Goal: Information Seeking & Learning: Learn about a topic

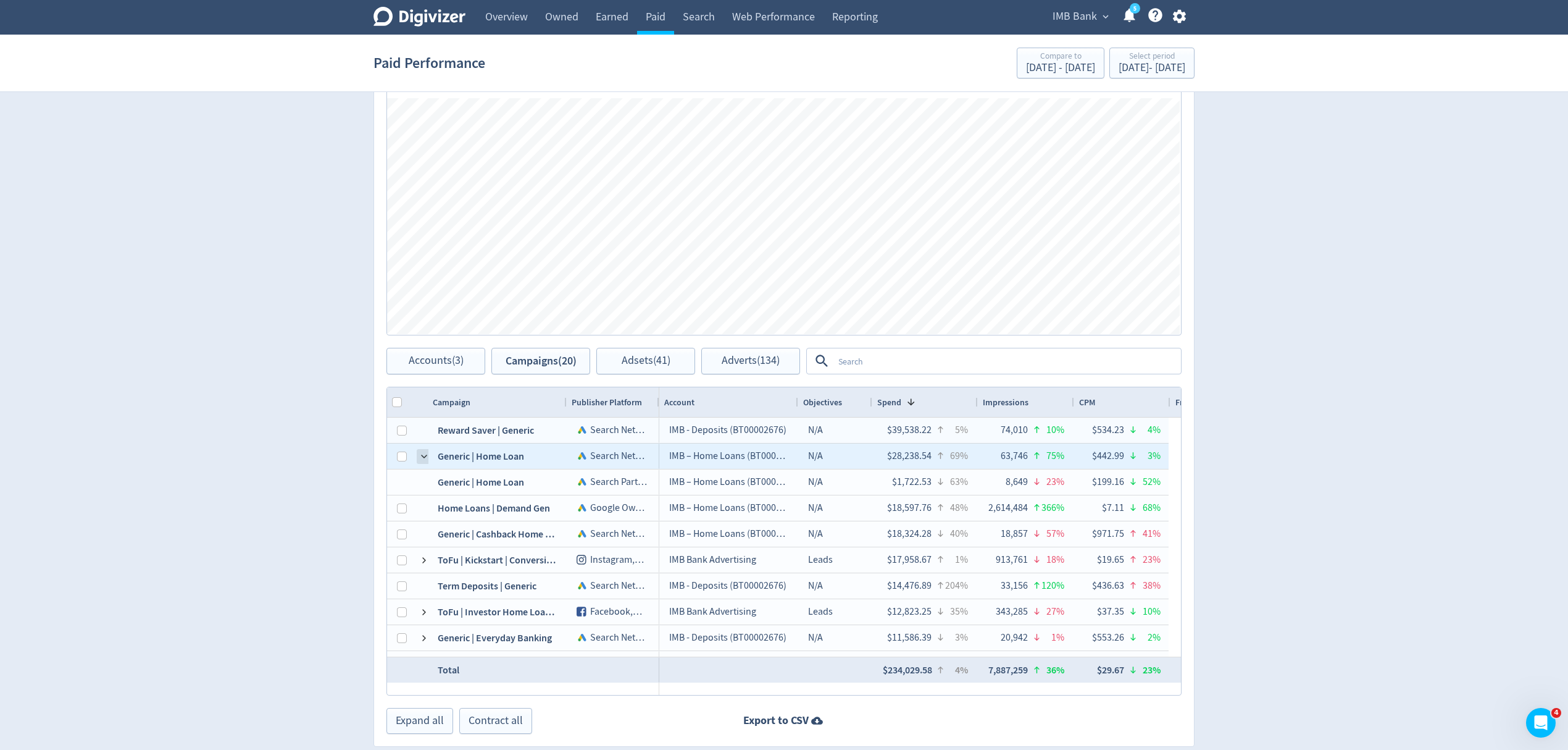
click at [423, 458] on span at bounding box center [424, 456] width 10 height 10
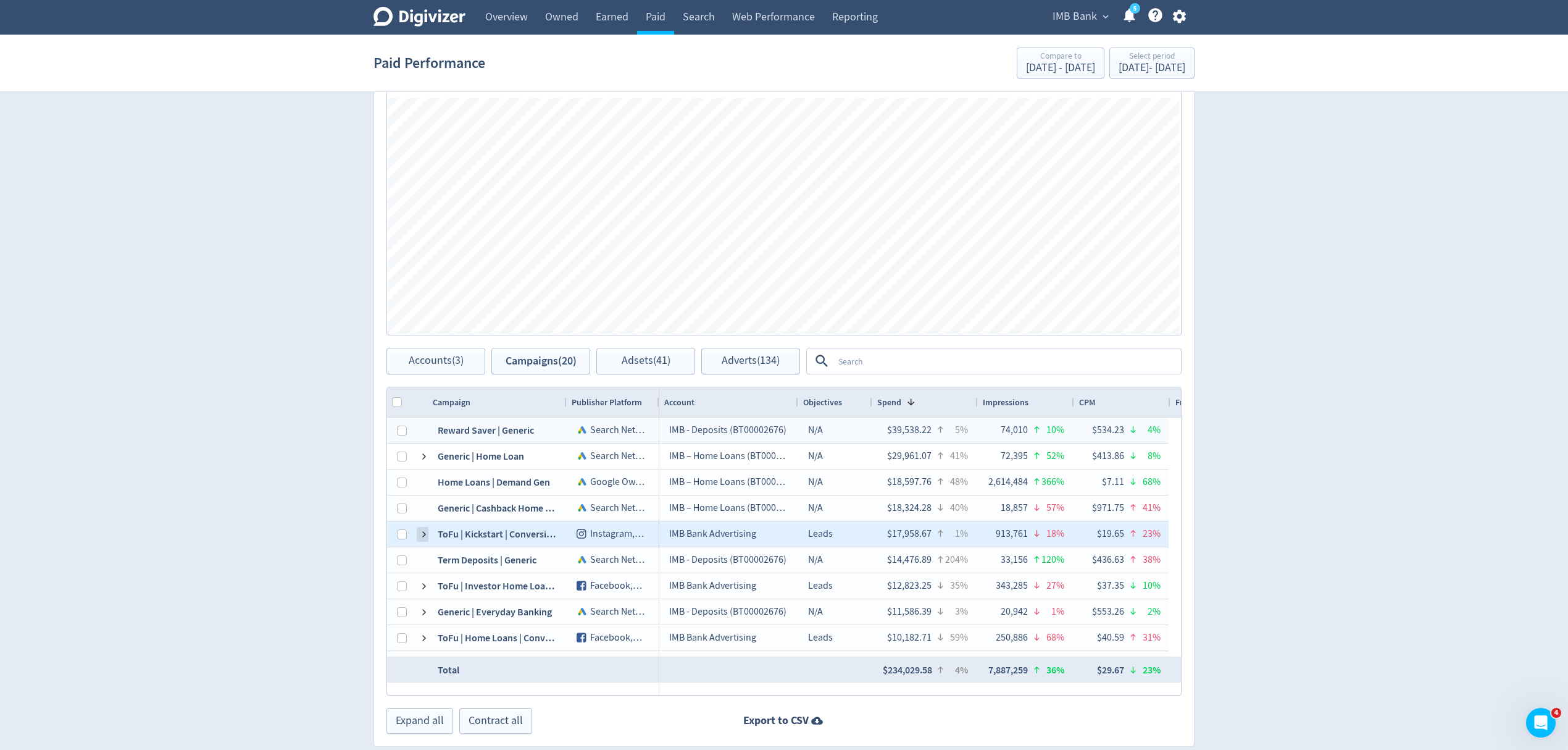
click at [423, 532] on span at bounding box center [424, 534] width 10 height 10
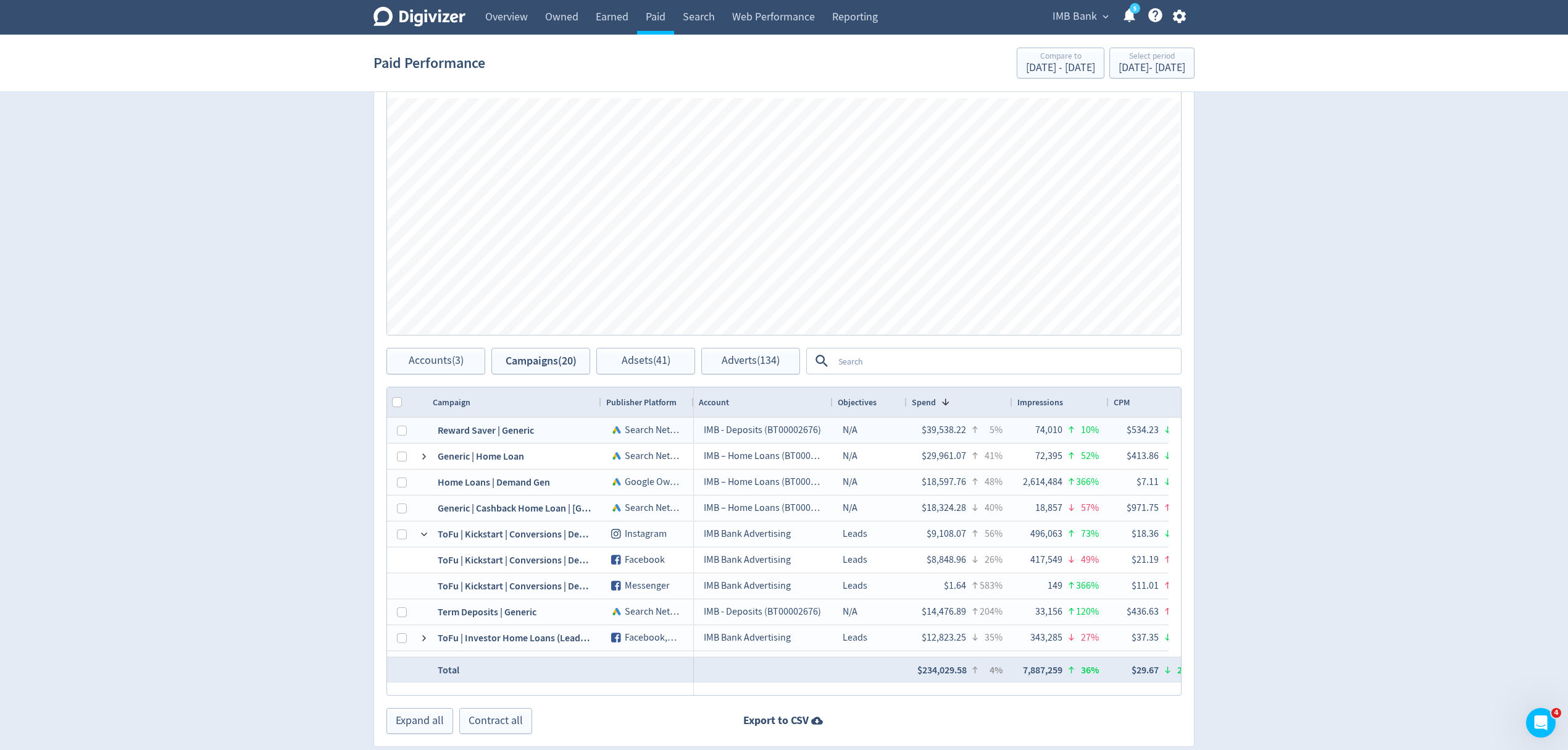
drag, startPoint x: 565, startPoint y: 399, endPoint x: 598, endPoint y: 398, distance: 33.0
click at [598, 398] on div at bounding box center [601, 402] width 5 height 30
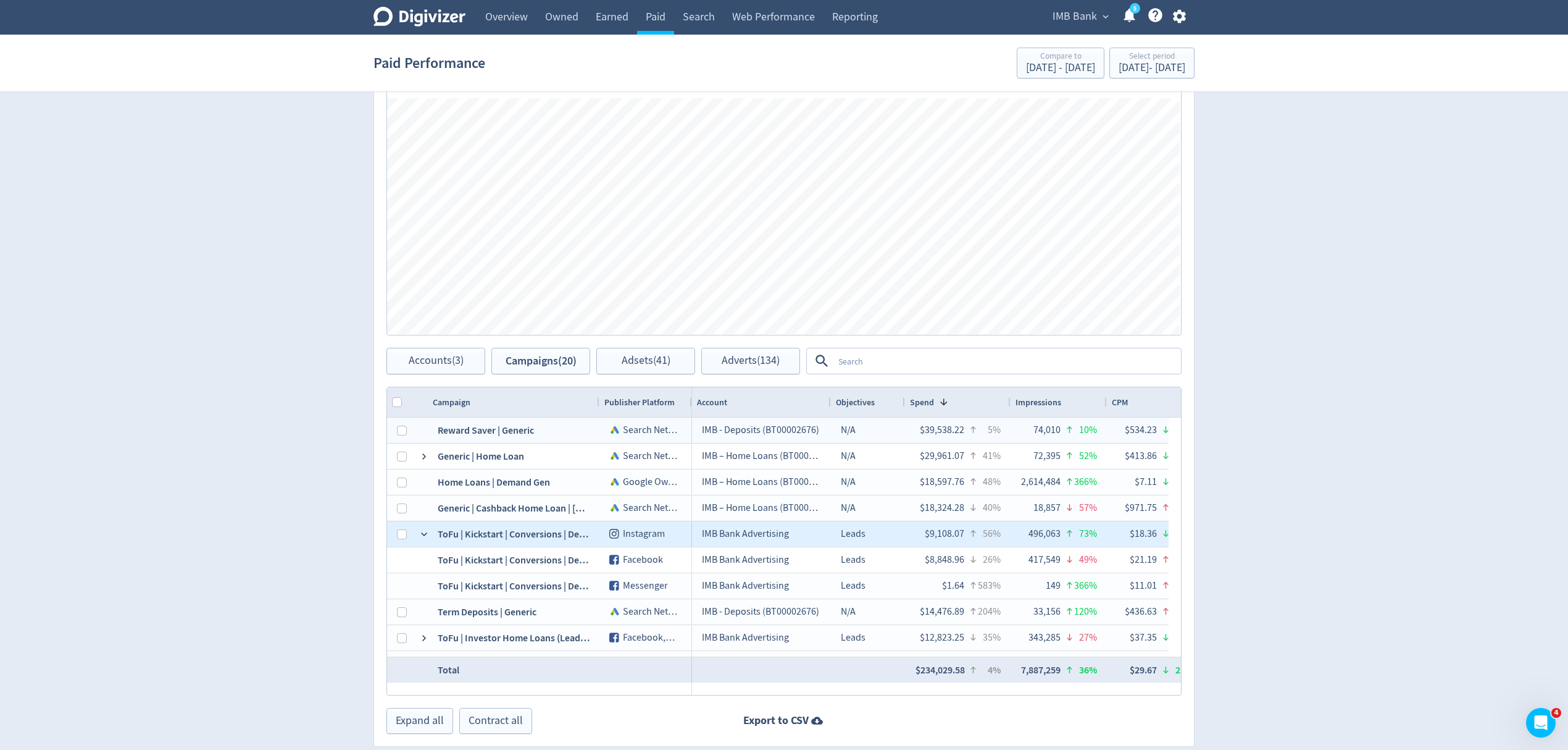
click at [427, 537] on div "ToFu | Kickstart | Conversions | Deposits | BAU" at bounding box center [513, 534] width 172 height 25
click at [425, 537] on span at bounding box center [424, 534] width 10 height 10
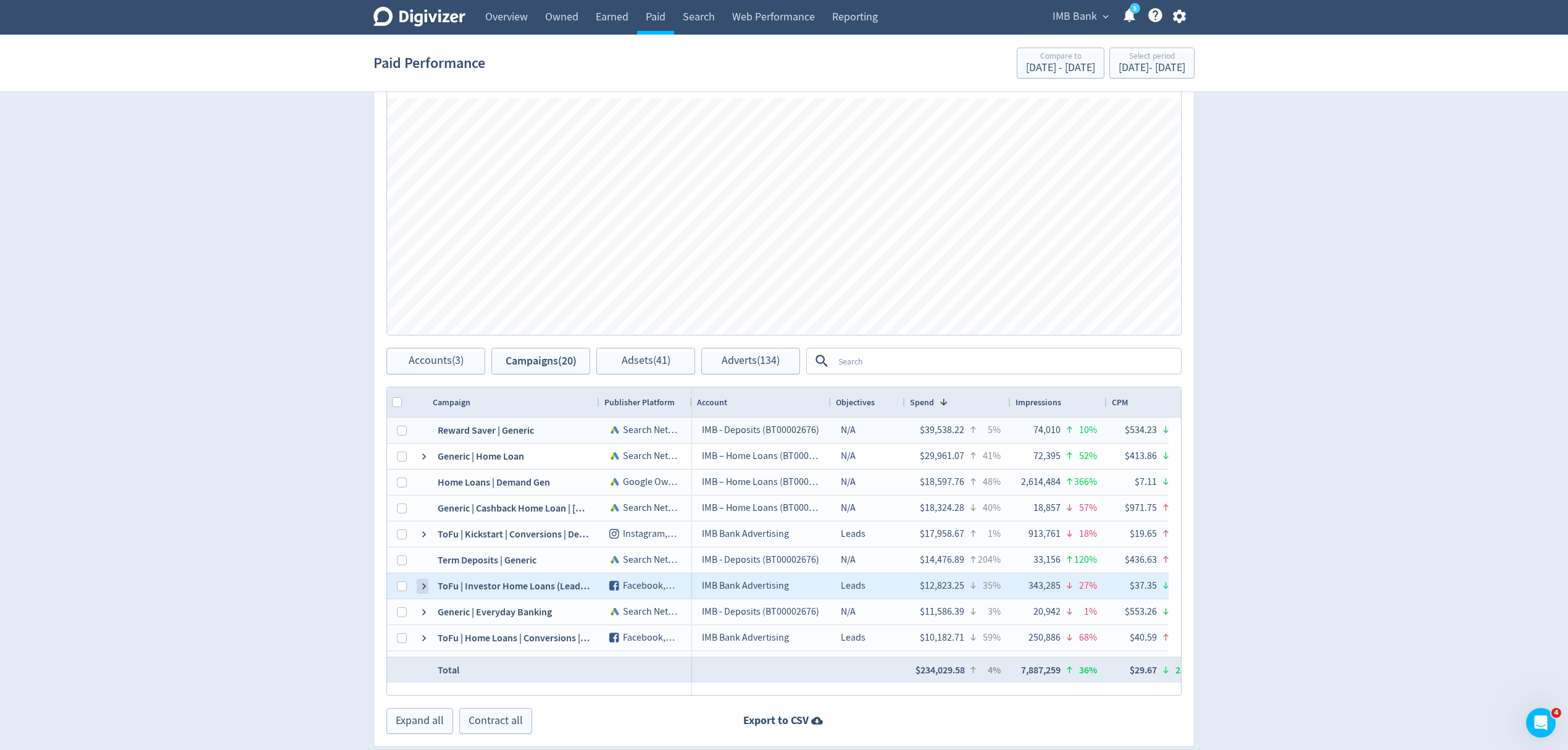
click at [423, 590] on span at bounding box center [424, 586] width 10 height 10
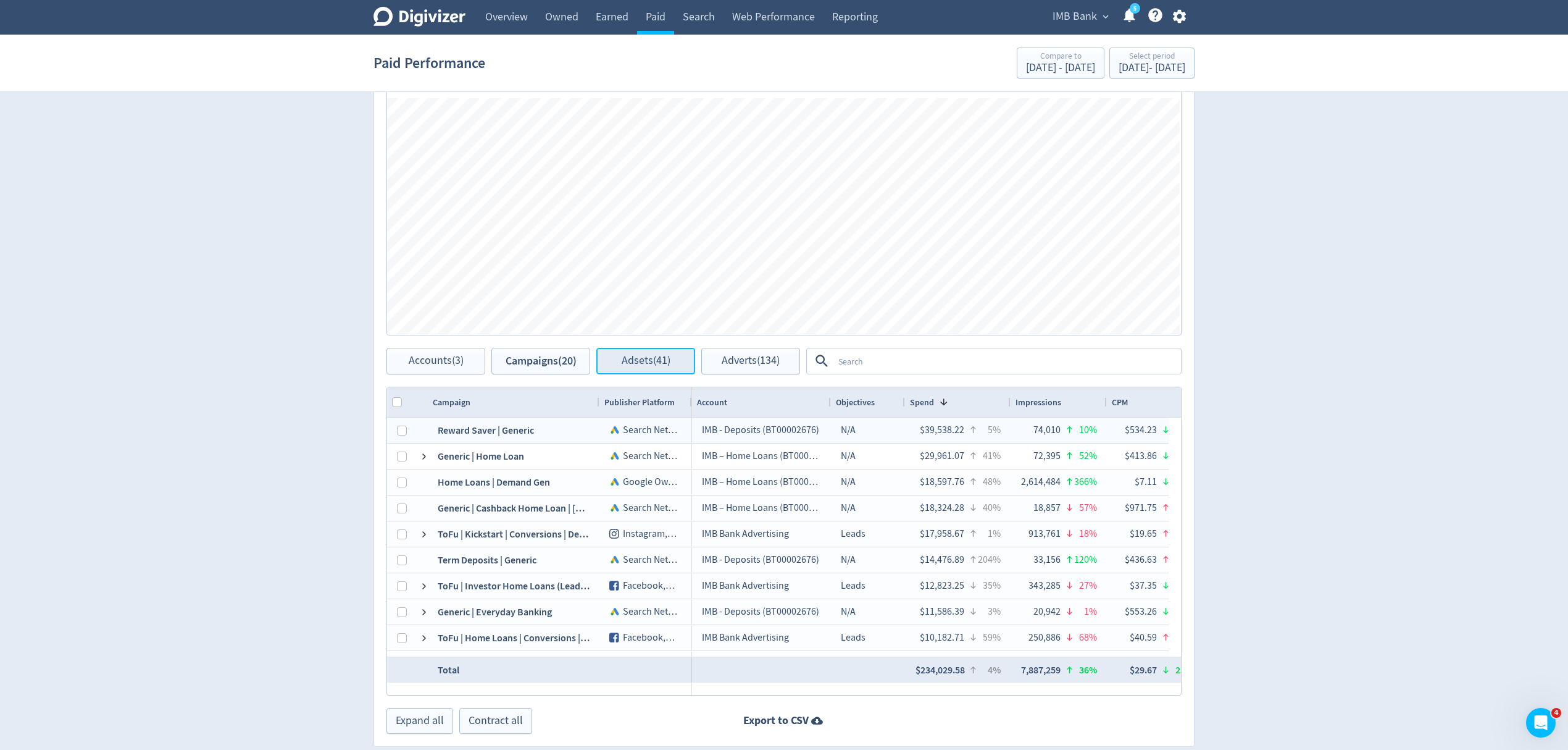
click at [635, 364] on span "Adsets (41)" at bounding box center [646, 360] width 49 height 11
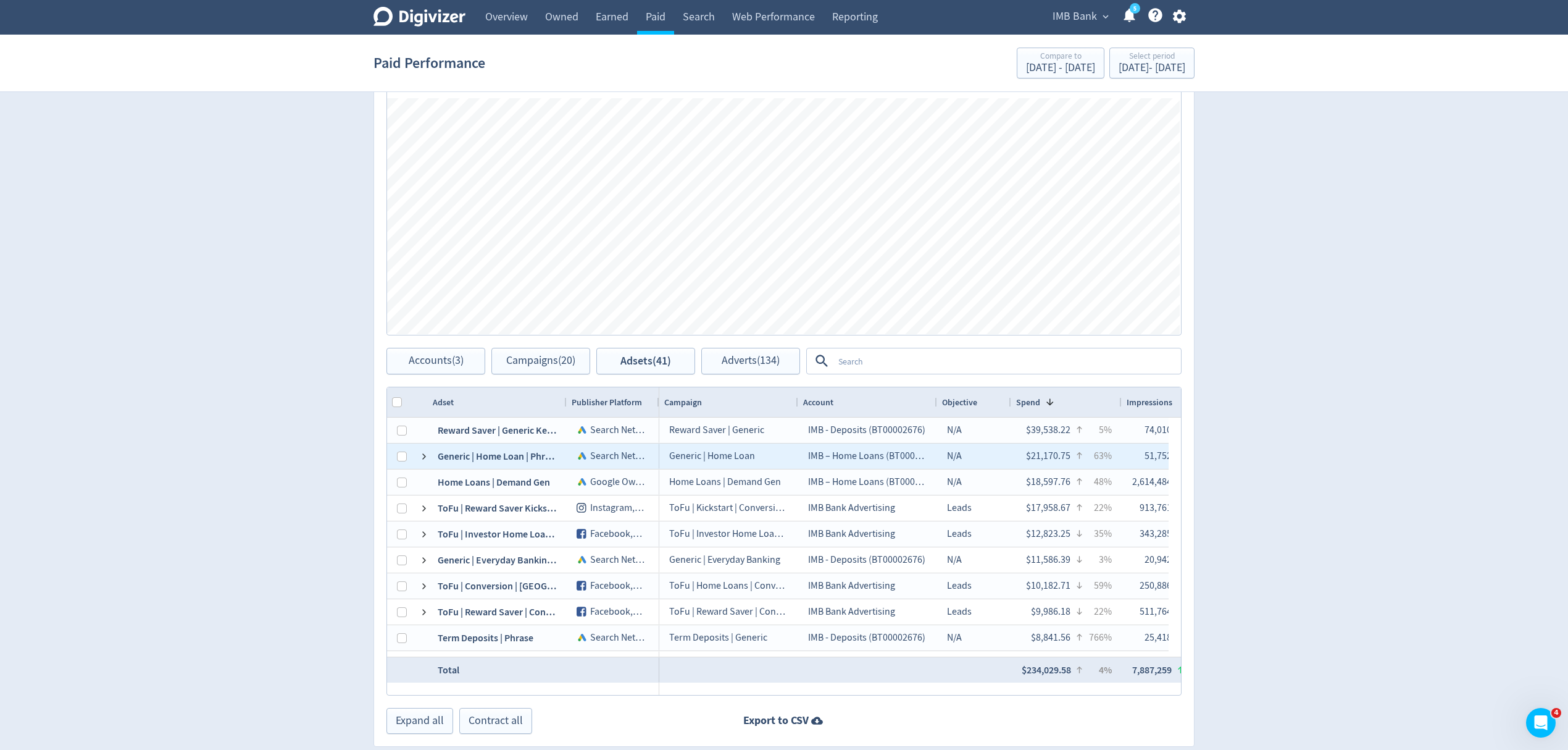
click at [420, 462] on span at bounding box center [424, 456] width 10 height 24
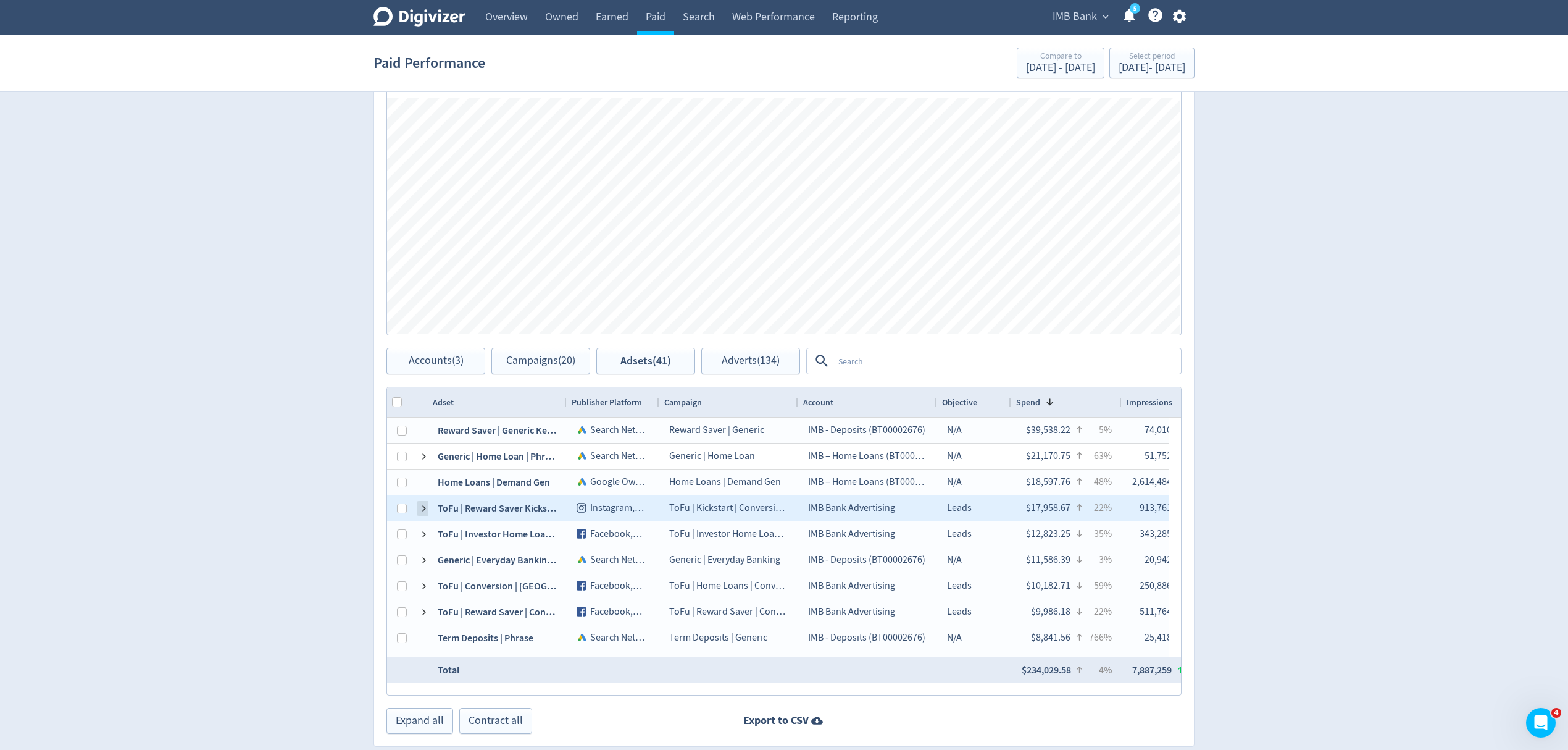
click at [423, 513] on span at bounding box center [424, 508] width 10 height 10
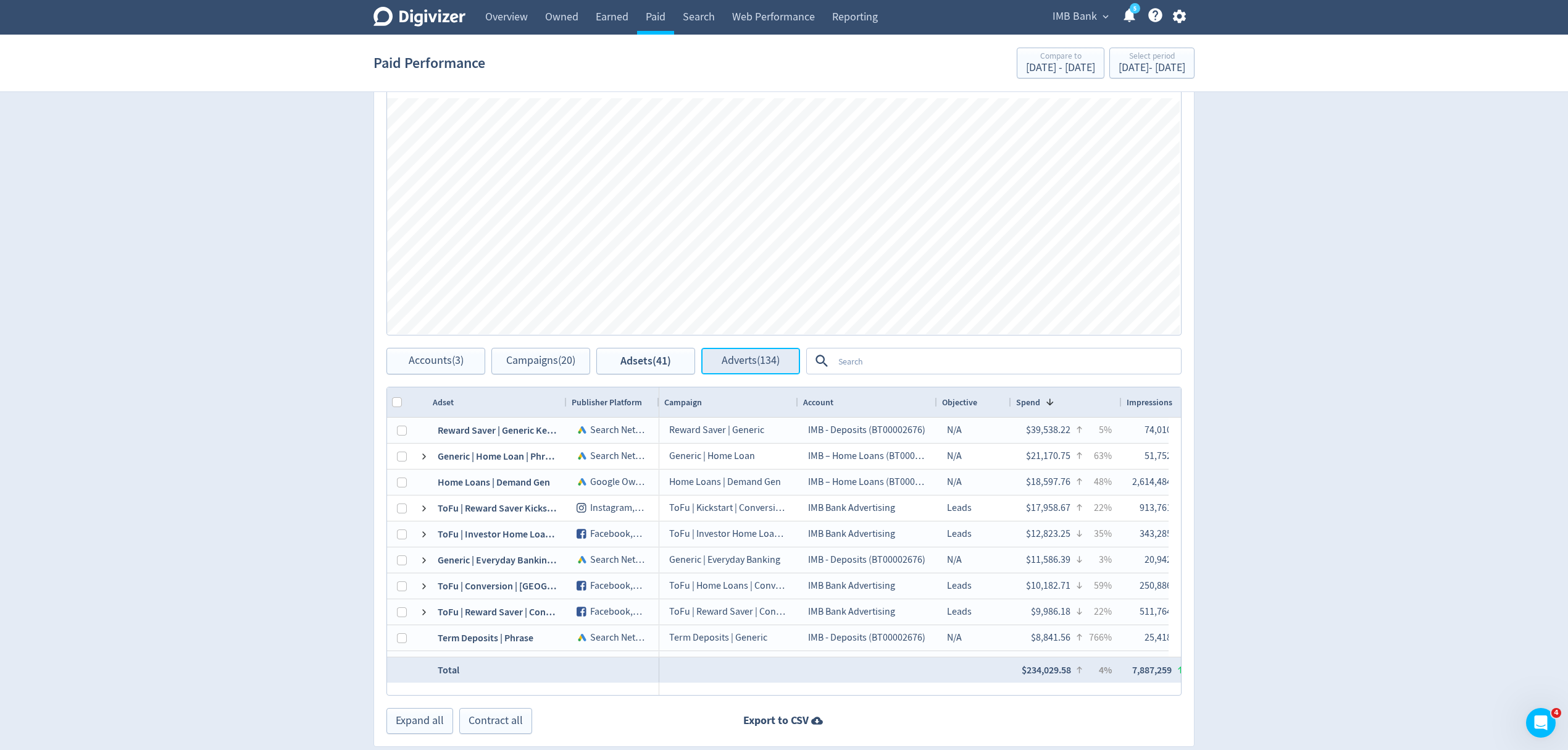
click at [754, 362] on span "Adverts (134)" at bounding box center [750, 360] width 58 height 11
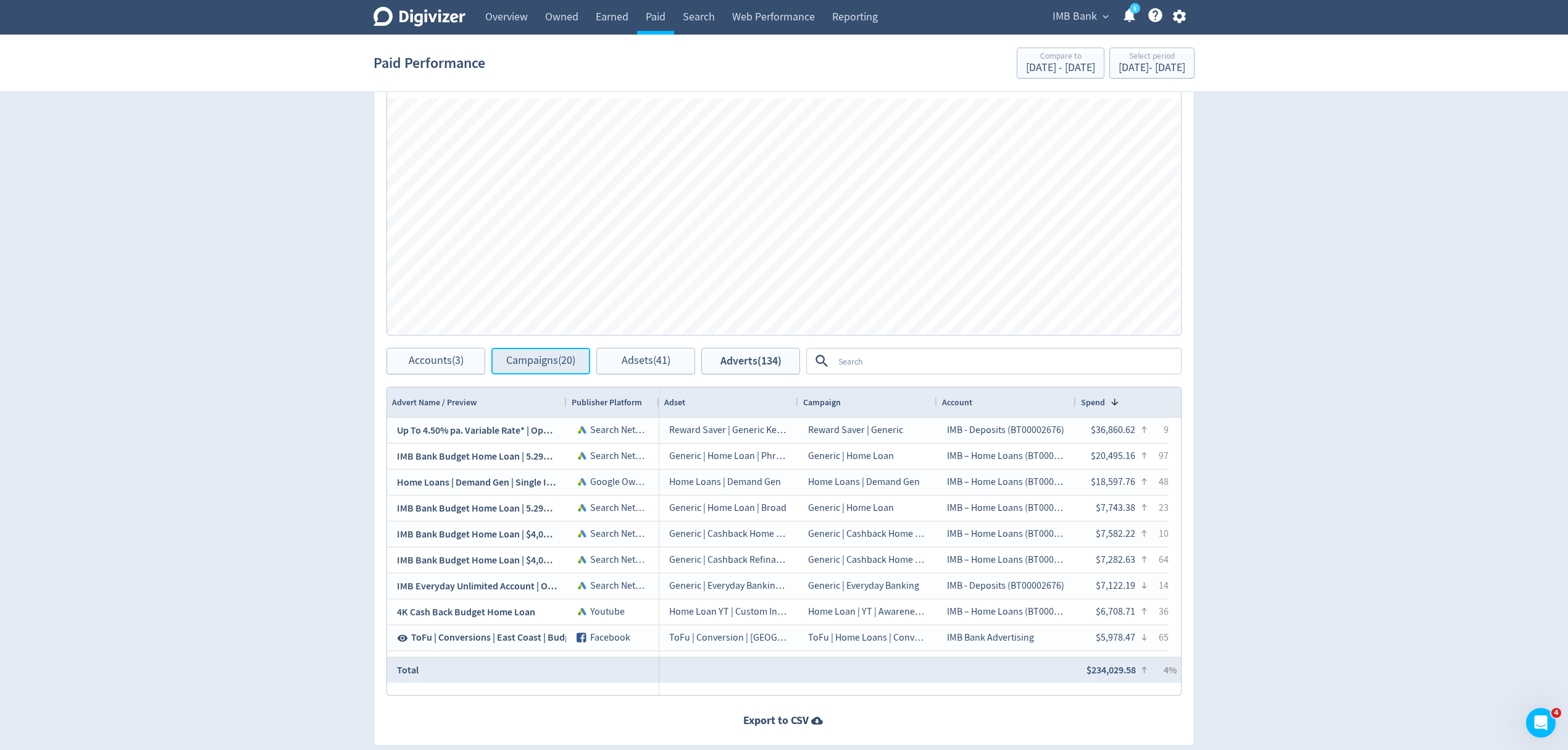
click at [512, 356] on span "Campaigns (20)" at bounding box center [540, 360] width 69 height 11
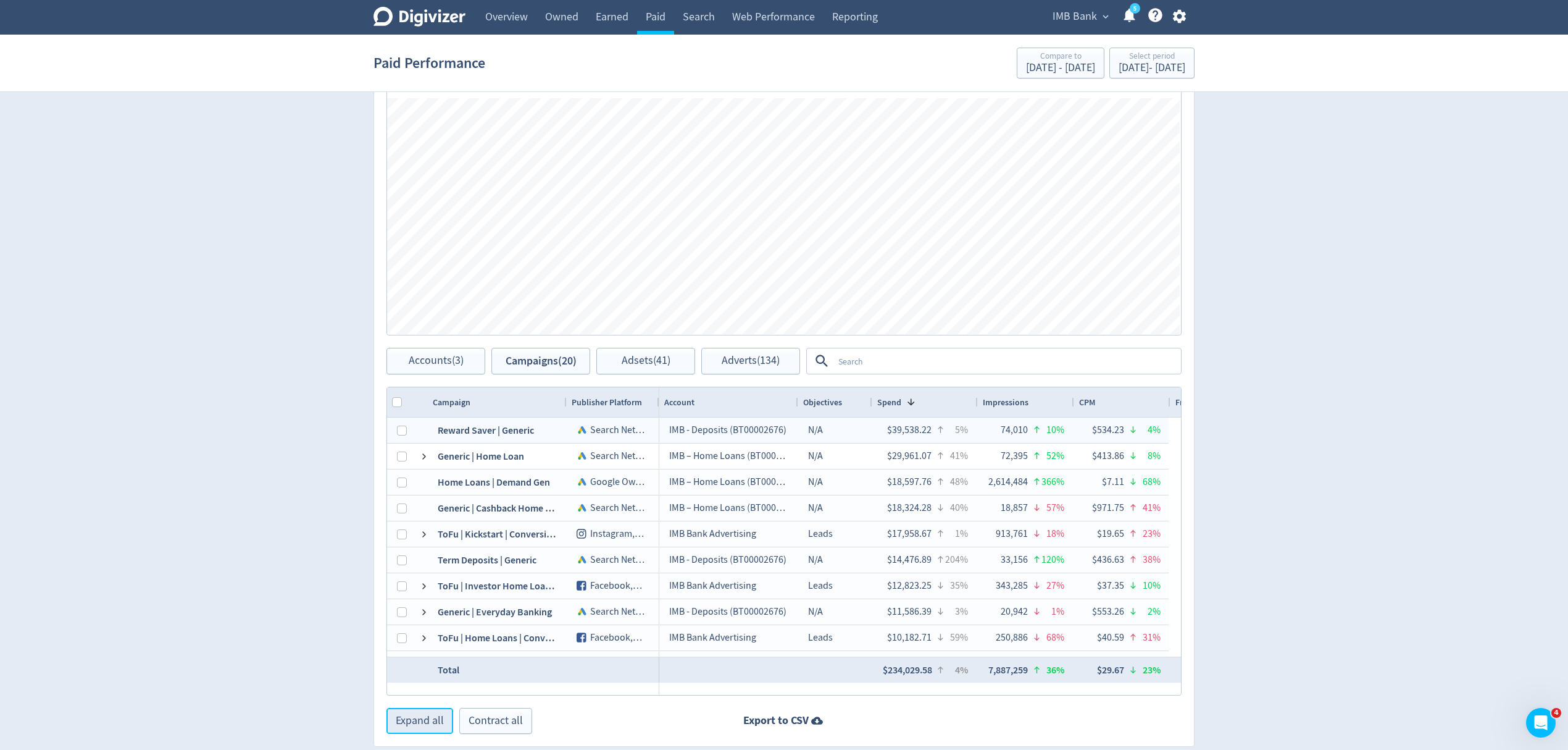
click at [423, 722] on span "Expand all" at bounding box center [419, 721] width 48 height 11
click at [495, 718] on span "Contract all" at bounding box center [495, 721] width 54 height 11
drag, startPoint x: 682, startPoint y: 342, endPoint x: 673, endPoint y: 349, distance: 11.4
click at [680, 342] on div "Spend Clicks Impressions Press Space or Enter to toggle visibility Impressions,…" at bounding box center [784, 212] width 820 height 272
click at [667, 353] on button "Adsets (41)" at bounding box center [646, 360] width 99 height 27
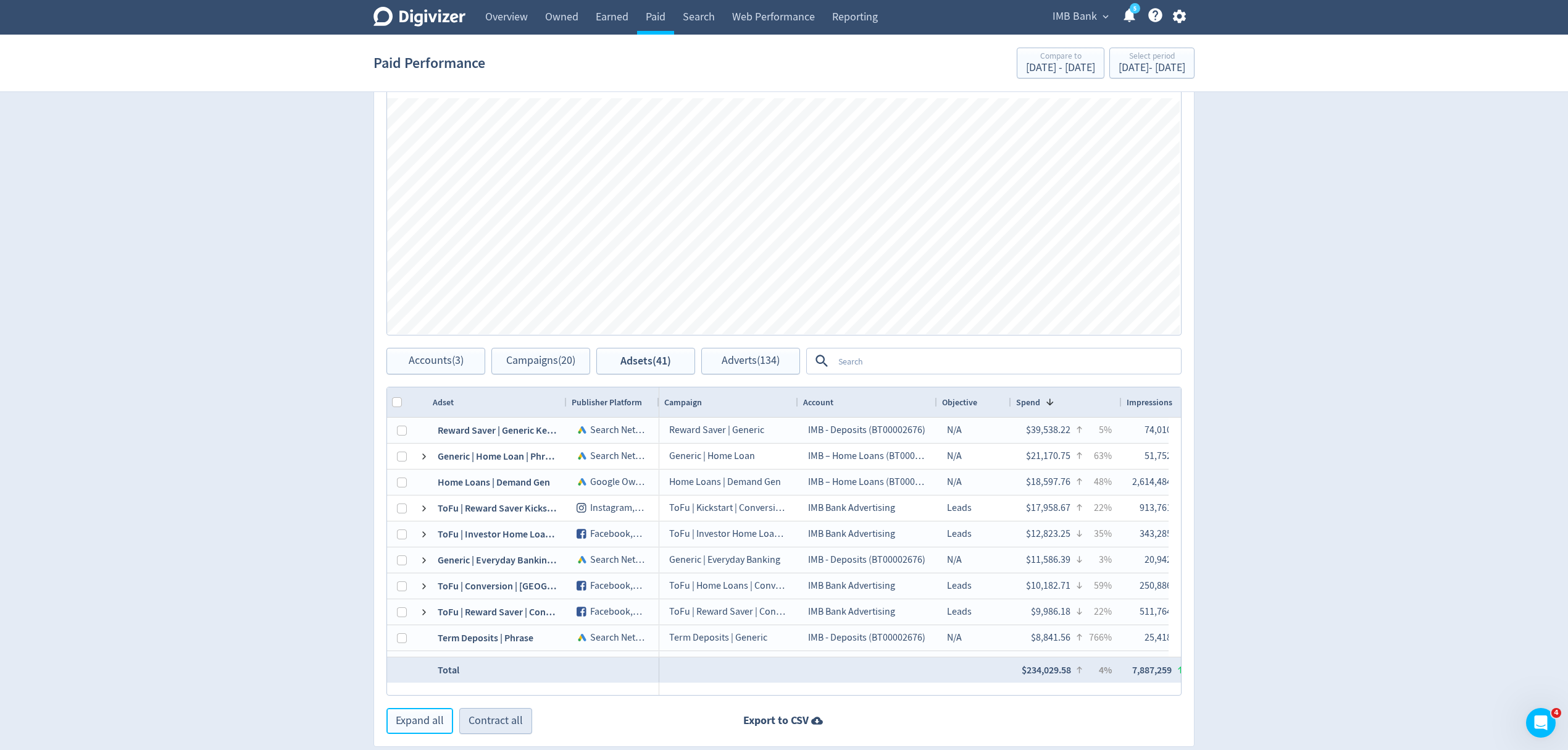
click at [411, 722] on span "Expand all" at bounding box center [419, 721] width 48 height 11
click at [512, 722] on span "Contract all" at bounding box center [495, 721] width 54 height 11
click at [436, 356] on span "Accounts (3)" at bounding box center [436, 360] width 55 height 11
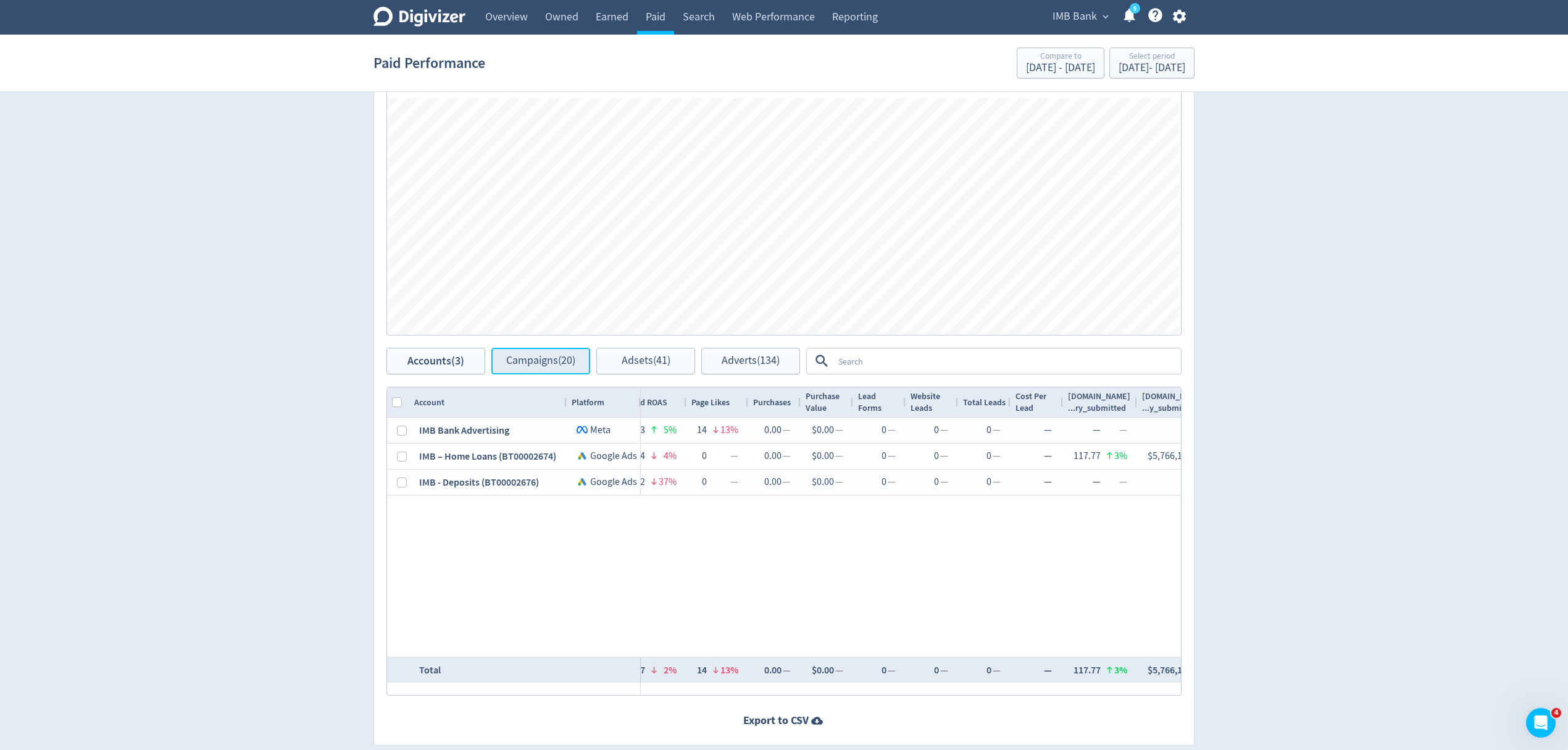
click at [529, 366] on span "Campaigns (20)" at bounding box center [540, 360] width 69 height 11
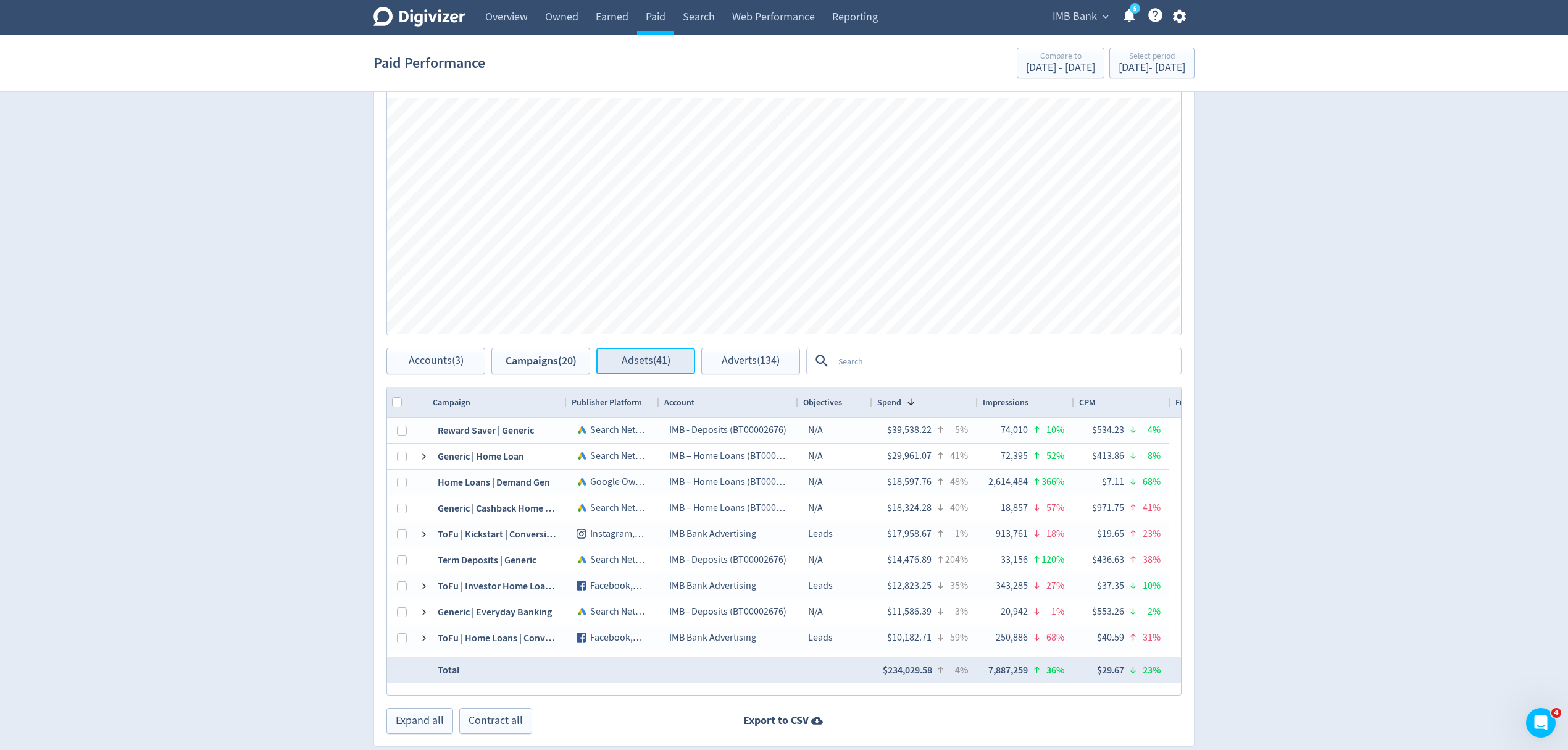
click at [654, 355] on span "Adsets (41)" at bounding box center [646, 360] width 49 height 11
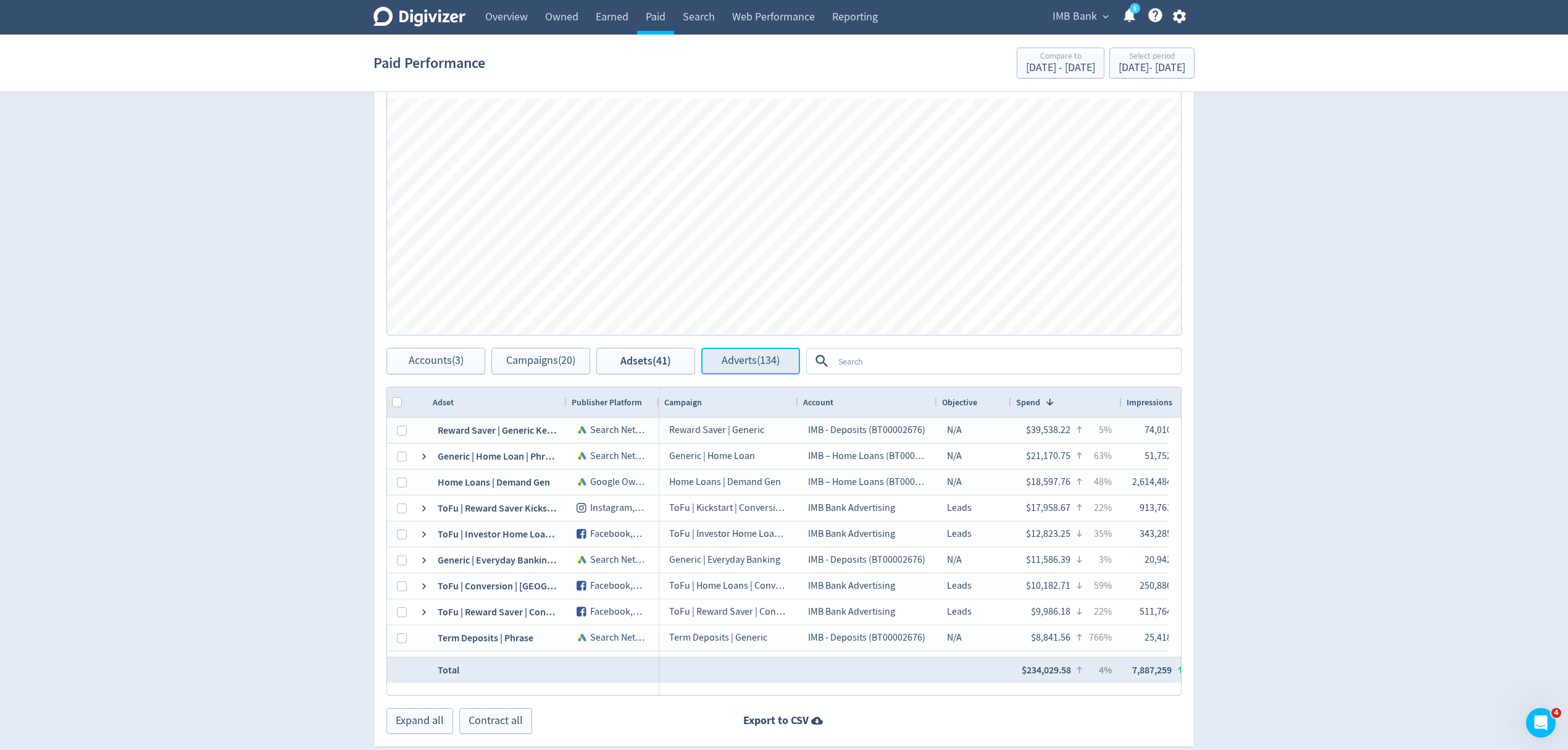
click at [780, 362] on span "Adverts (134)" at bounding box center [750, 360] width 58 height 11
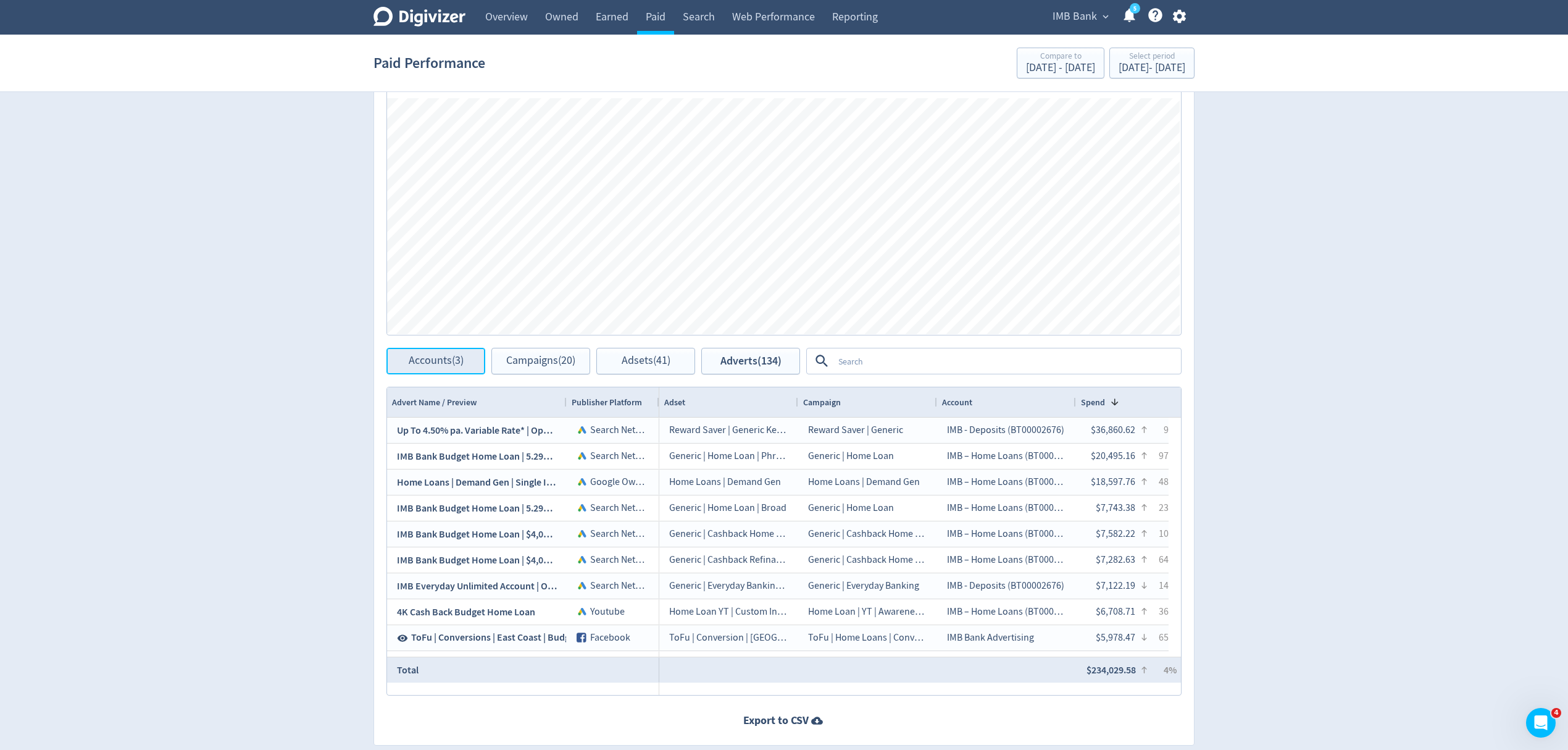
click at [470, 360] on button "Accounts (3)" at bounding box center [436, 360] width 99 height 27
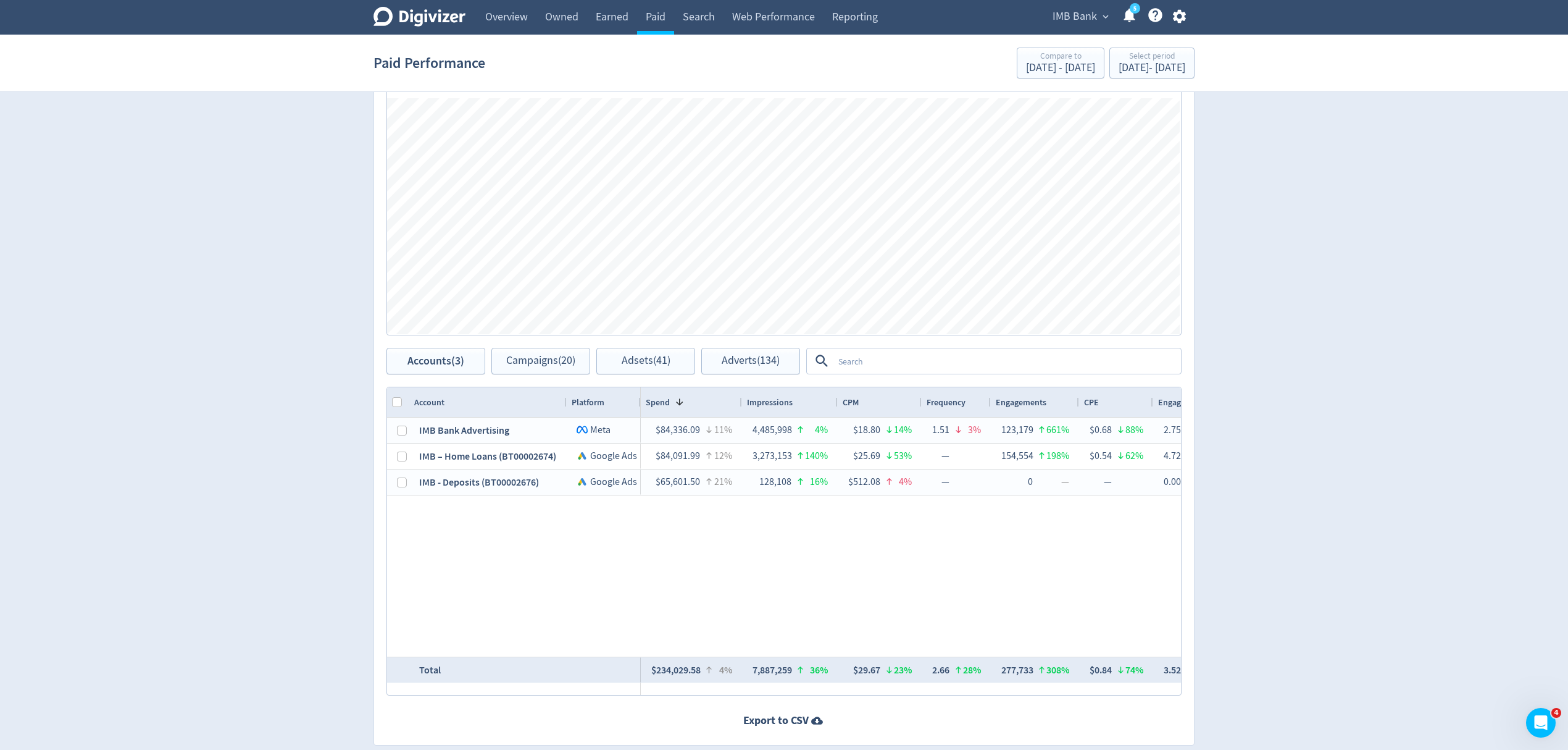
click at [674, 403] on span at bounding box center [679, 402] width 10 height 10
click at [674, 403] on div "Spend" at bounding box center [691, 402] width 91 height 23
click at [674, 403] on span at bounding box center [679, 402] width 10 height 10
click at [776, 403] on span "Impressions" at bounding box center [770, 403] width 45 height 11
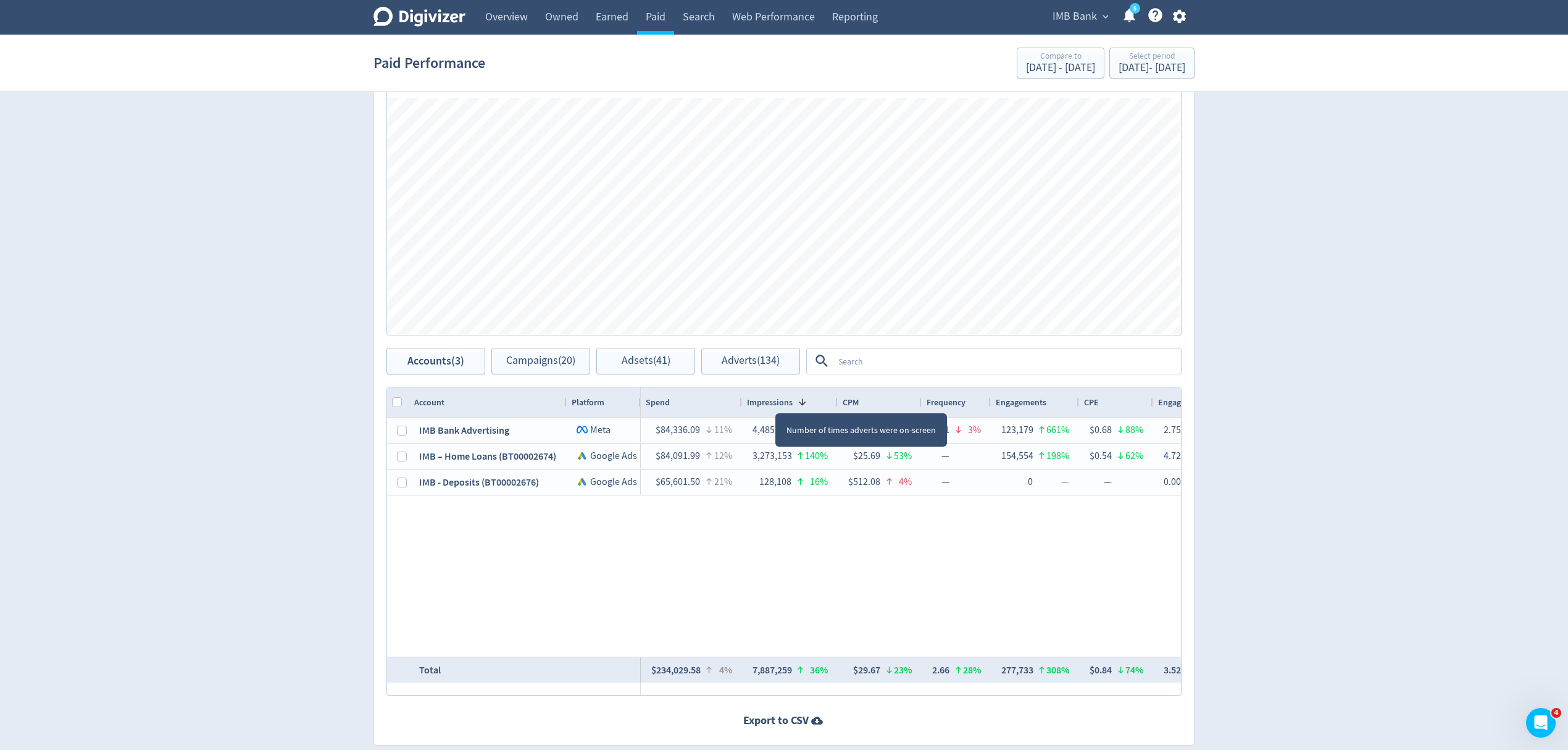
click at [776, 403] on span "Impressions" at bounding box center [770, 403] width 45 height 11
click at [872, 401] on div "CPM" at bounding box center [880, 402] width 74 height 23
click at [872, 401] on span at bounding box center [869, 402] width 10 height 10
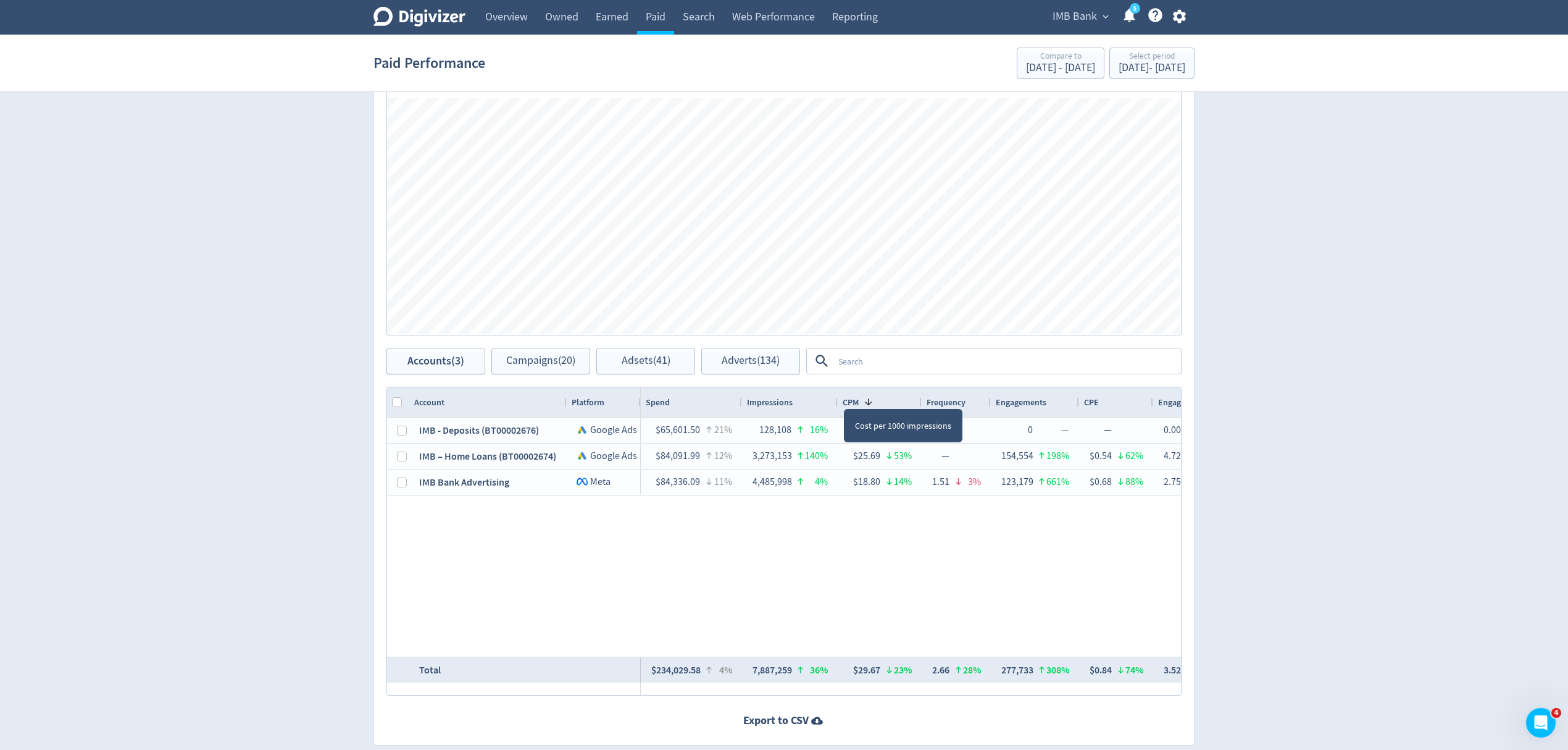
click at [872, 401] on span at bounding box center [869, 402] width 10 height 10
click at [872, 401] on div "CPM 1" at bounding box center [880, 402] width 74 height 23
click at [872, 401] on span at bounding box center [869, 402] width 10 height 10
click at [950, 401] on span "Frequency" at bounding box center [946, 403] width 39 height 11
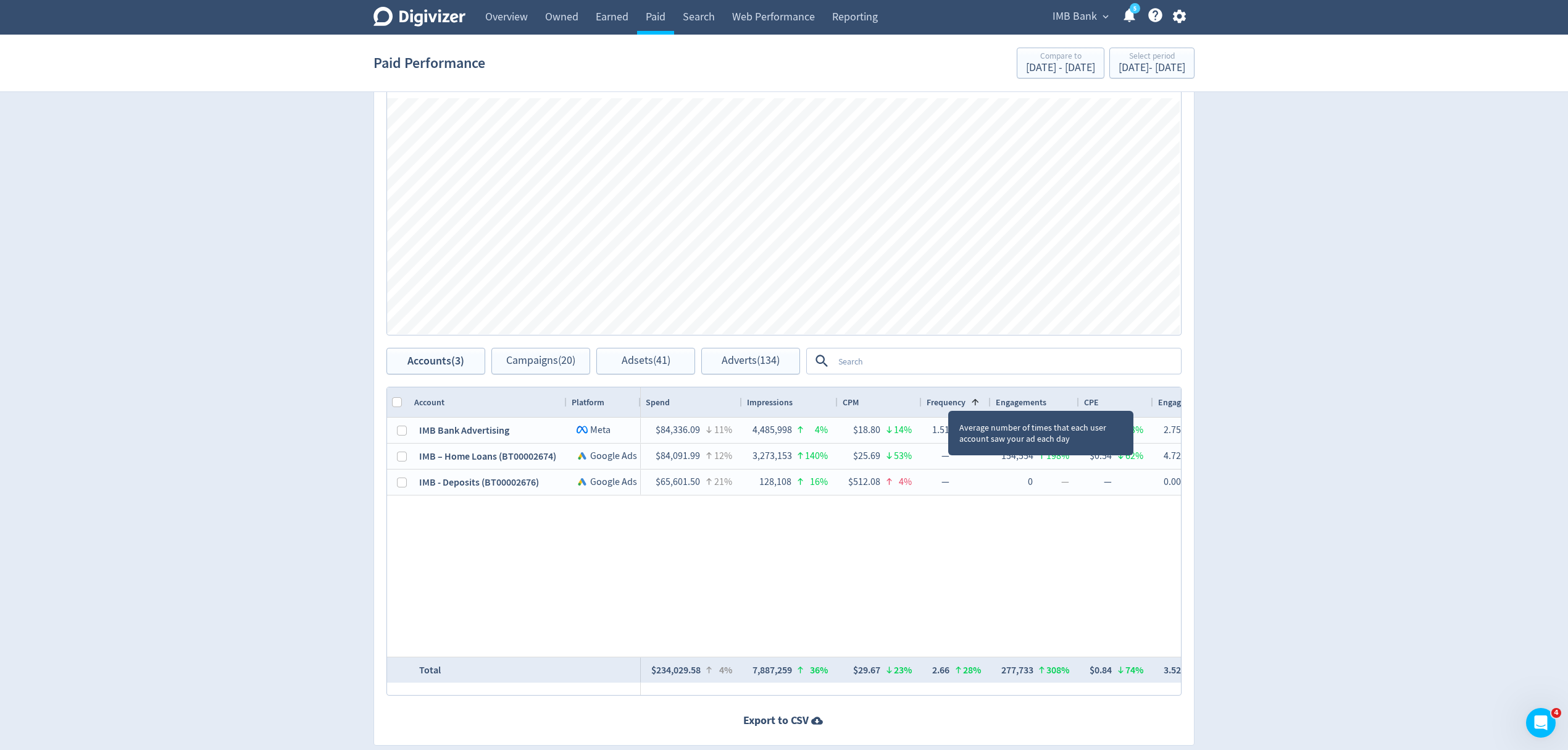
click at [950, 401] on span "Frequency" at bounding box center [946, 403] width 39 height 11
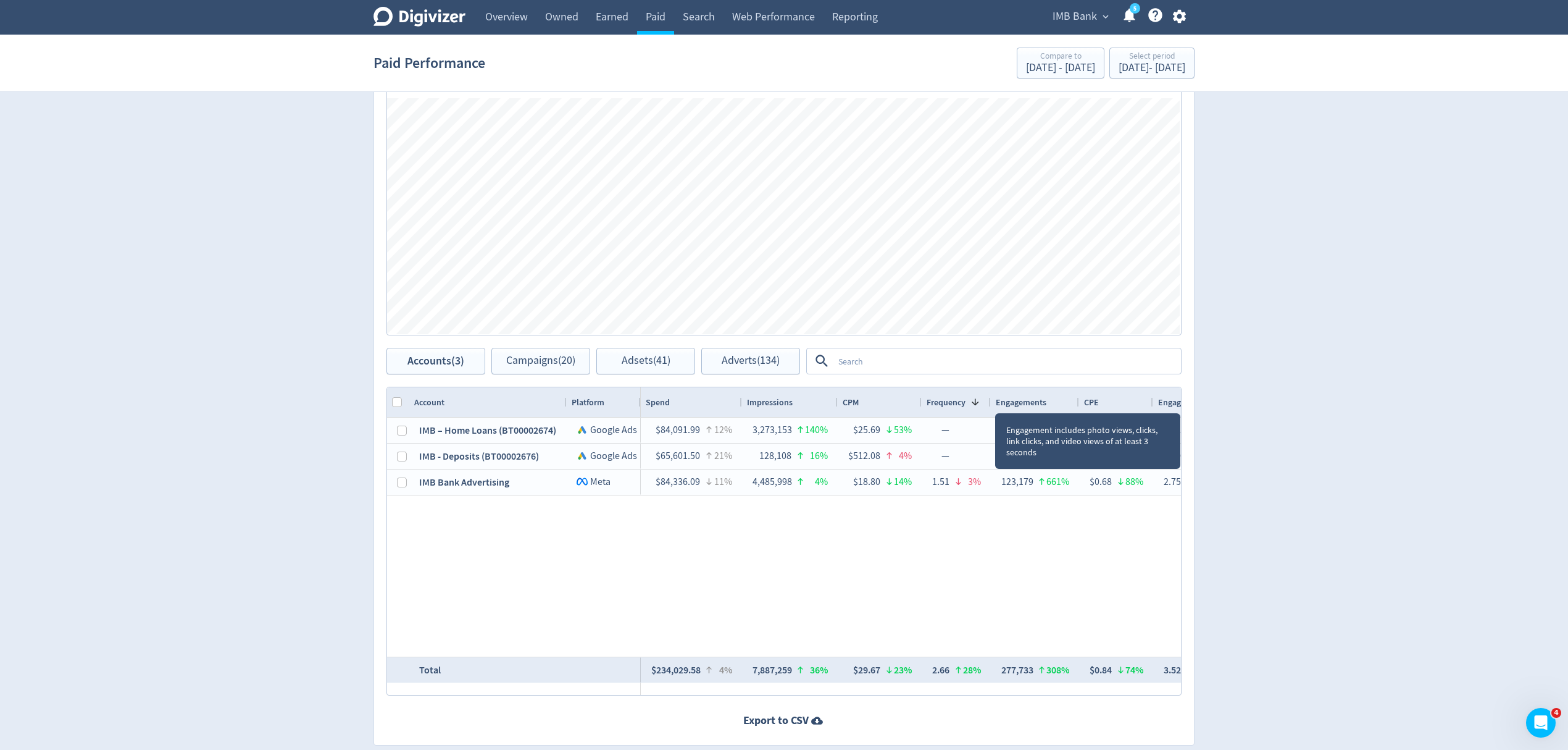
click at [1028, 403] on span "Engagements" at bounding box center [1021, 403] width 51 height 11
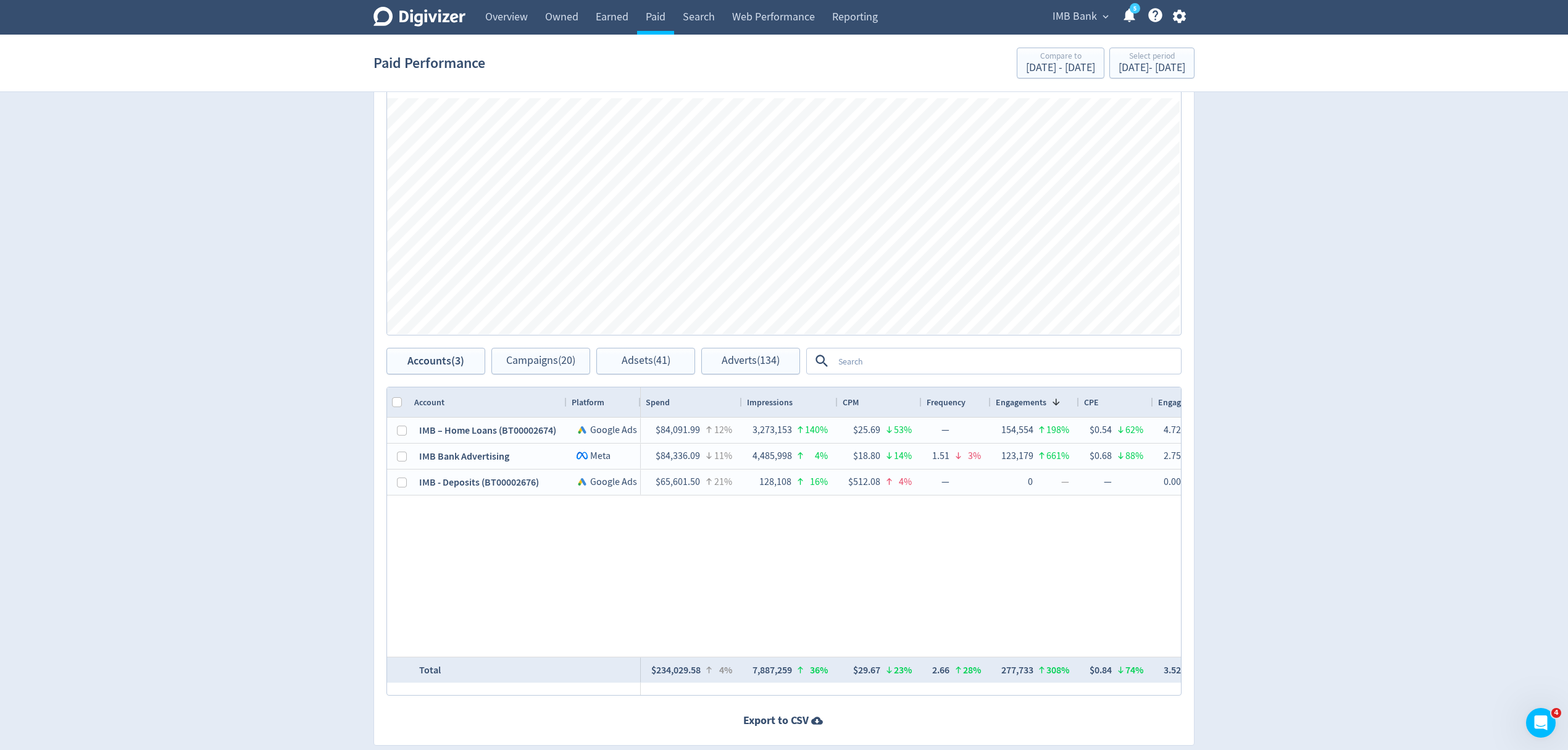
click at [1108, 402] on div "CPE" at bounding box center [1115, 402] width 64 height 23
click at [1108, 402] on span at bounding box center [1108, 402] width 10 height 10
click at [1108, 402] on div "CPE 1" at bounding box center [1115, 402] width 64 height 23
click at [1108, 402] on span at bounding box center [1108, 402] width 10 height 10
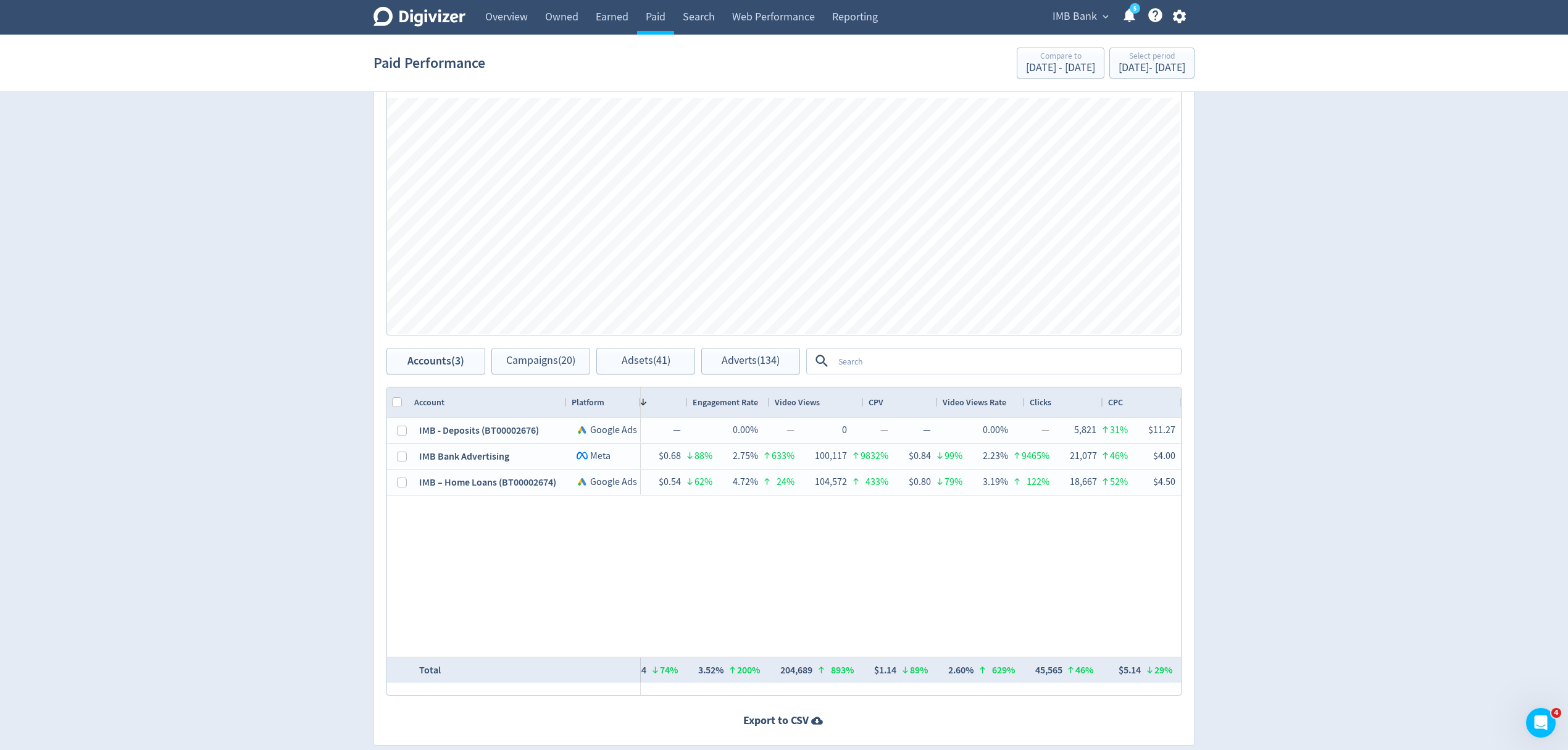
scroll to position [0, 465]
click at [754, 410] on div "CPV" at bounding box center [775, 402] width 64 height 23
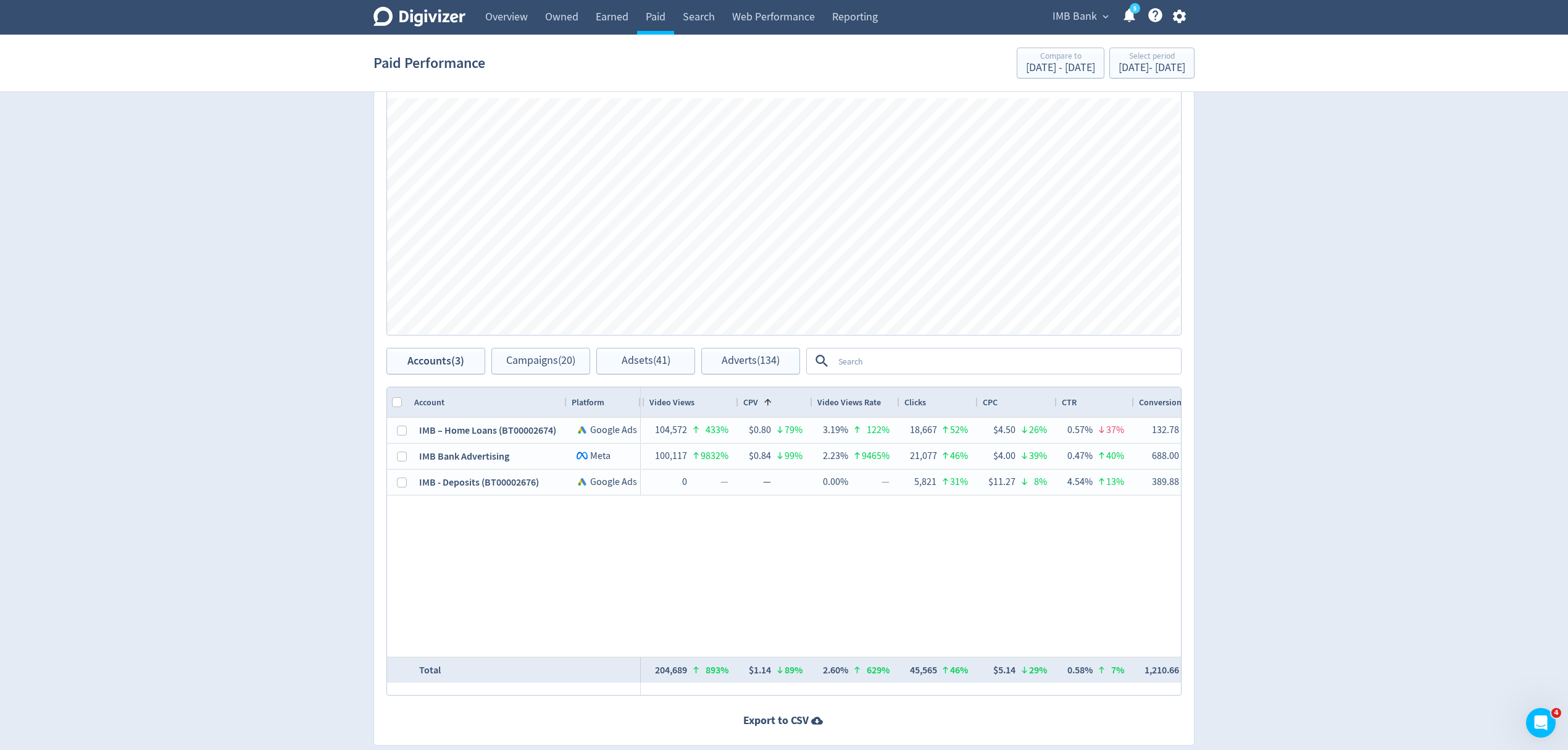
click at [754, 410] on div "CPV 1" at bounding box center [775, 402] width 64 height 23
click at [872, 398] on span "Video Views Rate" at bounding box center [849, 403] width 64 height 11
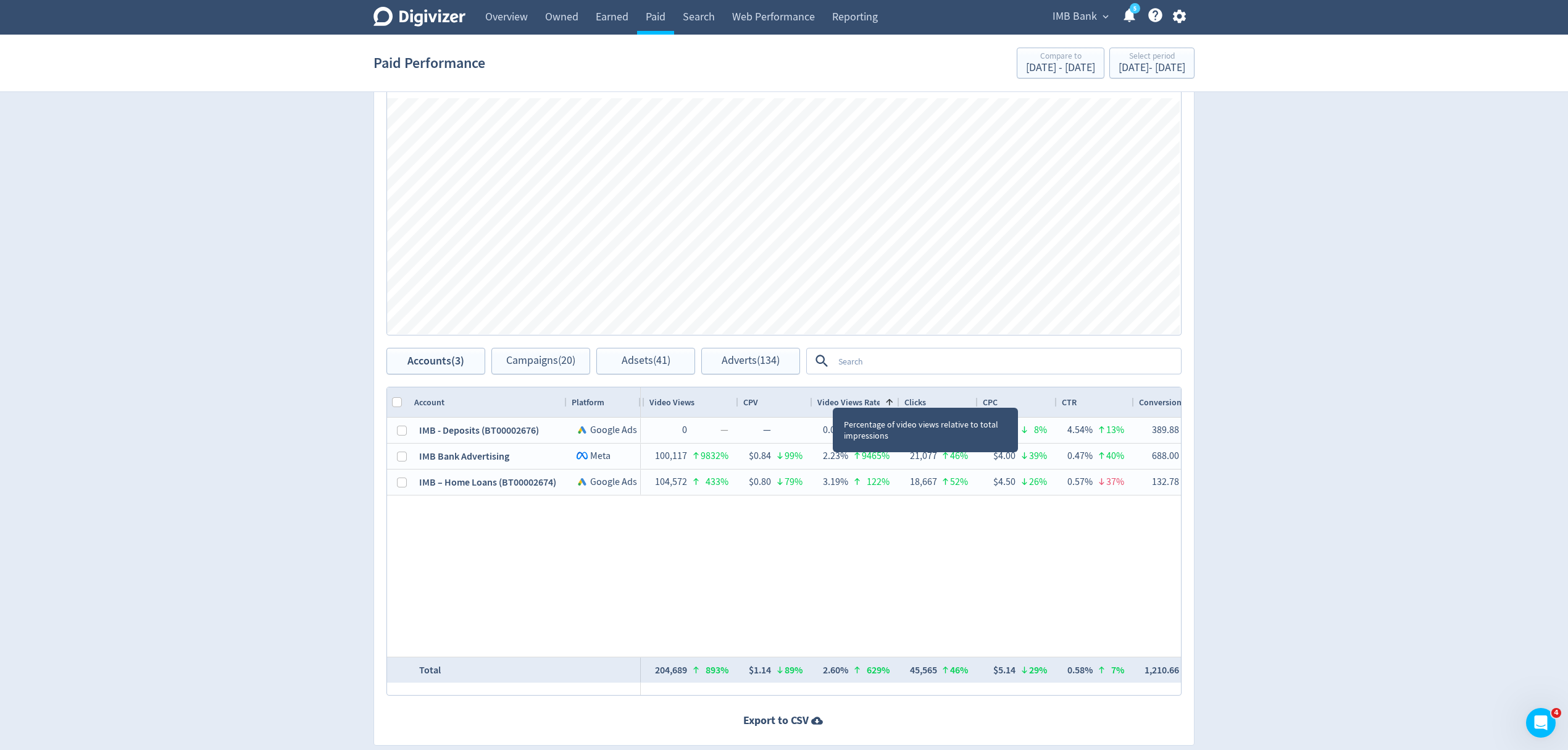
click at [872, 398] on span "Video Views Rate" at bounding box center [849, 403] width 64 height 11
click at [937, 400] on div "Clicks" at bounding box center [938, 402] width 69 height 23
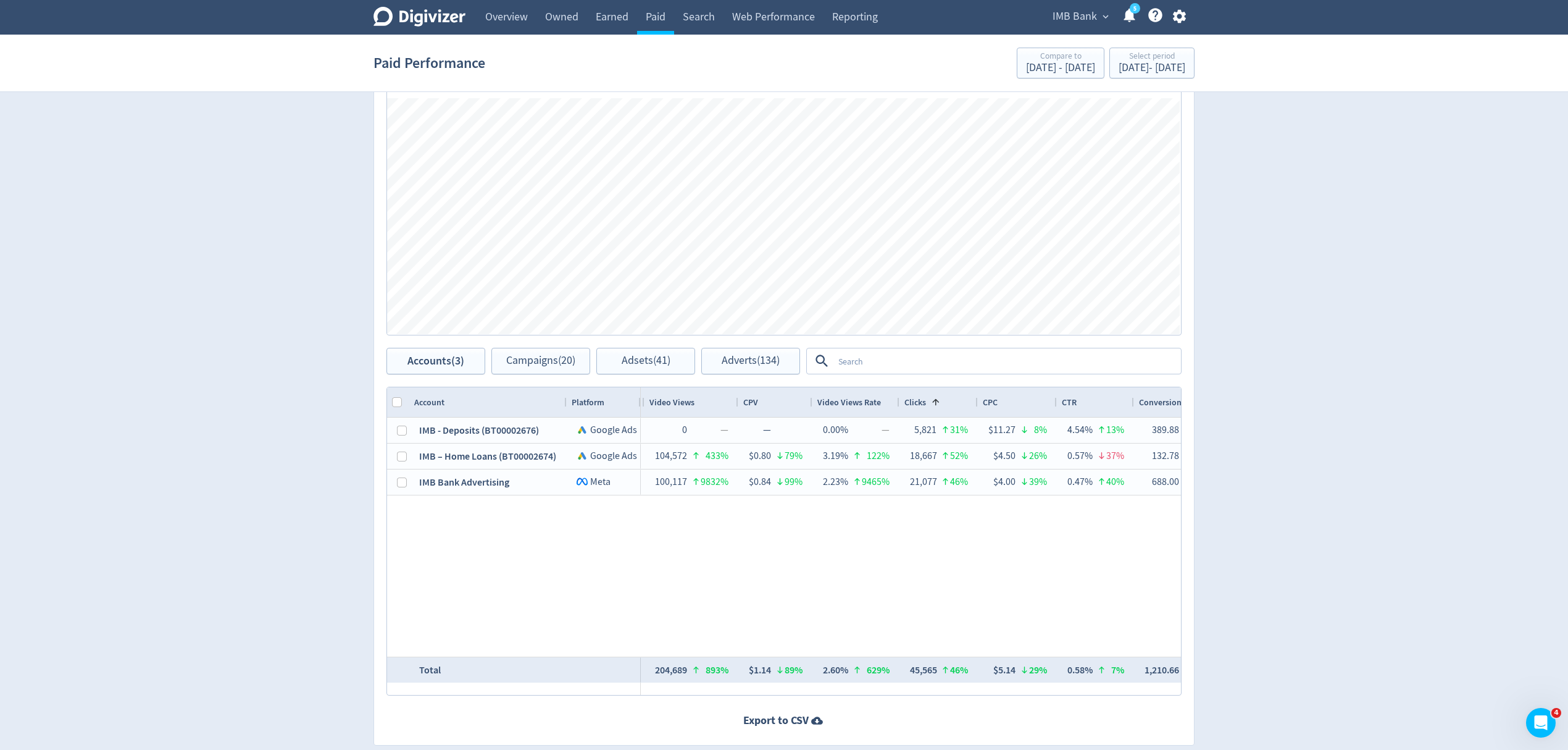
click at [937, 400] on span at bounding box center [936, 402] width 10 height 10
click at [997, 403] on span "CPC" at bounding box center [990, 403] width 15 height 11
click at [997, 403] on span at bounding box center [1005, 402] width 15 height 10
click at [0, 0] on span at bounding box center [0, 0] width 0 height 0
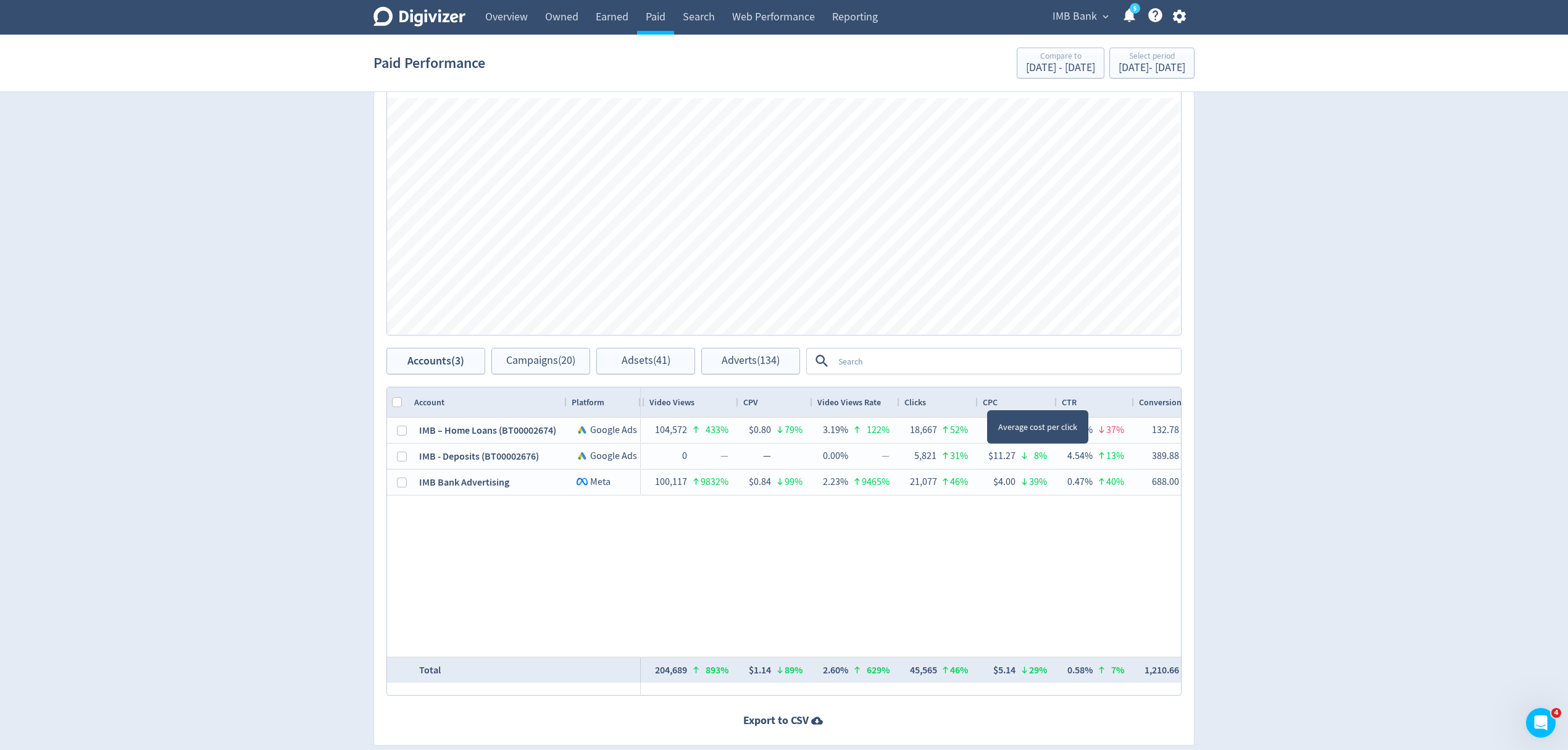
click at [997, 403] on span "CPC" at bounding box center [990, 403] width 15 height 11
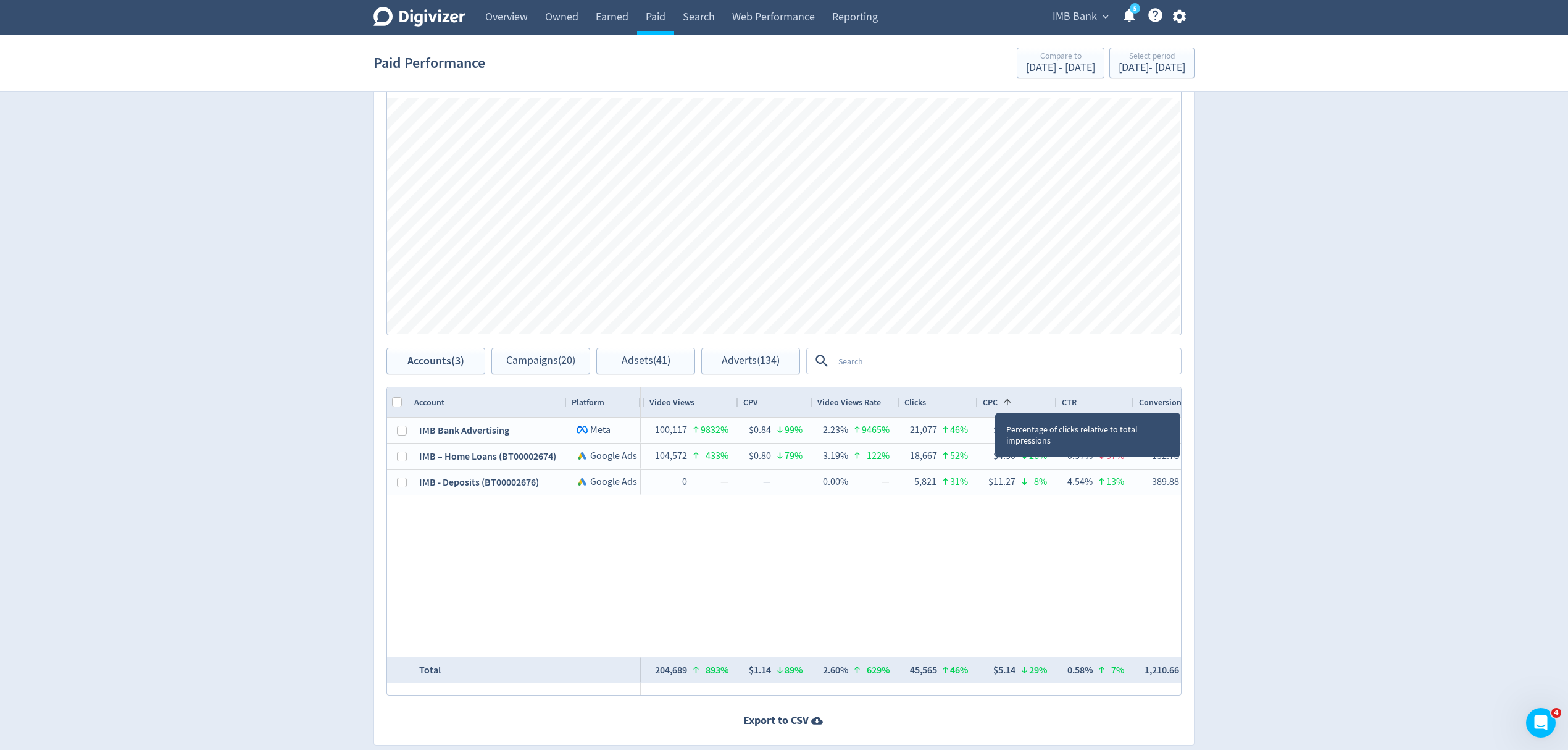
click at [1073, 404] on span "CTR" at bounding box center [1069, 403] width 15 height 11
click at [1152, 401] on span "Conversions" at bounding box center [1162, 403] width 46 height 11
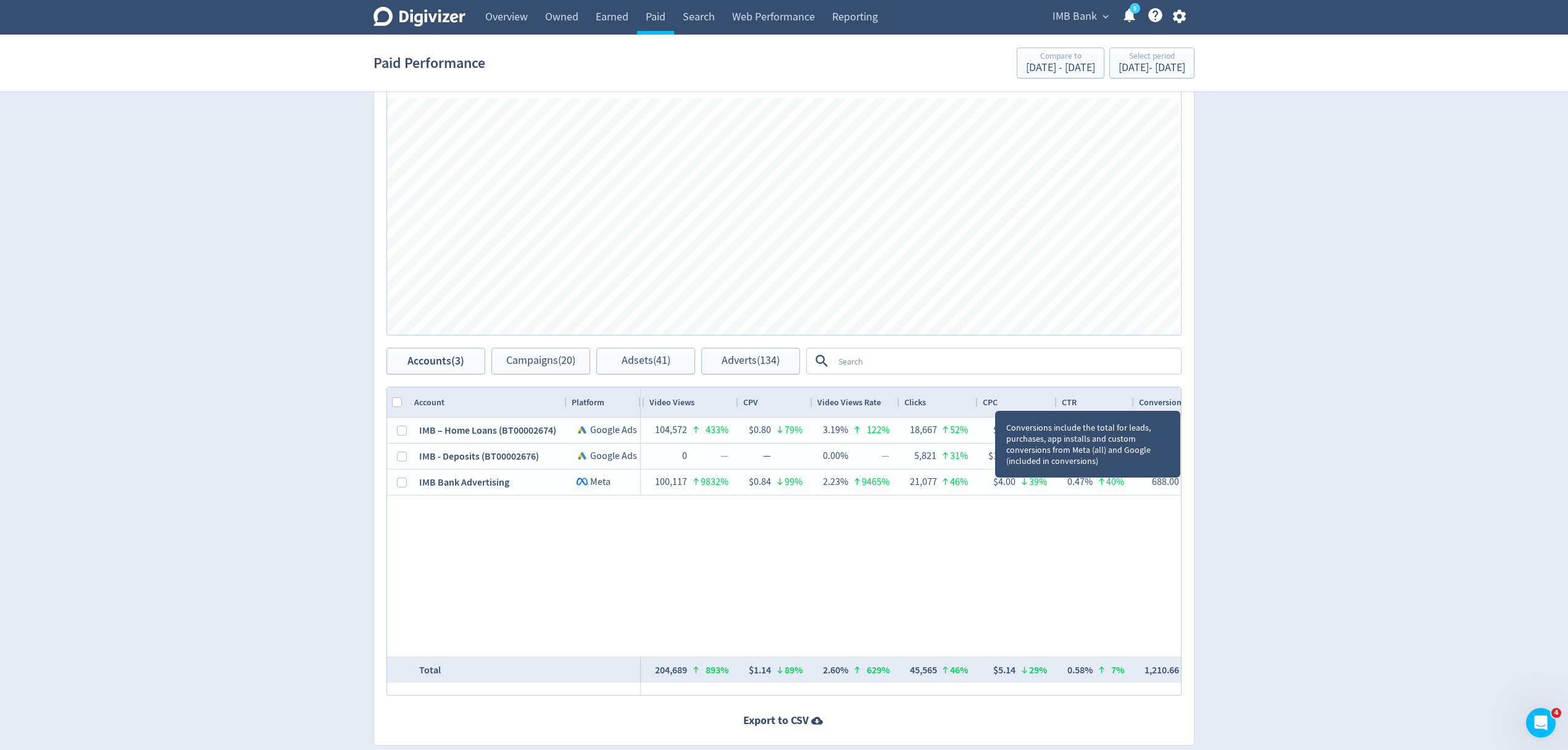
click at [1152, 401] on span "Conversions" at bounding box center [1162, 403] width 46 height 11
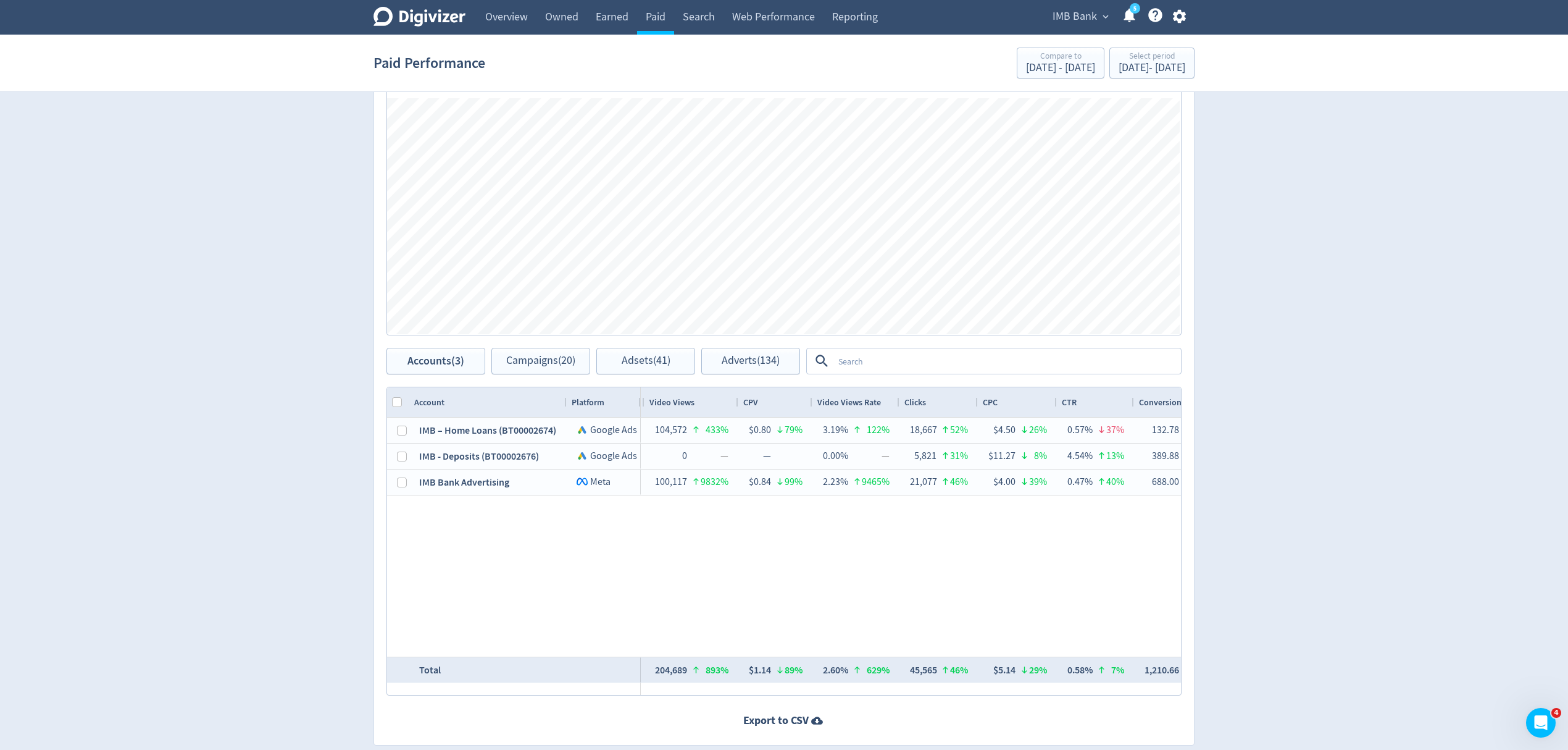
scroll to position [0, 920]
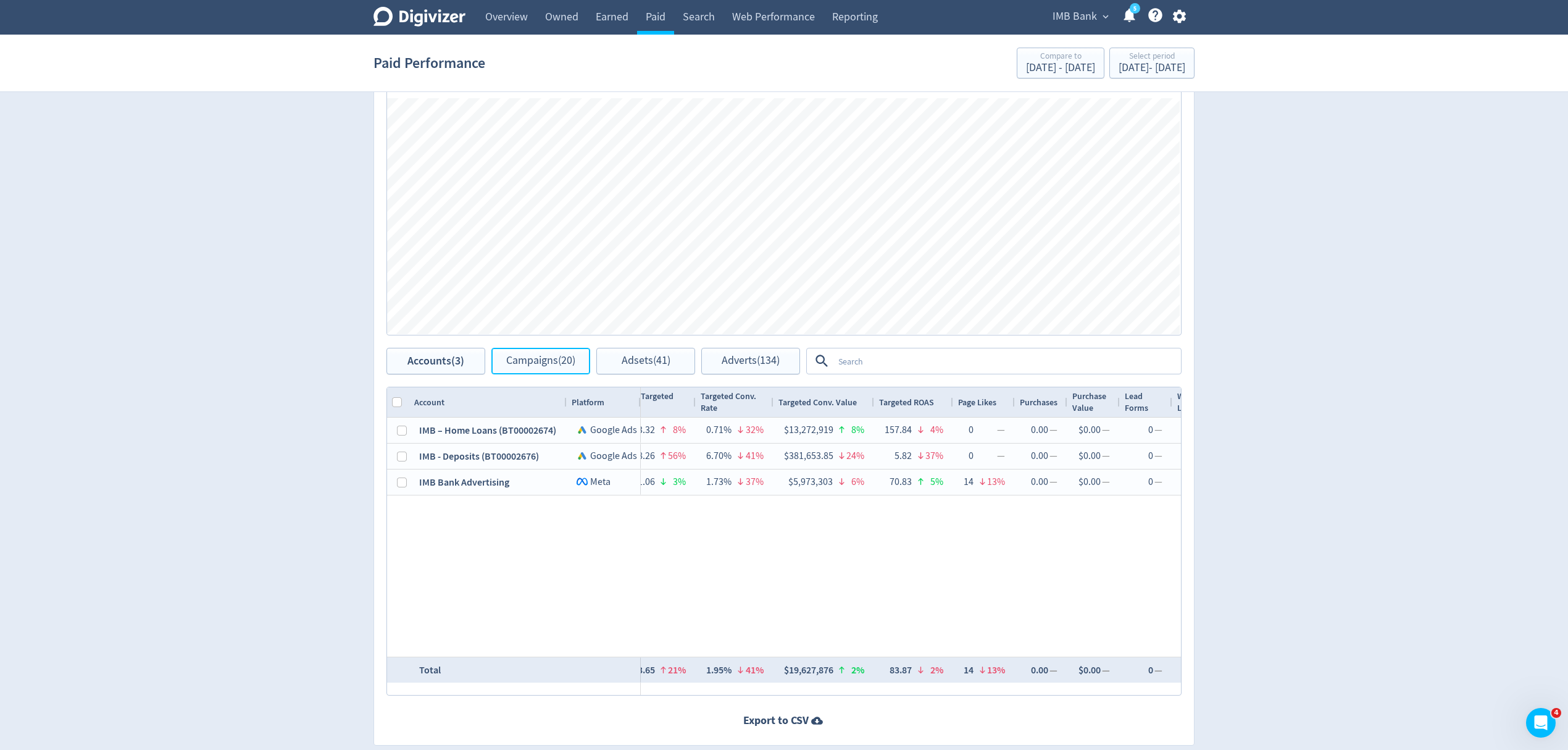
drag, startPoint x: 517, startPoint y: 358, endPoint x: 52, endPoint y: 262, distance: 474.8
click at [519, 358] on span "Campaigns (20)" at bounding box center [540, 360] width 69 height 11
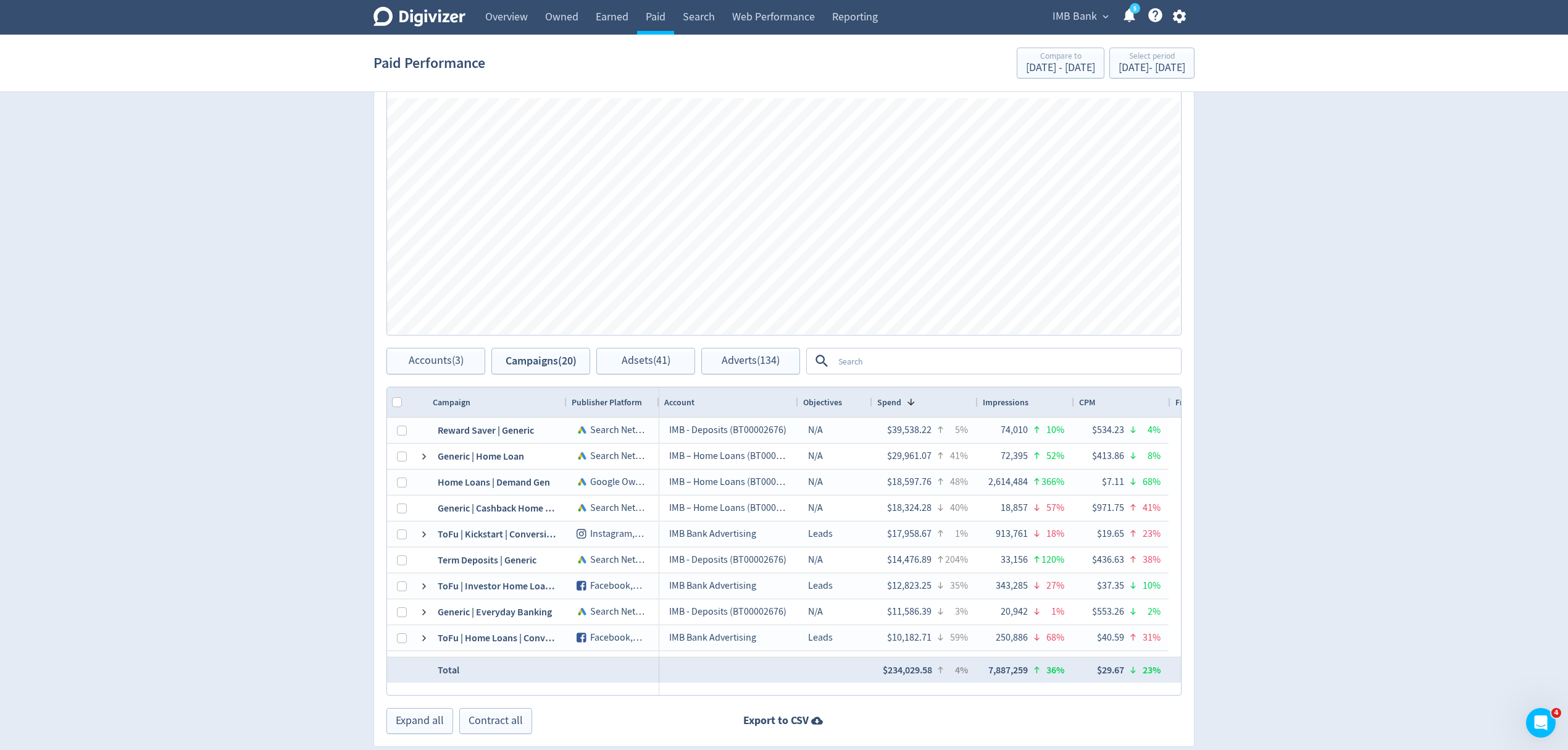
click at [895, 398] on span "Spend" at bounding box center [890, 403] width 24 height 11
click at [1030, 402] on div "Impressions" at bounding box center [1026, 402] width 87 height 23
click at [1030, 402] on span at bounding box center [1035, 402] width 15 height 10
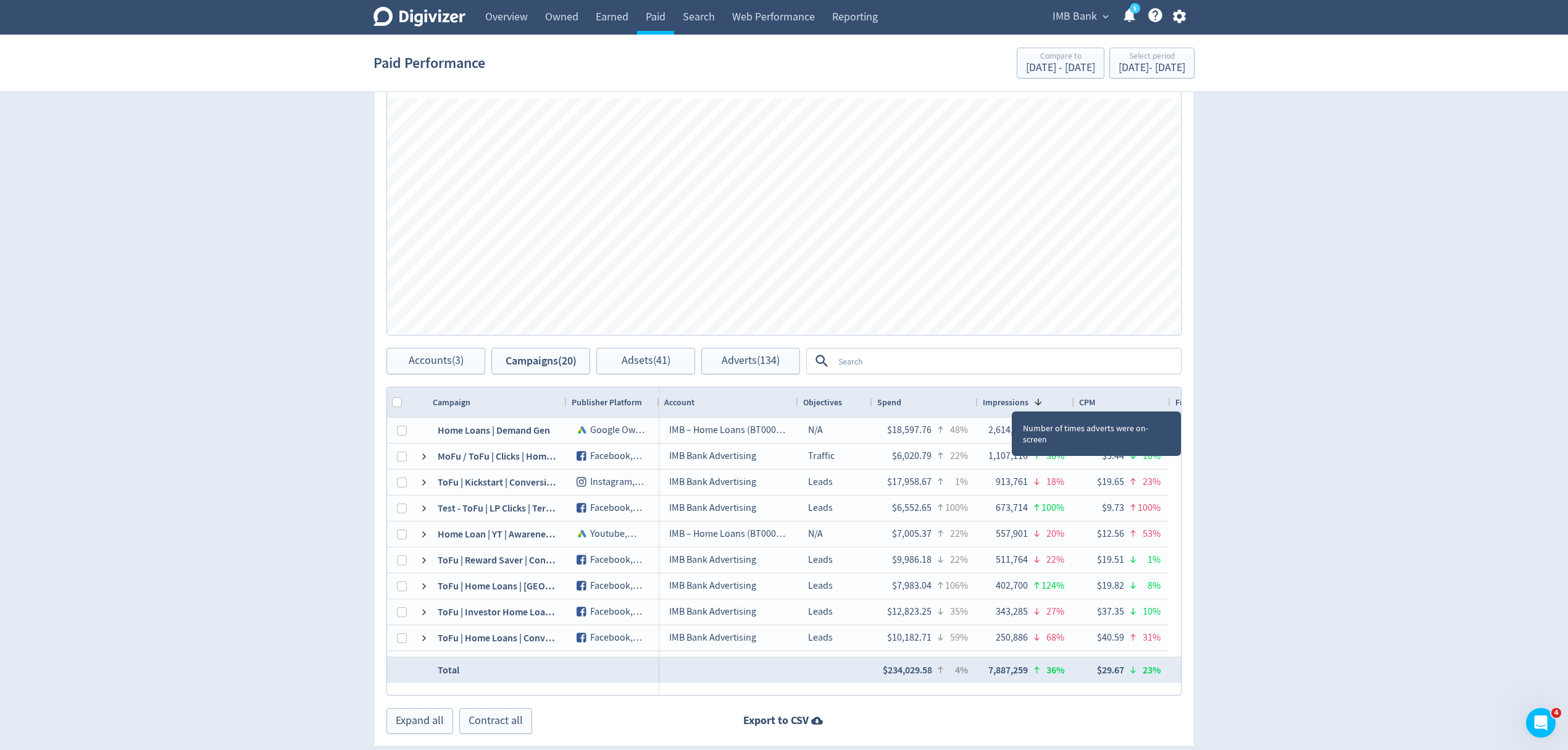
click at [1030, 402] on span at bounding box center [1035, 402] width 15 height 10
click at [1030, 402] on div "Impressions" at bounding box center [1026, 402] width 87 height 23
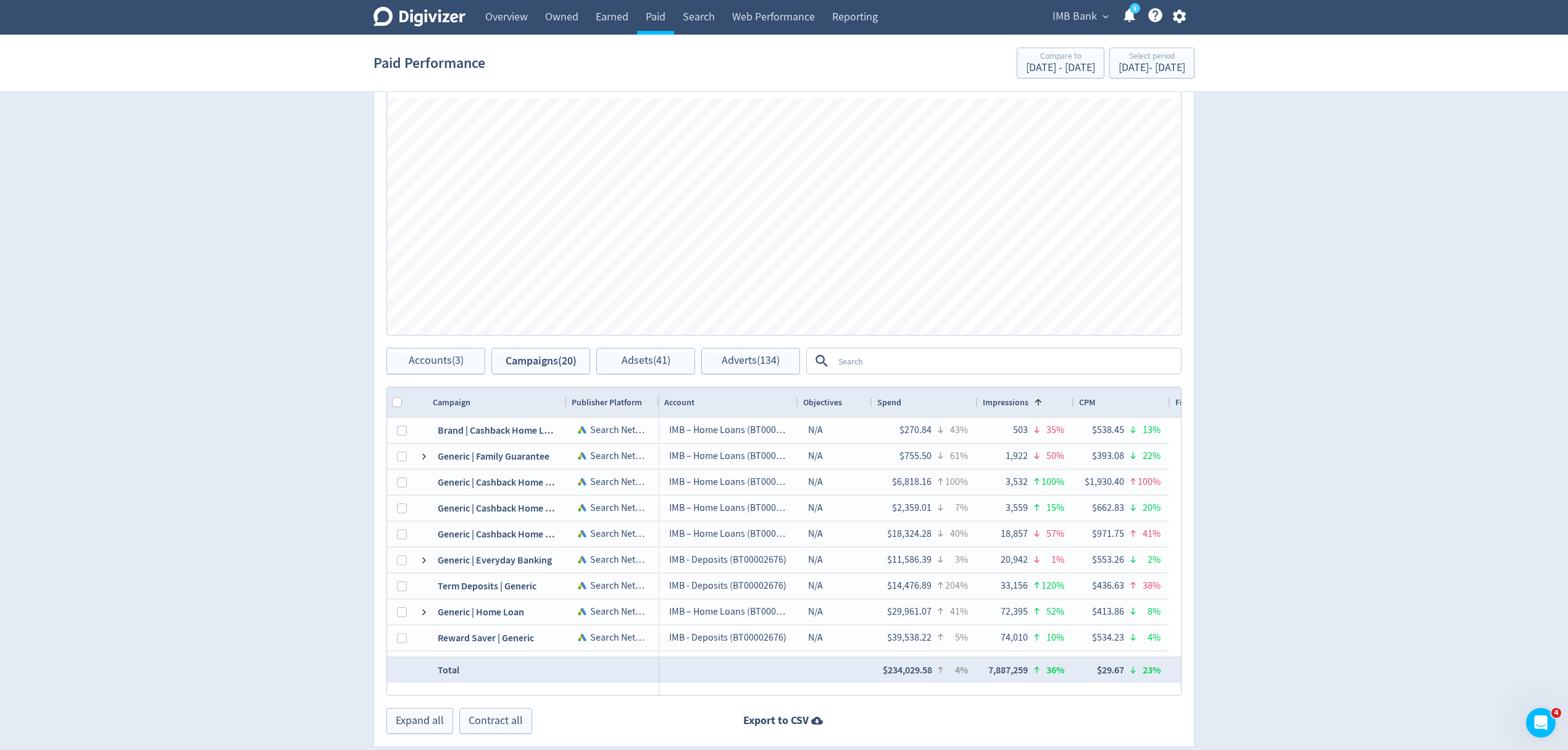
click at [1097, 402] on div "CPM" at bounding box center [1122, 402] width 87 height 23
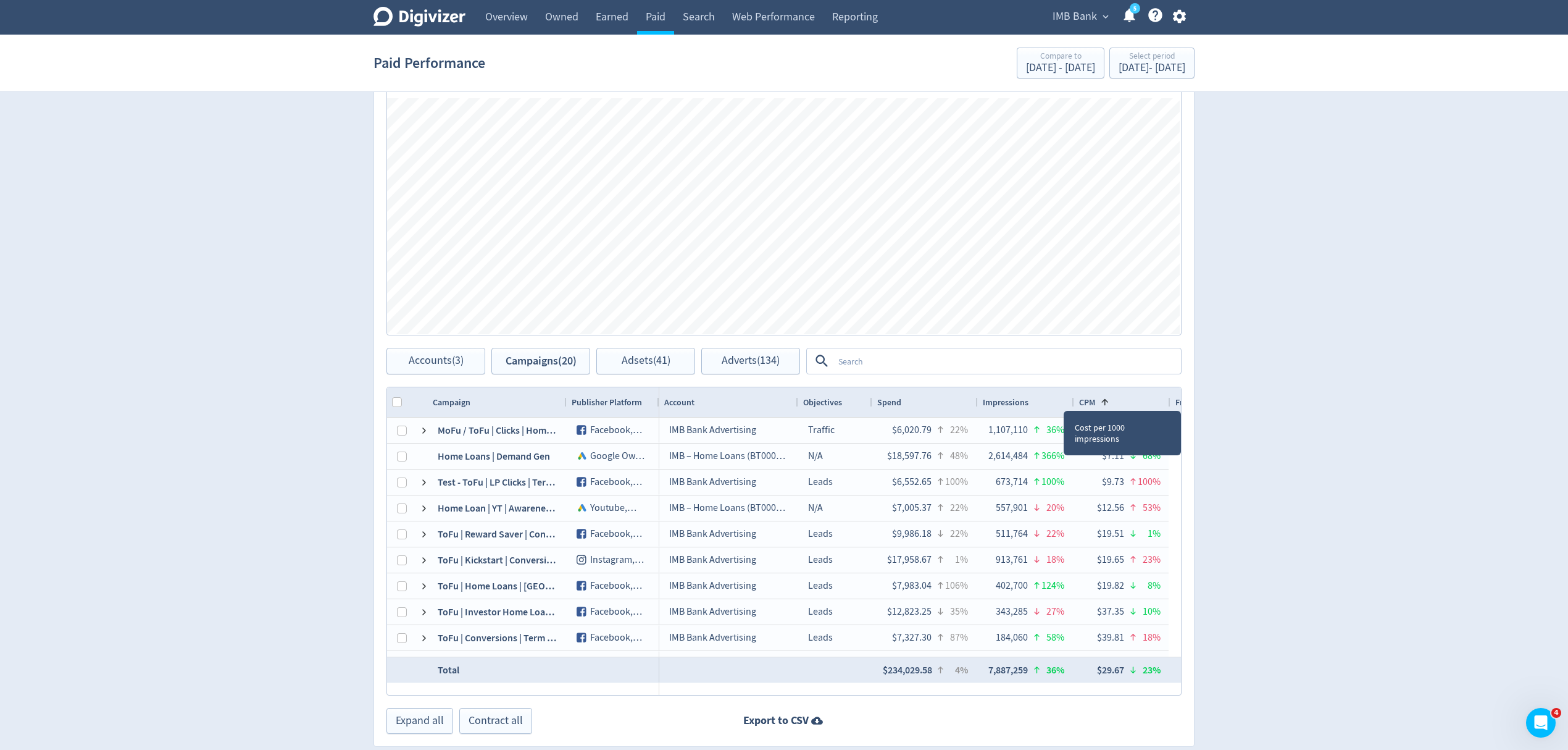
click at [1097, 402] on span at bounding box center [1103, 402] width 15 height 10
click at [1097, 402] on div "CPM" at bounding box center [1122, 402] width 87 height 23
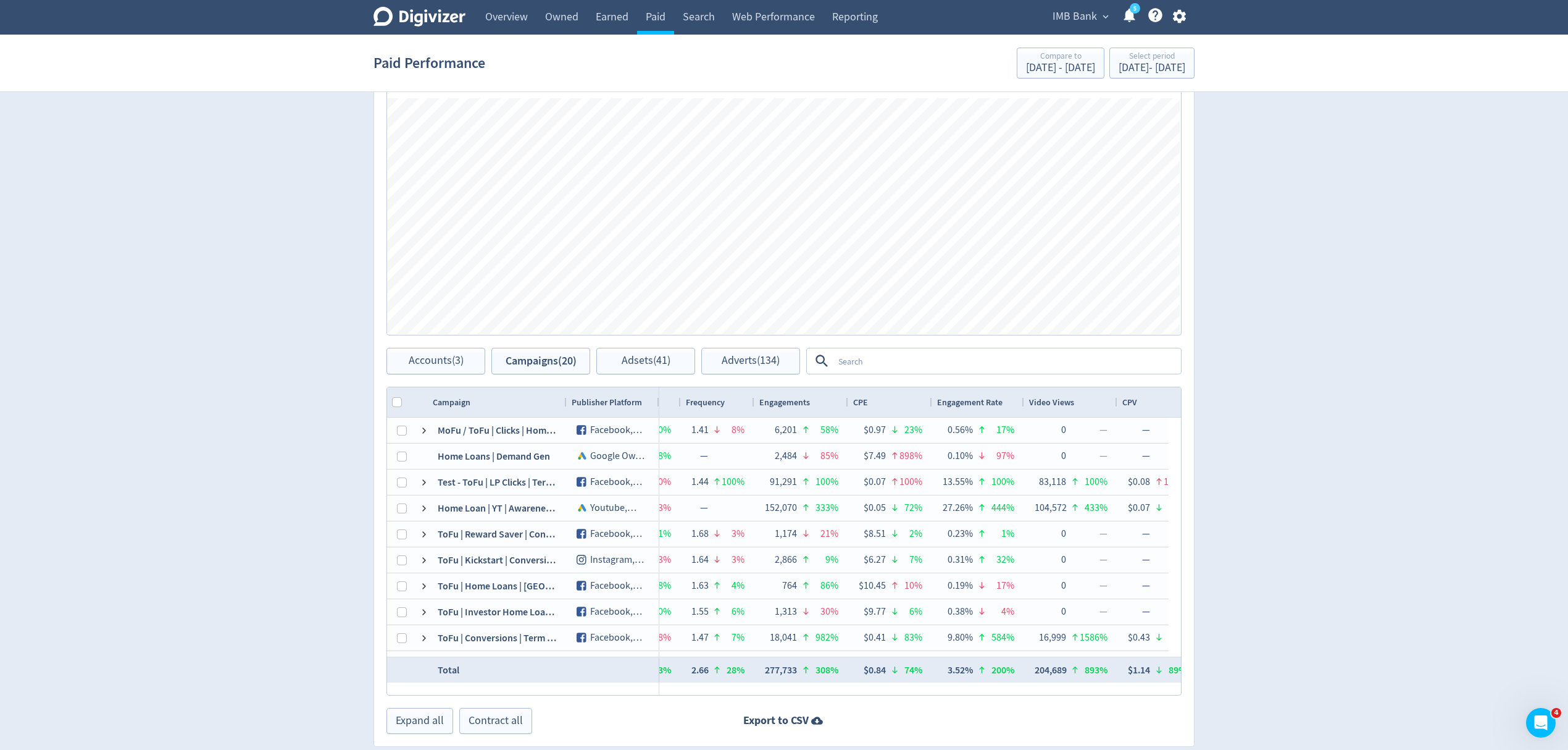
click at [703, 407] on span "Frequency" at bounding box center [705, 403] width 39 height 11
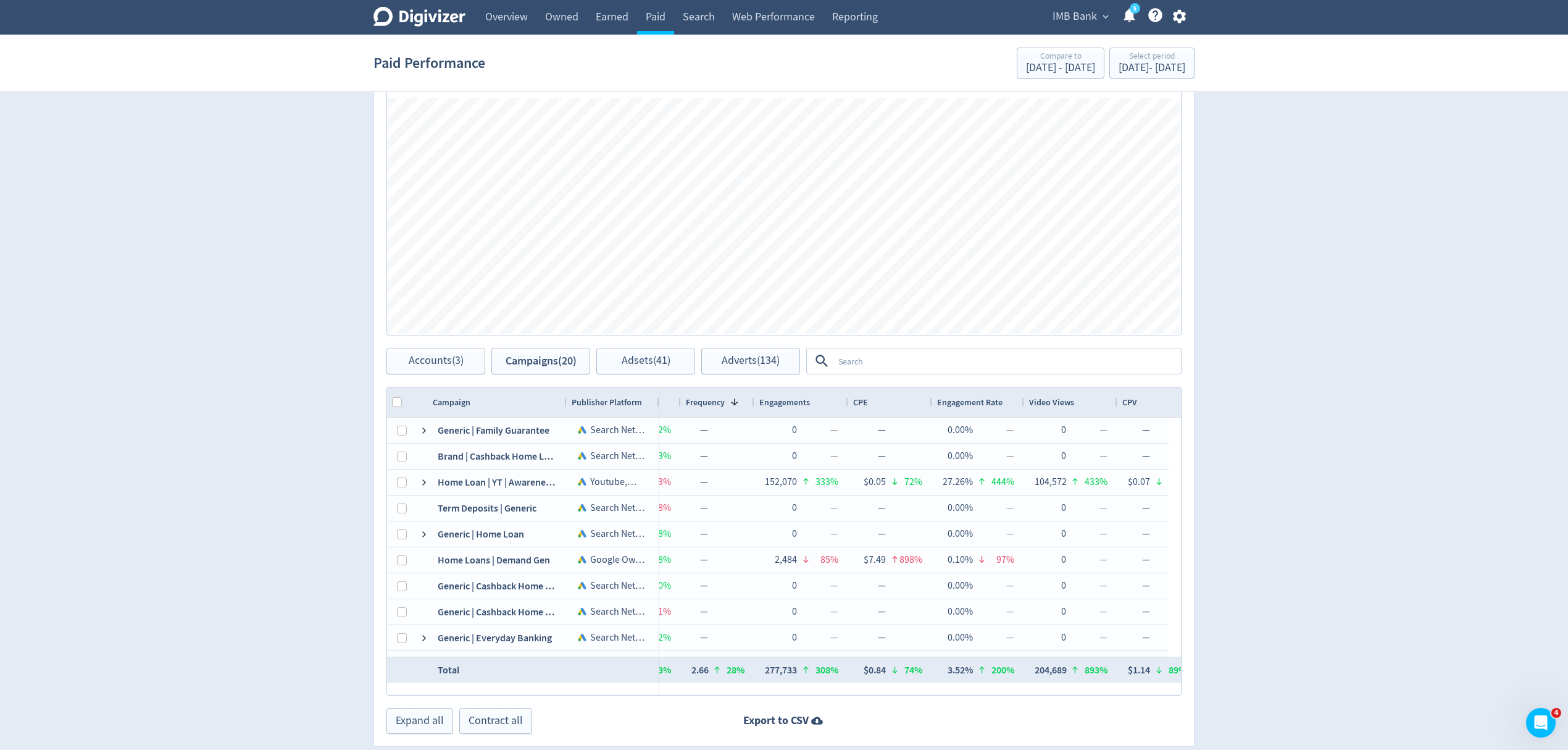
click at [769, 404] on span "Engagements" at bounding box center [784, 403] width 51 height 11
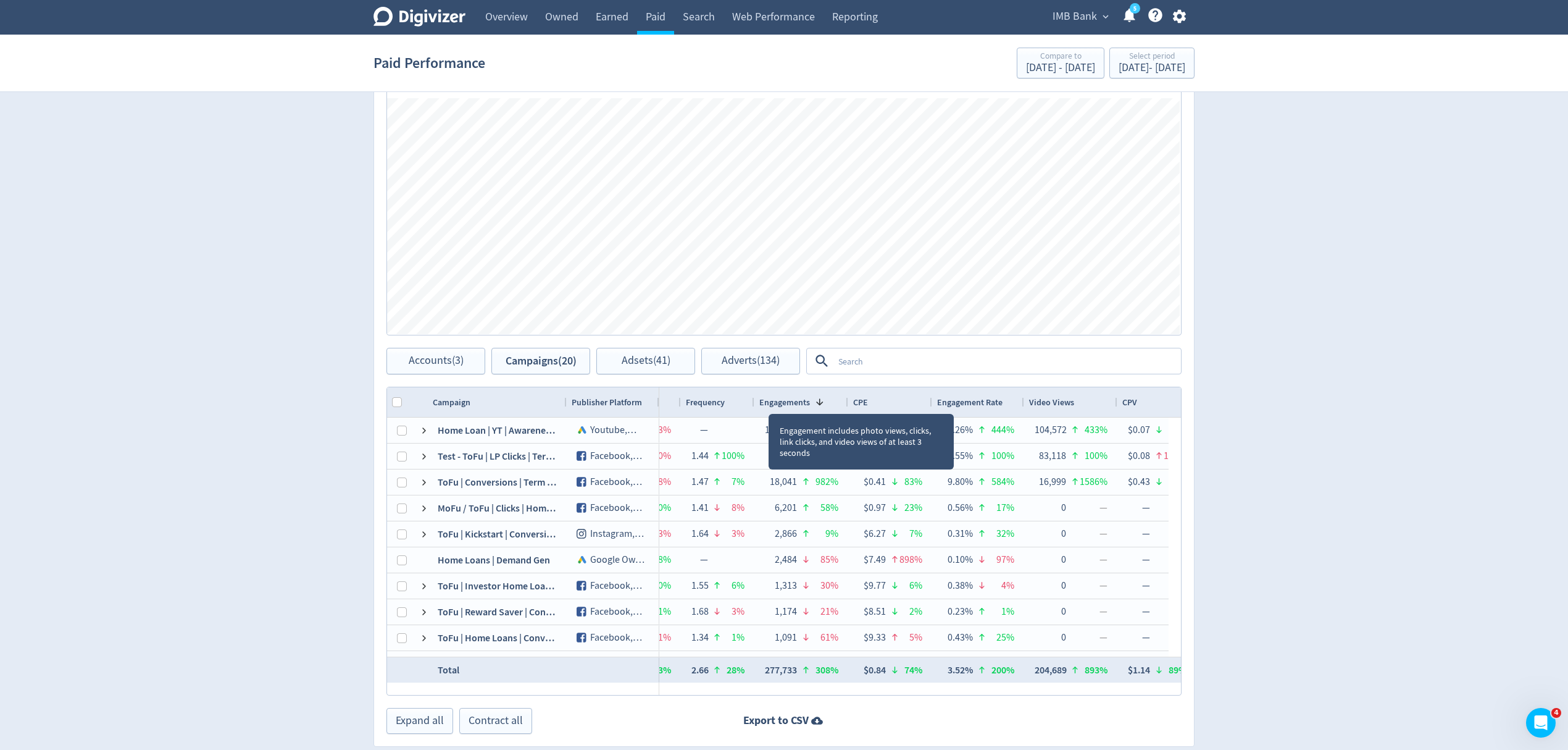
click at [854, 407] on span "CPE" at bounding box center [860, 403] width 15 height 11
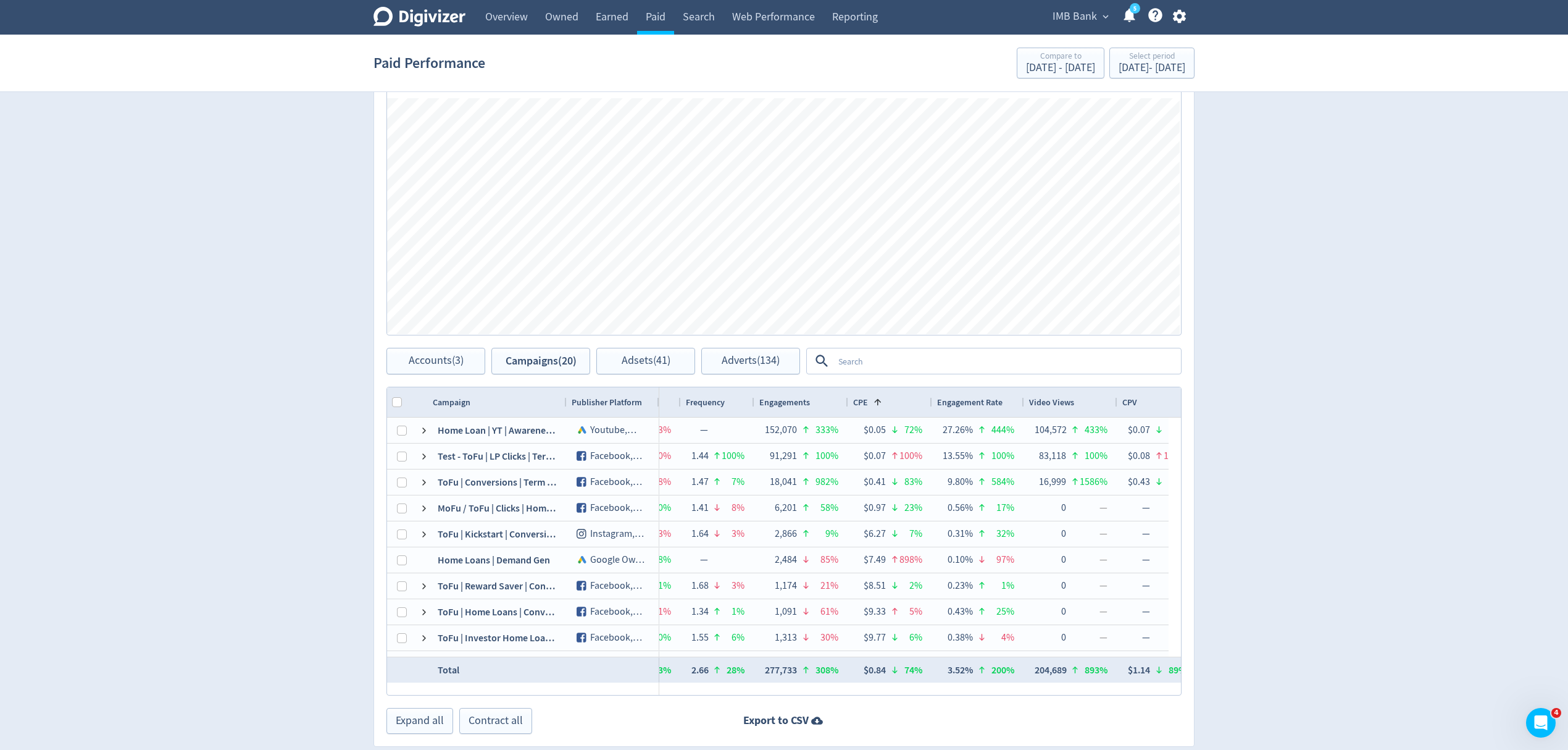
click at [854, 407] on span "CPE" at bounding box center [860, 403] width 15 height 11
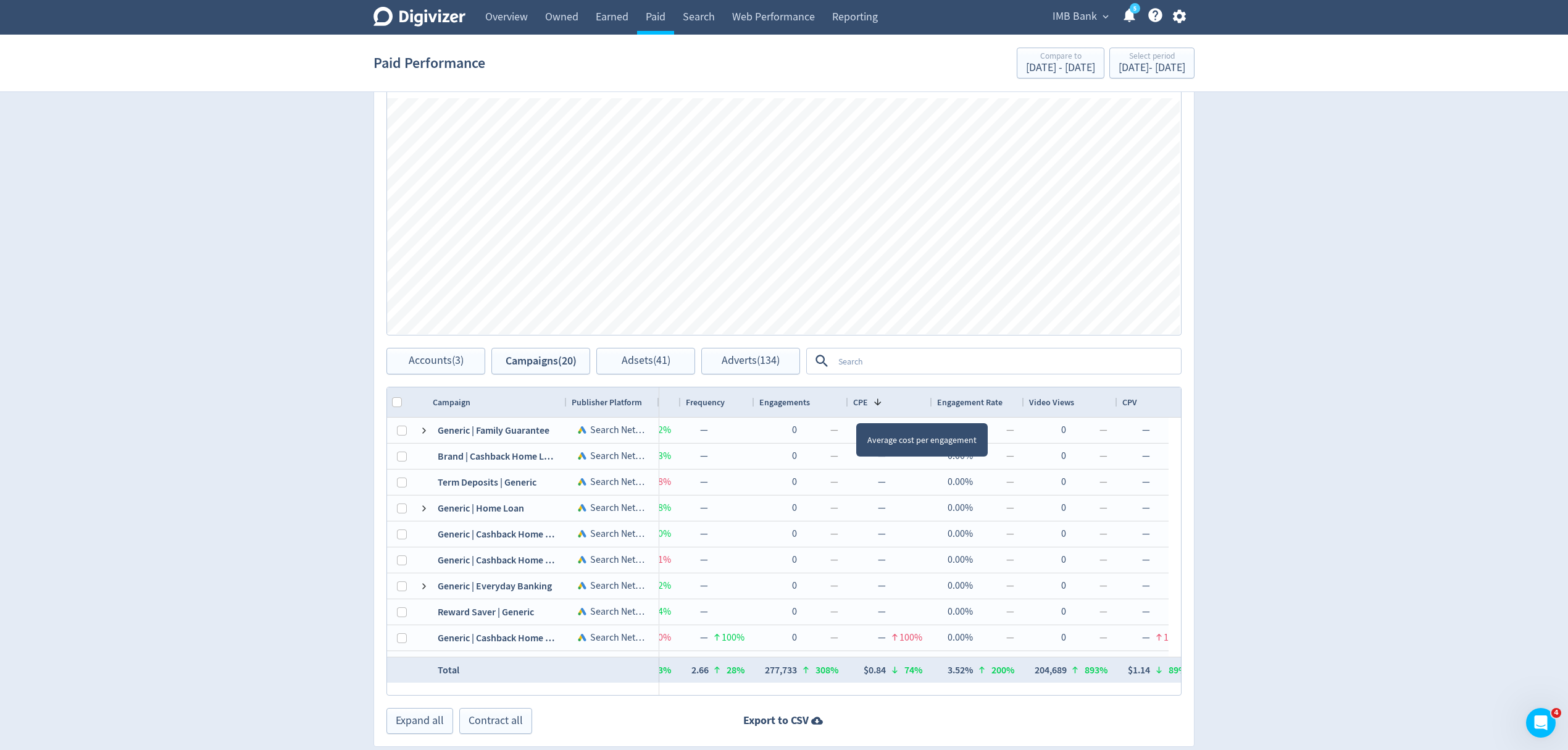
click at [854, 407] on span "CPE" at bounding box center [860, 403] width 15 height 11
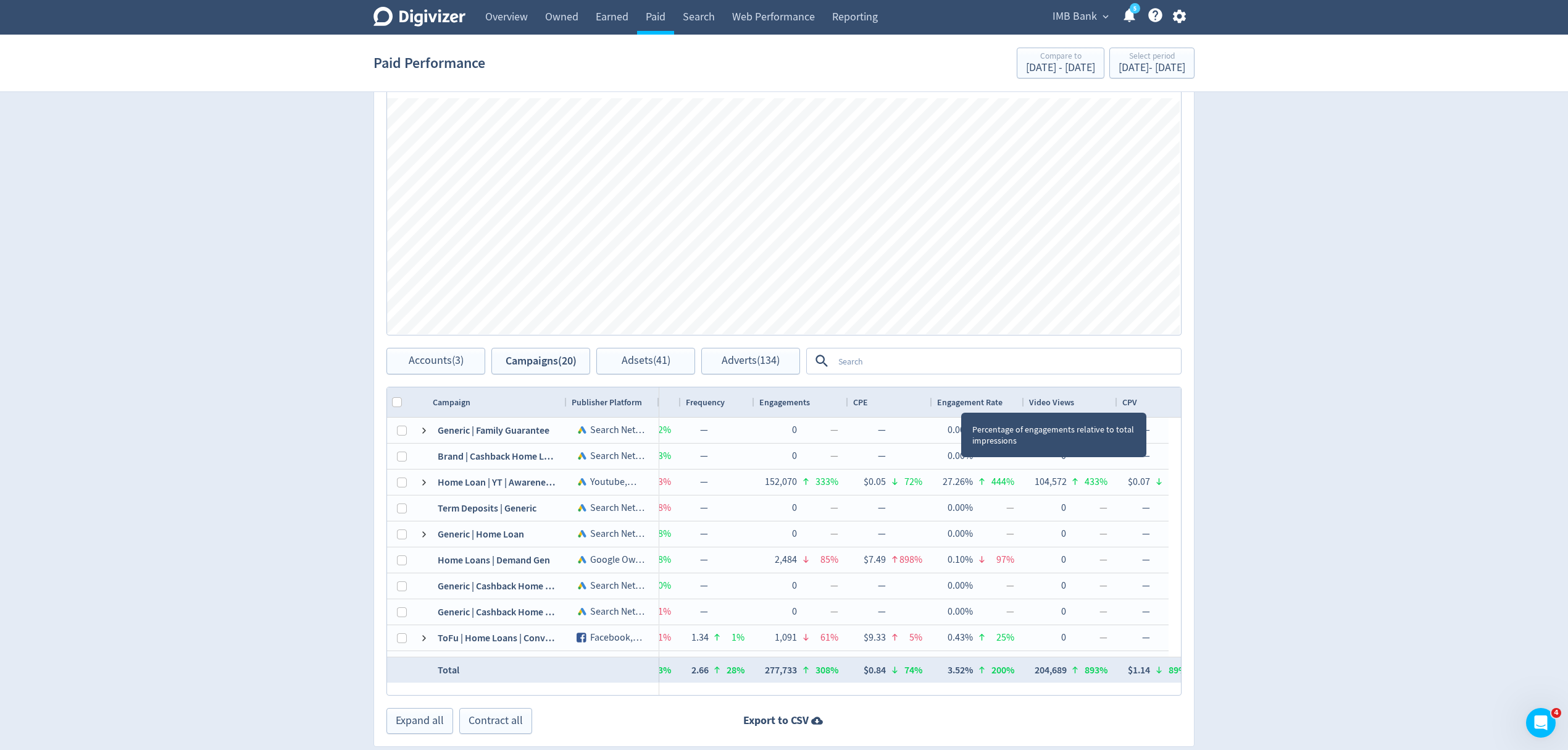
click at [962, 403] on span "Engagement Rate" at bounding box center [969, 403] width 66 height 11
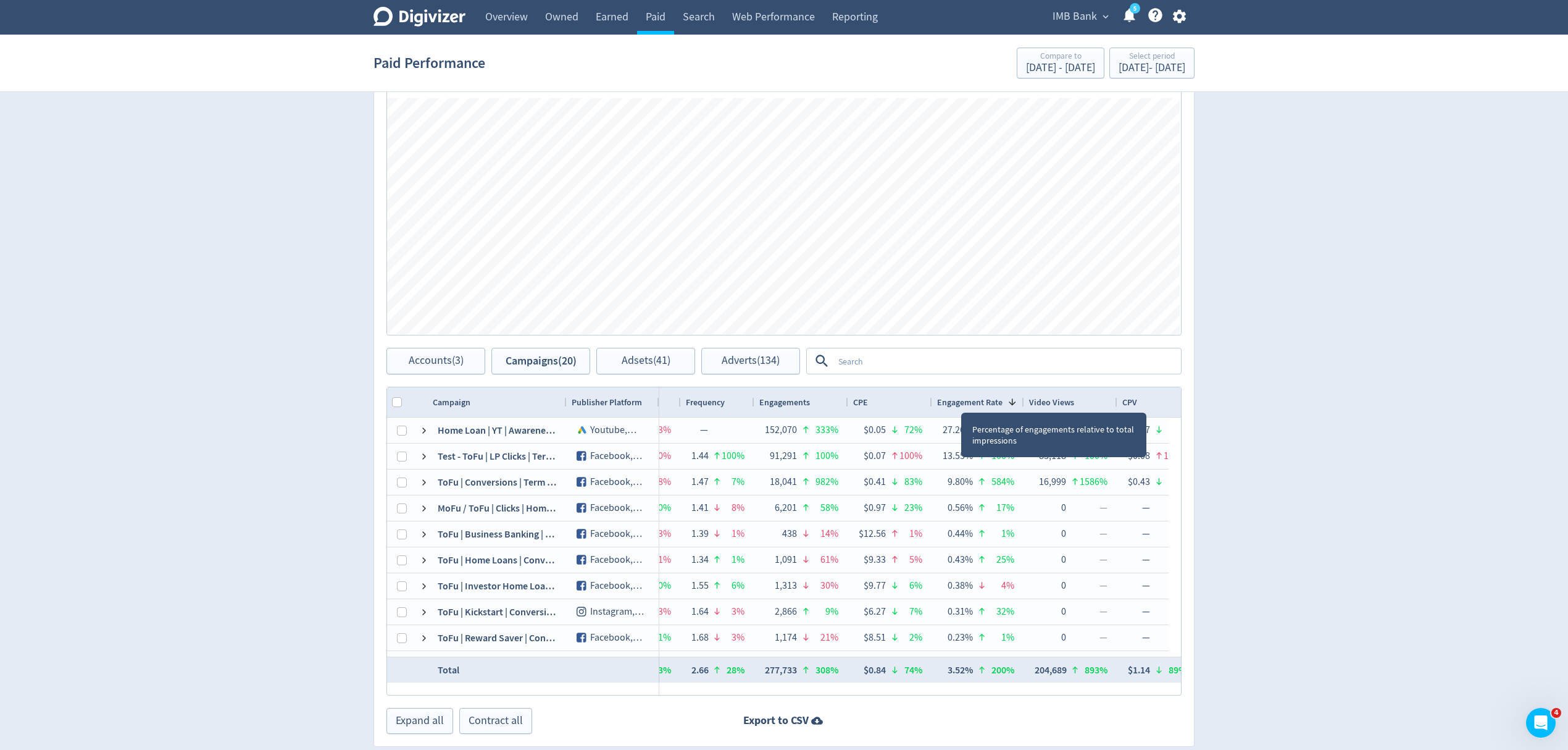
click at [962, 403] on span "Engagement Rate" at bounding box center [969, 403] width 66 height 11
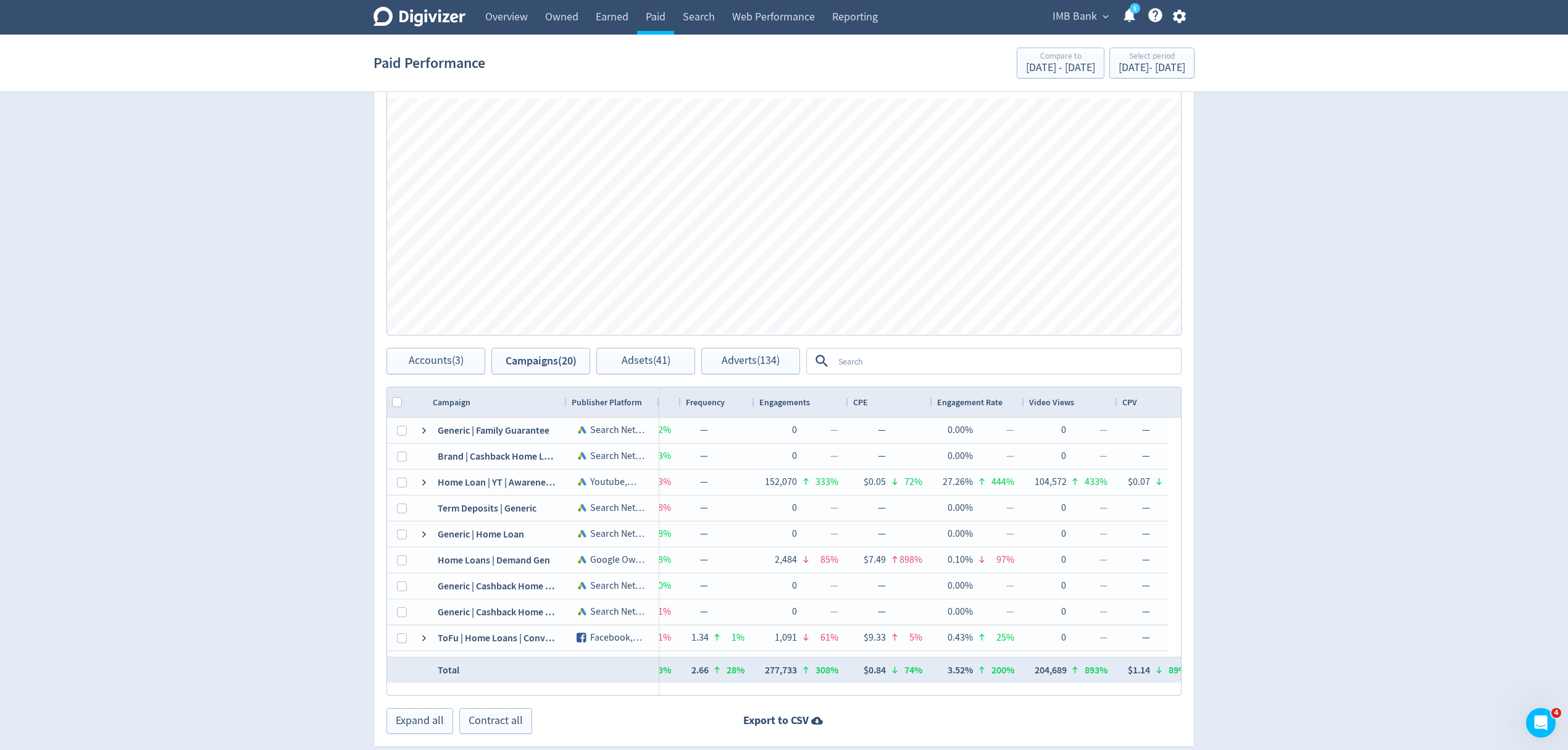
click at [1051, 402] on span "Video Views" at bounding box center [1052, 403] width 45 height 11
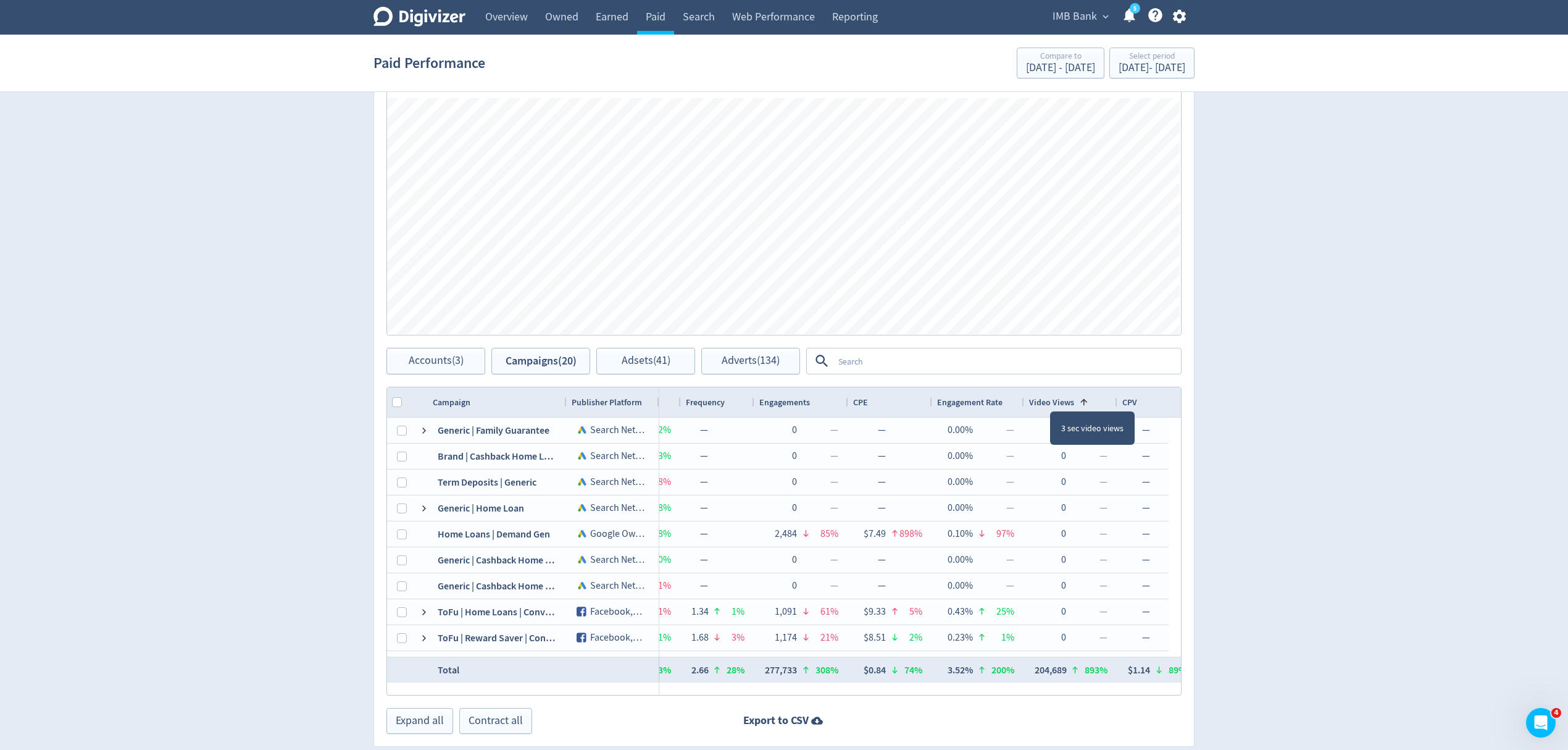
click at [1051, 402] on span "Video Views" at bounding box center [1052, 403] width 45 height 11
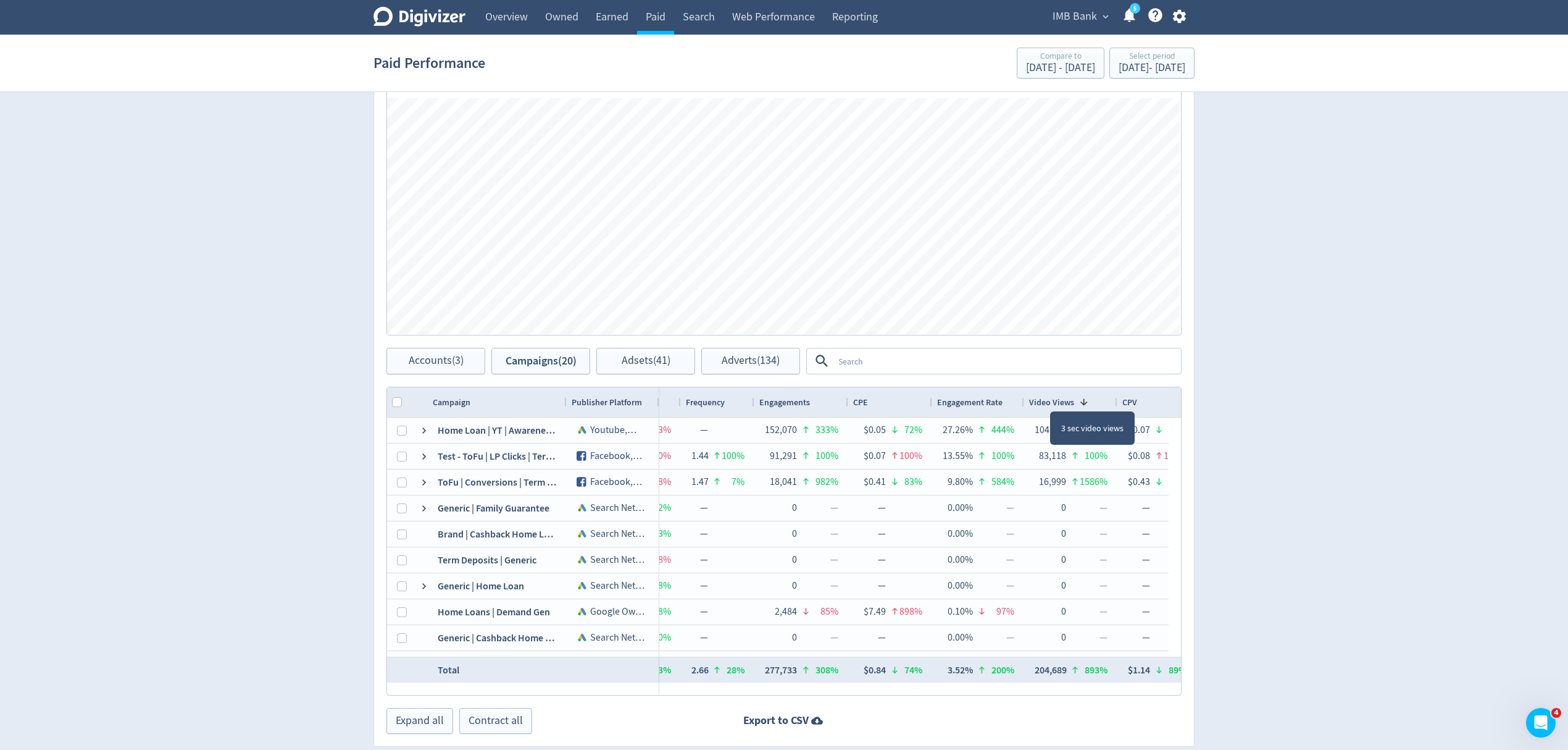
click at [1051, 402] on span "Video Views" at bounding box center [1052, 403] width 45 height 11
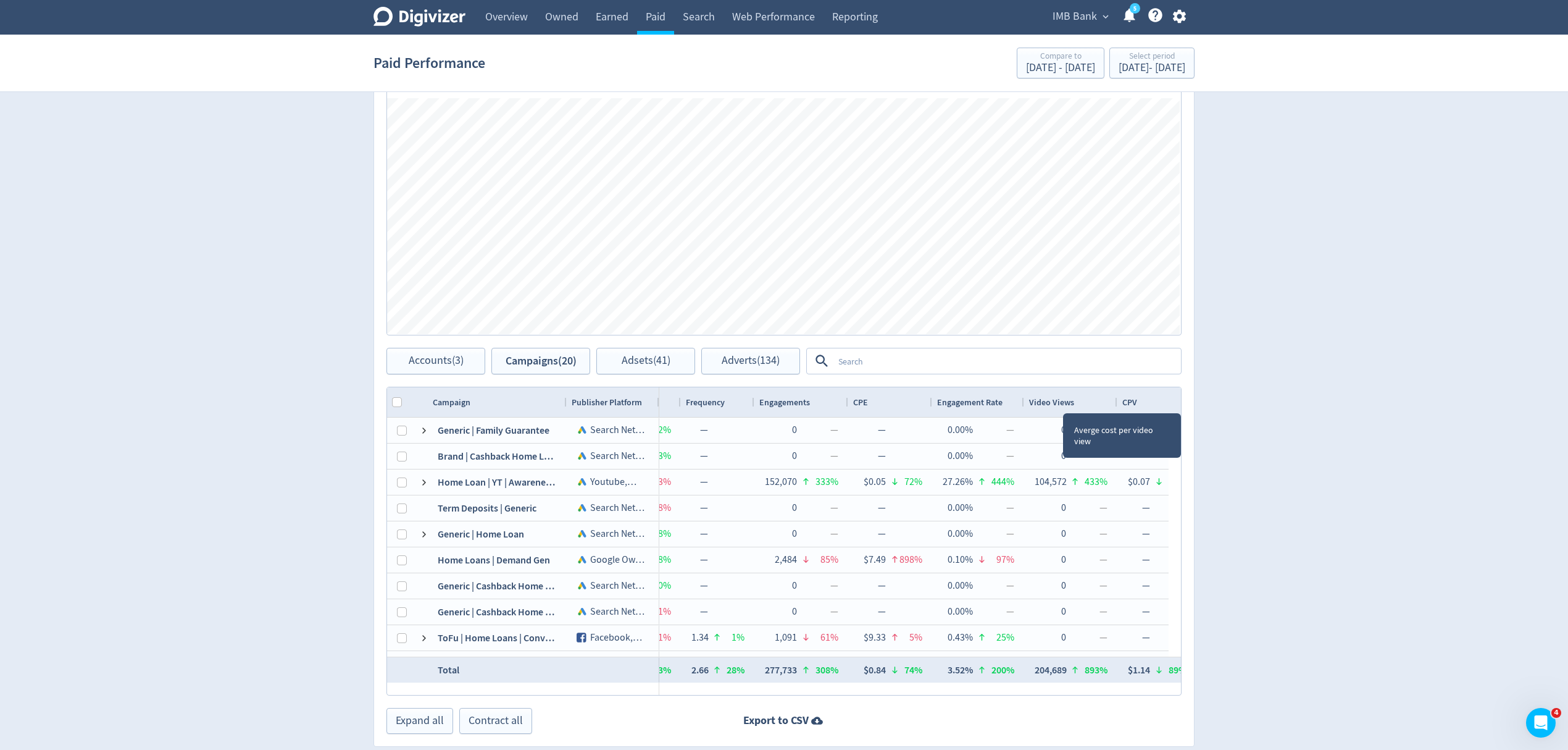
click at [1129, 405] on span "CPV" at bounding box center [1129, 403] width 15 height 11
click at [1129, 404] on span "CPV" at bounding box center [1129, 403] width 15 height 11
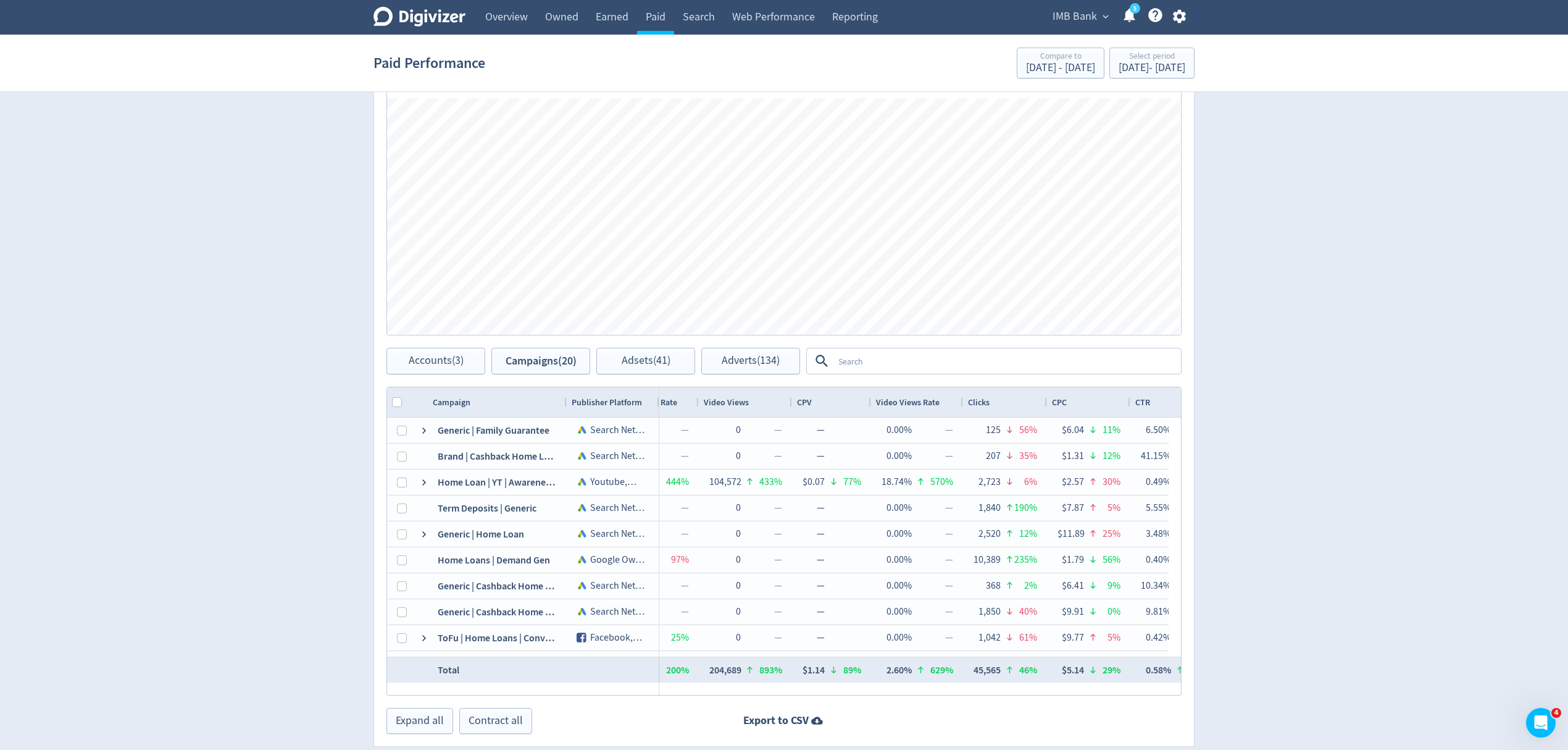
click at [912, 408] on span "Video Views Rate" at bounding box center [907, 403] width 64 height 11
click at [991, 403] on div "Clicks" at bounding box center [1005, 402] width 74 height 23
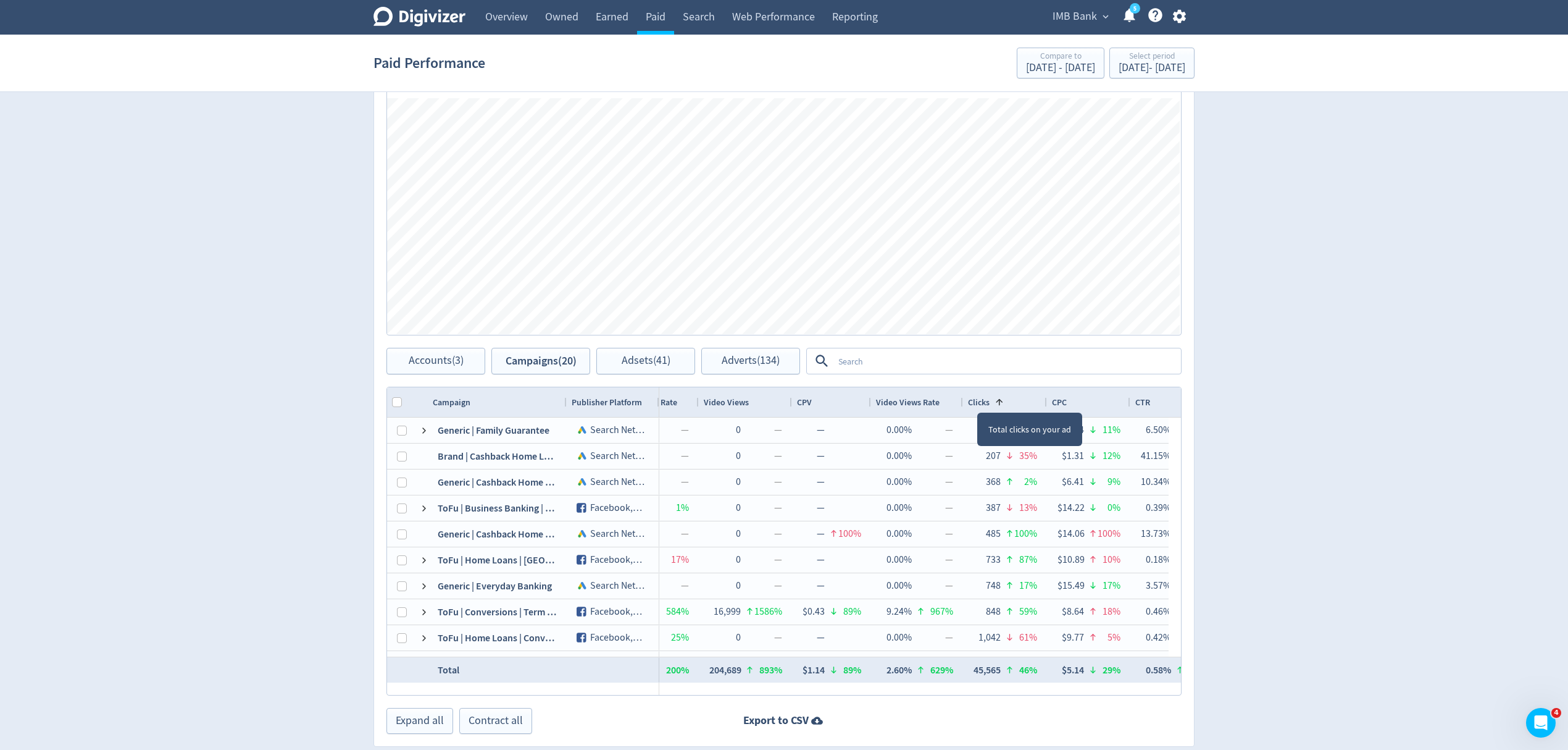
click at [991, 403] on span at bounding box center [996, 402] width 15 height 10
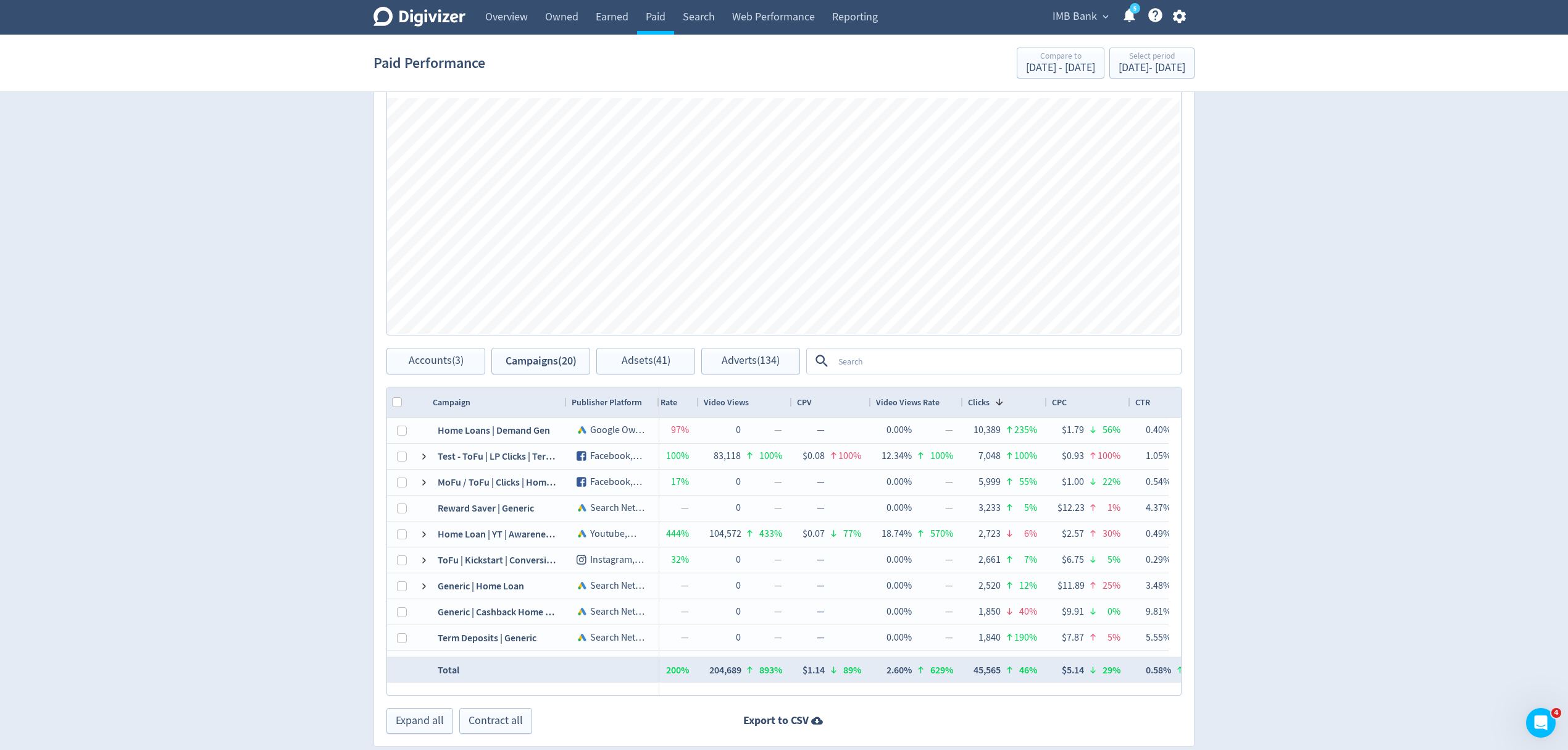
click at [1056, 405] on span "CPC" at bounding box center [1059, 403] width 15 height 11
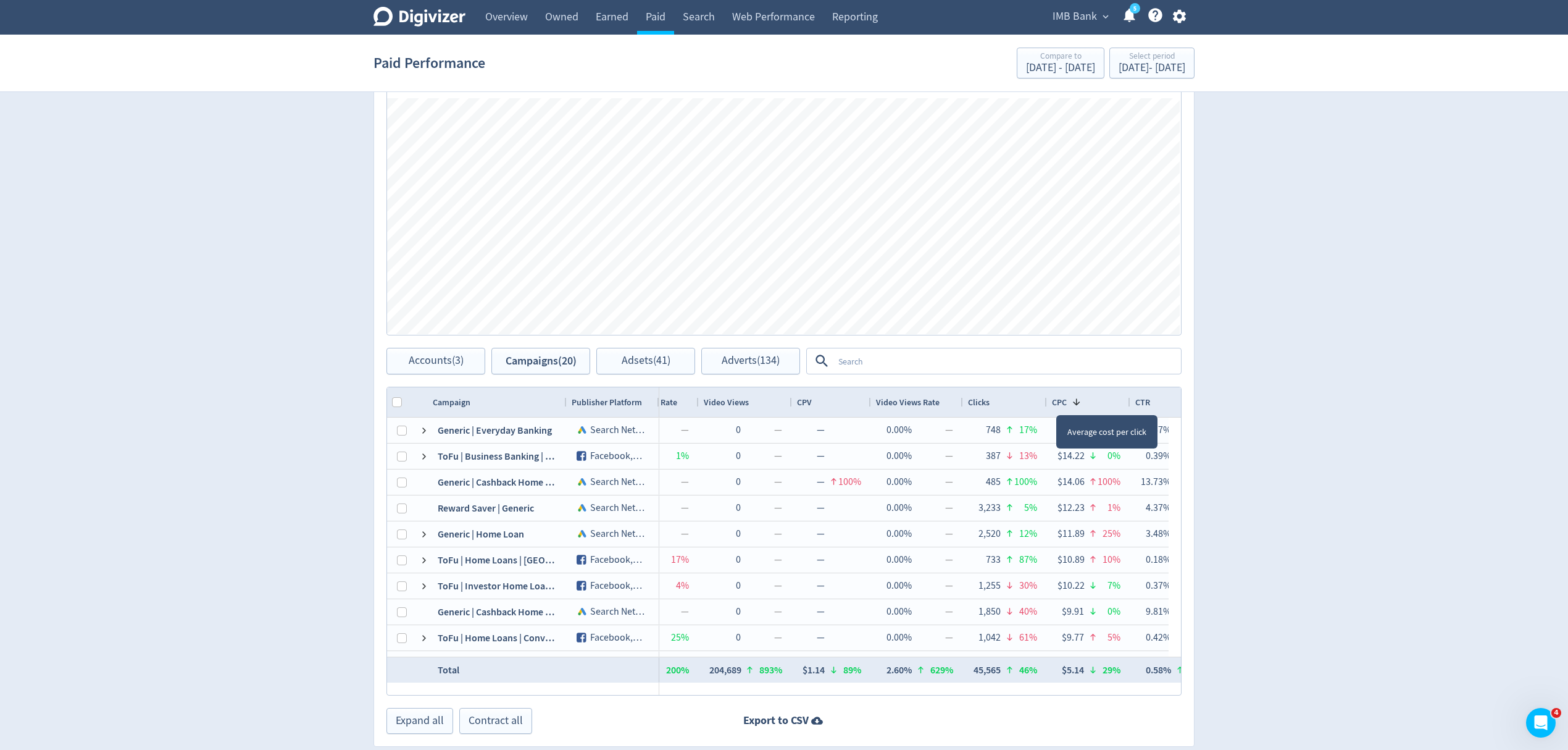
click at [1127, 399] on div "CPC 1" at bounding box center [1089, 402] width 84 height 30
click at [1128, 401] on div at bounding box center [1129, 402] width 5 height 30
click at [1128, 401] on div "CPC 1" at bounding box center [1094, 402] width 86 height 23
click at [1128, 401] on div "CPC" at bounding box center [1094, 402] width 86 height 23
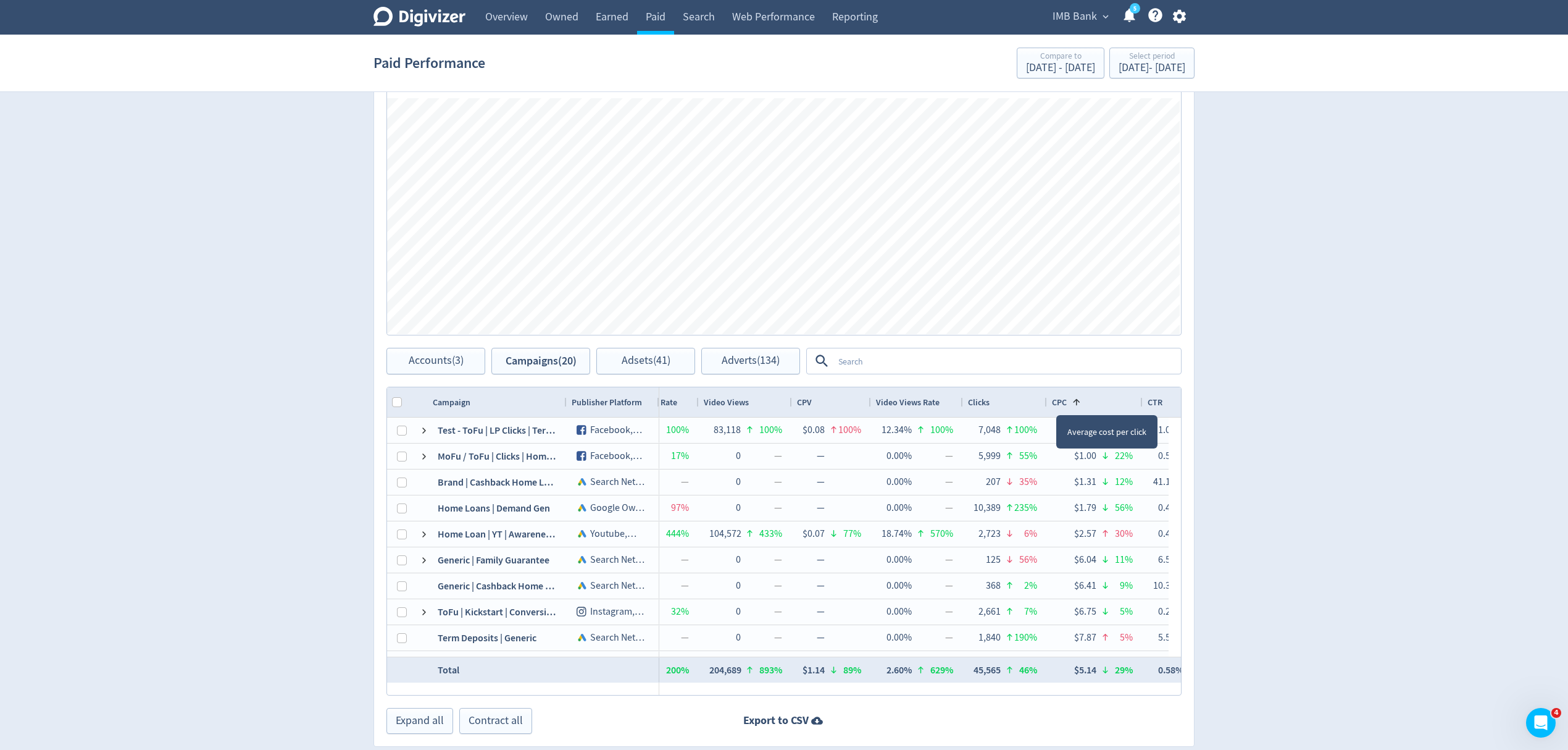
click at [1128, 401] on div "CPC 1" at bounding box center [1094, 402] width 86 height 23
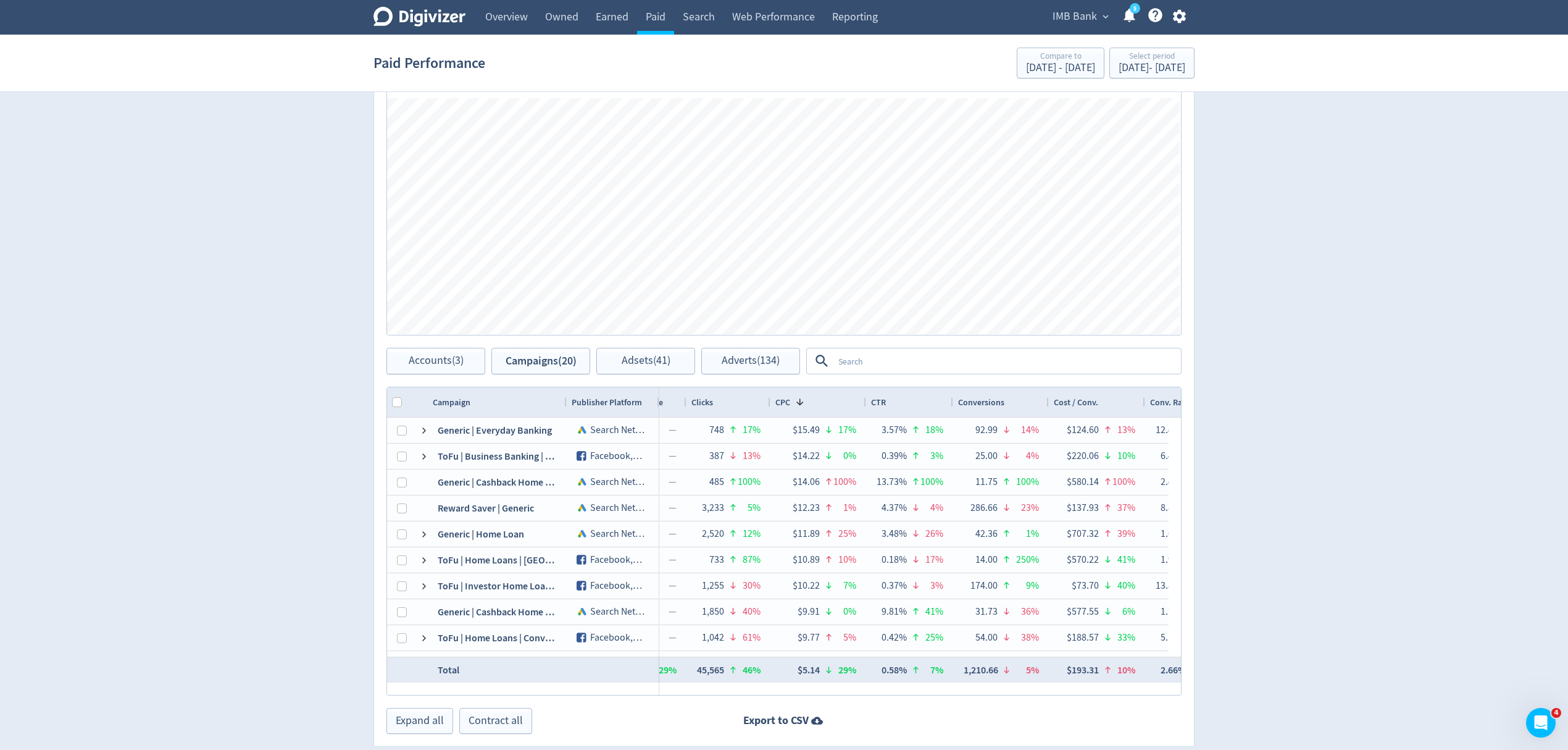
click at [886, 398] on div "CTR" at bounding box center [909, 402] width 77 height 23
click at [992, 400] on span "Conversions" at bounding box center [980, 403] width 46 height 11
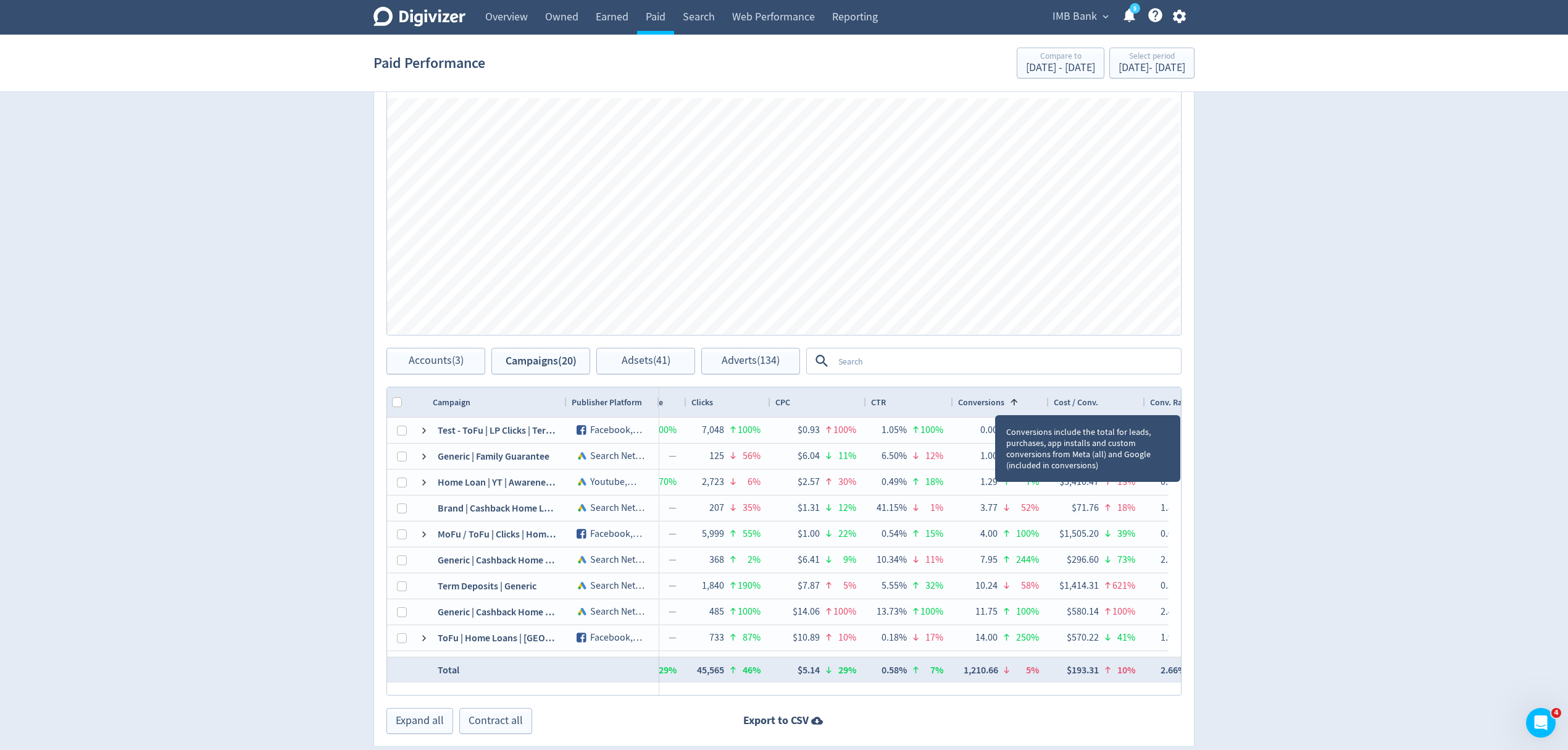
click at [992, 400] on span "Conversions" at bounding box center [980, 403] width 46 height 11
click at [992, 399] on span "Conversions" at bounding box center [980, 403] width 46 height 11
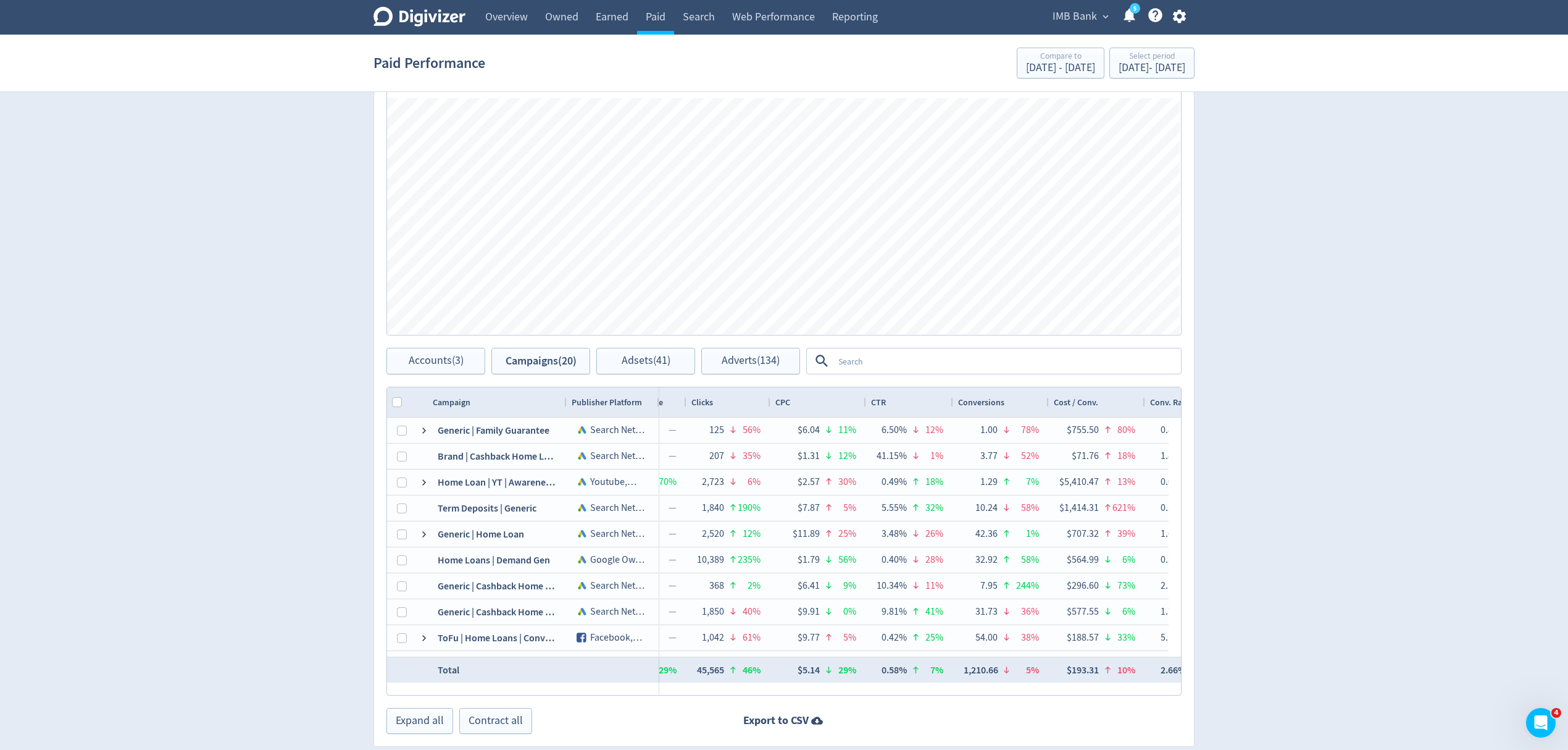
click at [1081, 397] on div "Cost / Conv." at bounding box center [1097, 402] width 87 height 23
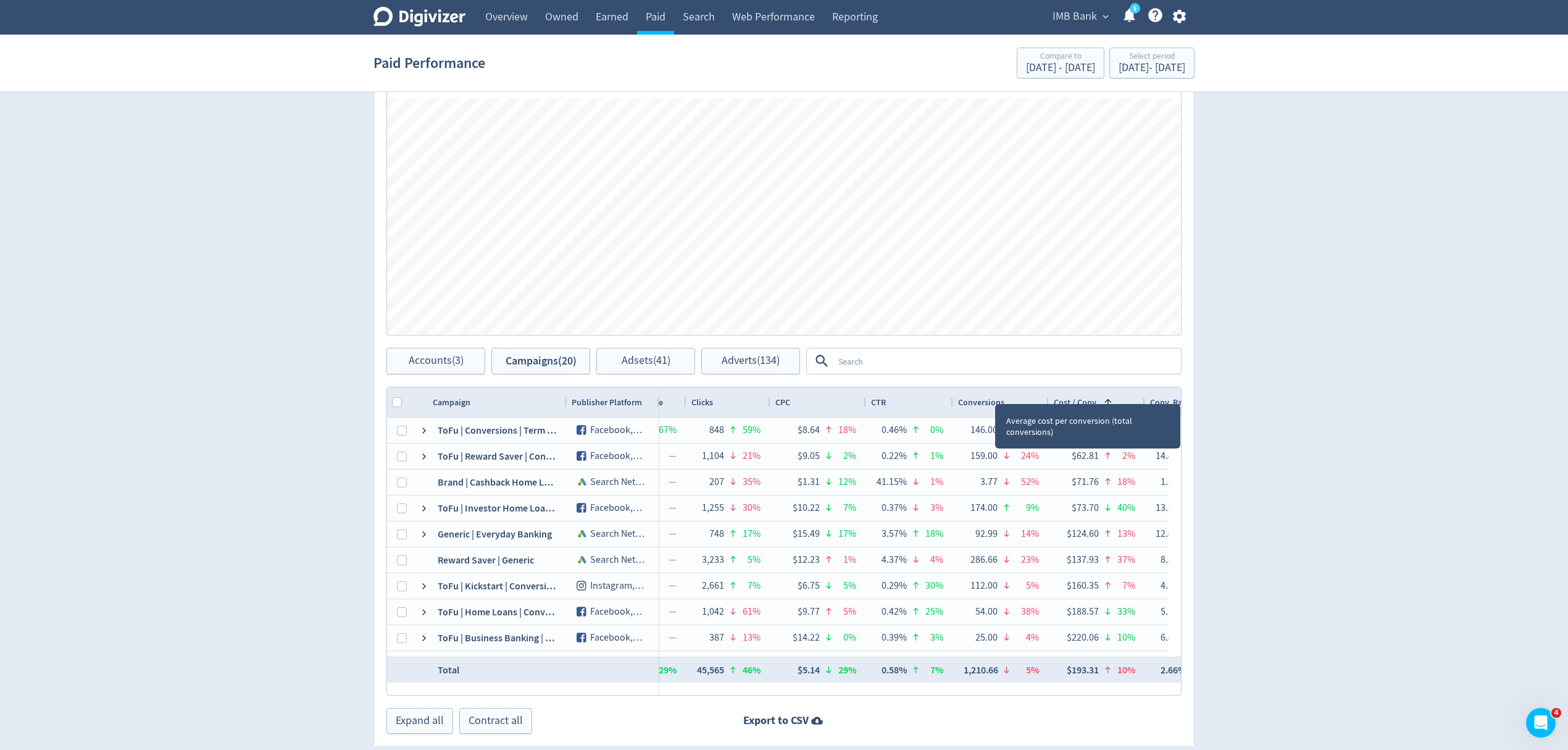
click at [1081, 397] on div "Cost / Conv. 1" at bounding box center [1097, 402] width 87 height 23
click at [1158, 402] on span "Conv. Rate" at bounding box center [1170, 403] width 40 height 11
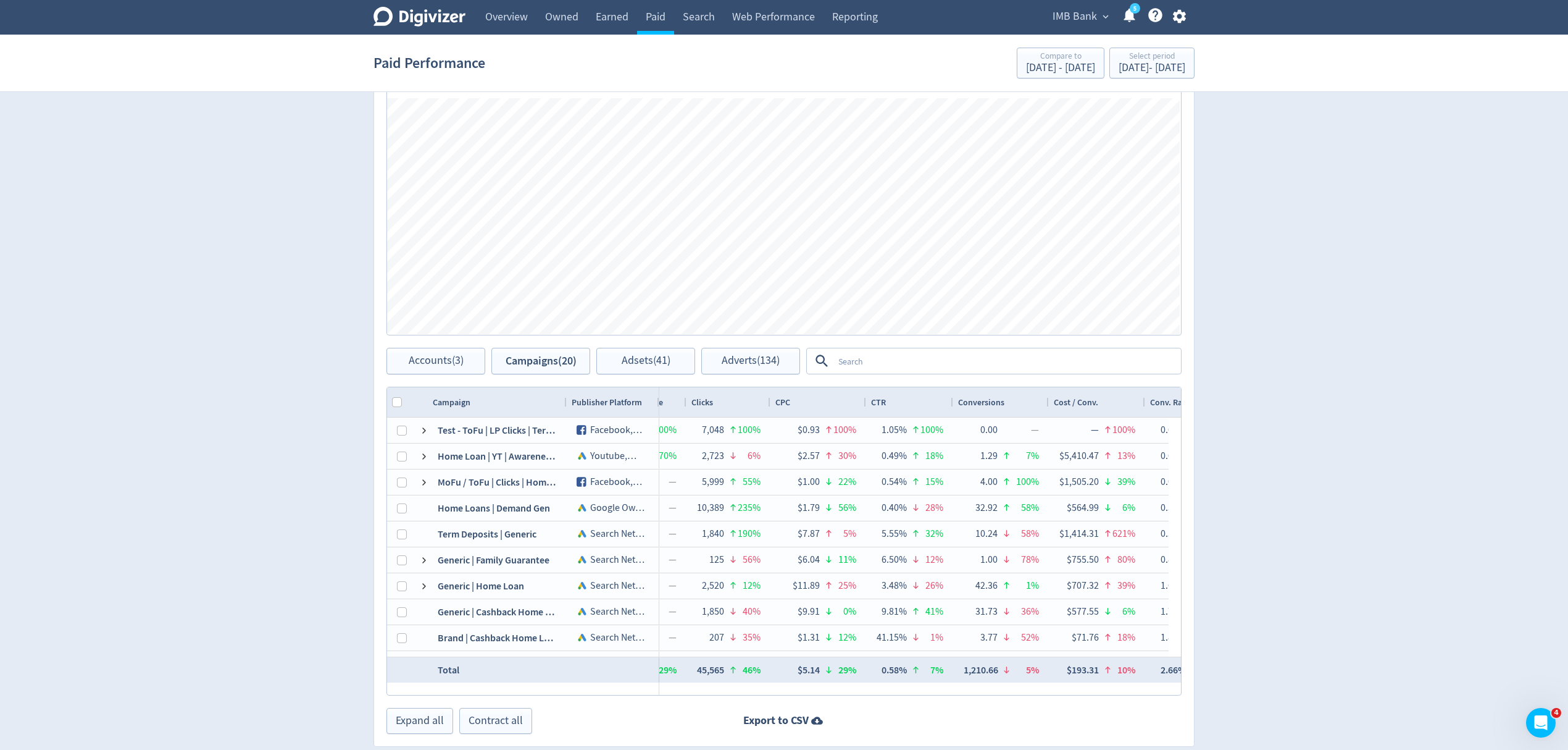
click at [1158, 402] on span "Conv. Rate" at bounding box center [1170, 403] width 40 height 11
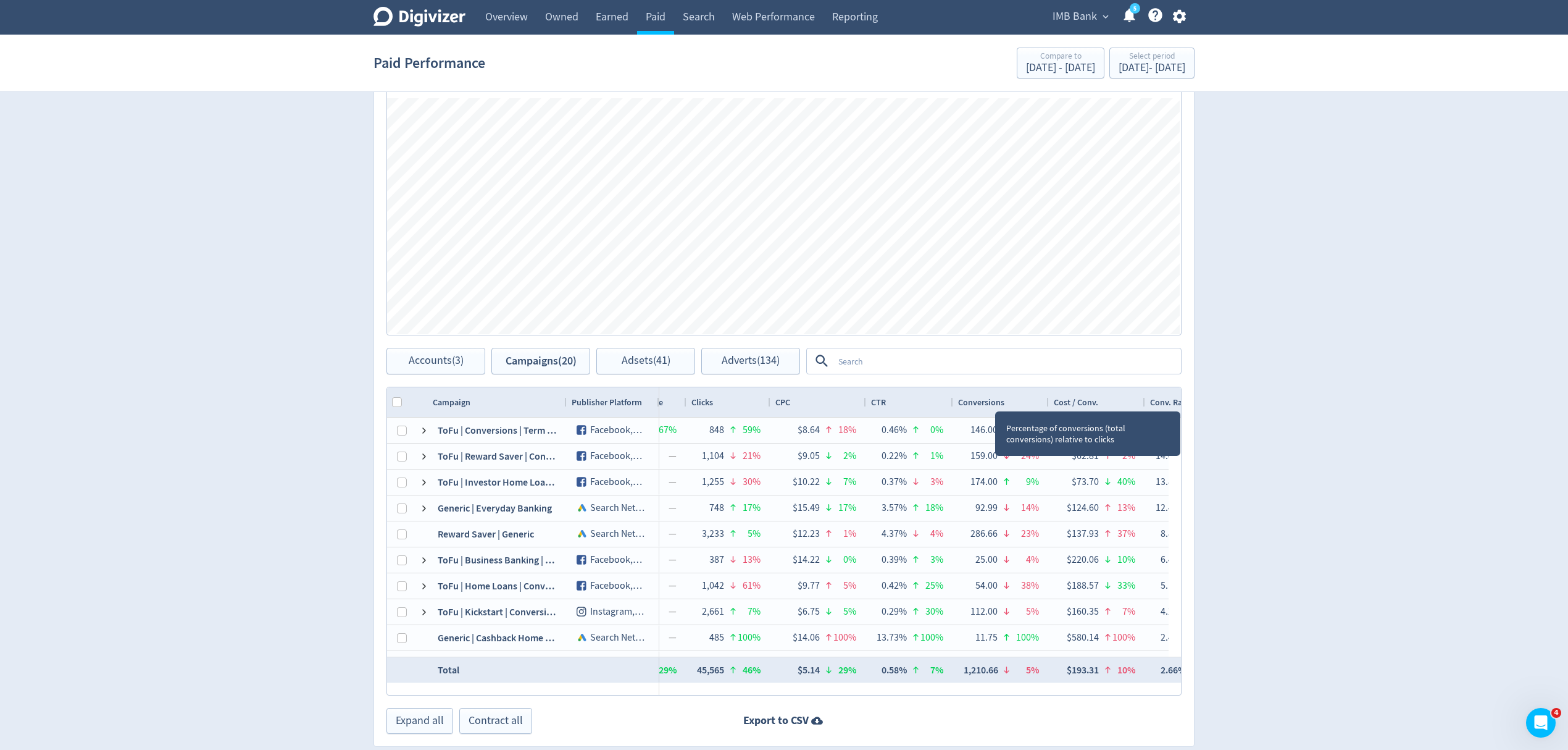
click at [1158, 402] on span "Conv. Rate" at bounding box center [1170, 403] width 40 height 11
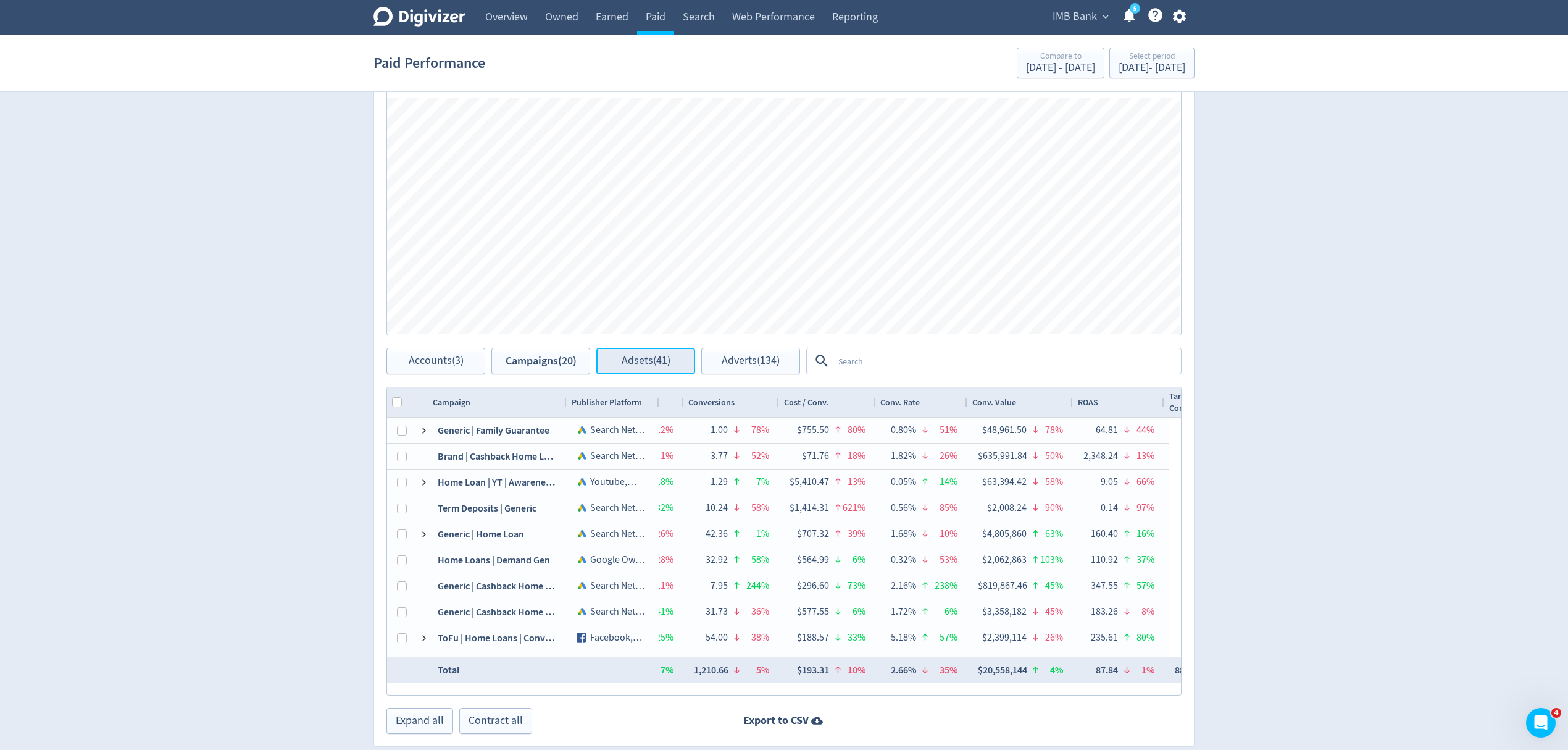
click at [642, 355] on span "Adsets (41)" at bounding box center [646, 360] width 49 height 11
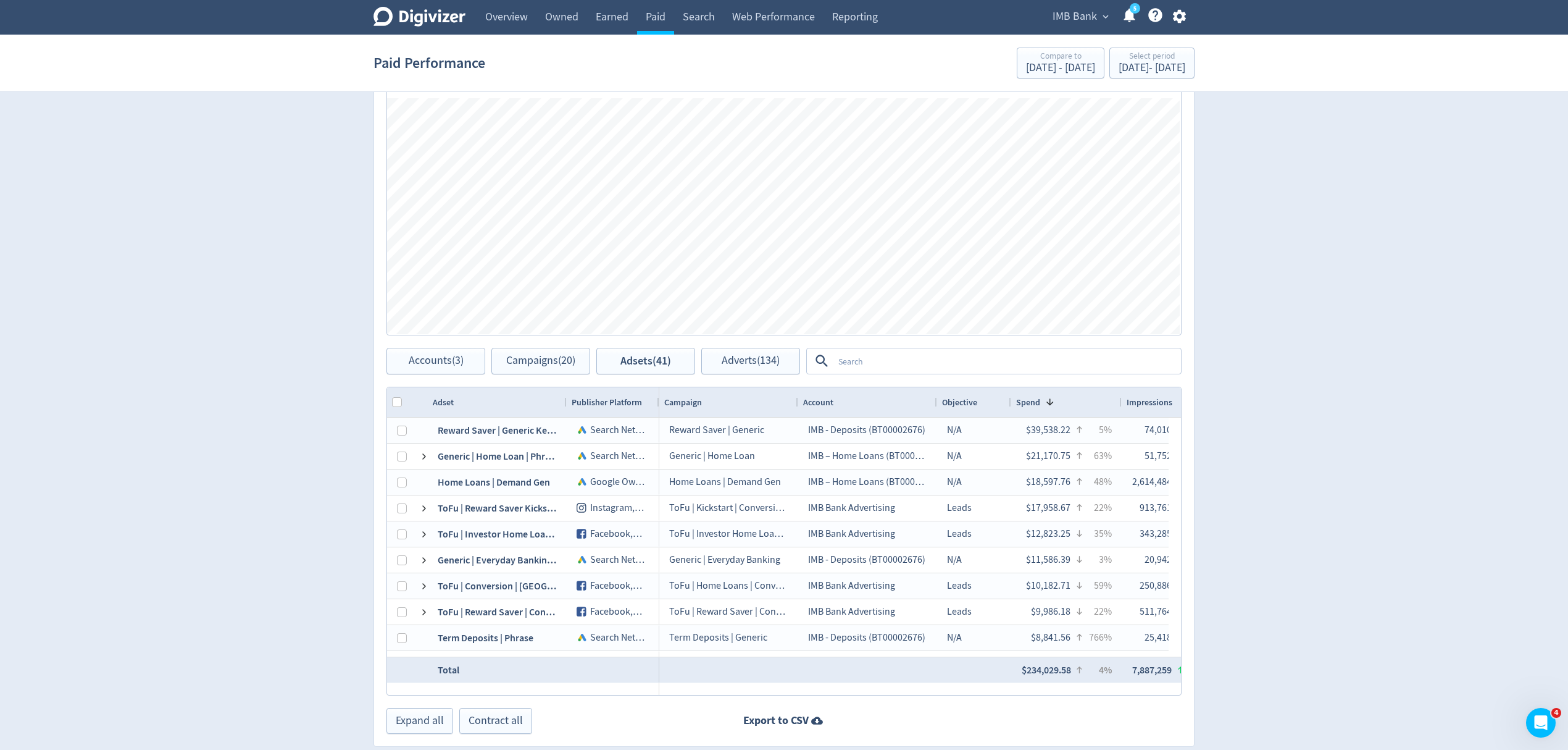
click at [1058, 407] on div "Spend 1" at bounding box center [1066, 402] width 100 height 23
click at [1057, 407] on div "Spend 1" at bounding box center [1066, 402] width 100 height 23
drag, startPoint x: 1057, startPoint y: 407, endPoint x: 850, endPoint y: 703, distance: 361.2
click at [1055, 407] on div "Spend 1" at bounding box center [1066, 402] width 100 height 23
click at [1053, 407] on div "Spend 1" at bounding box center [1066, 402] width 100 height 23
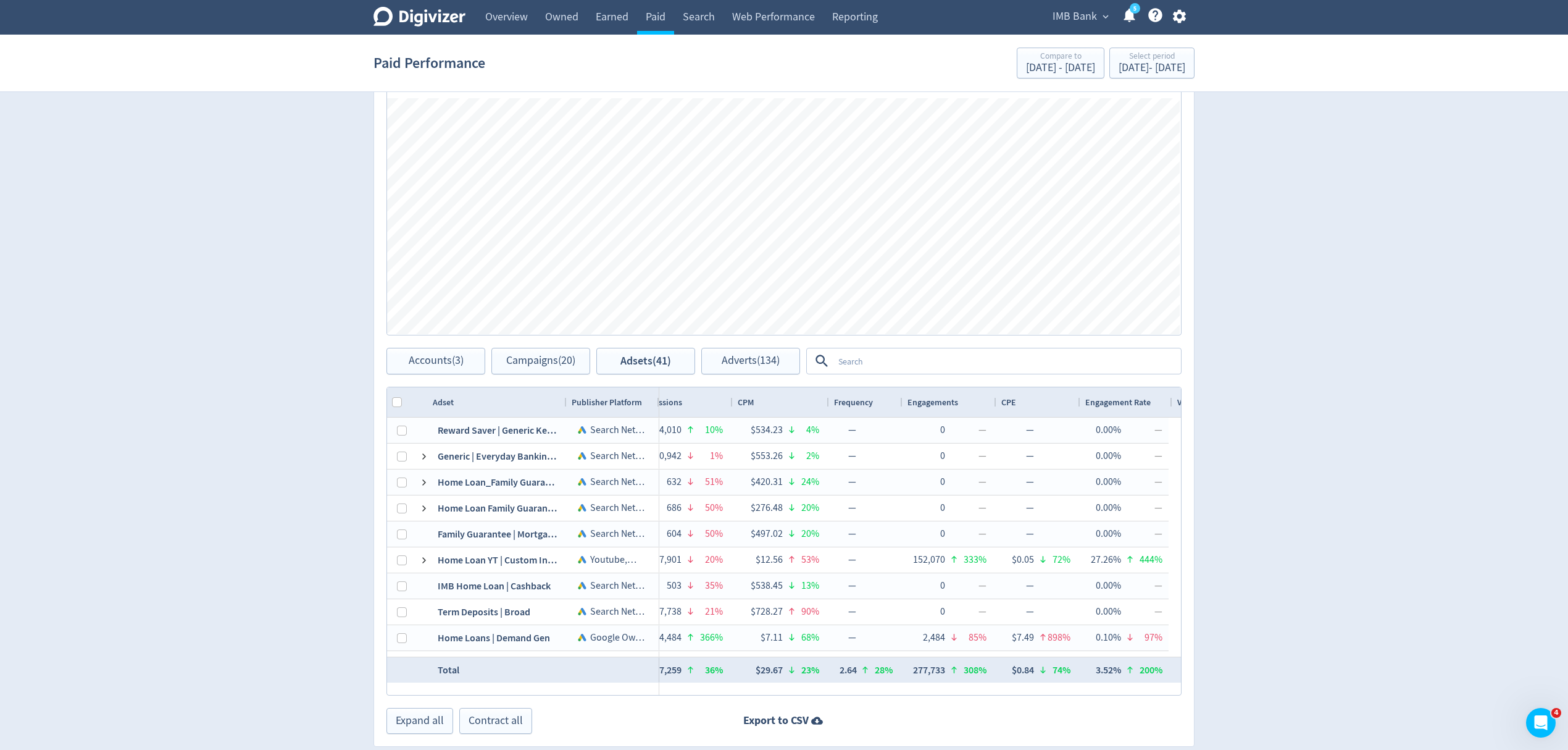
click at [747, 403] on span "CPM" at bounding box center [746, 403] width 16 height 11
click at [754, 403] on span at bounding box center [761, 402] width 15 height 10
click at [754, 403] on span "CPM" at bounding box center [746, 403] width 16 height 11
click at [0, 0] on span at bounding box center [0, 0] width 0 height 0
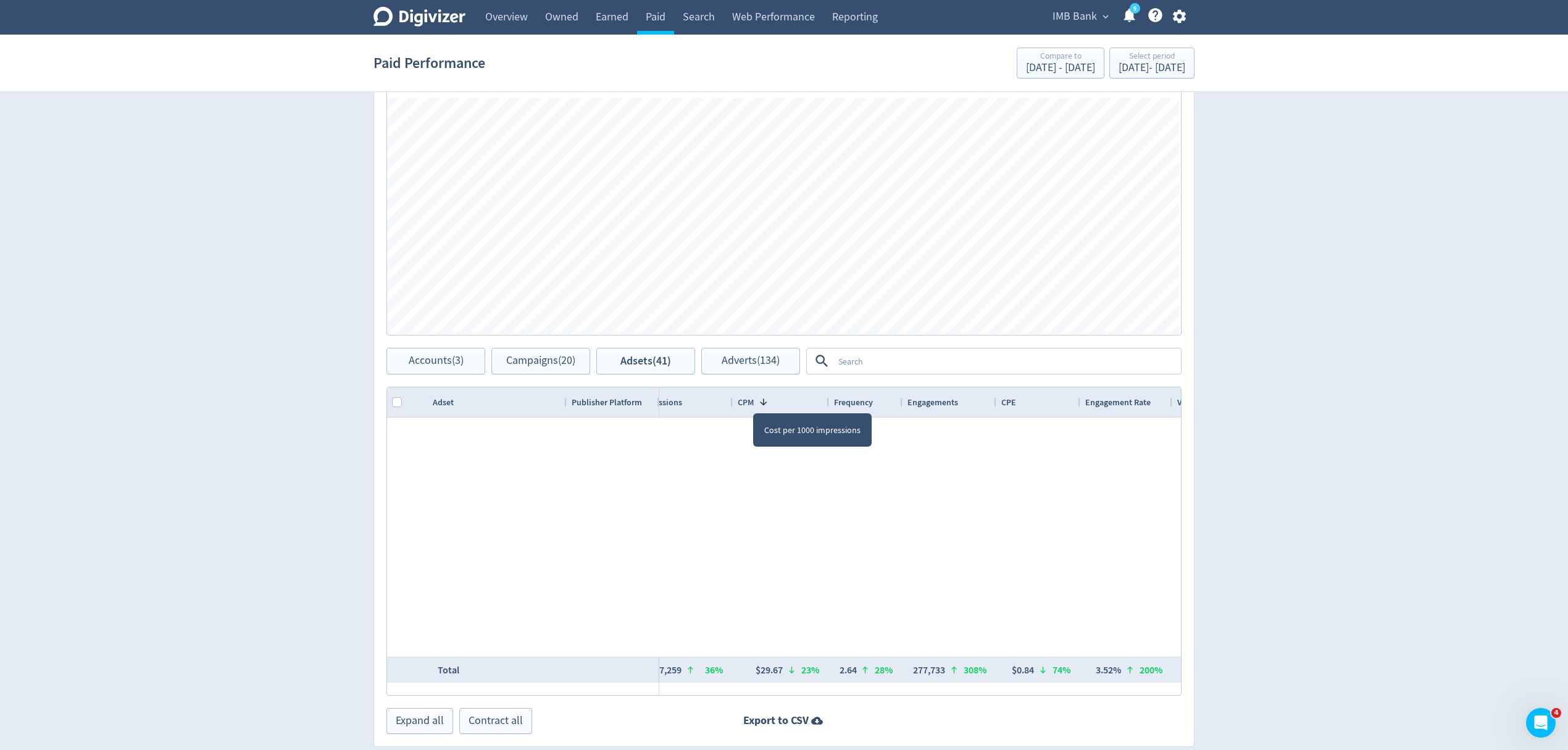
click at [672, 405] on span "Impressions" at bounding box center [659, 403] width 45 height 11
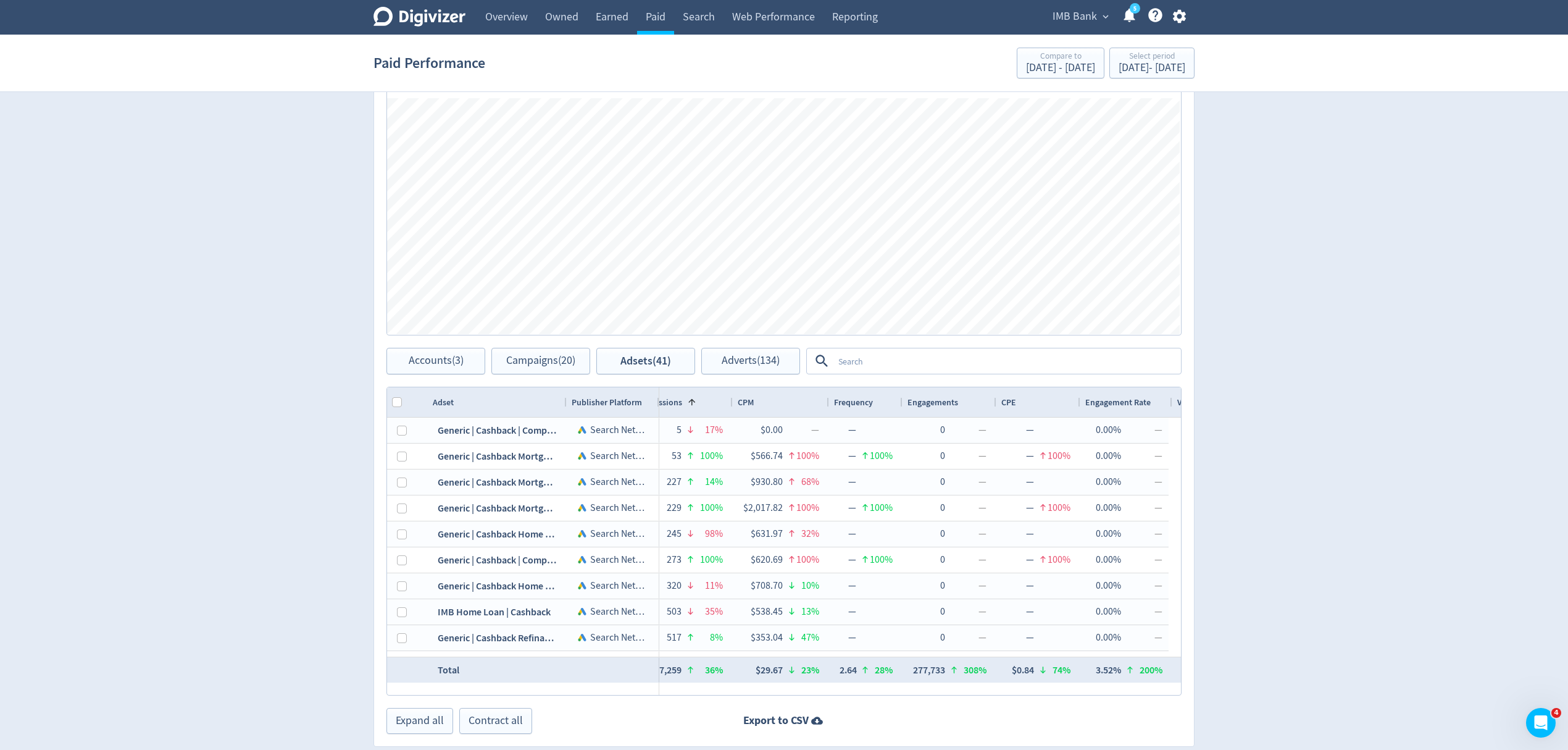
click at [867, 405] on span "Frequency" at bounding box center [853, 403] width 39 height 11
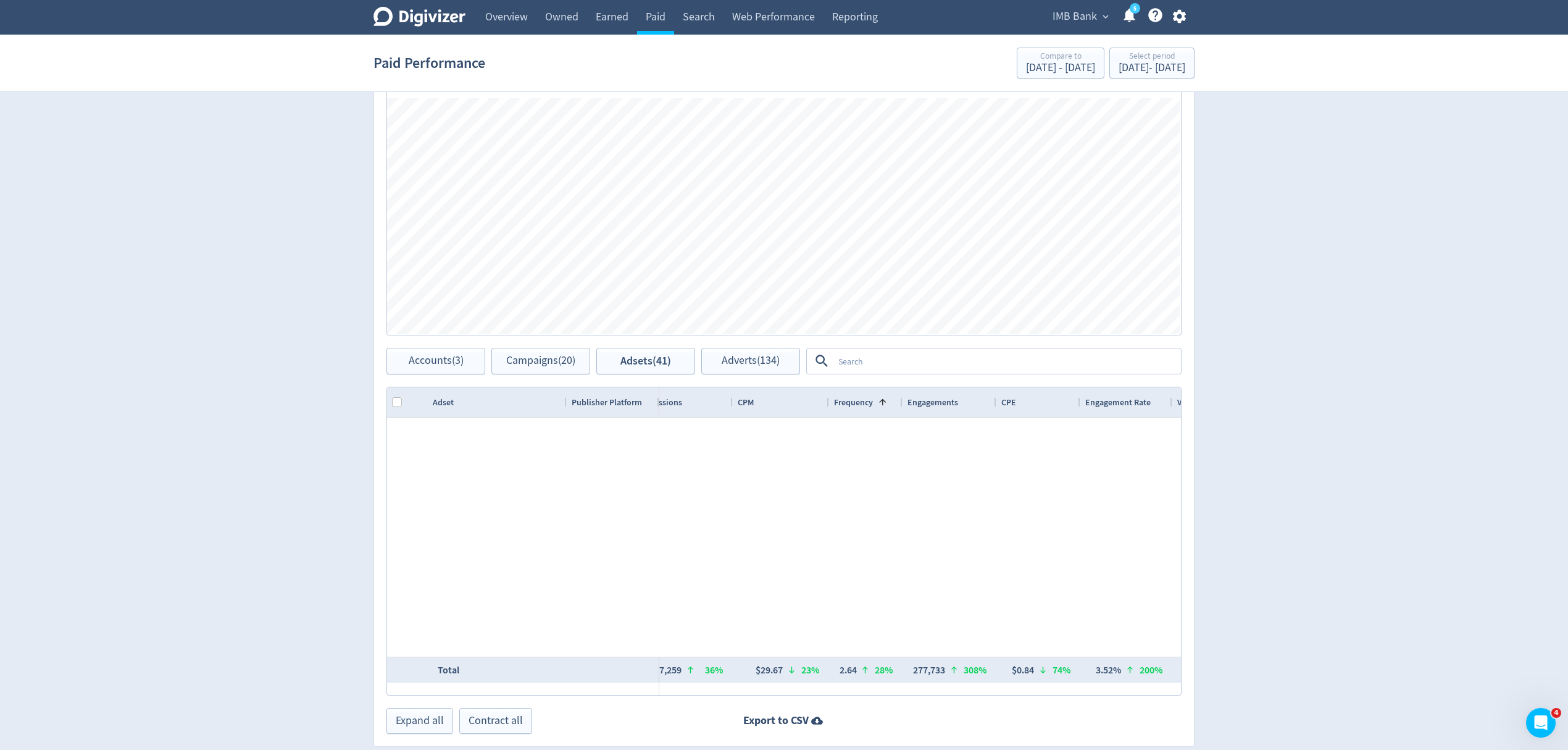
click at [867, 405] on span "Frequency" at bounding box center [853, 403] width 39 height 11
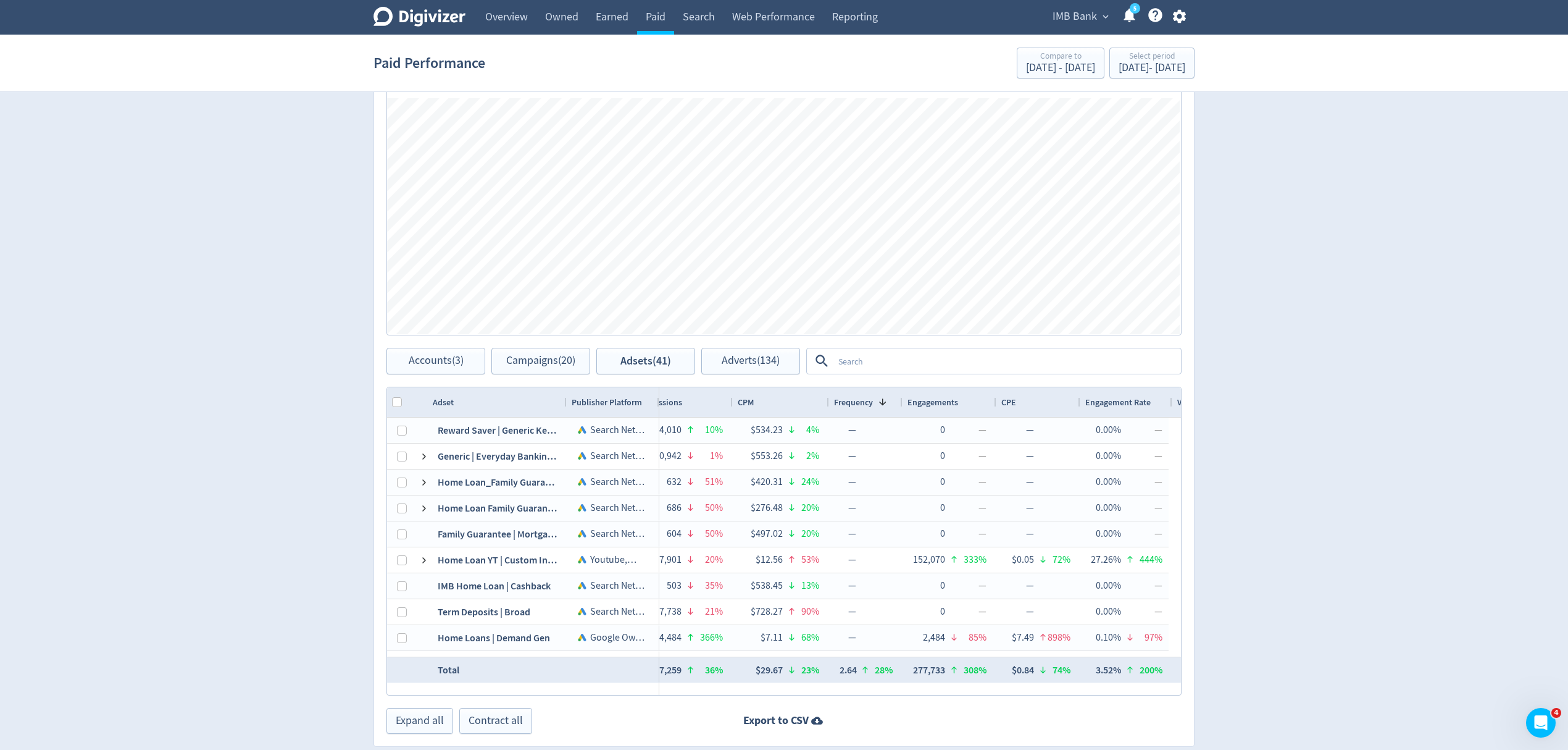
click at [867, 405] on span "Frequency" at bounding box center [853, 403] width 39 height 11
click at [945, 403] on span "Engagements" at bounding box center [933, 403] width 51 height 11
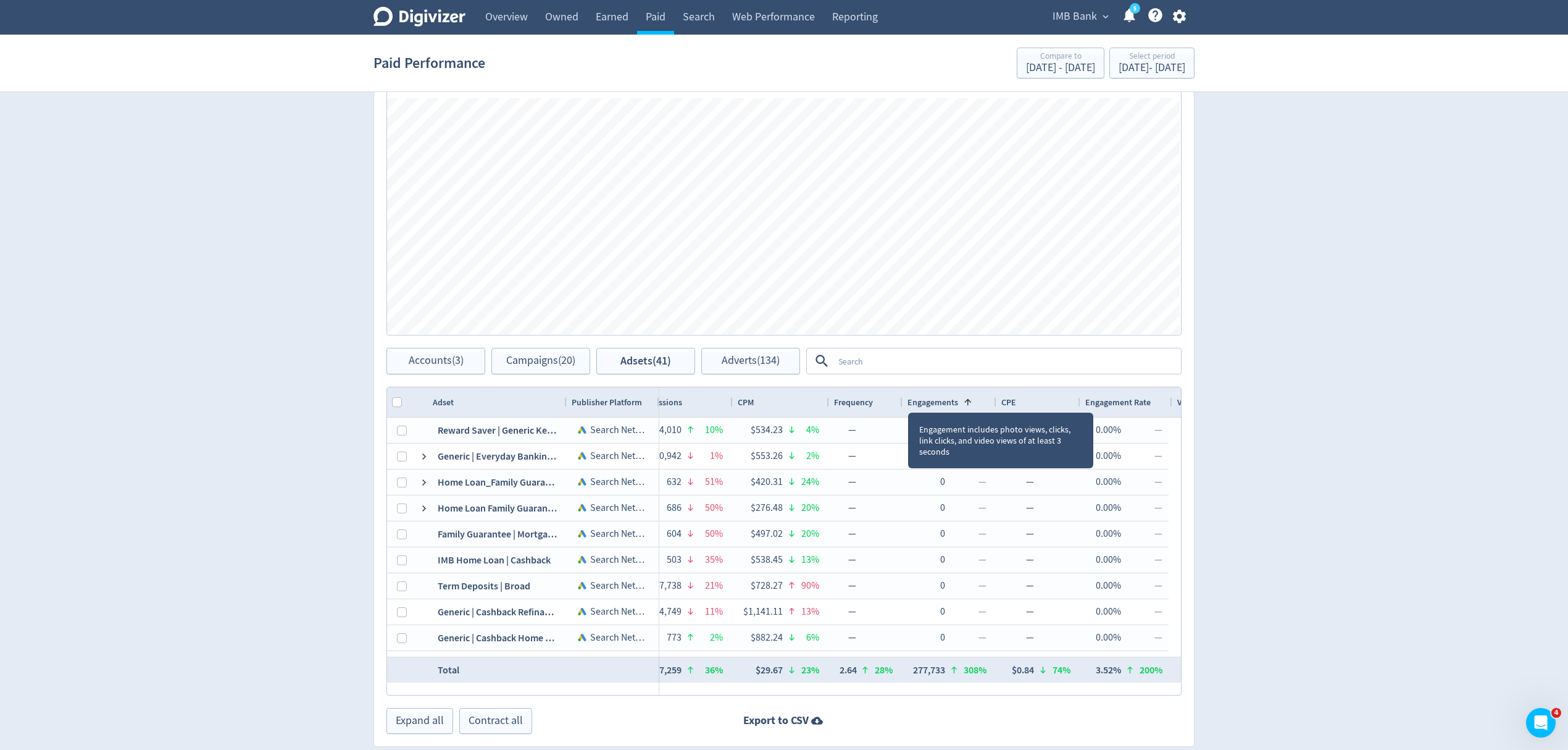
click at [945, 403] on span "Engagements" at bounding box center [933, 403] width 51 height 11
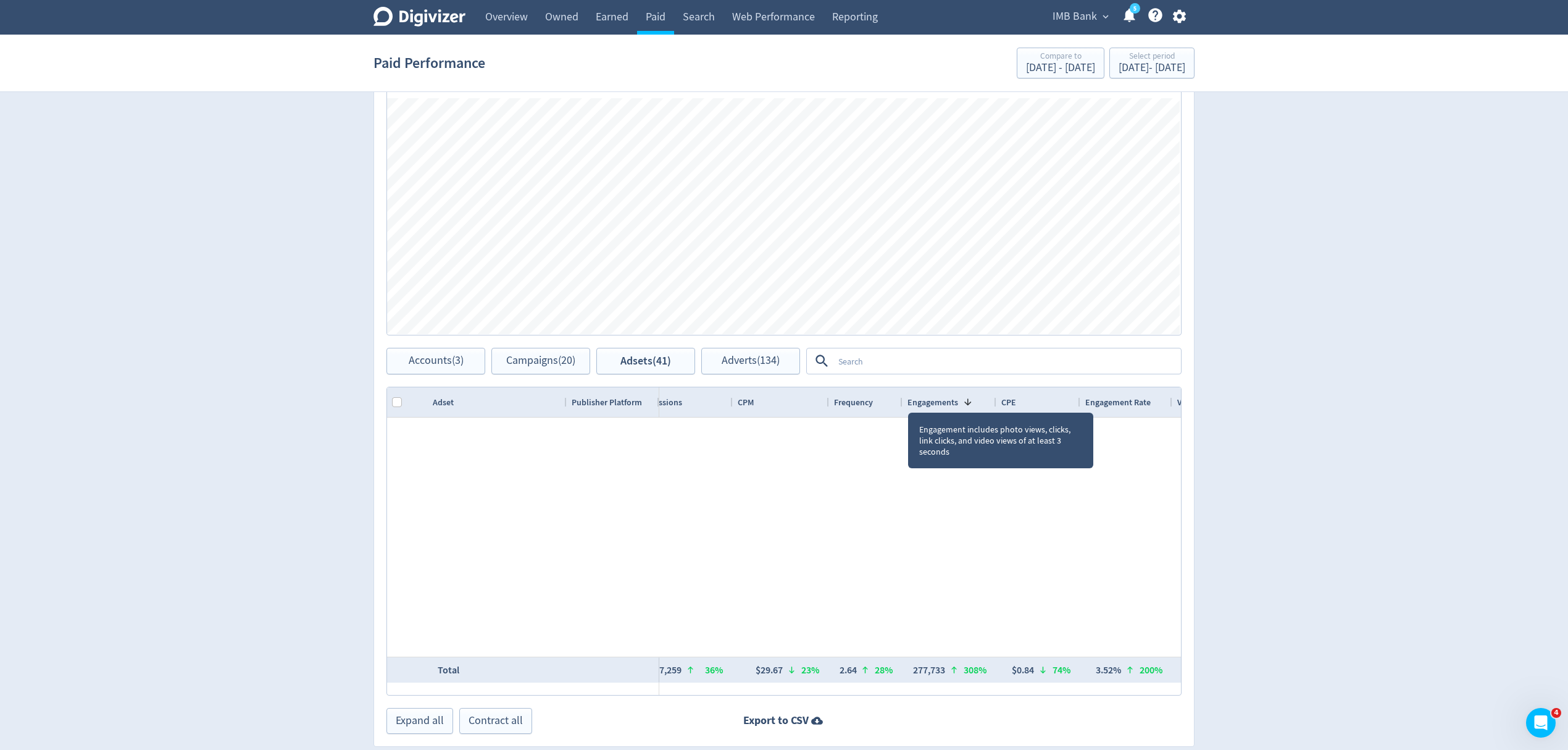
click at [945, 403] on span "Engagements" at bounding box center [933, 403] width 51 height 11
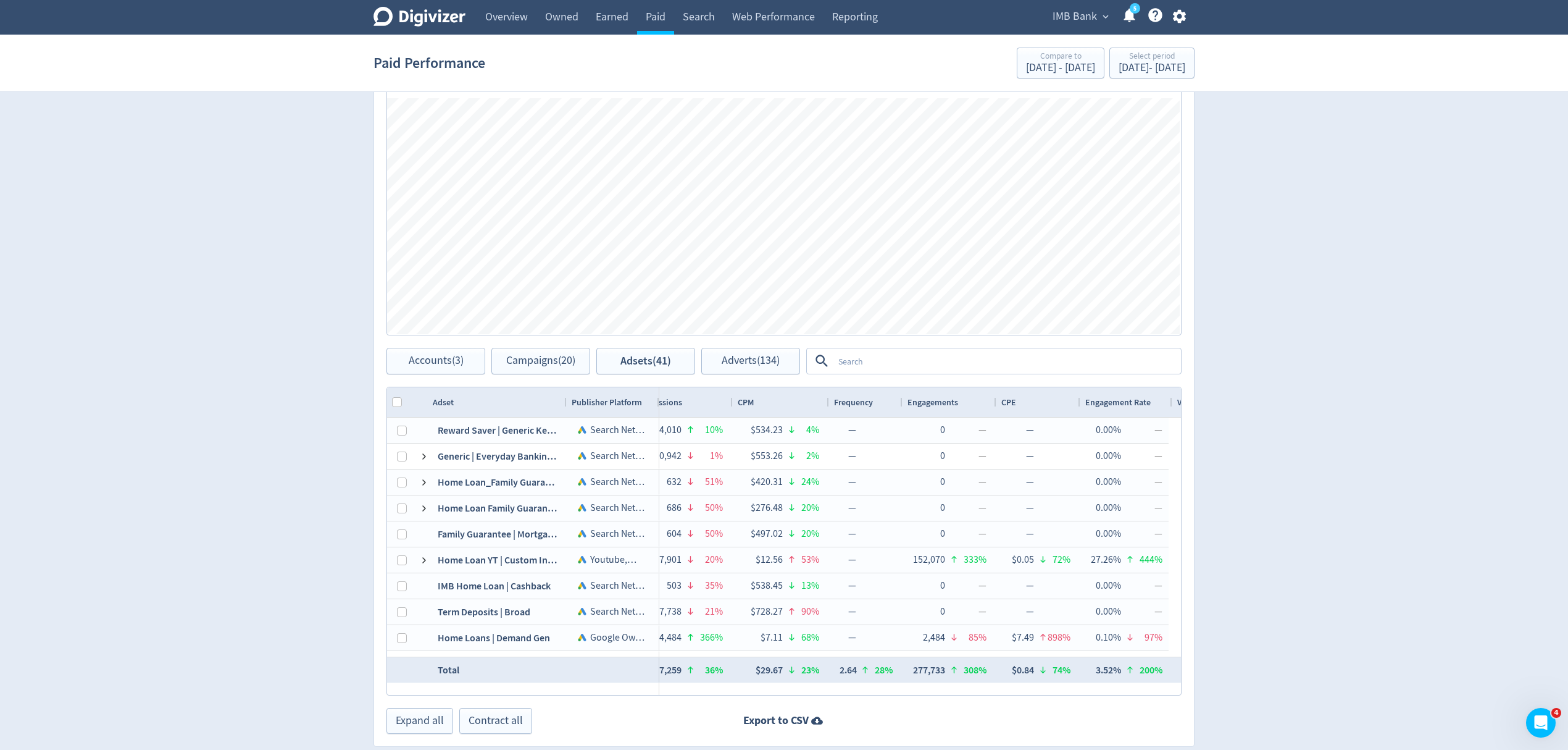
click at [1025, 407] on div "CPE" at bounding box center [1039, 402] width 74 height 23
click at [0, 0] on span at bounding box center [0, 0] width 0 height 0
click at [1095, 398] on span "Engagement Rate" at bounding box center [1118, 403] width 66 height 11
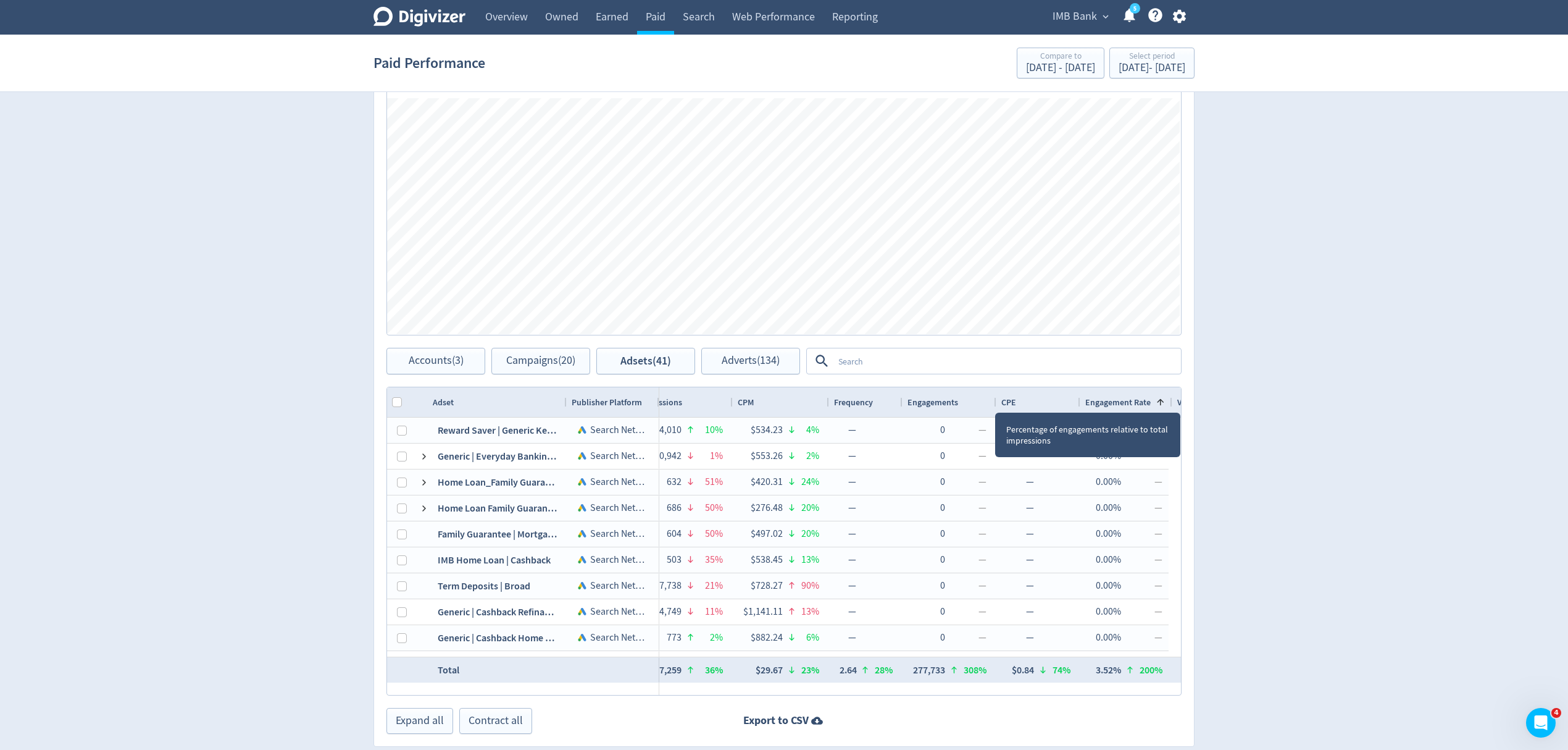
click at [1095, 397] on div "Engagement Rate 1" at bounding box center [1126, 402] width 82 height 23
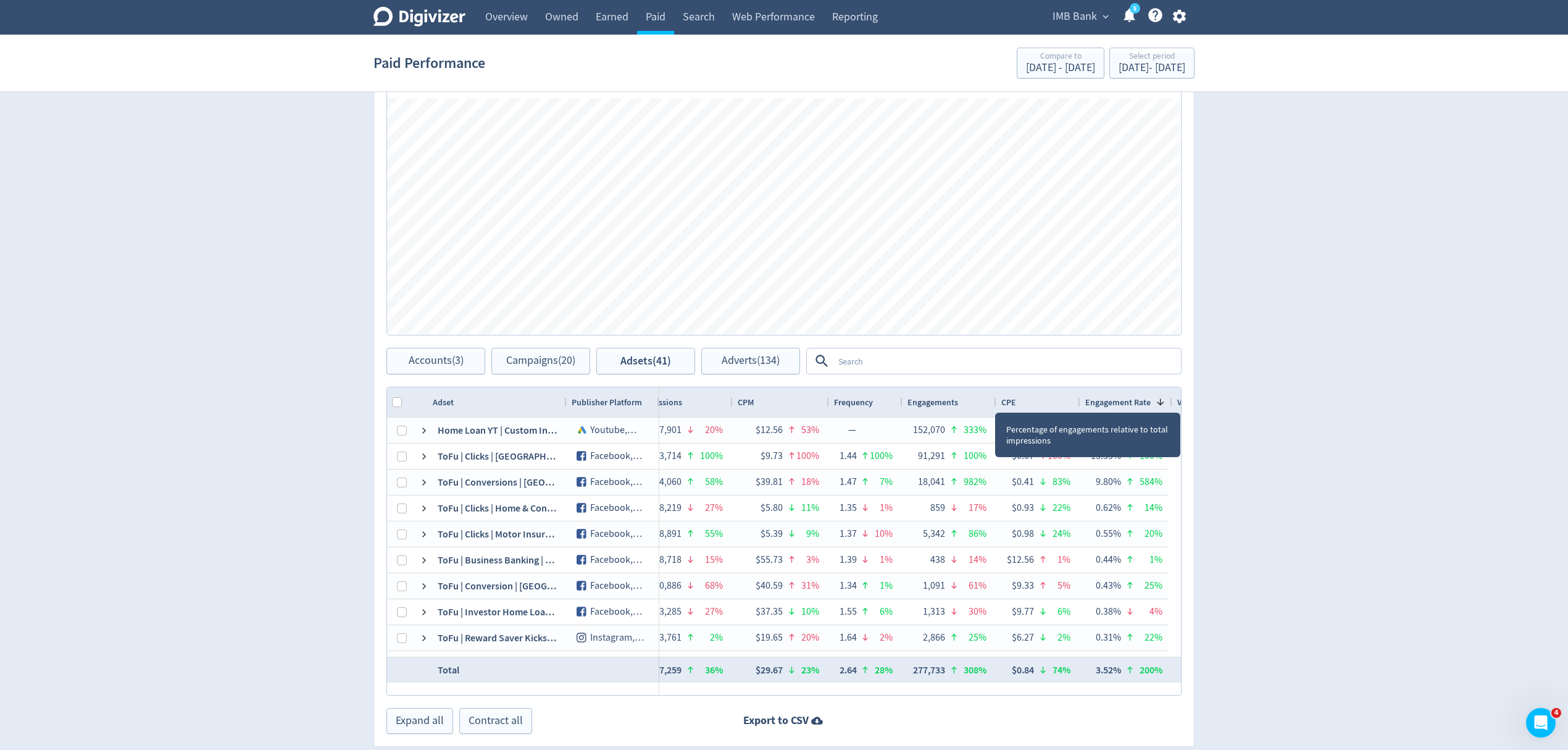
click at [1095, 397] on div "Engagement Rate 1" at bounding box center [1126, 402] width 82 height 23
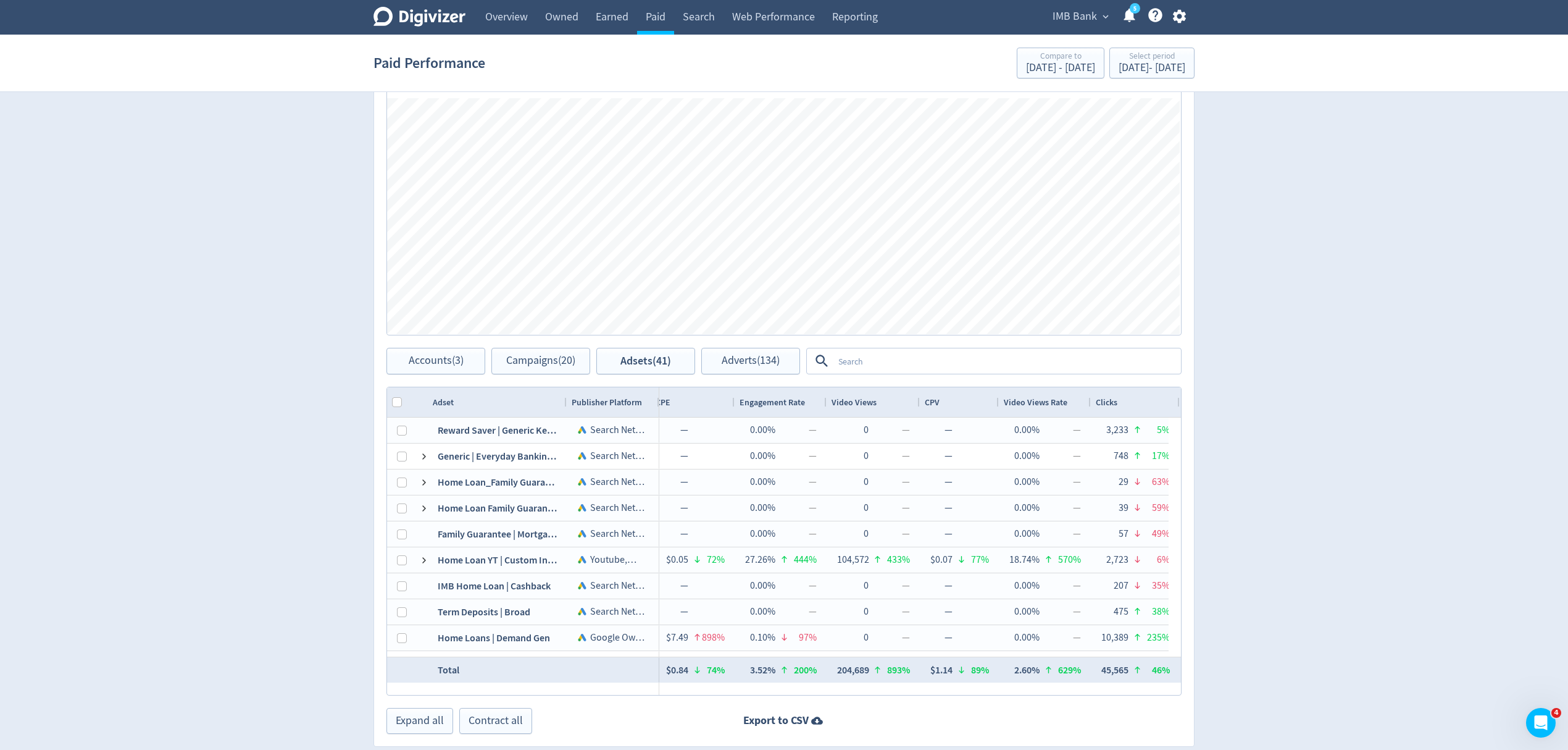
click at [1025, 404] on span "Video Views Rate" at bounding box center [1035, 403] width 64 height 11
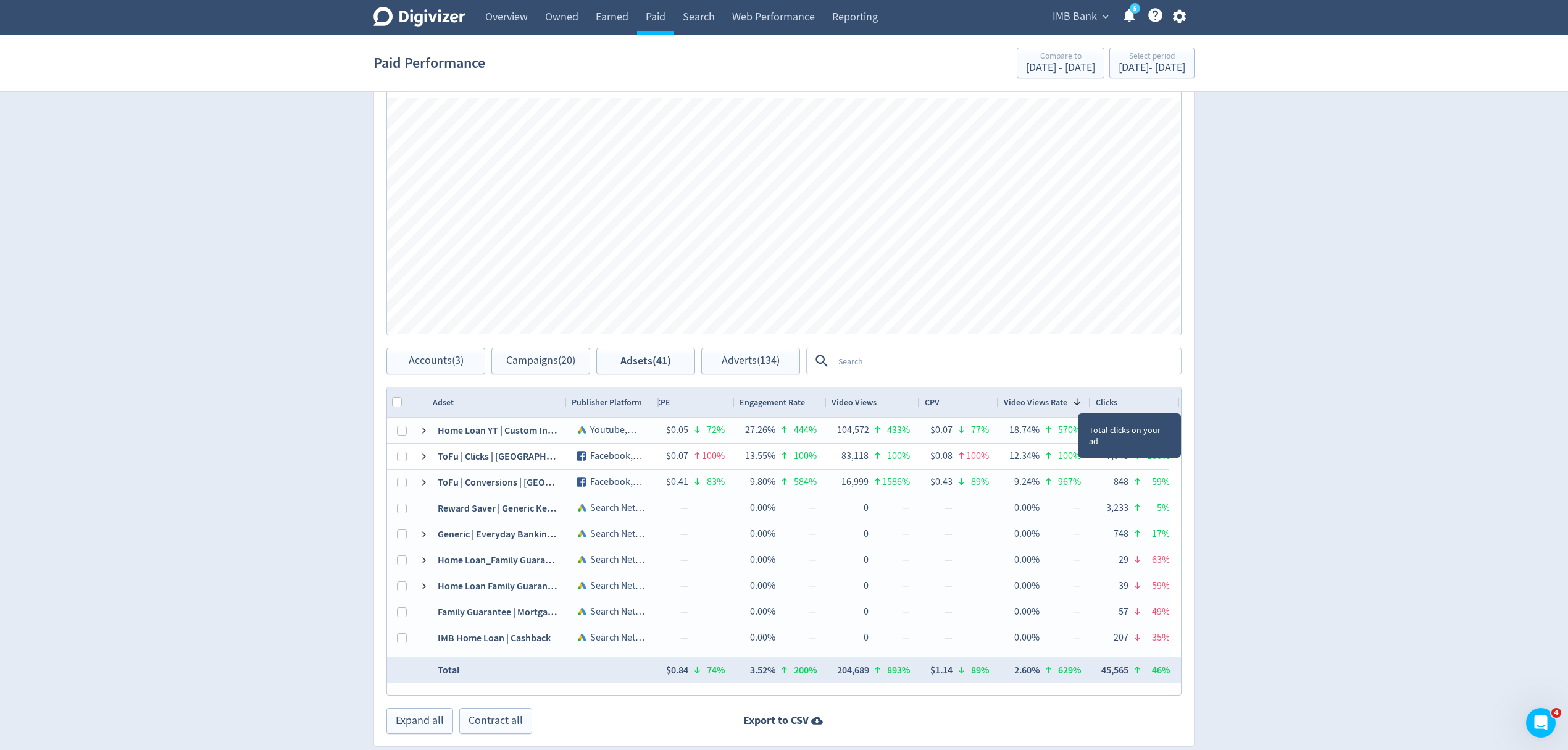
click at [1120, 400] on div "Clicks" at bounding box center [1135, 402] width 79 height 23
click at [0, 0] on span at bounding box center [0, 0] width 0 height 0
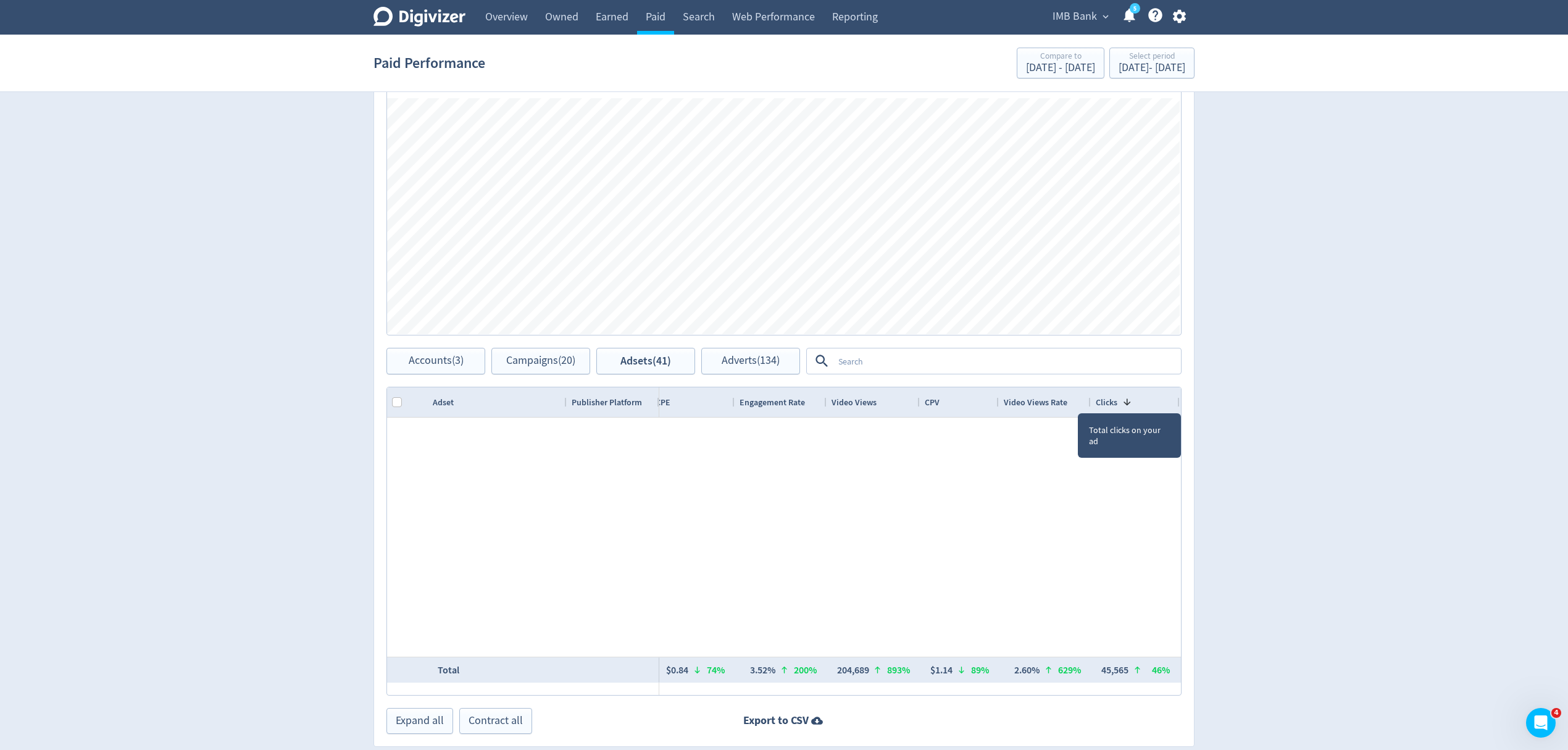
click at [1120, 400] on span at bounding box center [1124, 402] width 15 height 10
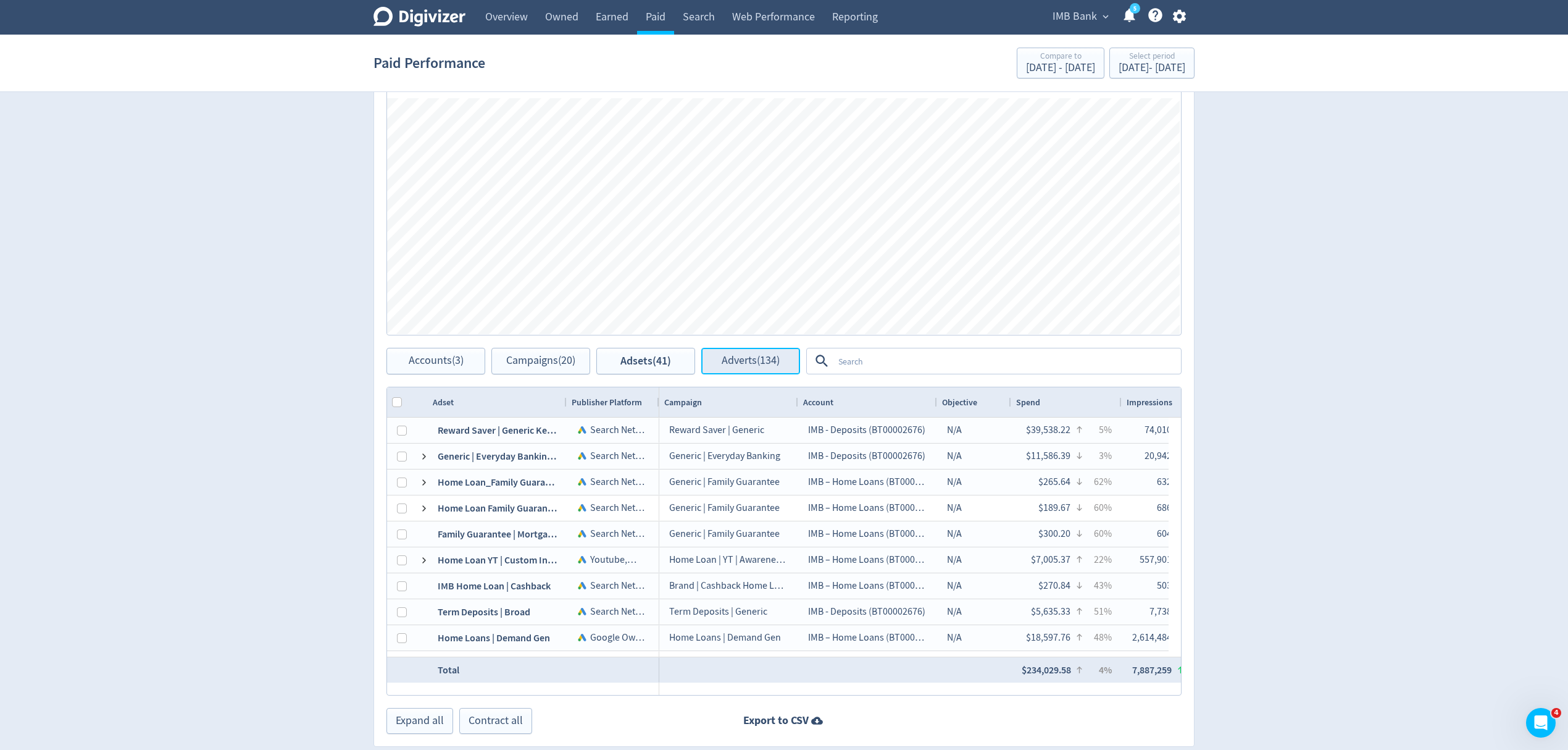
click at [754, 360] on span "Adverts (134)" at bounding box center [750, 360] width 58 height 11
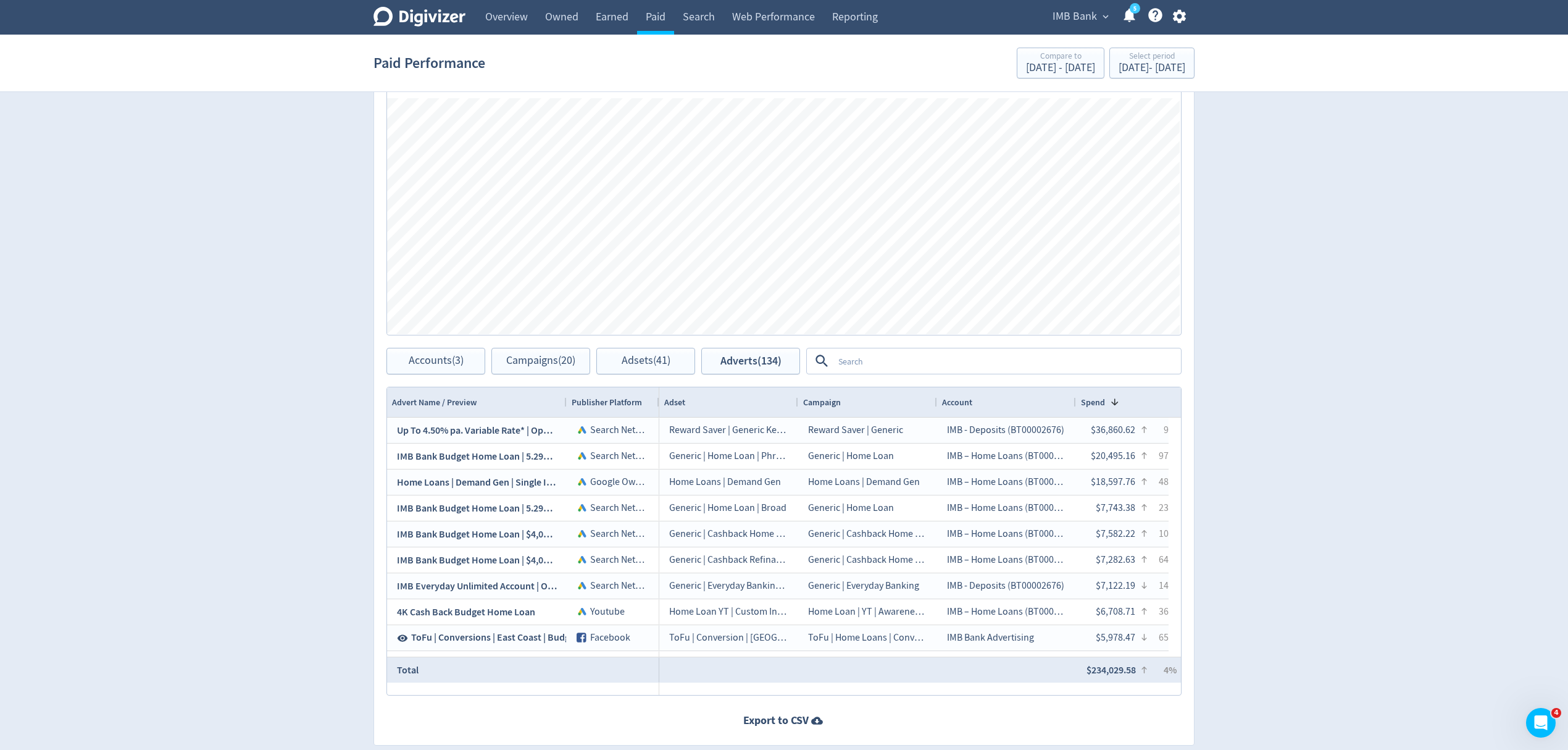
click at [1121, 403] on div "Spend 1" at bounding box center [1131, 402] width 100 height 23
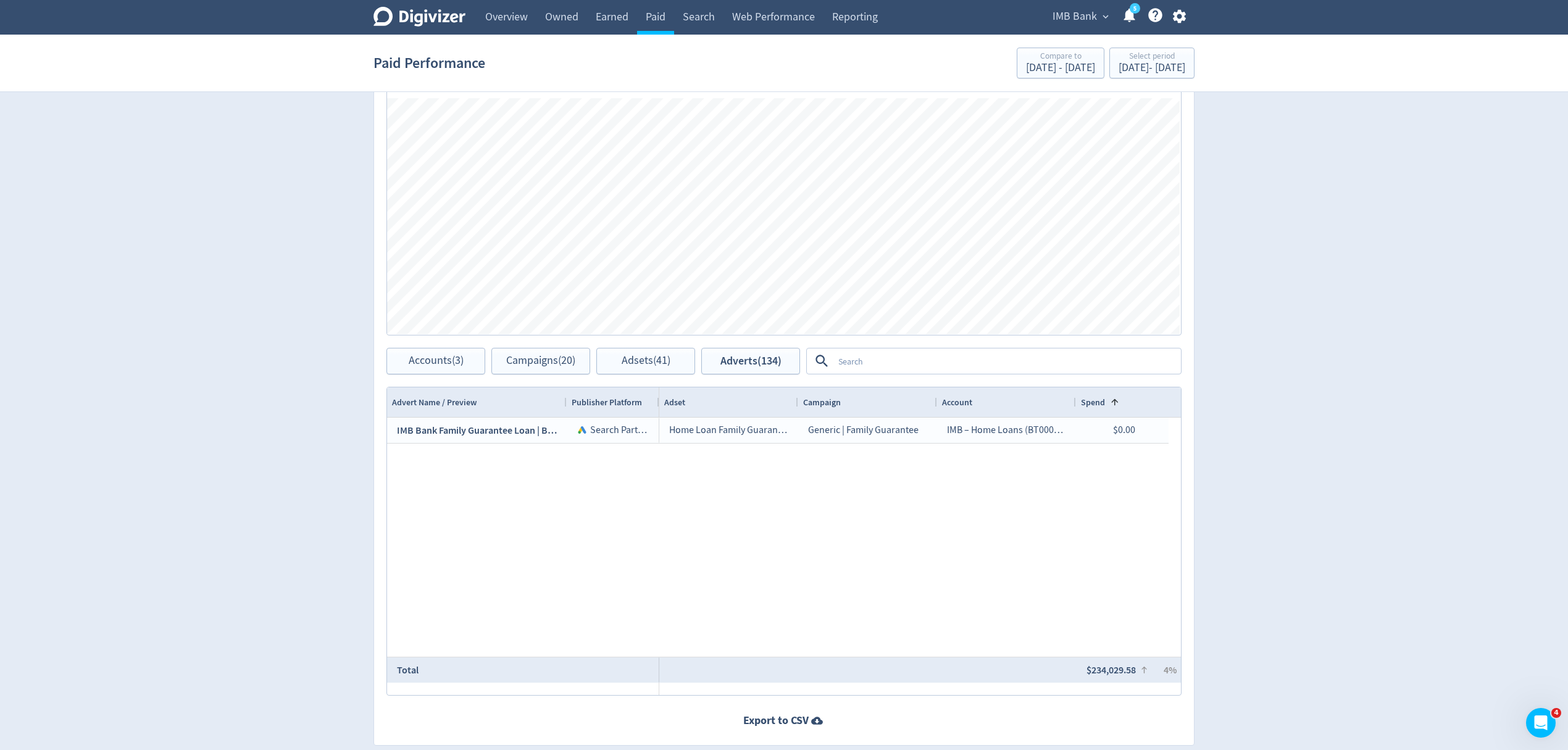
click at [1121, 403] on div "Spend 1" at bounding box center [1131, 402] width 100 height 23
click at [1119, 403] on div "Spend 1" at bounding box center [1131, 402] width 100 height 23
click at [1119, 403] on span at bounding box center [1115, 402] width 10 height 10
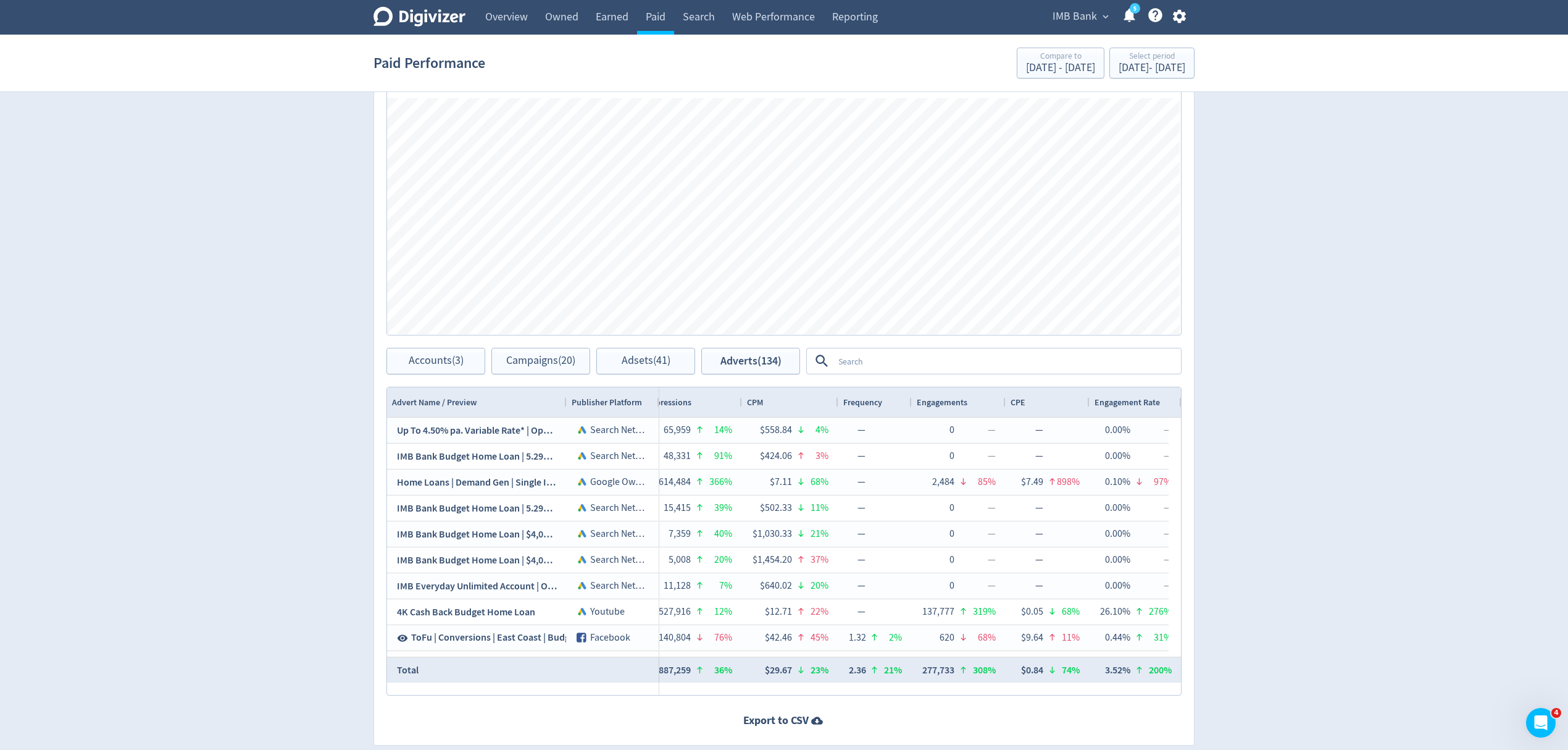
click at [695, 407] on div "Impressions" at bounding box center [691, 402] width 91 height 23
click at [0, 0] on span at bounding box center [0, 0] width 0 height 0
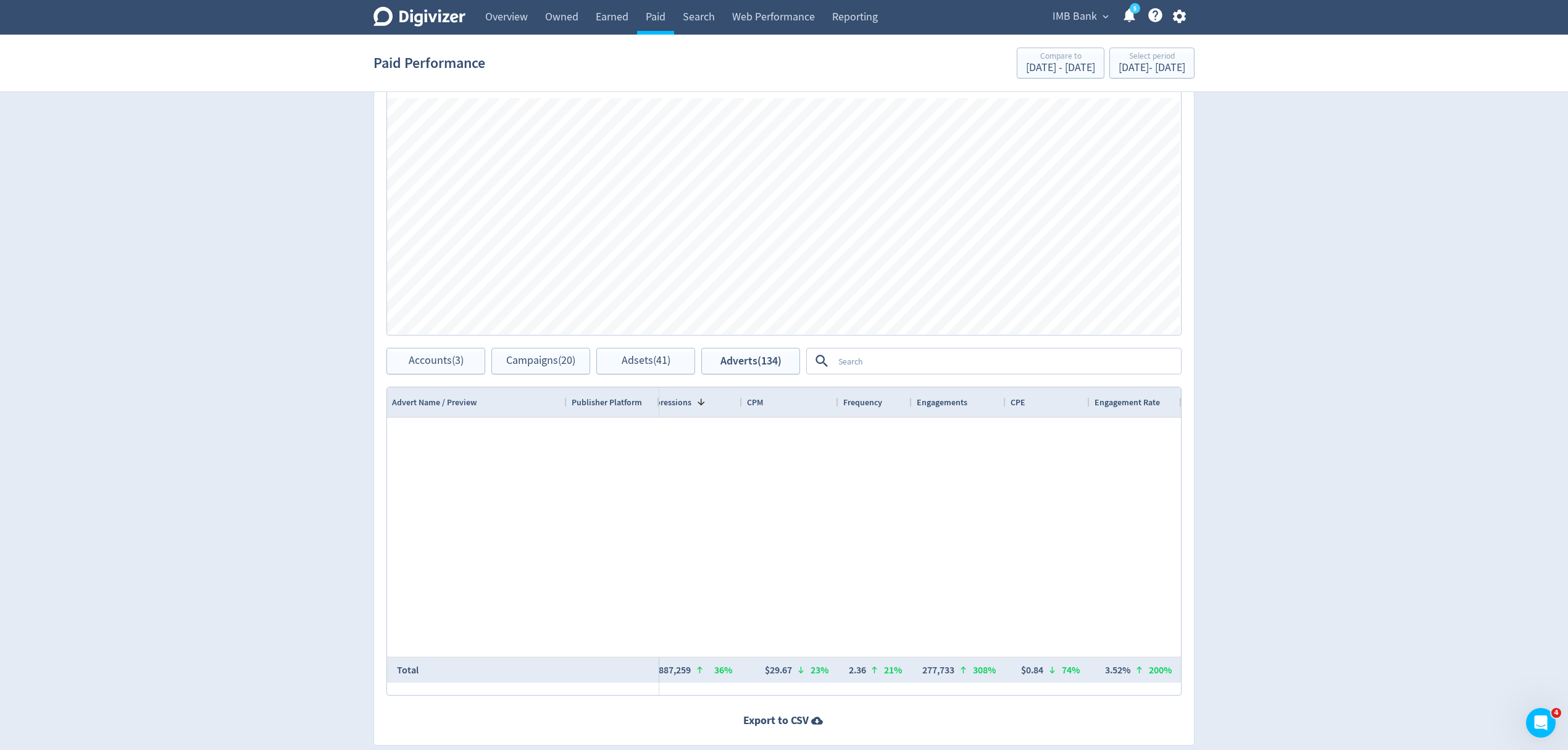
click at [694, 407] on span at bounding box center [699, 402] width 15 height 10
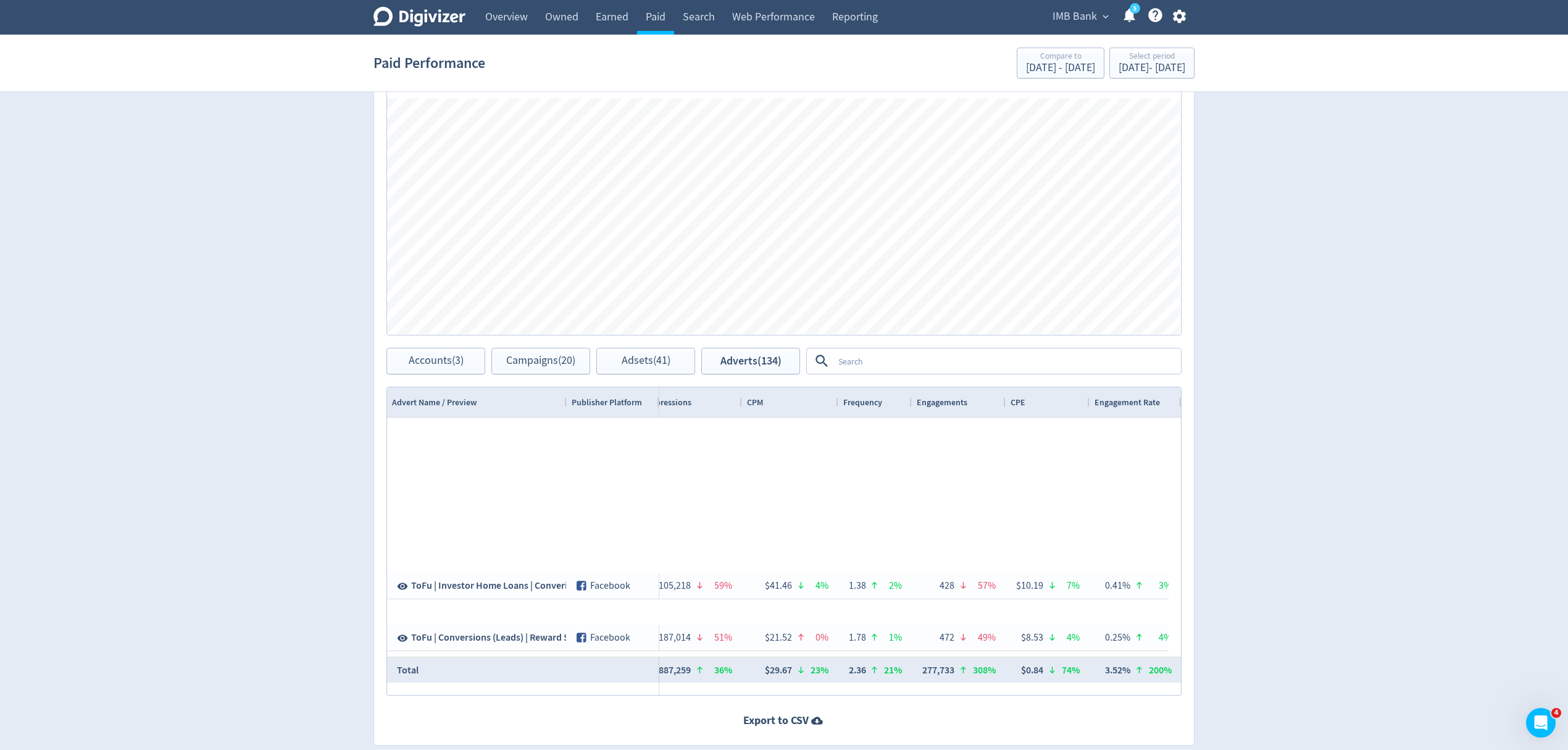
click at [680, 403] on span "Impressions" at bounding box center [669, 403] width 45 height 11
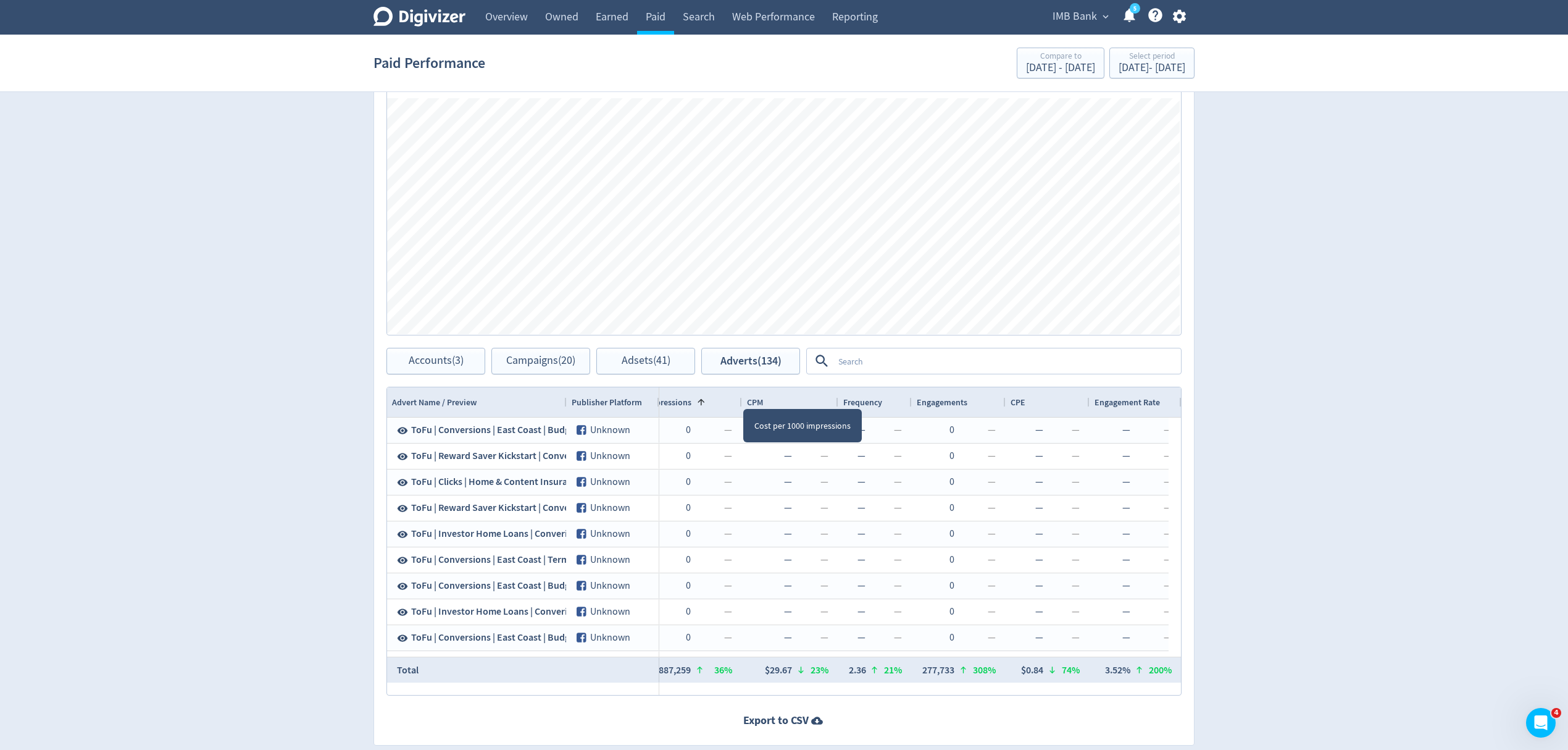
click at [761, 399] on span "CPM" at bounding box center [755, 403] width 16 height 11
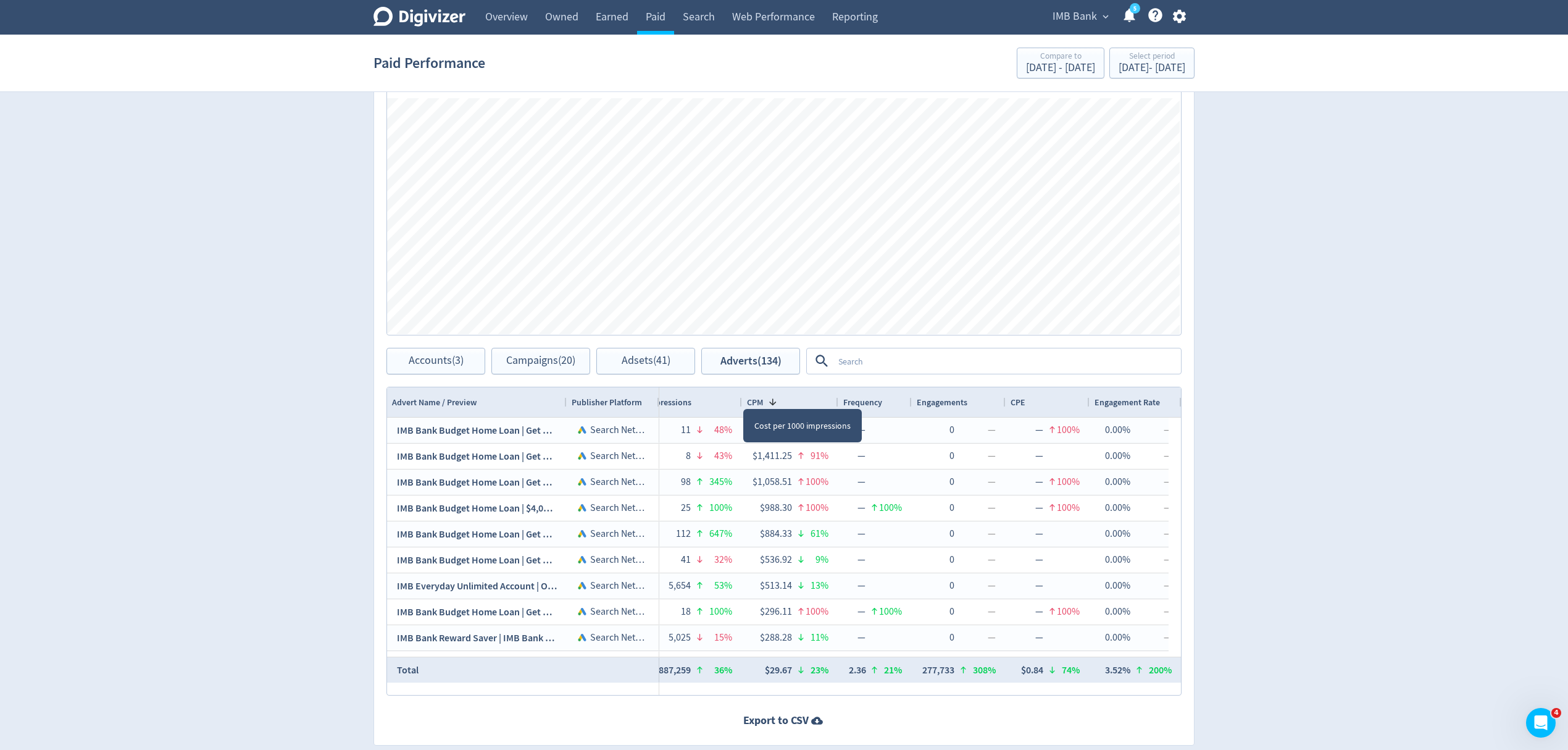
click at [761, 399] on span "CPM" at bounding box center [755, 403] width 16 height 11
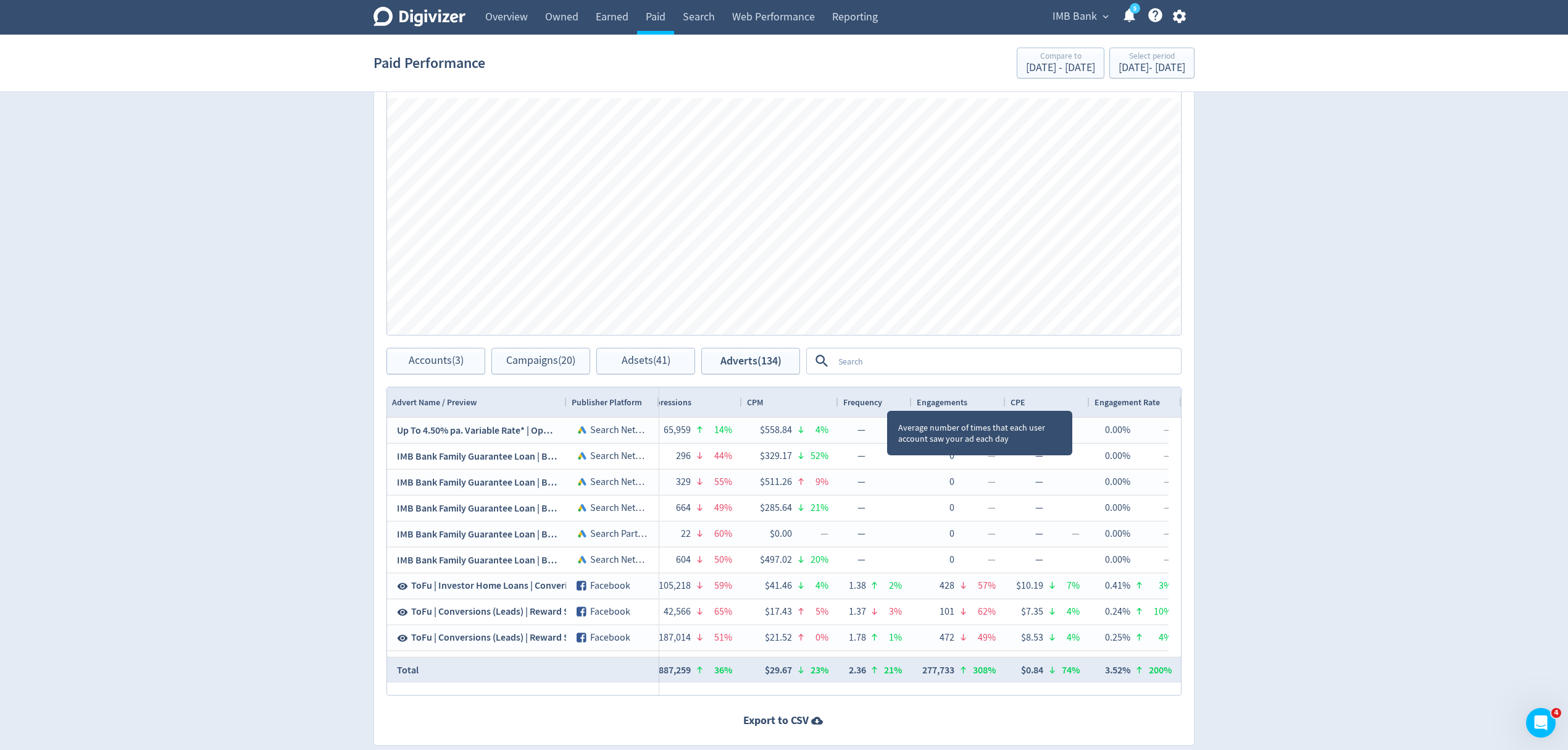
click at [874, 400] on span "Frequency" at bounding box center [863, 403] width 39 height 11
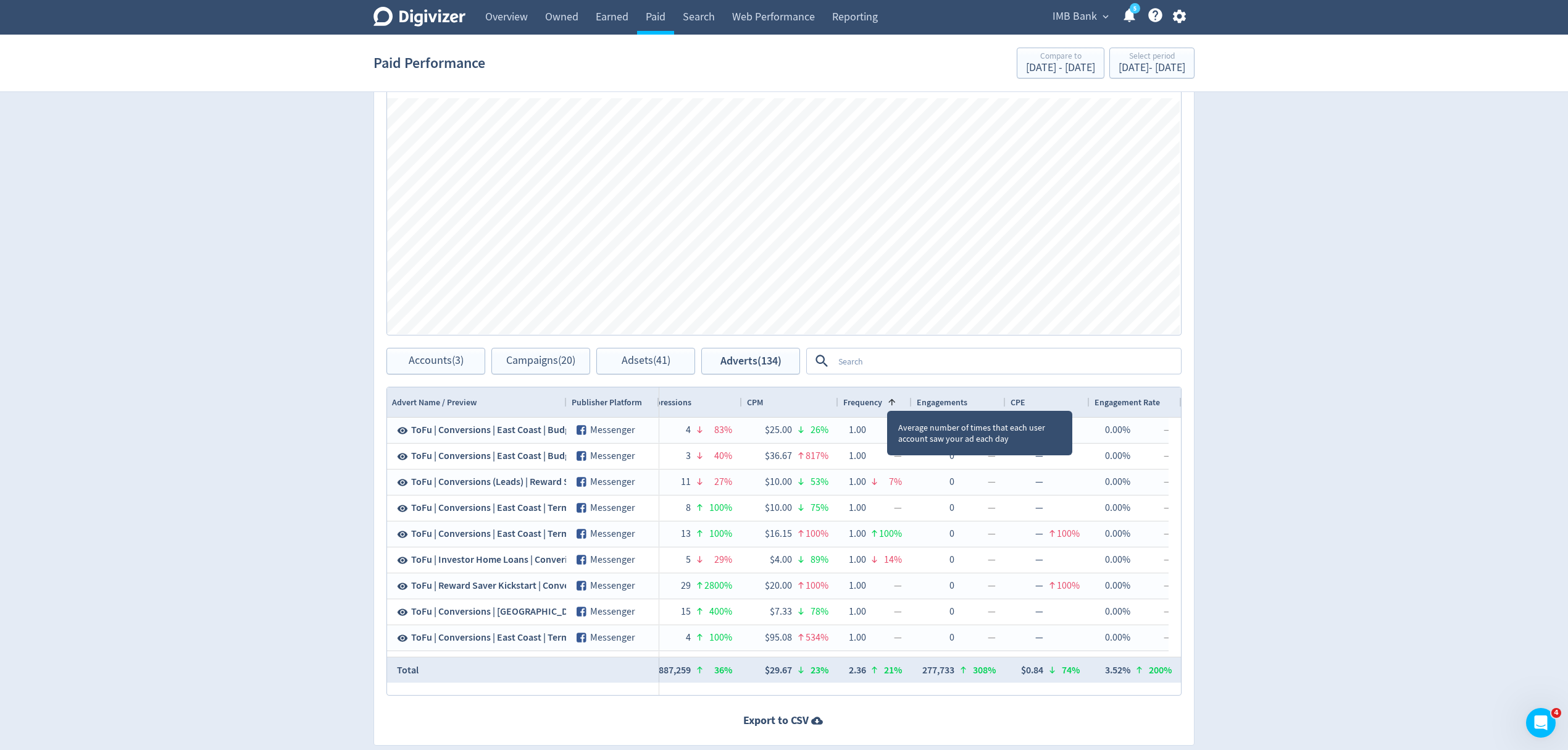
click at [874, 400] on span "Frequency" at bounding box center [863, 403] width 39 height 11
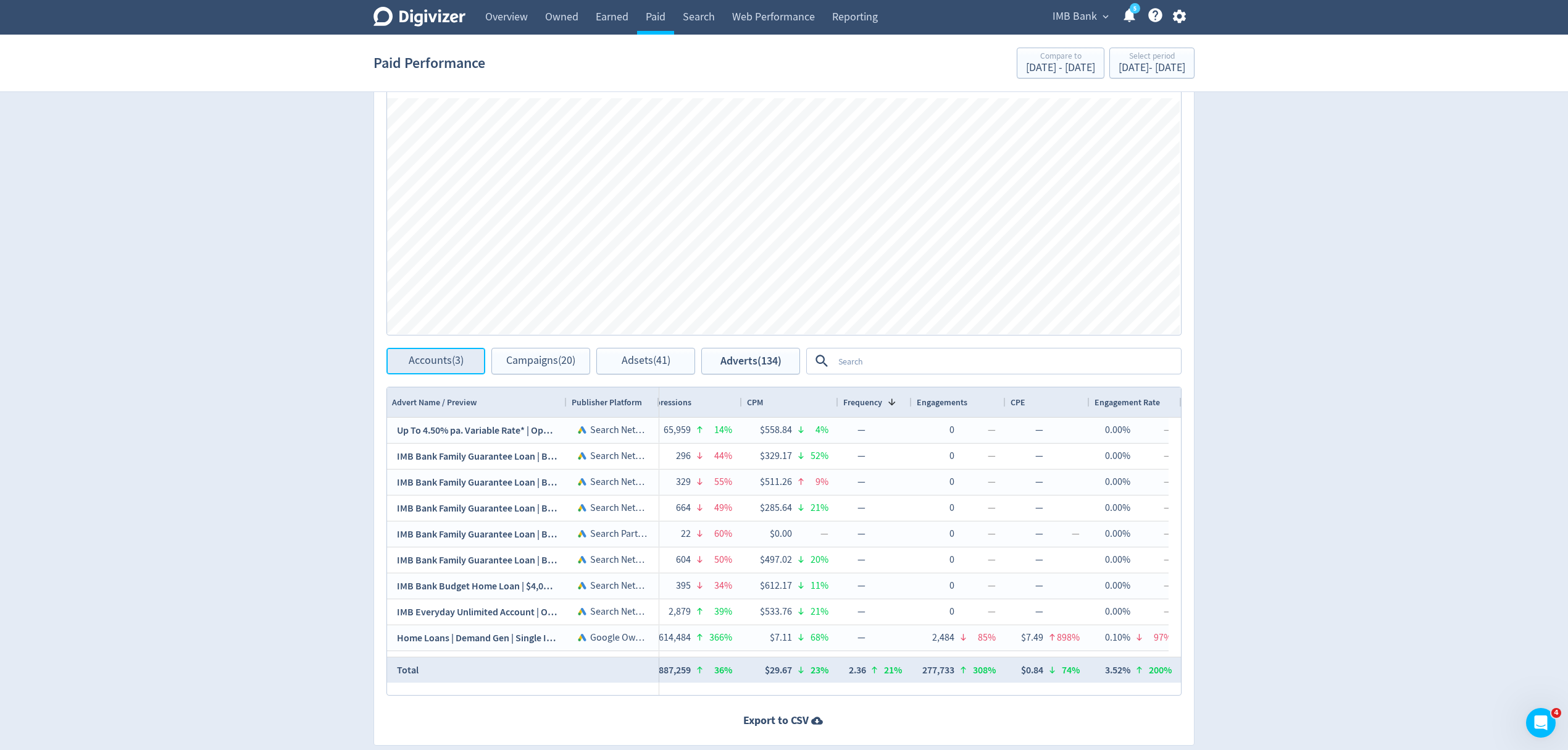
click at [414, 357] on span "Accounts (3)" at bounding box center [436, 360] width 55 height 11
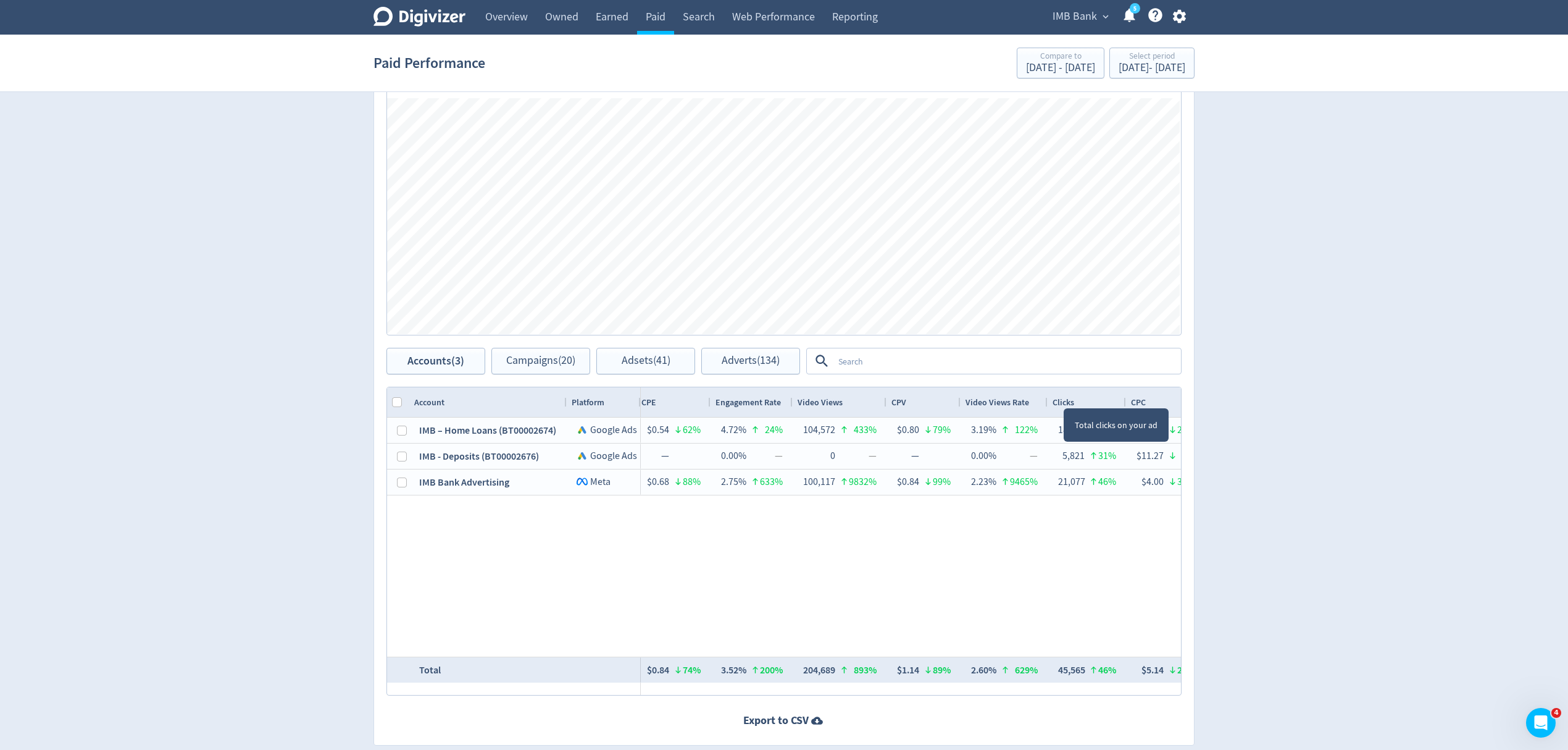
click at [1060, 403] on span "Clicks" at bounding box center [1063, 403] width 22 height 11
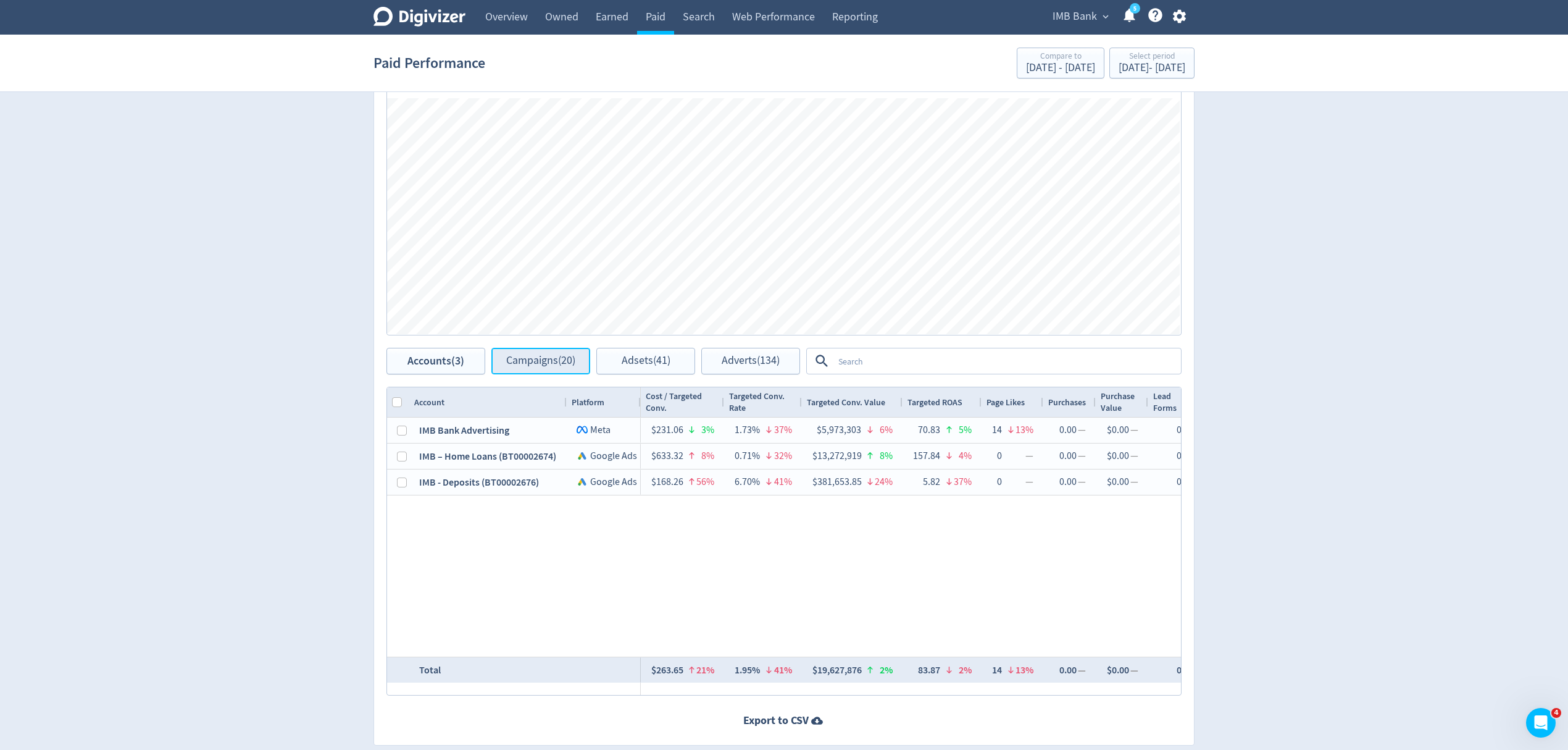
click at [564, 364] on span "Campaigns (20)" at bounding box center [540, 360] width 69 height 11
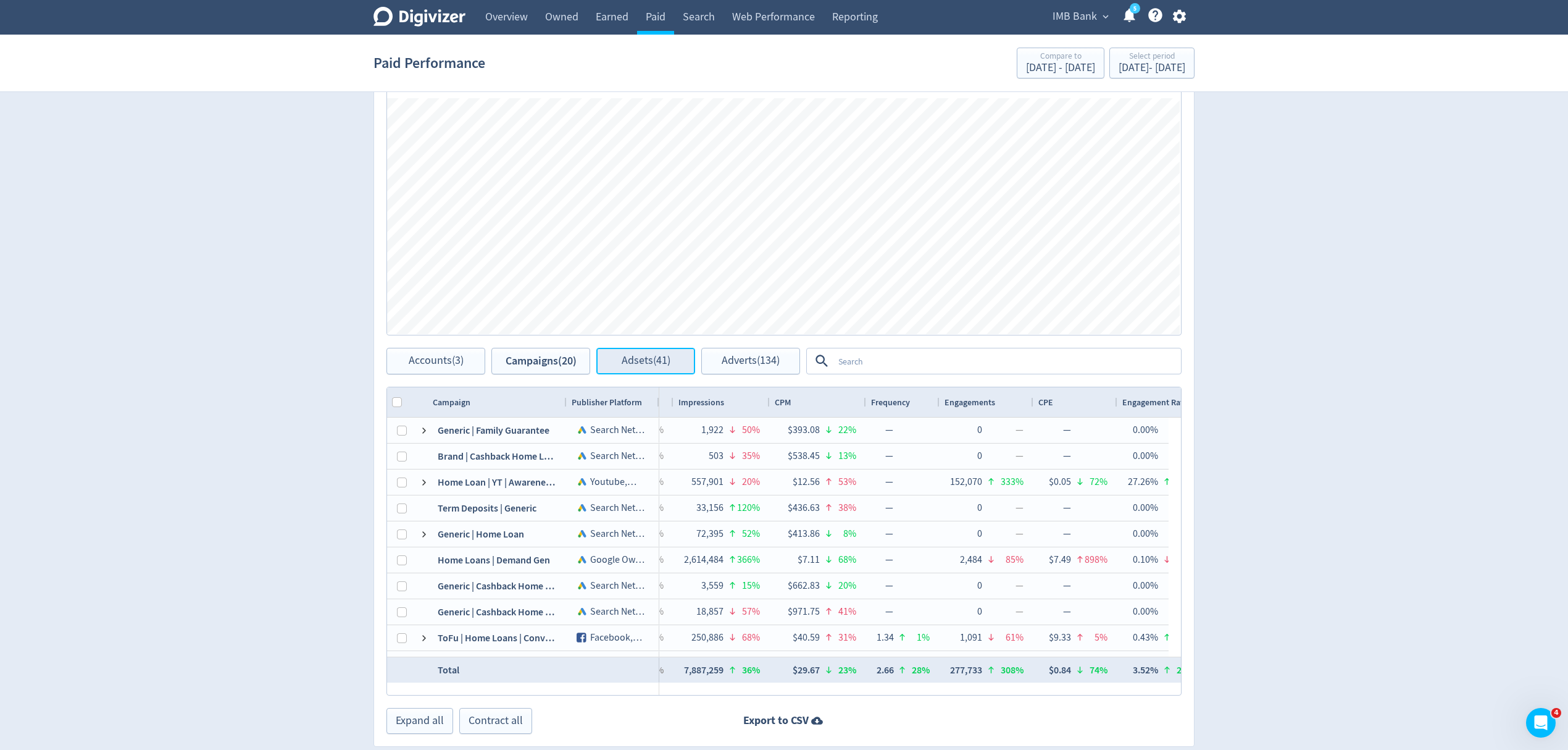
click at [652, 366] on span "Adsets (41)" at bounding box center [646, 360] width 49 height 11
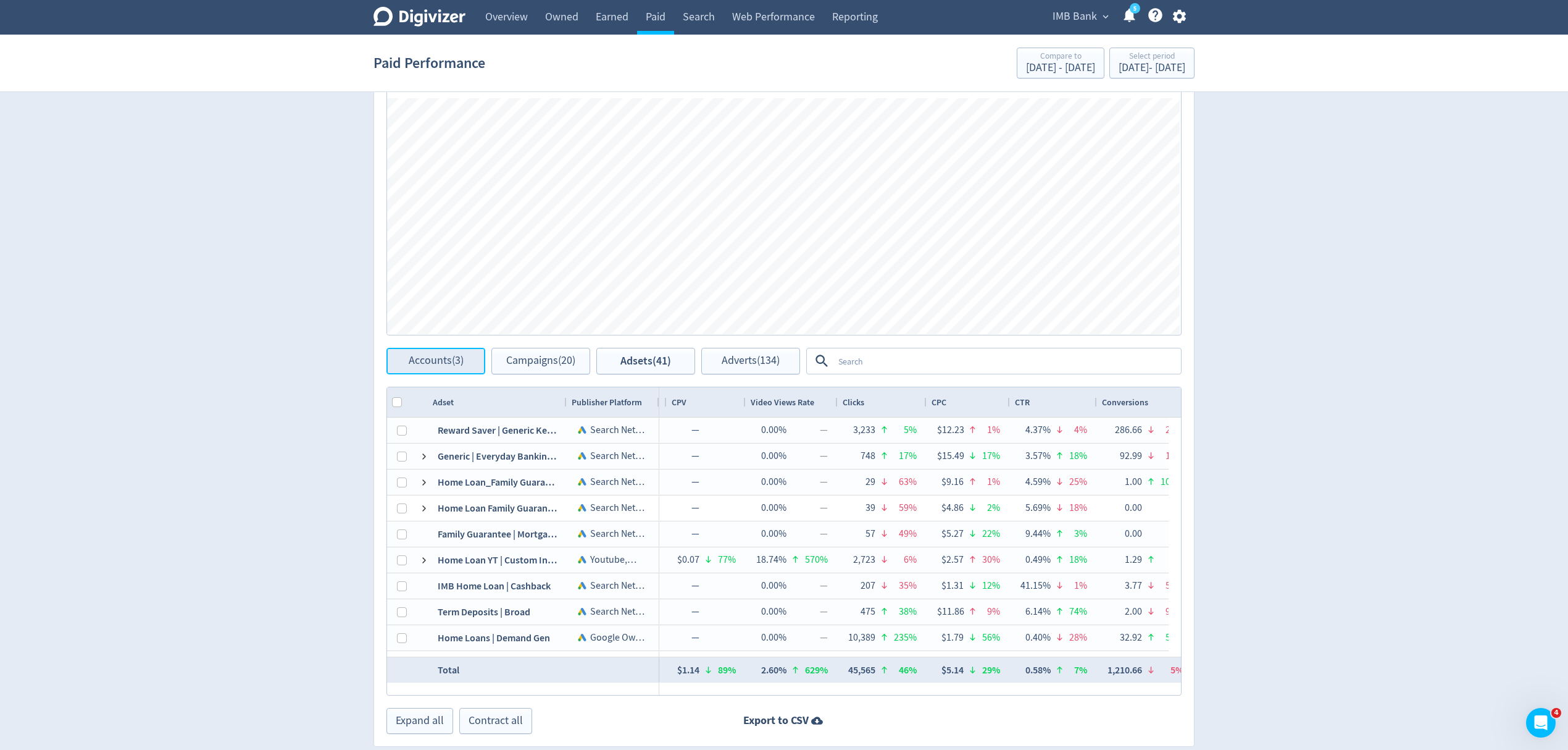
click at [454, 364] on span "Accounts (3)" at bounding box center [436, 360] width 55 height 11
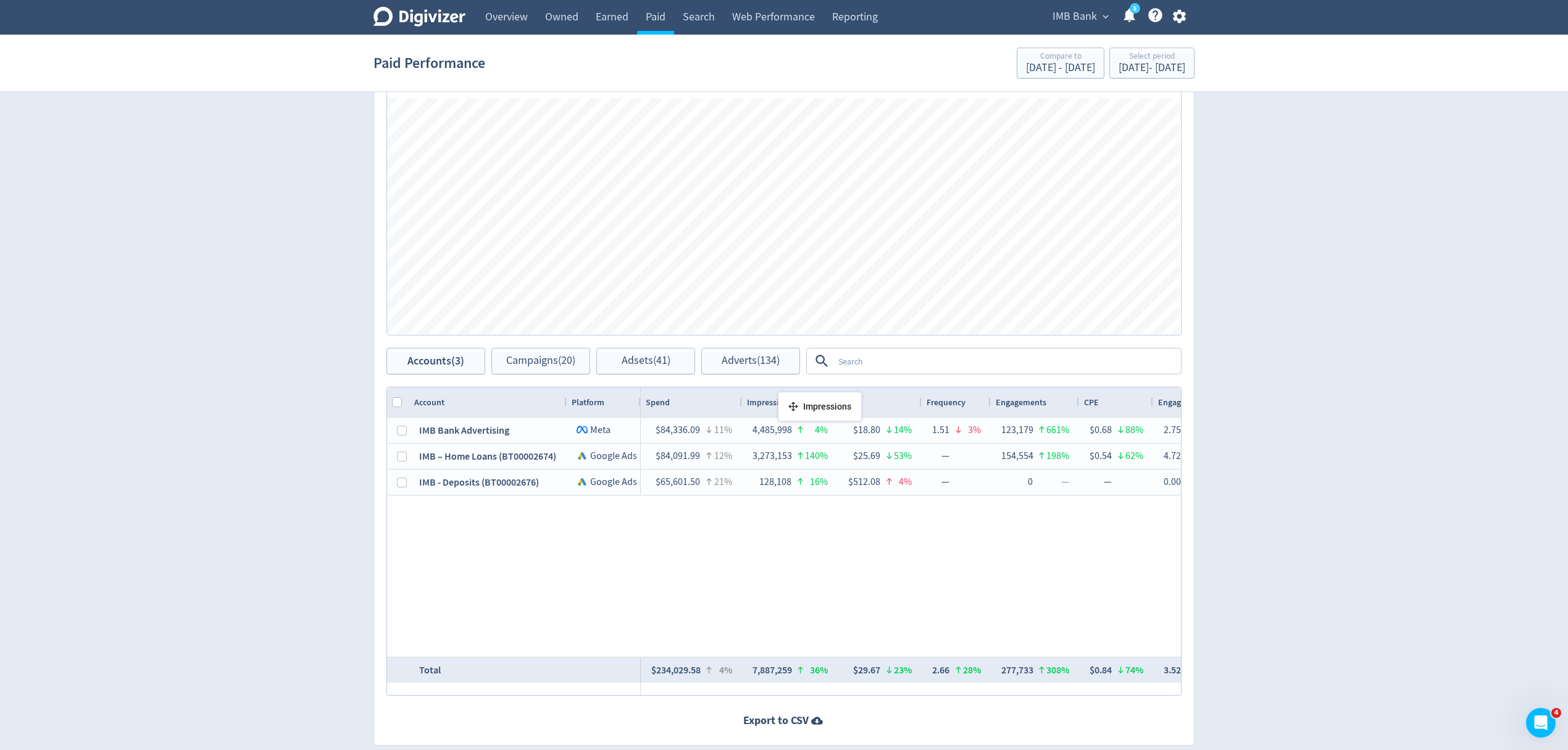
drag, startPoint x: 783, startPoint y: 403, endPoint x: 786, endPoint y: 397, distance: 6.7
drag, startPoint x: 687, startPoint y: 402, endPoint x: 746, endPoint y: 398, distance: 59.1
click at [532, 361] on span "Campaigns (20)" at bounding box center [540, 360] width 69 height 11
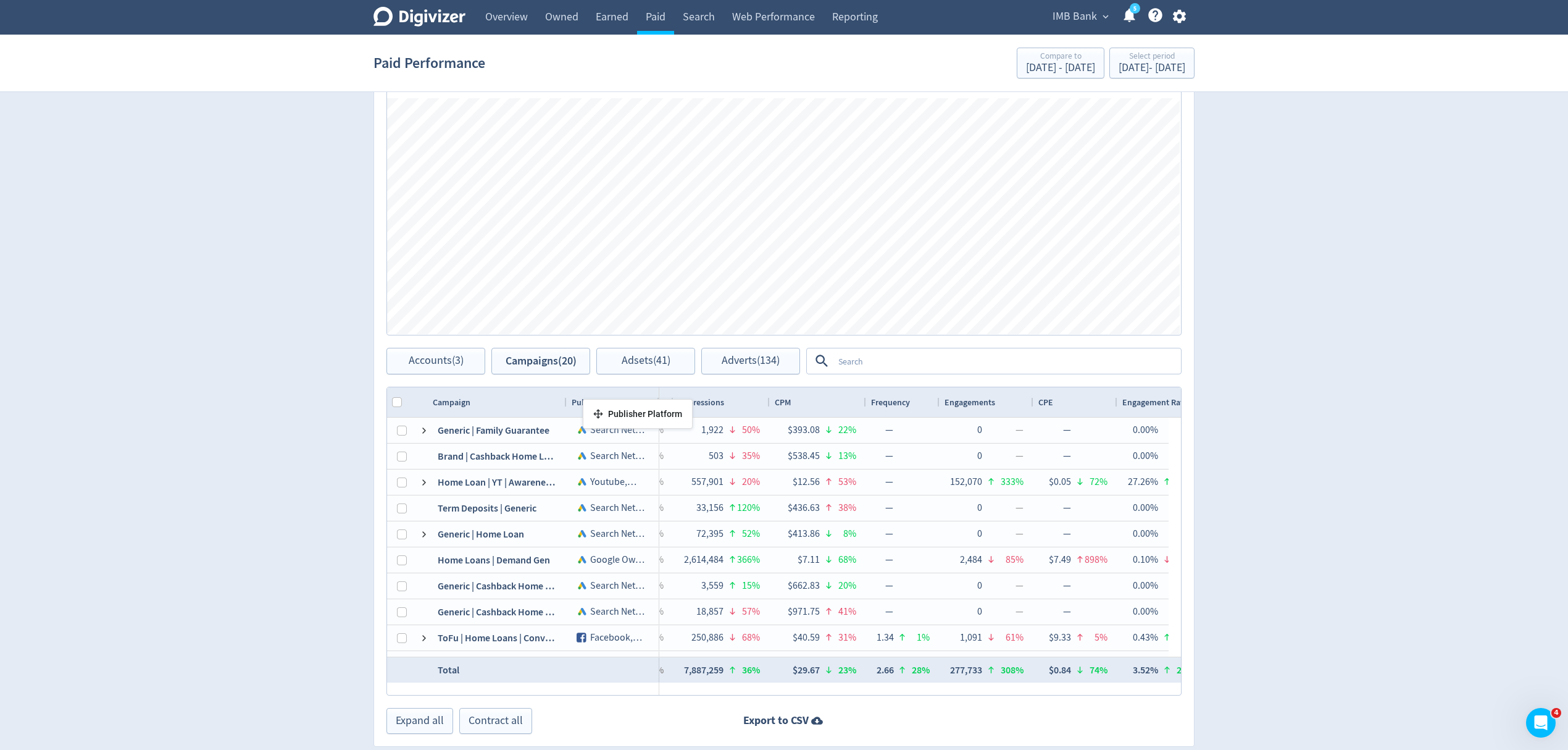
drag, startPoint x: 571, startPoint y: 407, endPoint x: 589, endPoint y: 404, distance: 18.2
drag, startPoint x: 803, startPoint y: 403, endPoint x: 788, endPoint y: 402, distance: 15.0
drag, startPoint x: 905, startPoint y: 398, endPoint x: 781, endPoint y: 407, distance: 124.3
click at [613, 356] on button "Adsets (41)" at bounding box center [646, 360] width 99 height 27
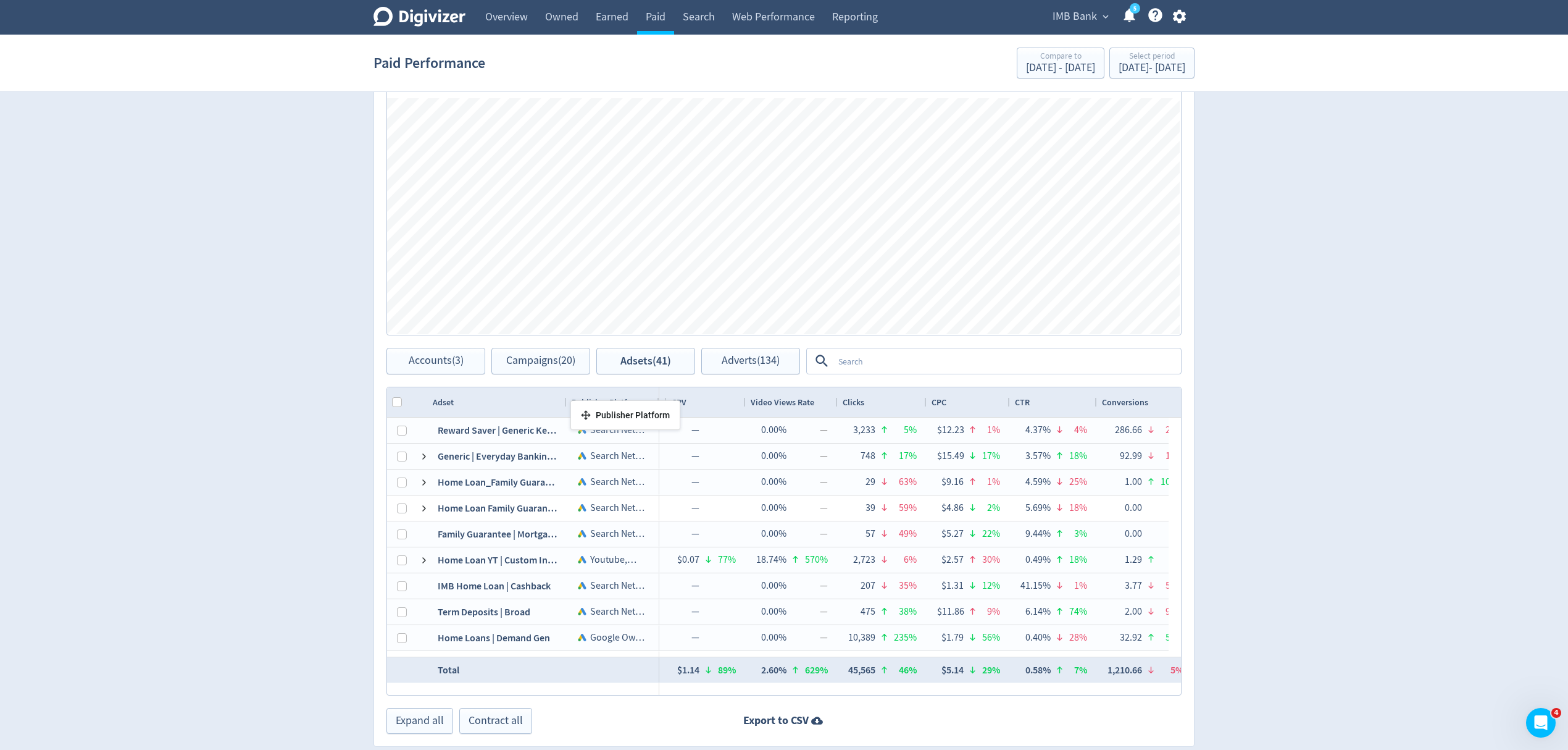
drag, startPoint x: 606, startPoint y: 395, endPoint x: 576, endPoint y: 405, distance: 31.6
drag, startPoint x: 697, startPoint y: 404, endPoint x: 732, endPoint y: 411, distance: 35.7
drag, startPoint x: 690, startPoint y: 403, endPoint x: 715, endPoint y: 409, distance: 25.7
click at [729, 369] on button "Adverts (134)" at bounding box center [750, 360] width 99 height 27
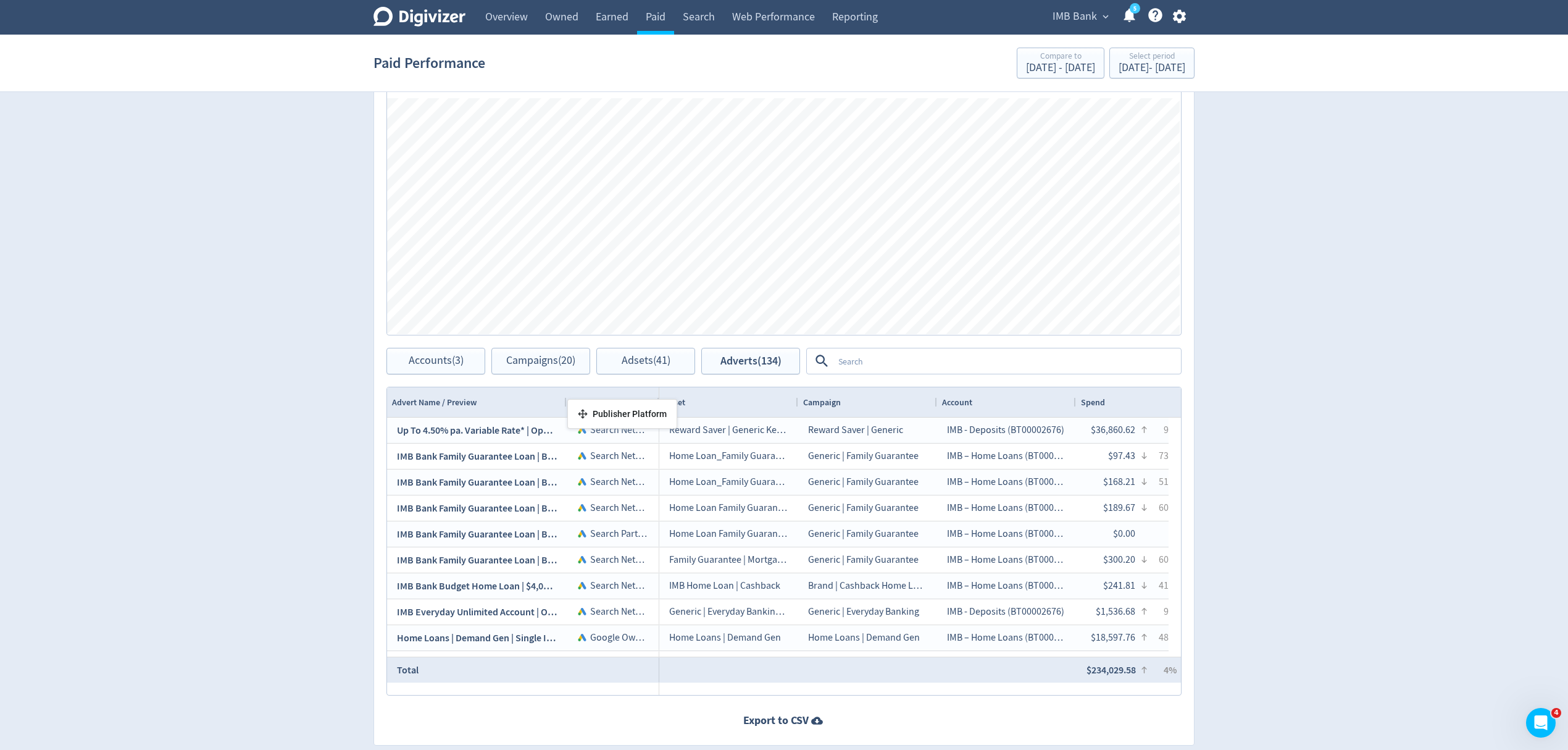
drag, startPoint x: 603, startPoint y: 403, endPoint x: 627, endPoint y: 406, distance: 24.2
drag, startPoint x: 763, startPoint y: 403, endPoint x: 900, endPoint y: 431, distance: 139.8
drag, startPoint x: 937, startPoint y: 411, endPoint x: 920, endPoint y: 407, distance: 17.5
click at [785, 714] on strong "Export to CSV" at bounding box center [776, 720] width 66 height 15
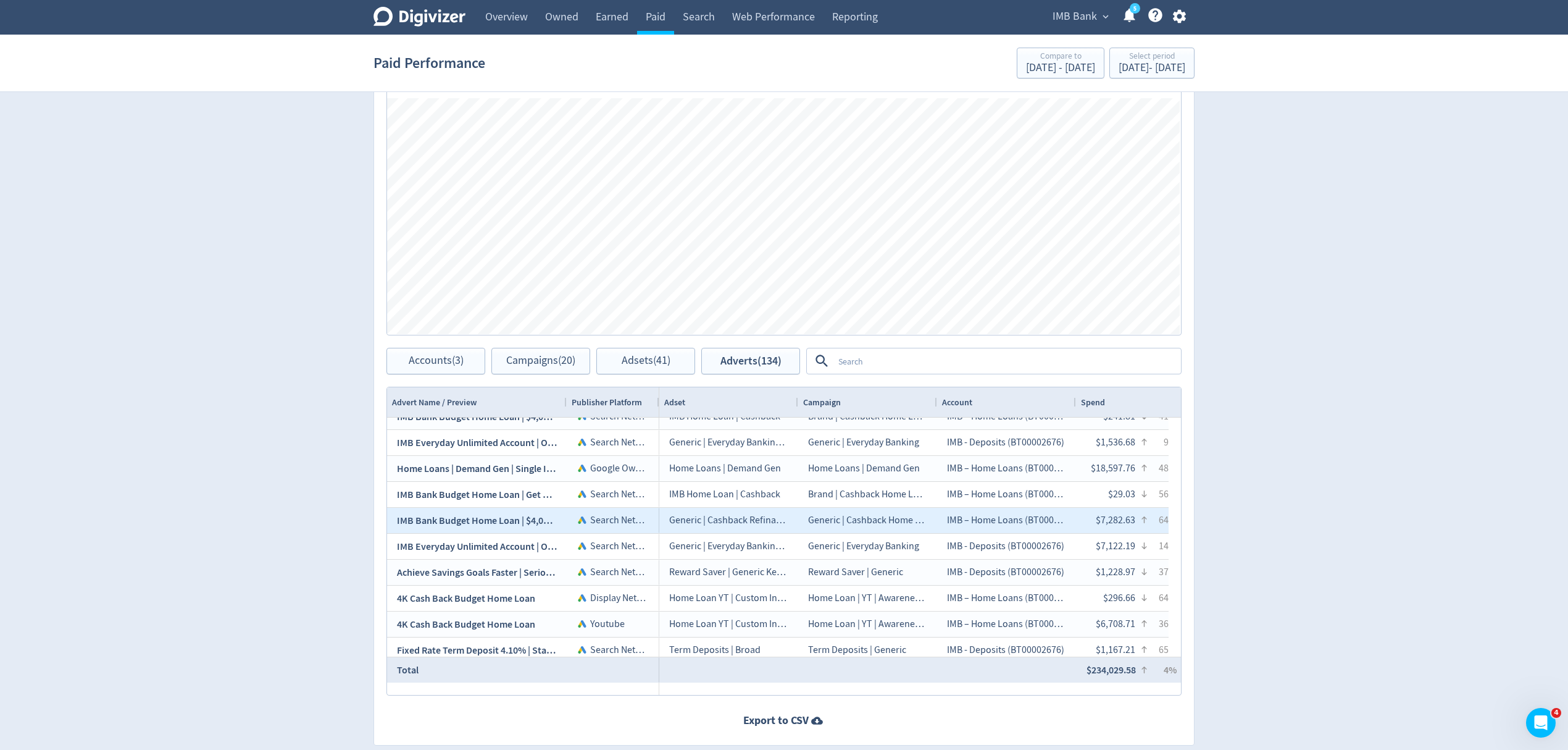
scroll to position [247, 0]
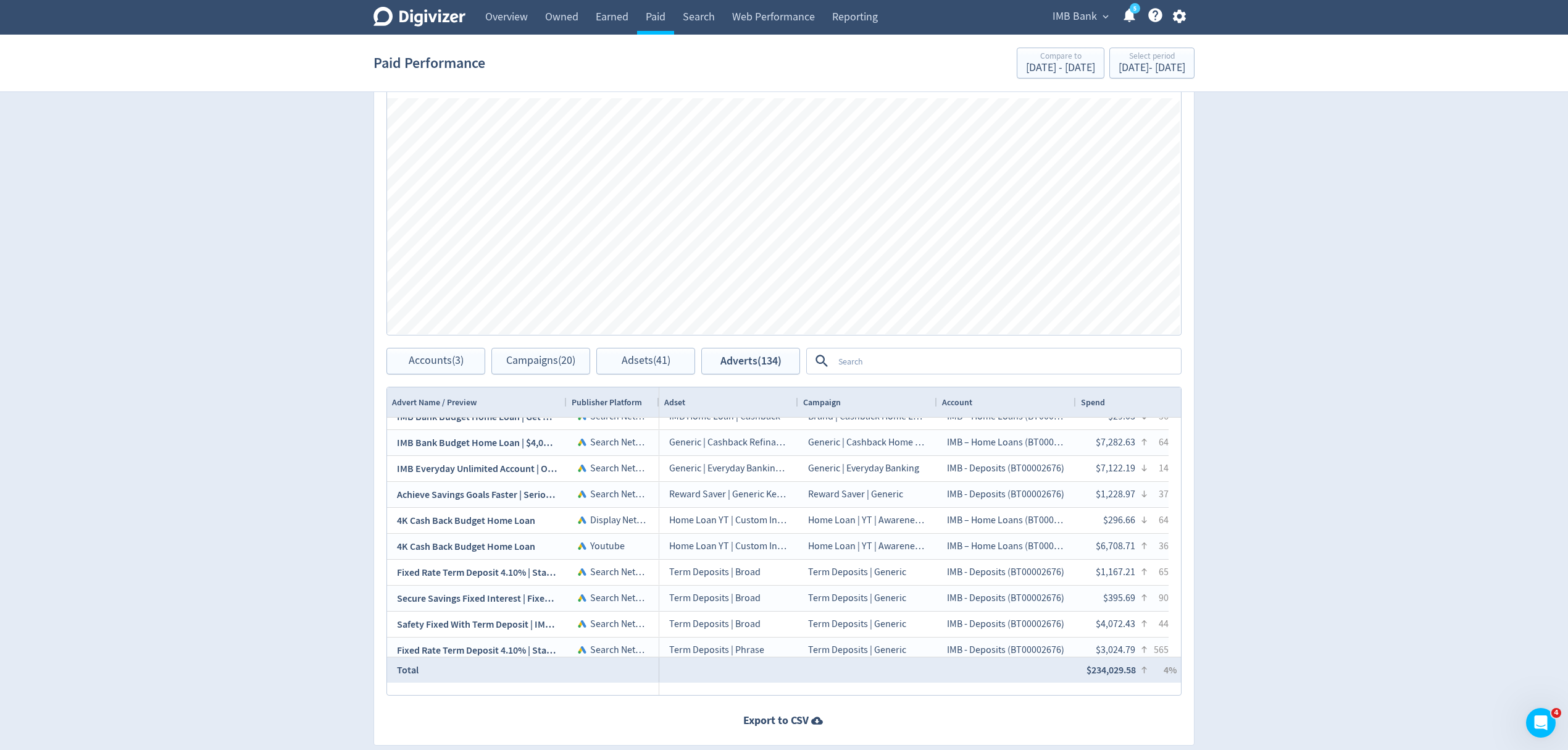
click at [867, 356] on textarea at bounding box center [1006, 361] width 346 height 23
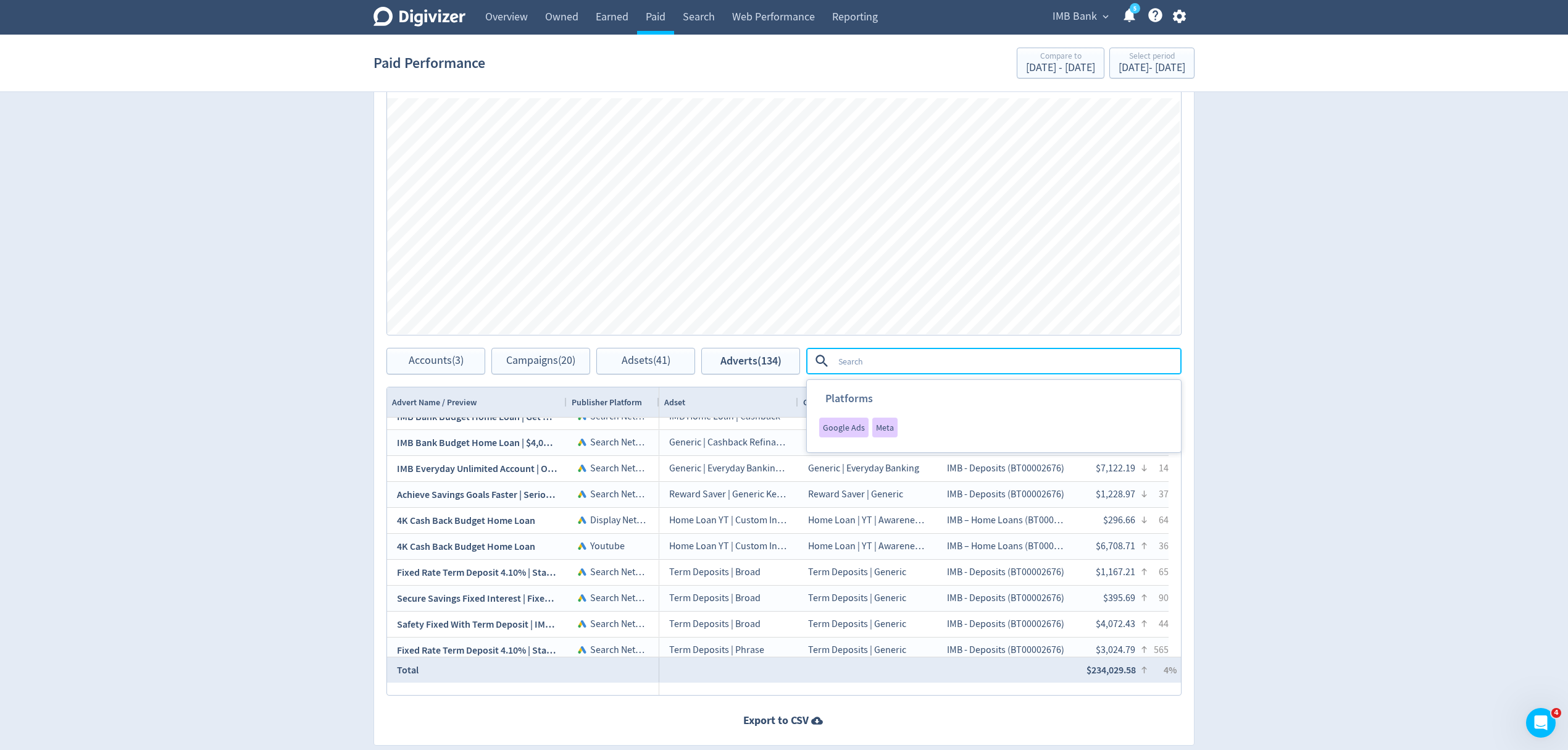
drag, startPoint x: 838, startPoint y: 433, endPoint x: 460, endPoint y: 454, distance: 378.6
click at [838, 432] on span "Google Ads" at bounding box center [843, 427] width 42 height 9
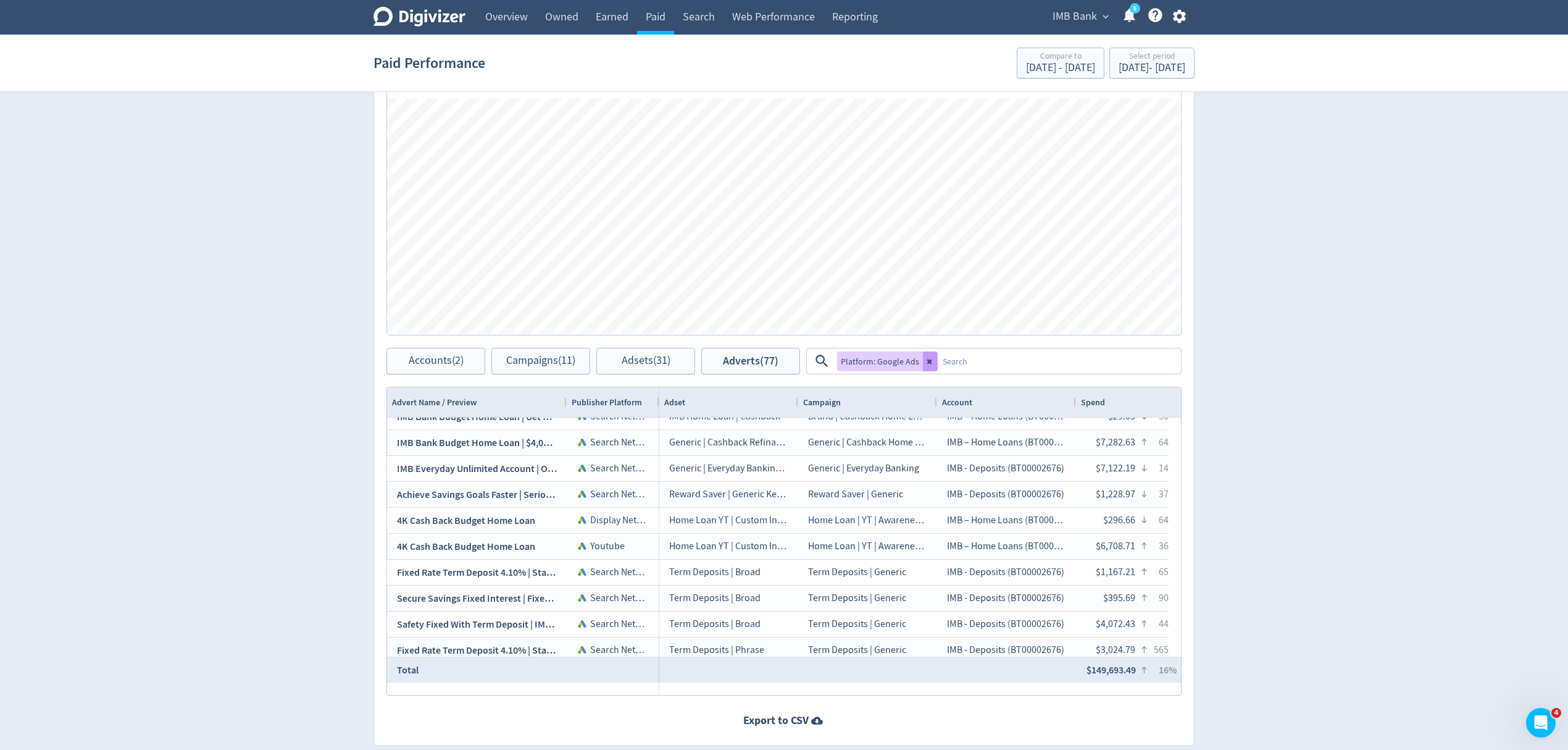
click at [927, 361] on icon at bounding box center [930, 360] width 7 height 7
click at [928, 362] on textarea at bounding box center [1006, 361] width 346 height 23
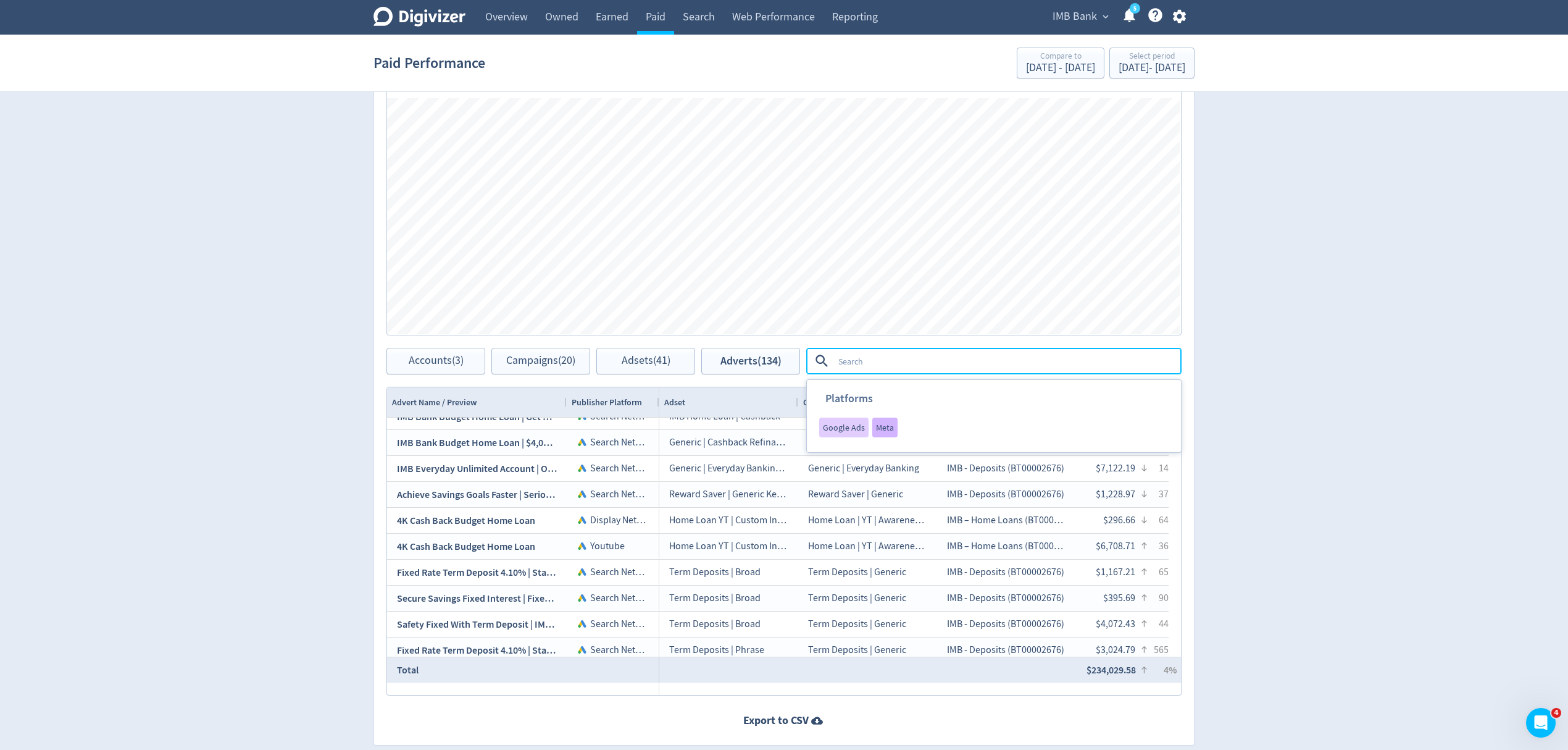
click at [879, 428] on span "Meta" at bounding box center [885, 427] width 18 height 9
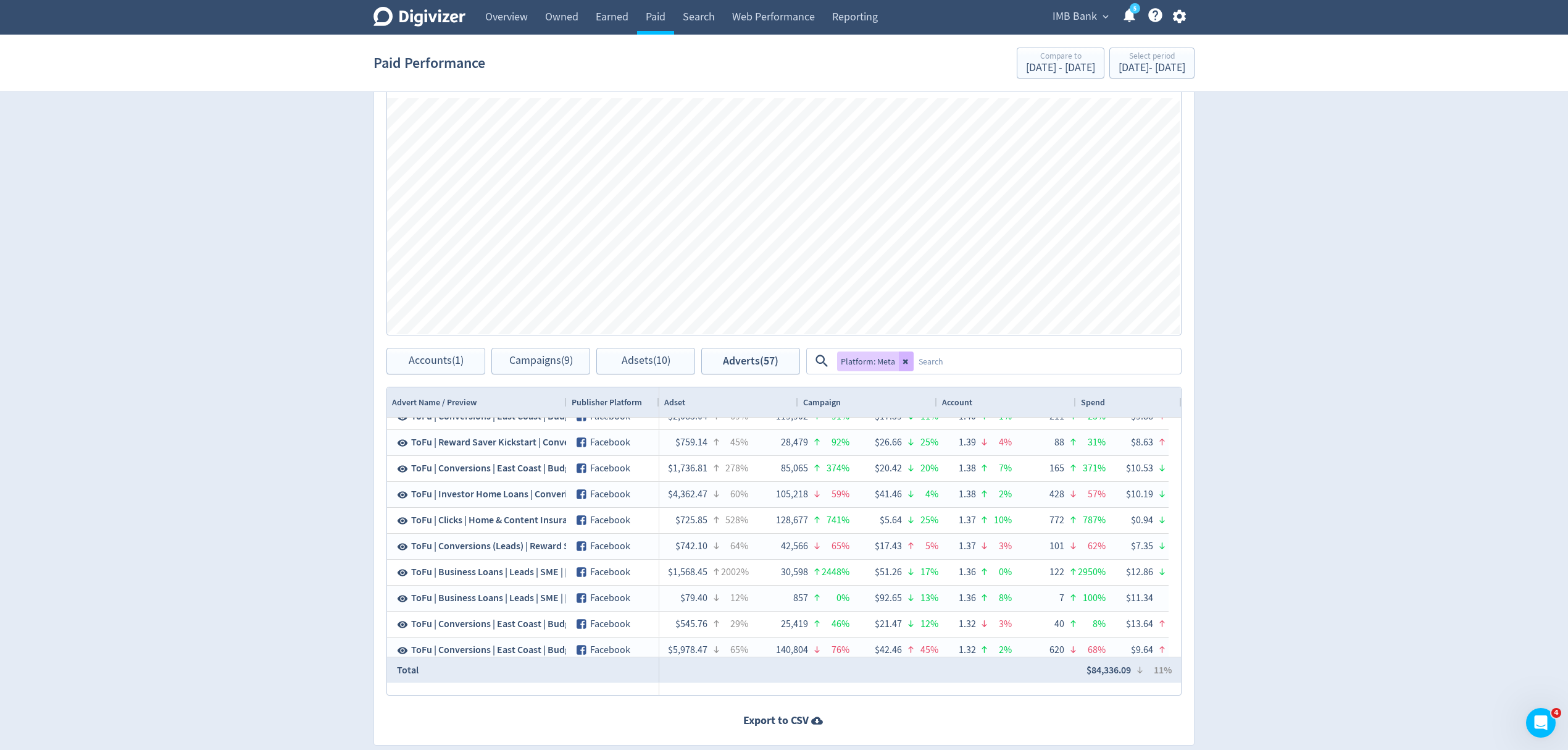
scroll to position [0, 0]
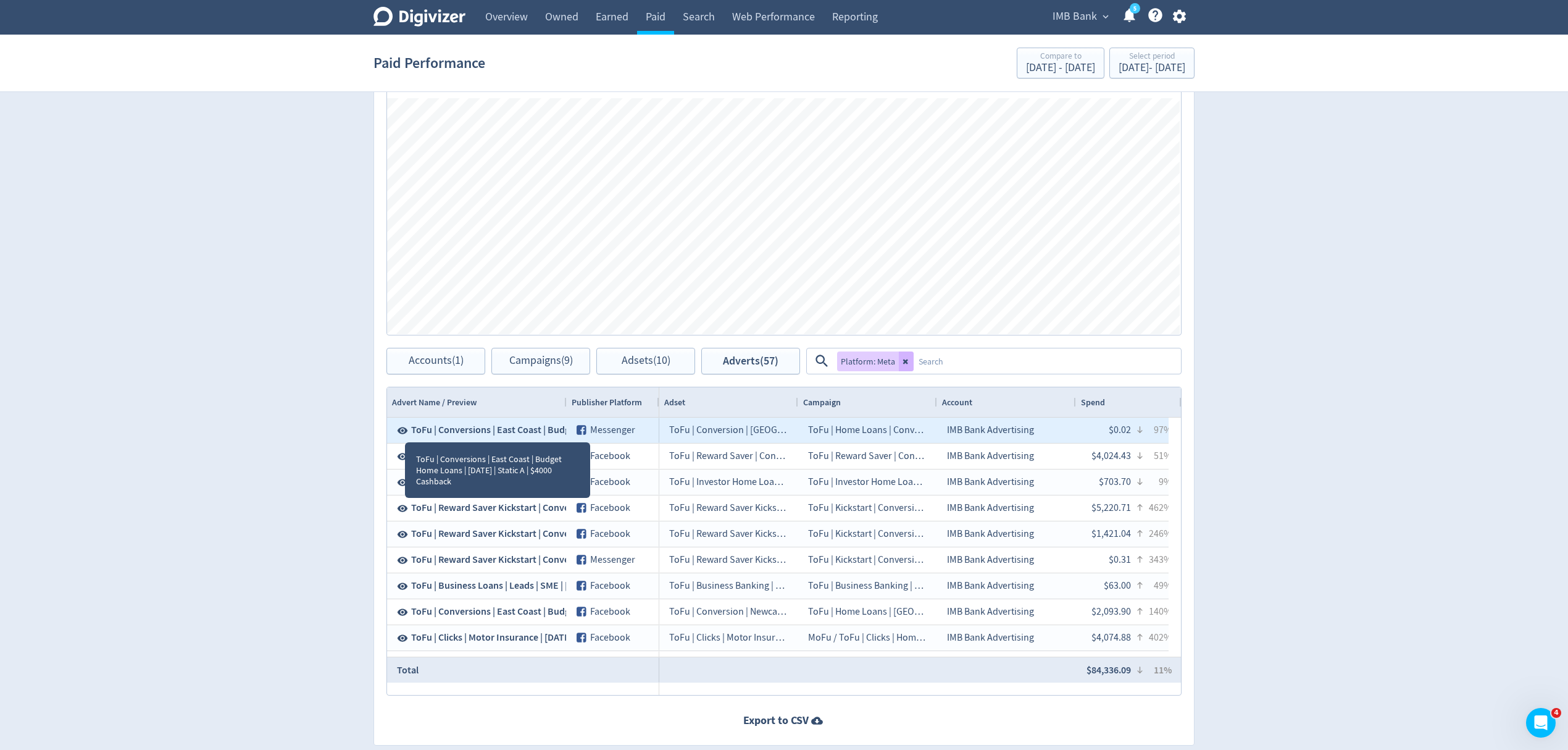
click at [406, 431] on icon at bounding box center [402, 430] width 11 height 6
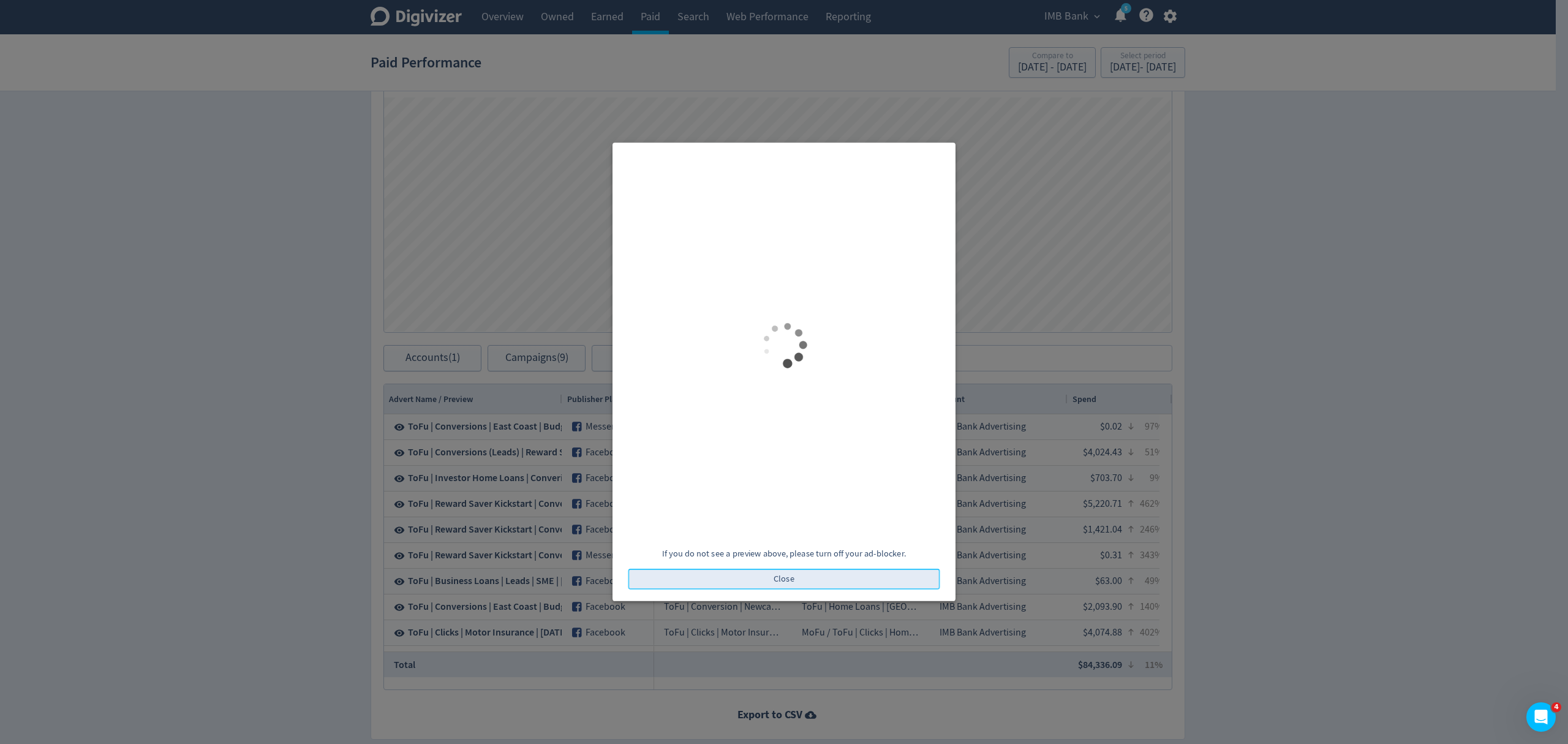
click at [850, 583] on button "Close" at bounding box center [784, 579] width 312 height 21
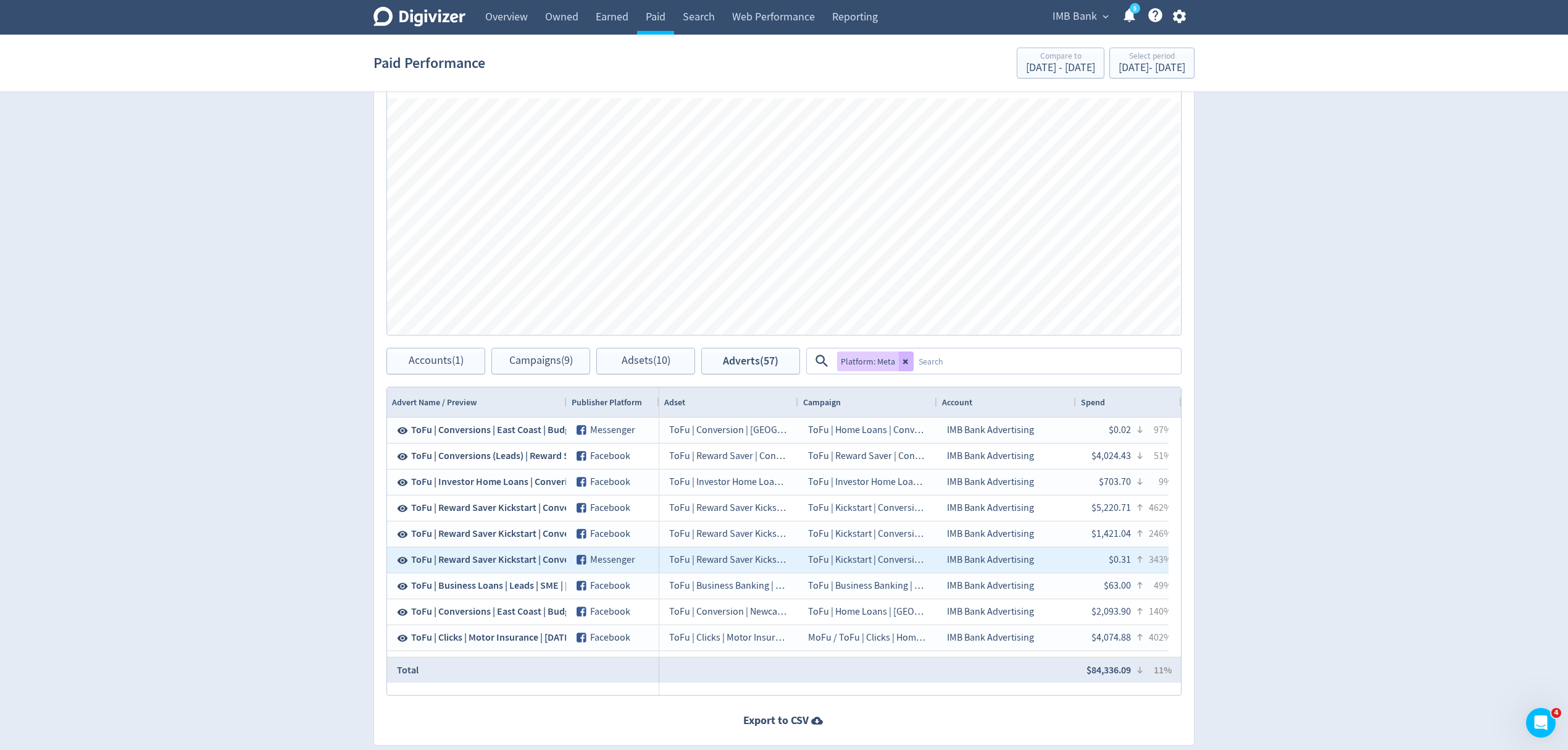
click at [538, 562] on span "ToFu | Reward Saver Kickstart | Conversions | Students | Ad B | $50" at bounding box center [549, 559] width 275 height 14
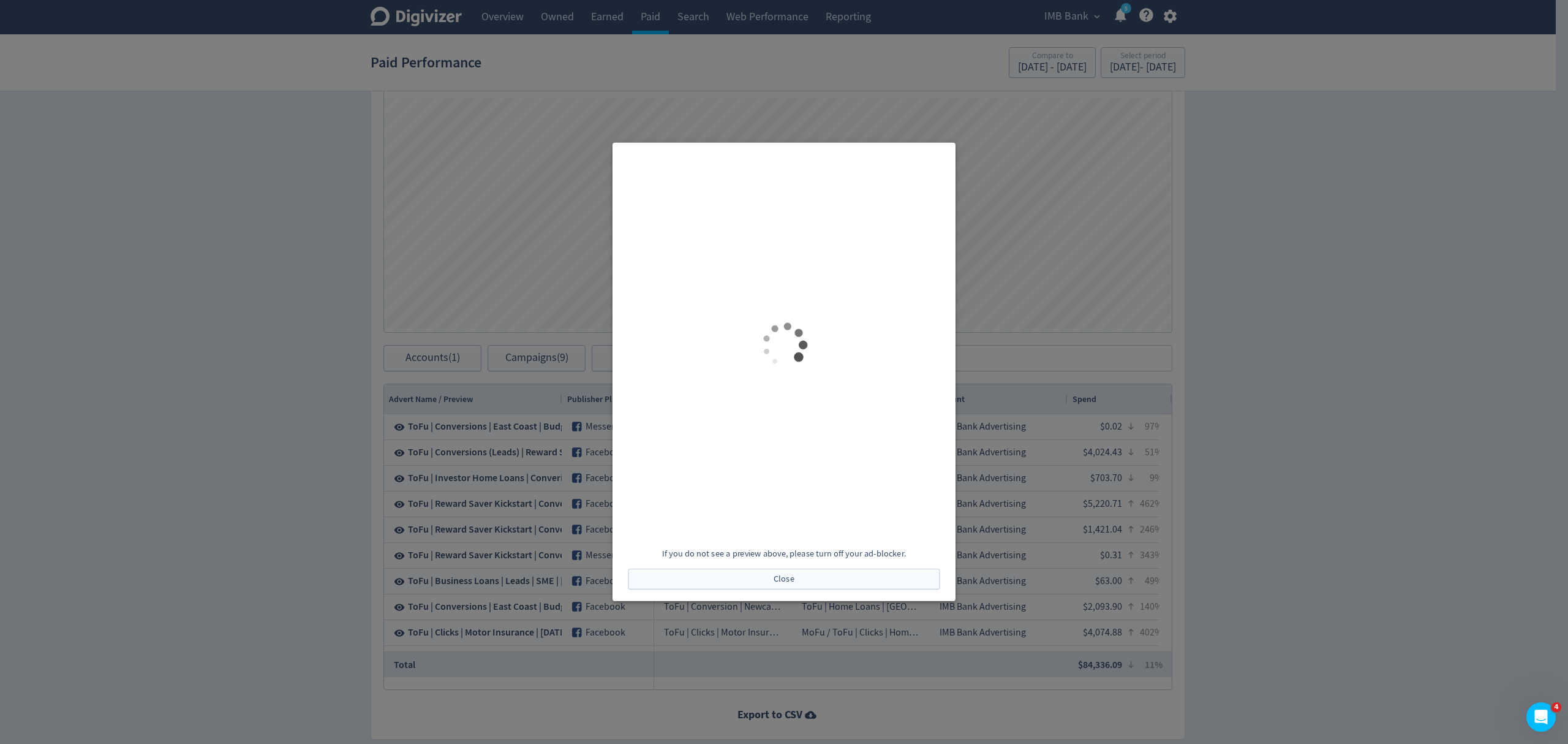
click at [1410, 464] on div at bounding box center [784, 372] width 1568 height 744
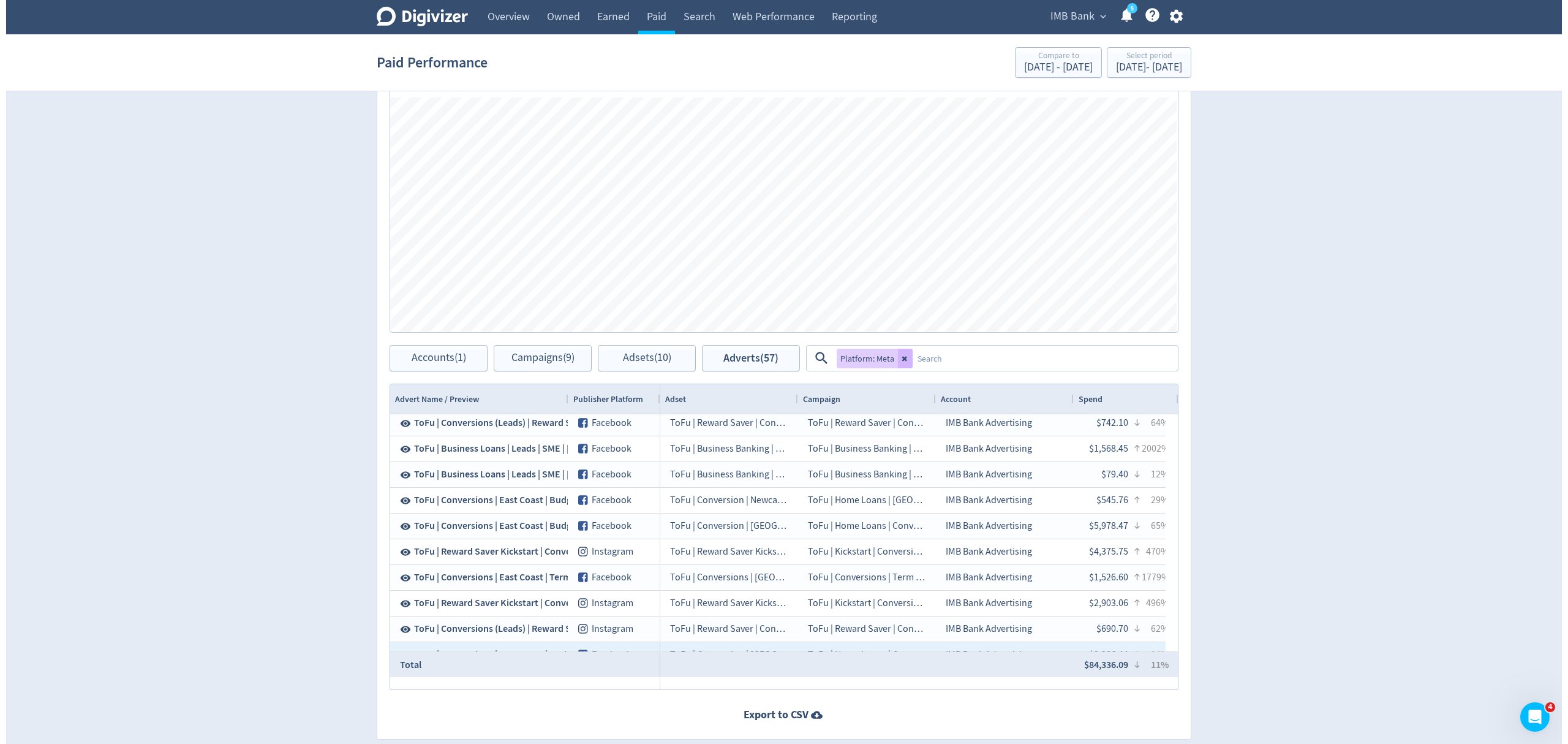
scroll to position [816, 0]
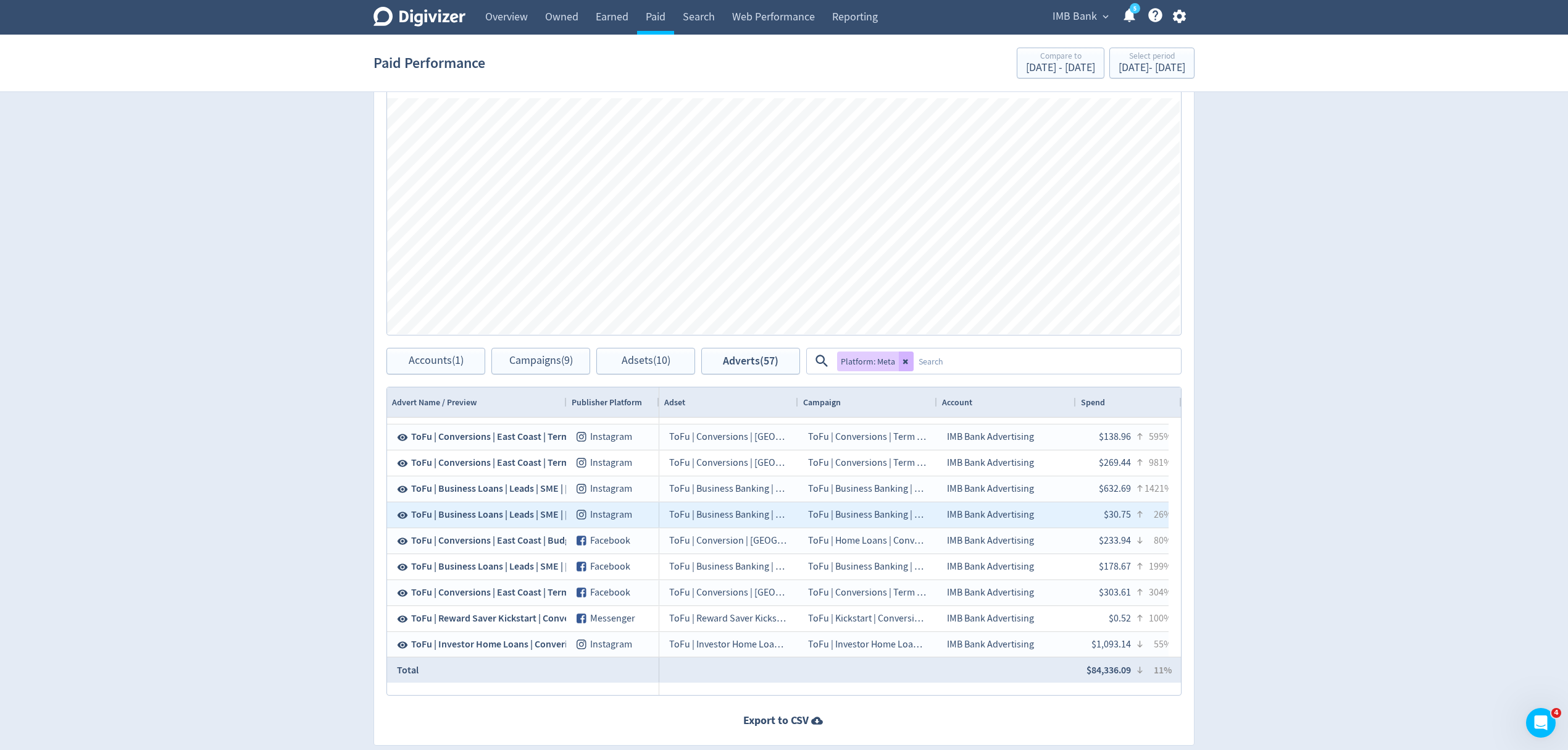
click at [487, 518] on span "ToFu | Business Loans | Leads | SME | July 25 | D 5.85%" at bounding box center [522, 514] width 222 height 14
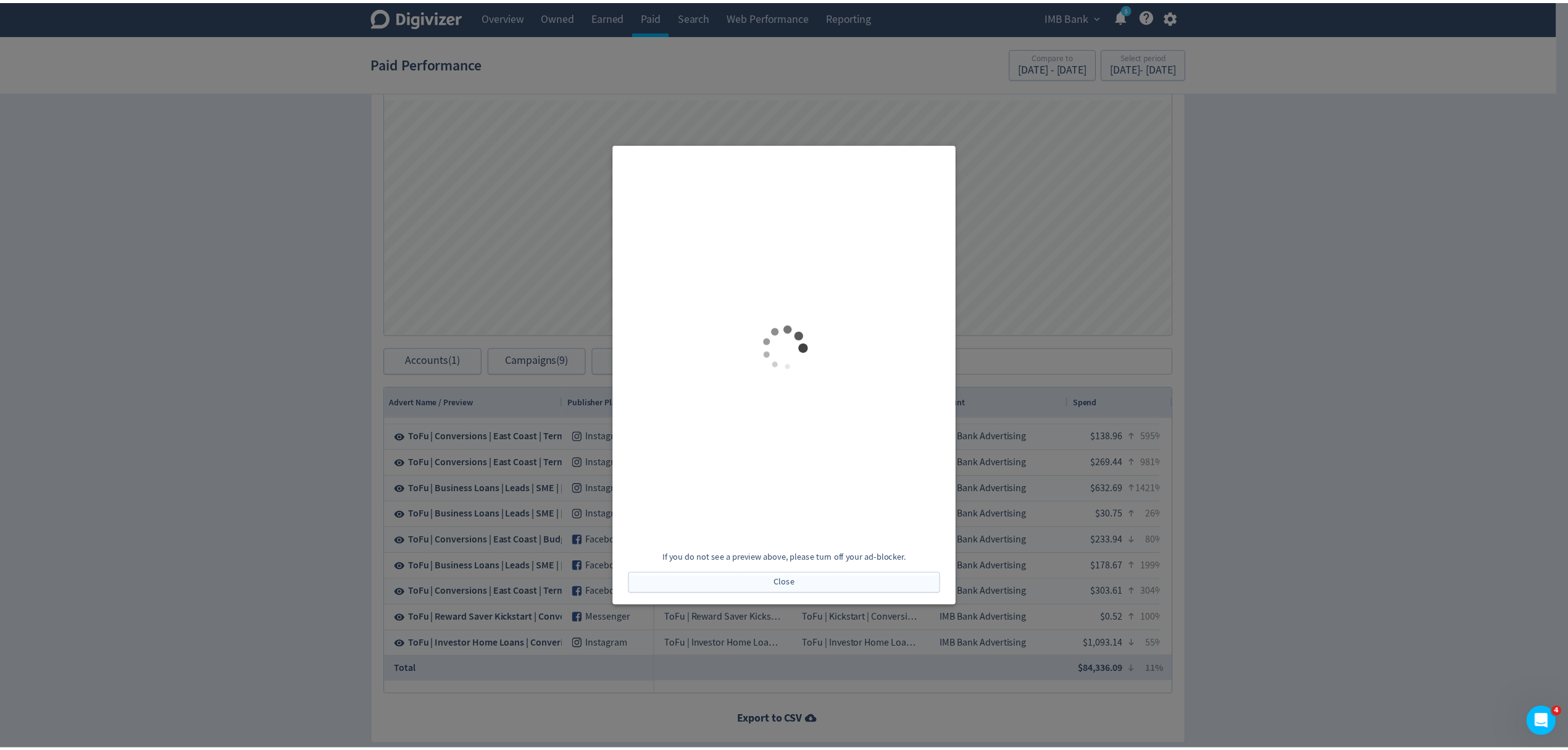
scroll to position [0, 0]
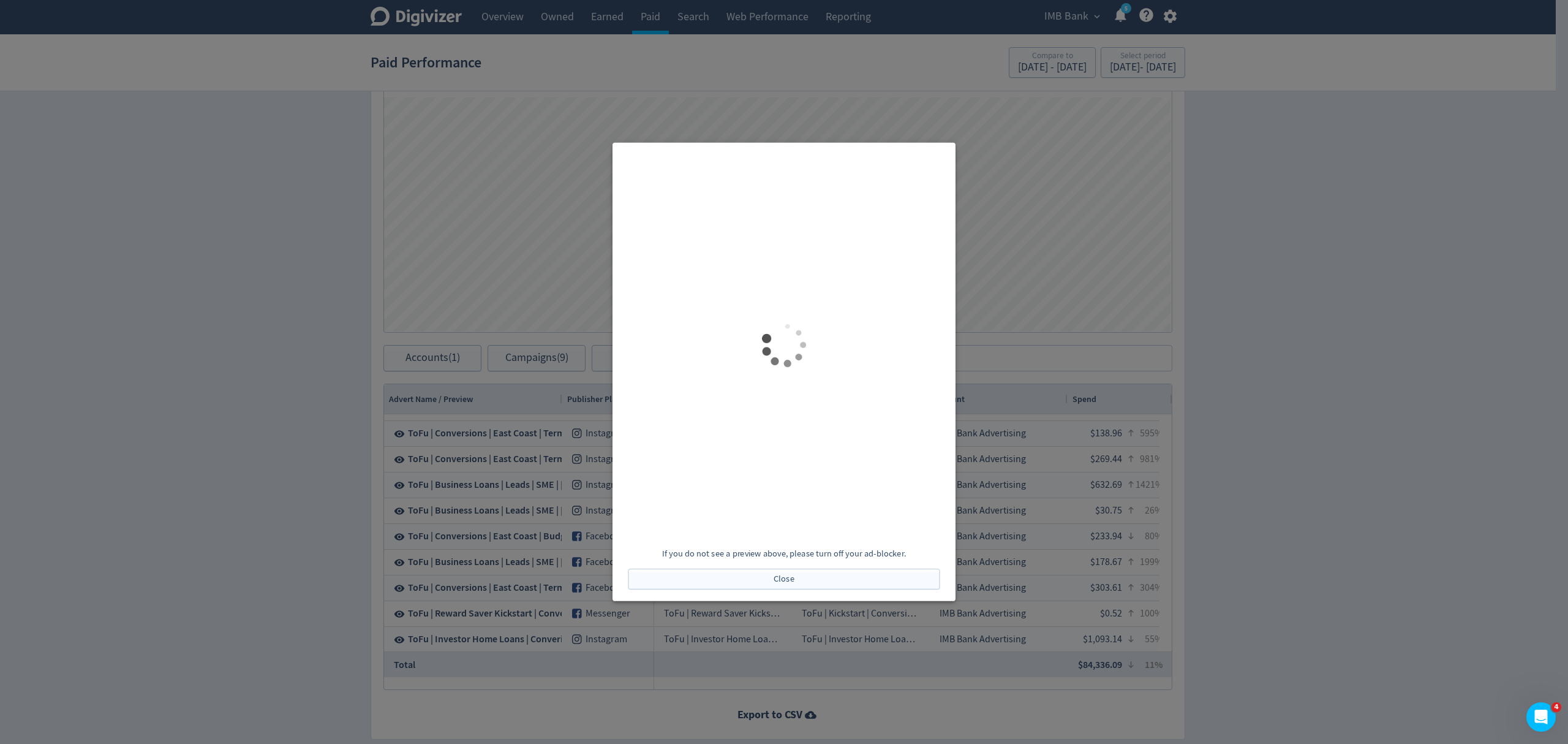
click at [1305, 451] on div at bounding box center [784, 372] width 1568 height 744
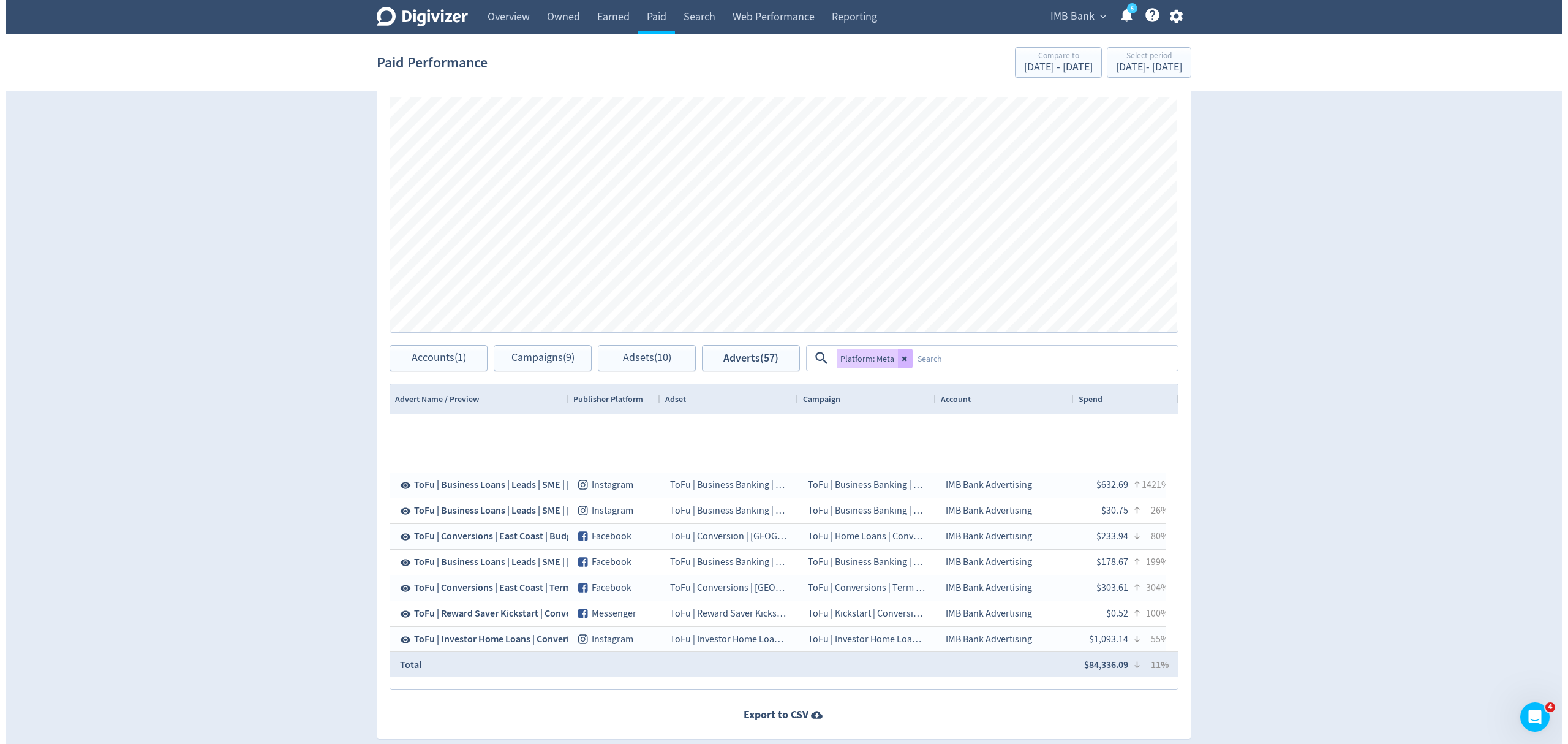
scroll to position [1143, 0]
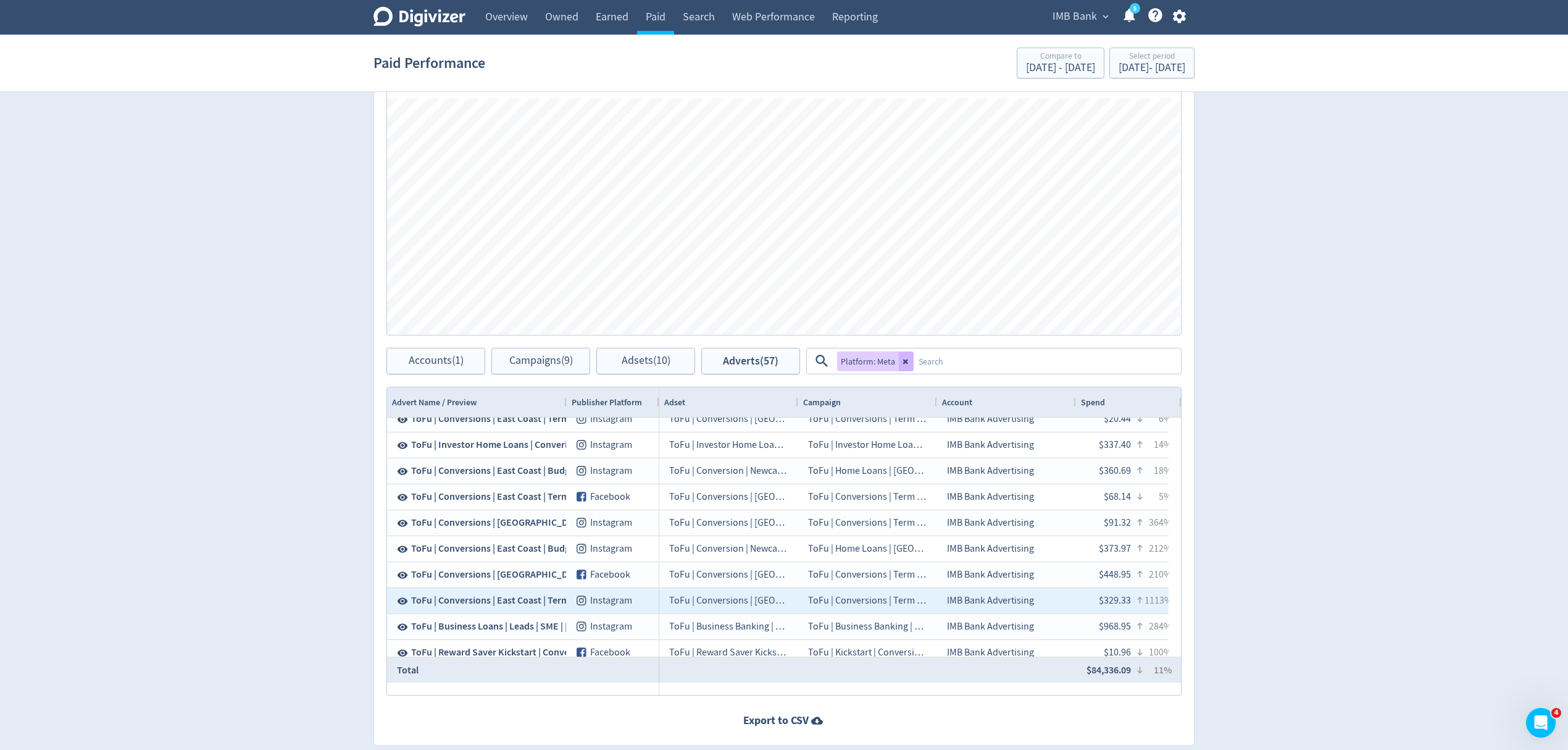
click at [521, 601] on span "ToFu | Conversions | East Coast | Term Deposits | July 25 | Popcorn Vid | 4.25%" at bounding box center [572, 600] width 321 height 14
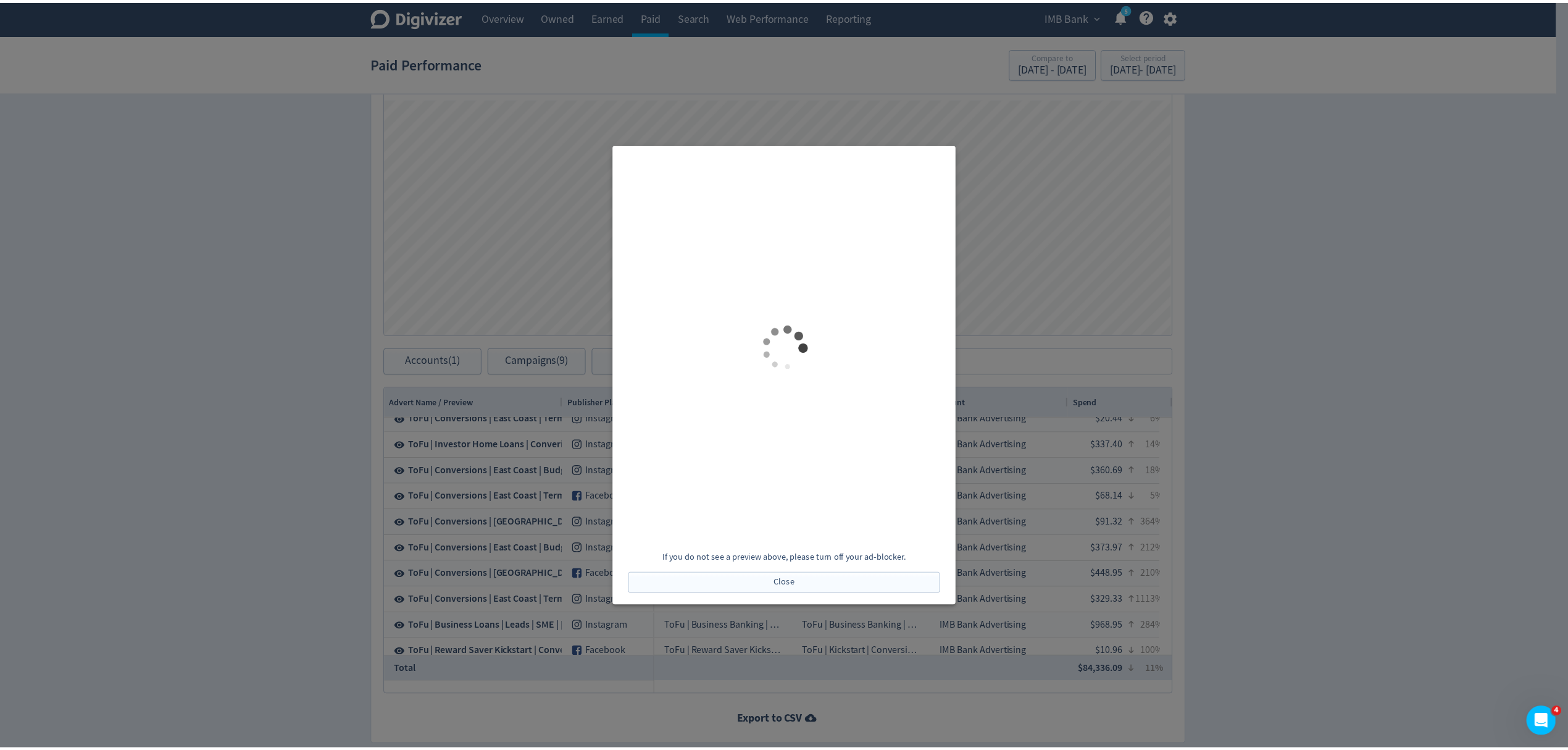
scroll to position [0, 0]
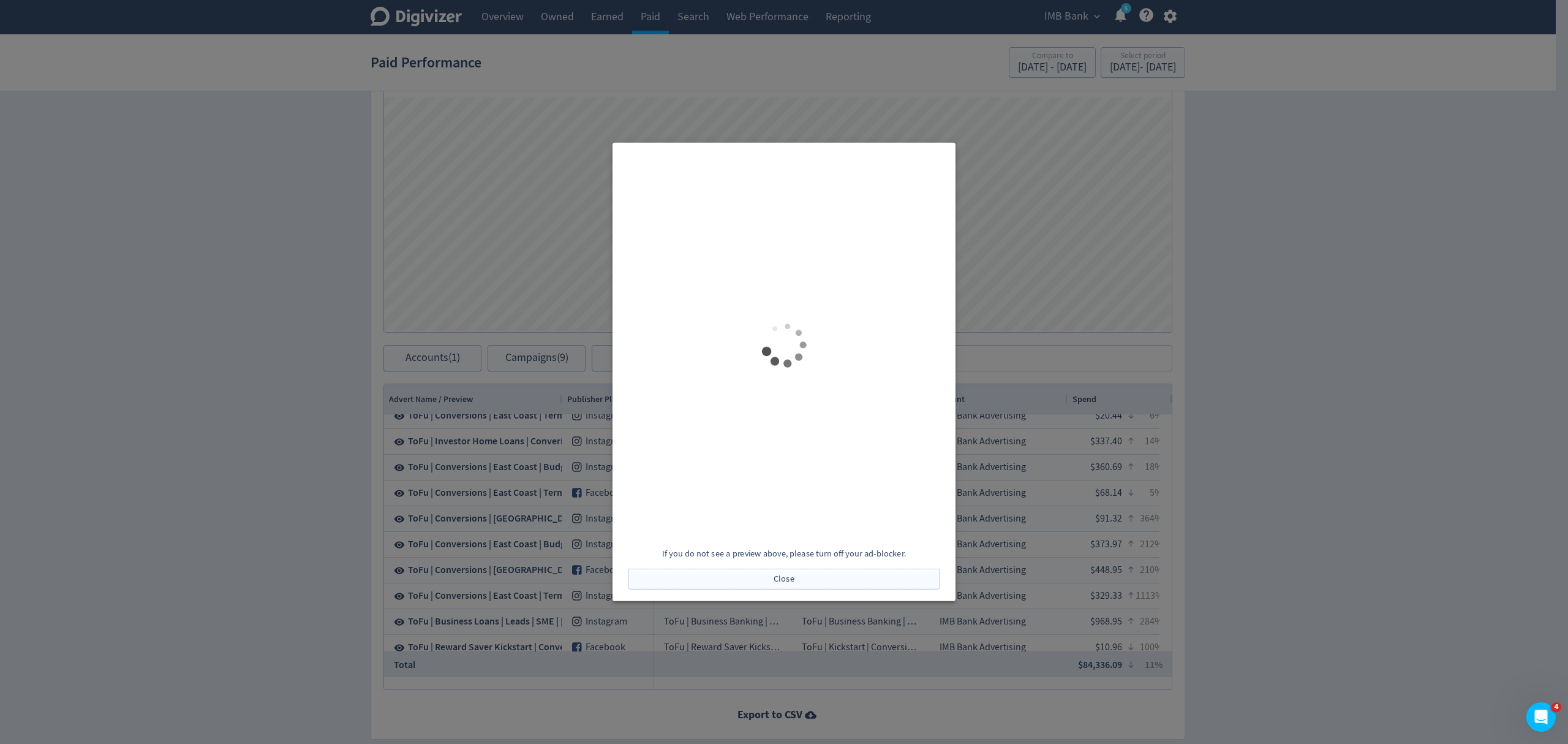
click at [1395, 409] on div at bounding box center [784, 372] width 1568 height 744
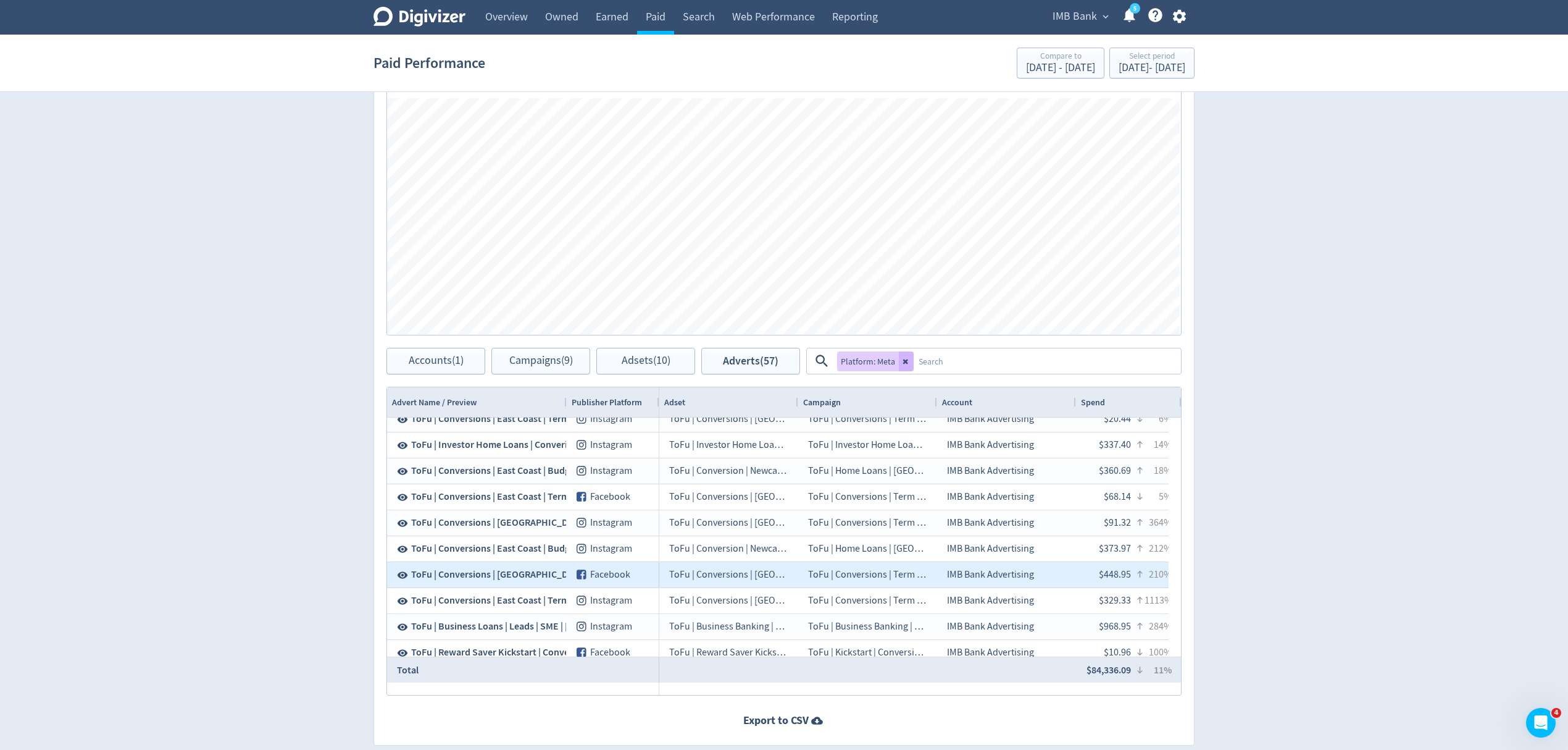
scroll to position [1338, 0]
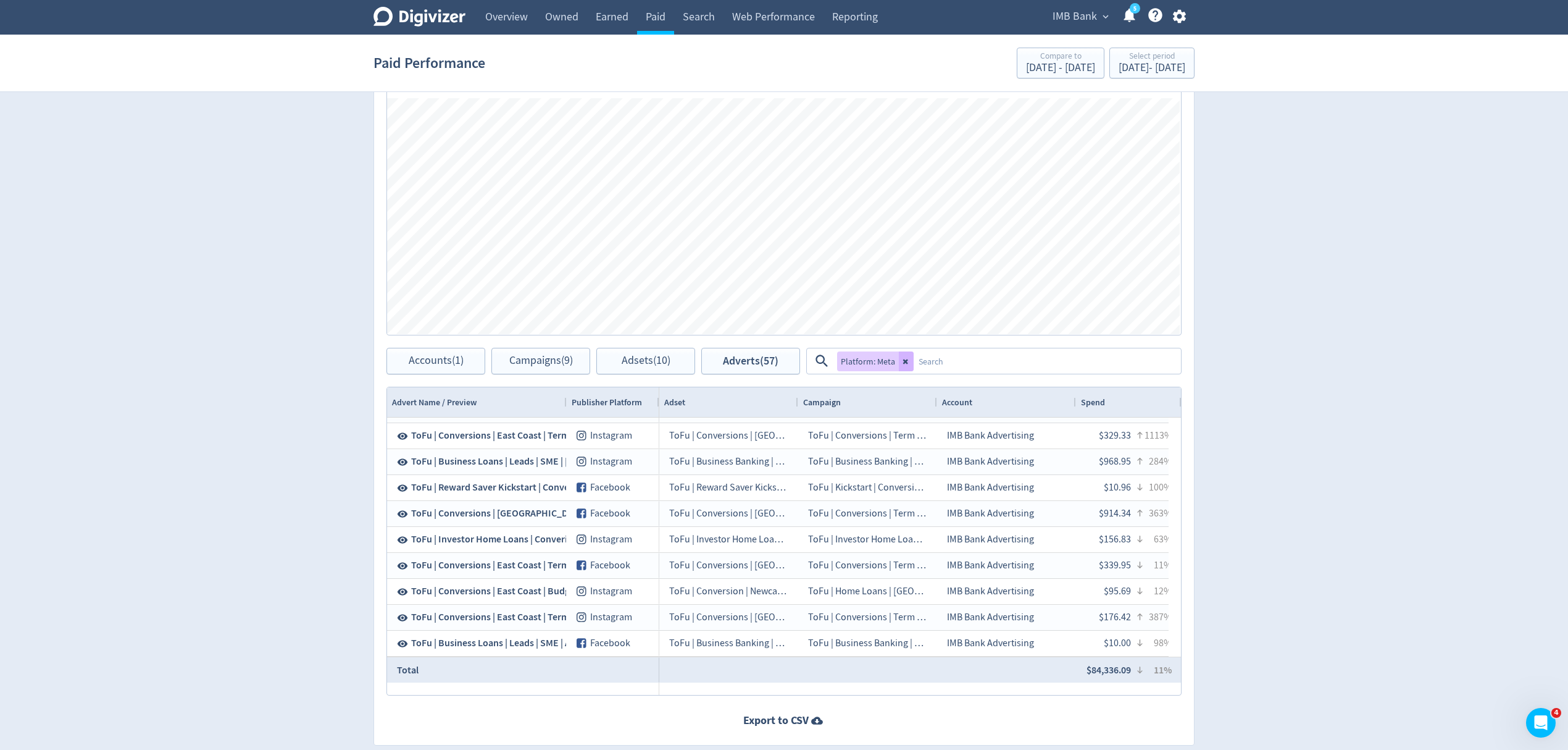
click at [1067, 13] on span "IMB Bank" at bounding box center [1074, 16] width 45 height 19
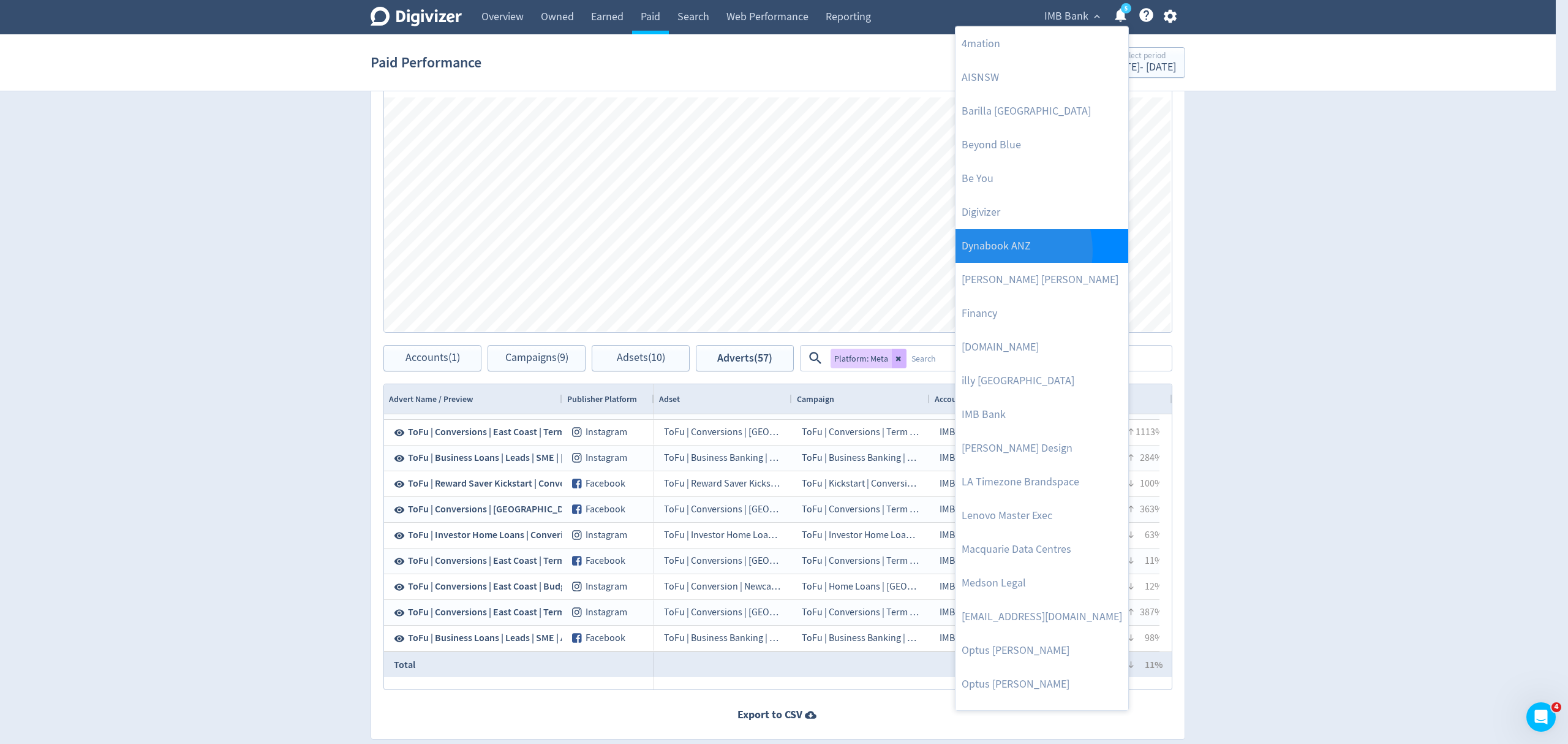
click at [999, 251] on link "Dynabook ANZ" at bounding box center [1042, 246] width 173 height 34
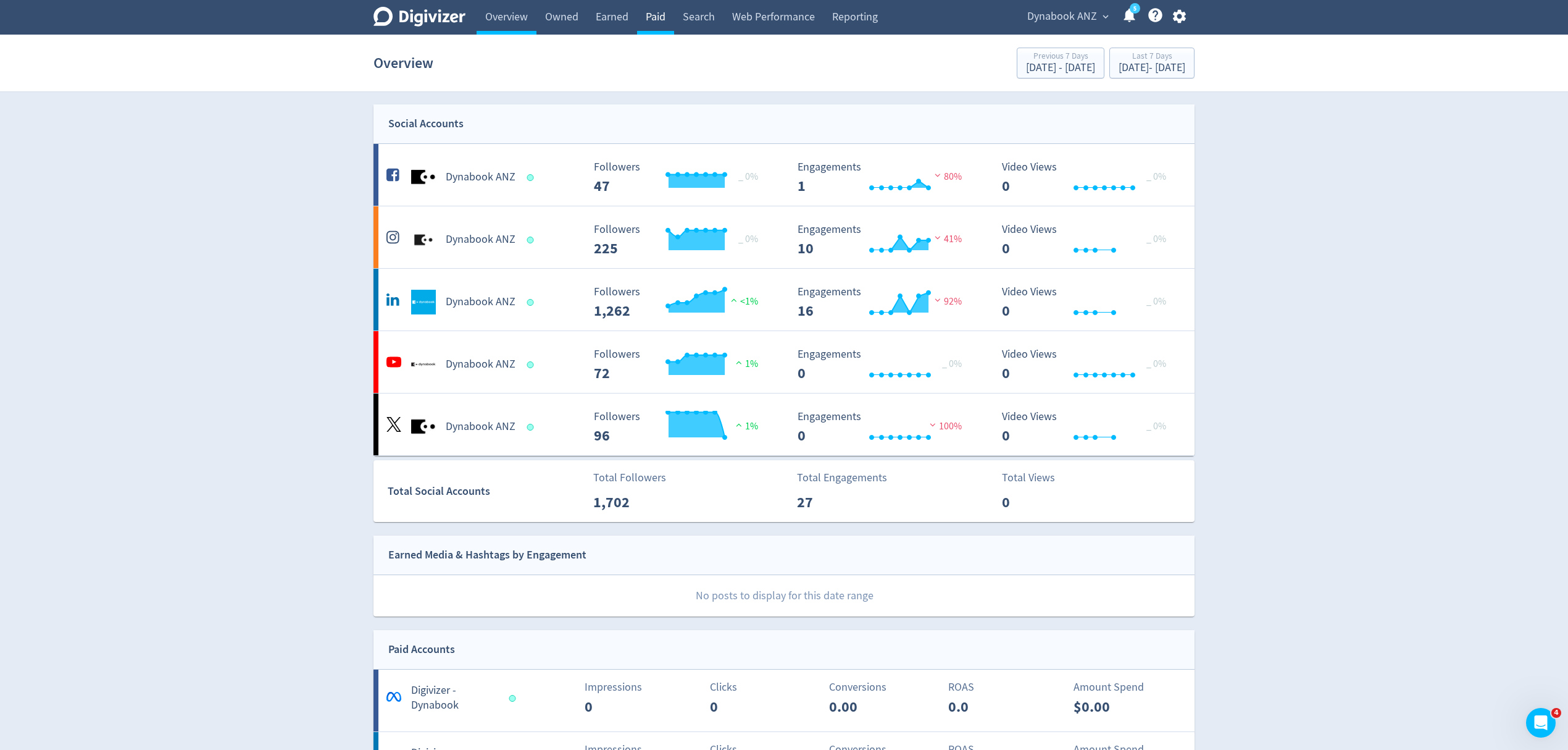
click at [670, 18] on link "Paid" at bounding box center [656, 17] width 37 height 35
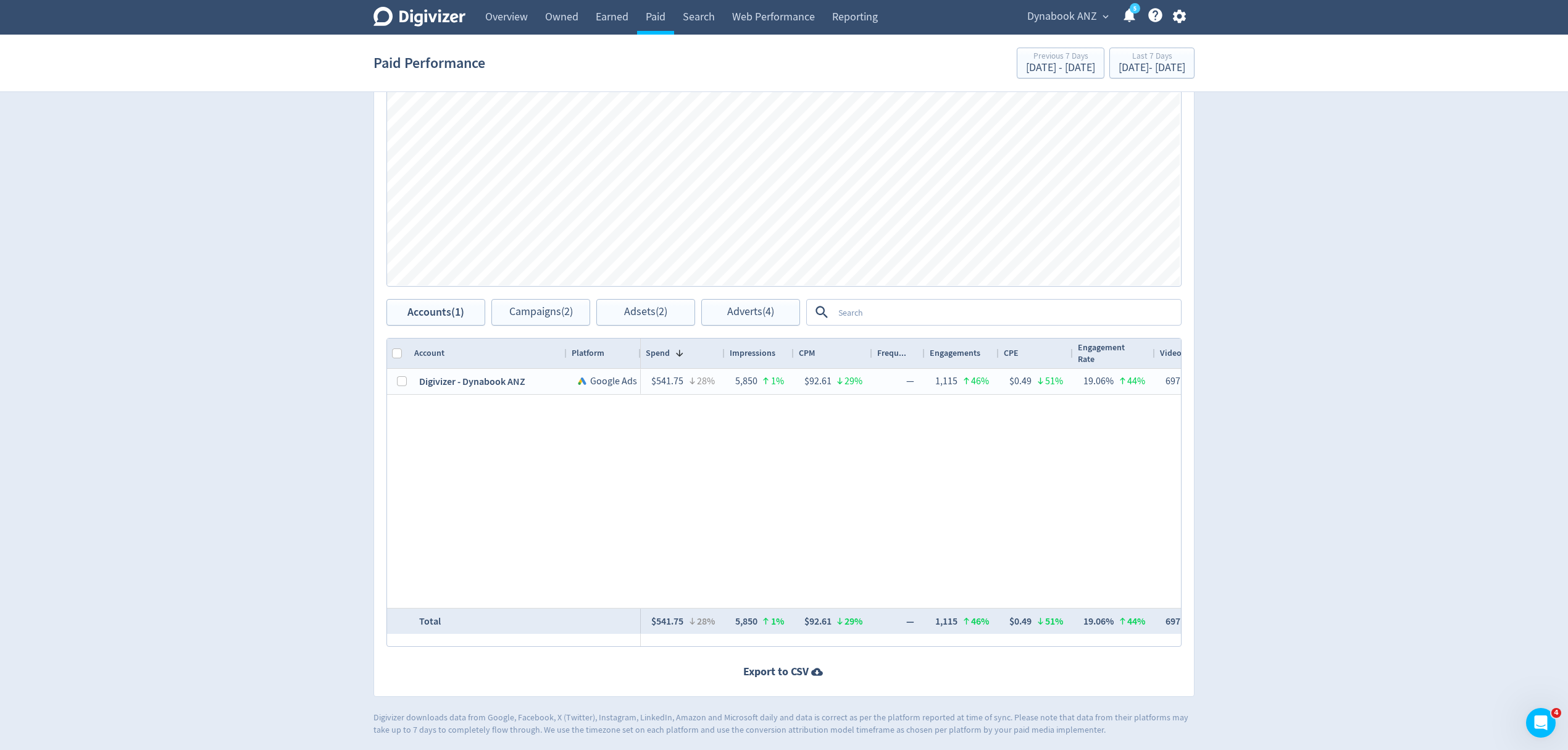
scroll to position [436, 0]
click at [1119, 71] on div "Aug 29, 2025 - Sep 4, 2025" at bounding box center [1152, 68] width 66 height 11
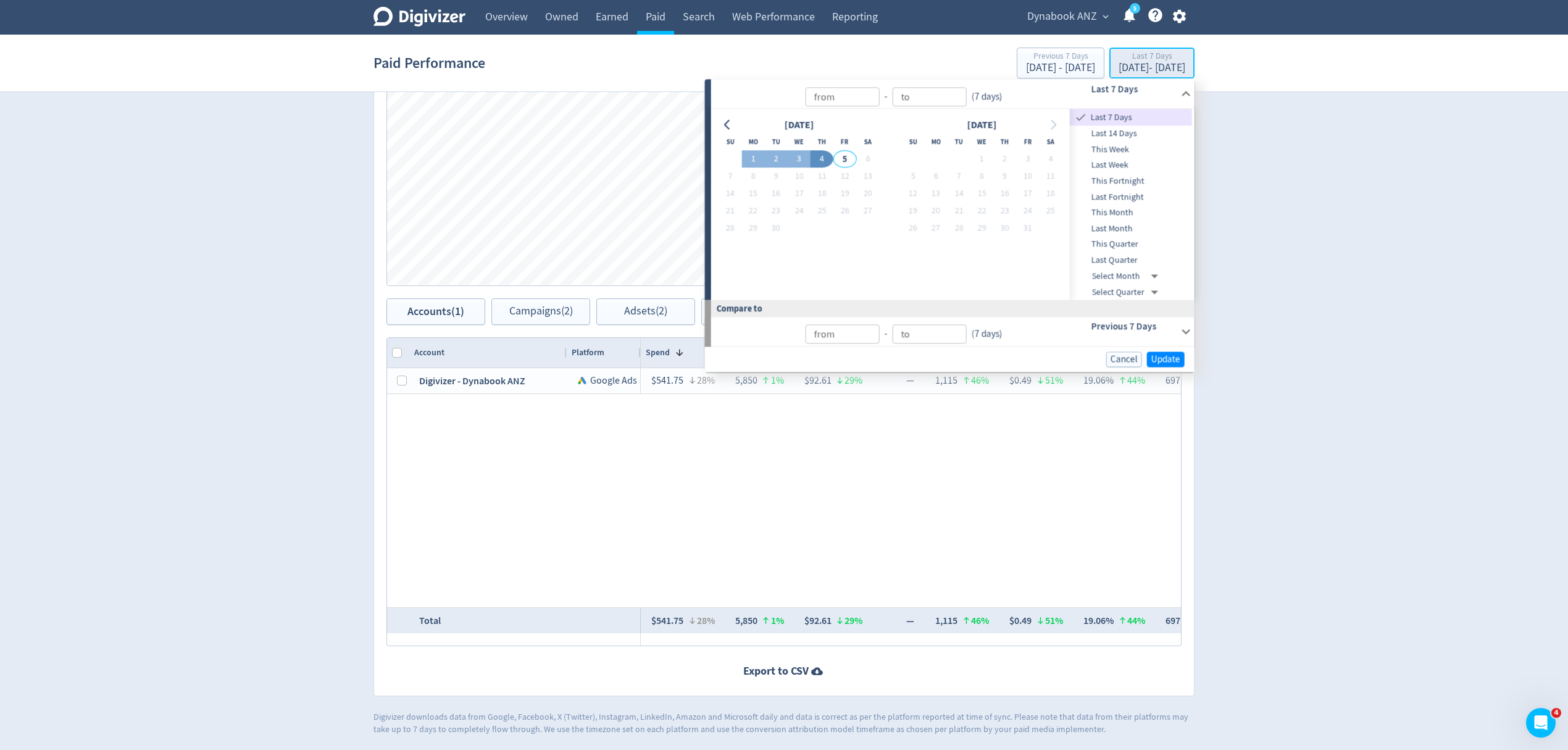
type input "Sep 05, 2025"
type input "[DATE]"
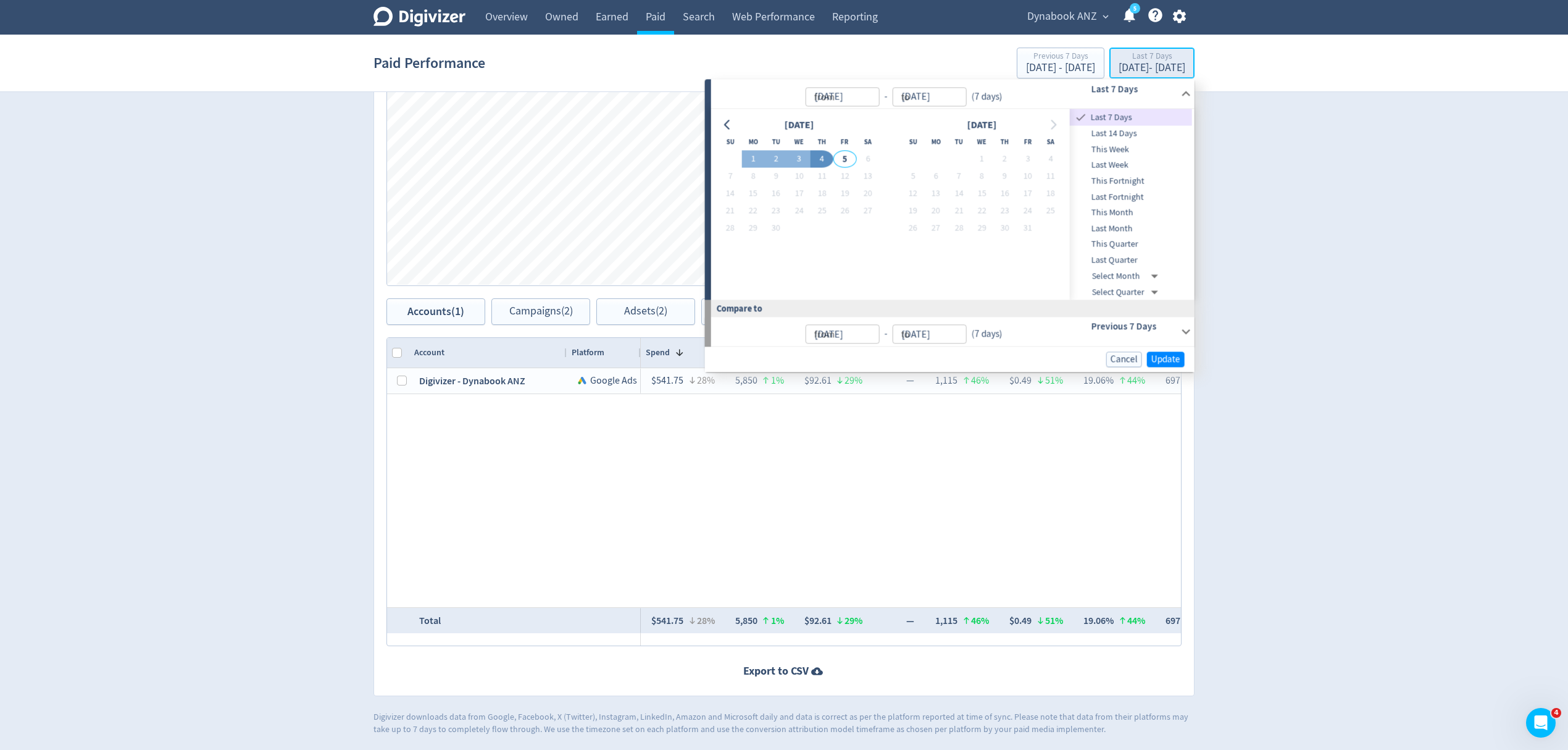
type input "[DATE]"
click at [729, 125] on icon "Go to previous month" at bounding box center [728, 125] width 10 height 10
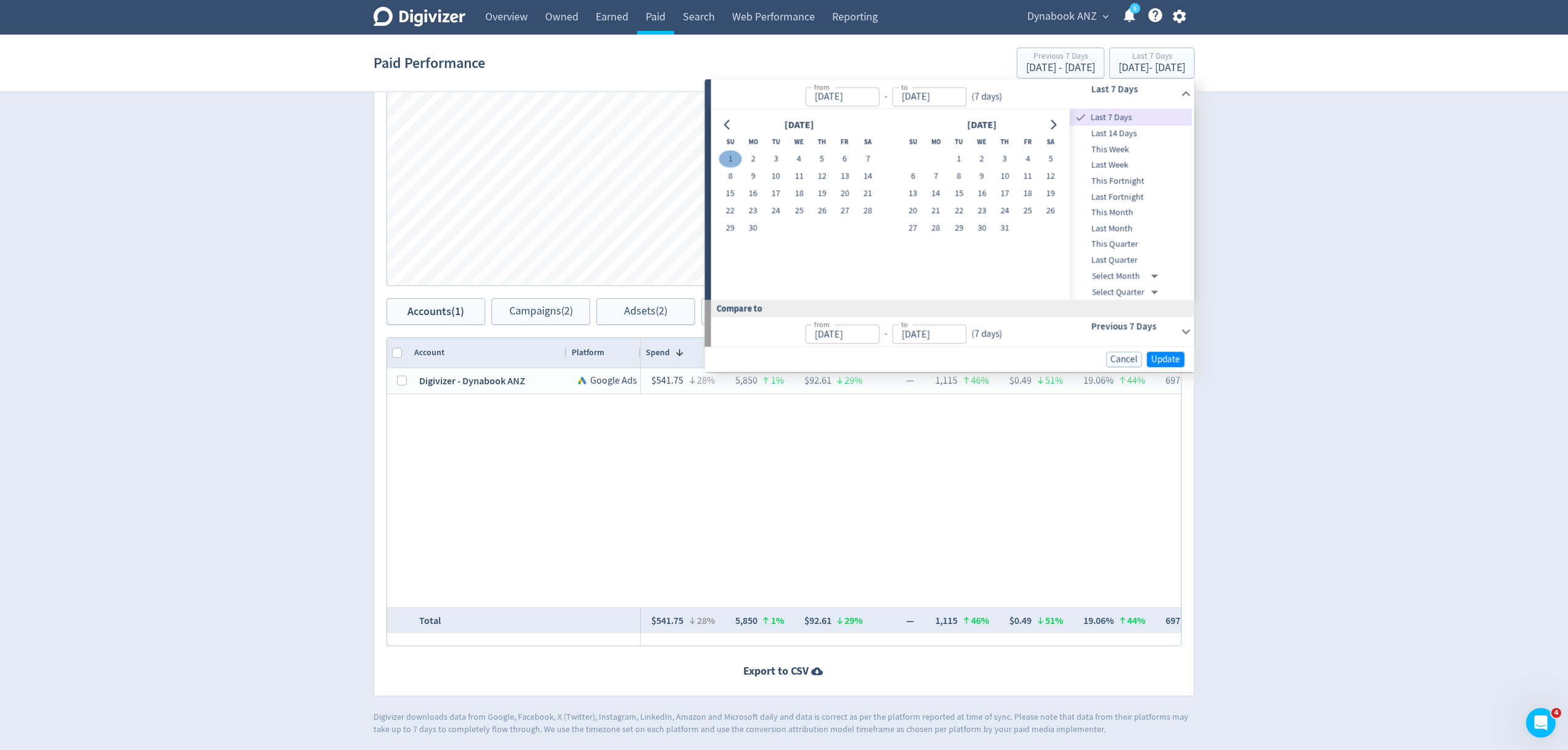
click at [734, 155] on button "1" at bounding box center [730, 159] width 23 height 17
type input "Jun 01, 2025"
click at [750, 228] on button "30" at bounding box center [753, 228] width 23 height 17
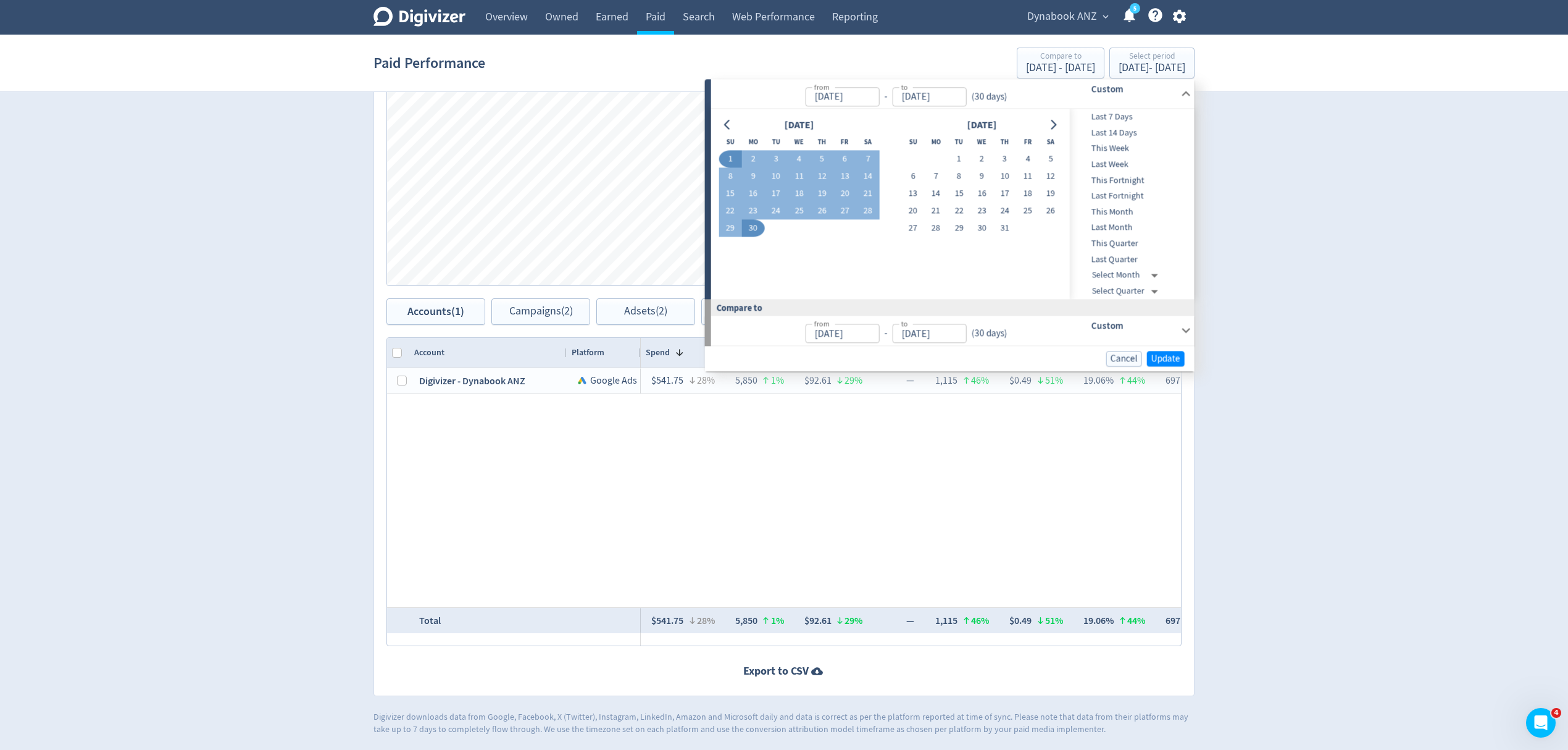
type input "Jun 30, 2025"
type input "May 02, 2025"
type input "May 31, 2025"
click at [1168, 356] on span "Update" at bounding box center [1166, 358] width 29 height 9
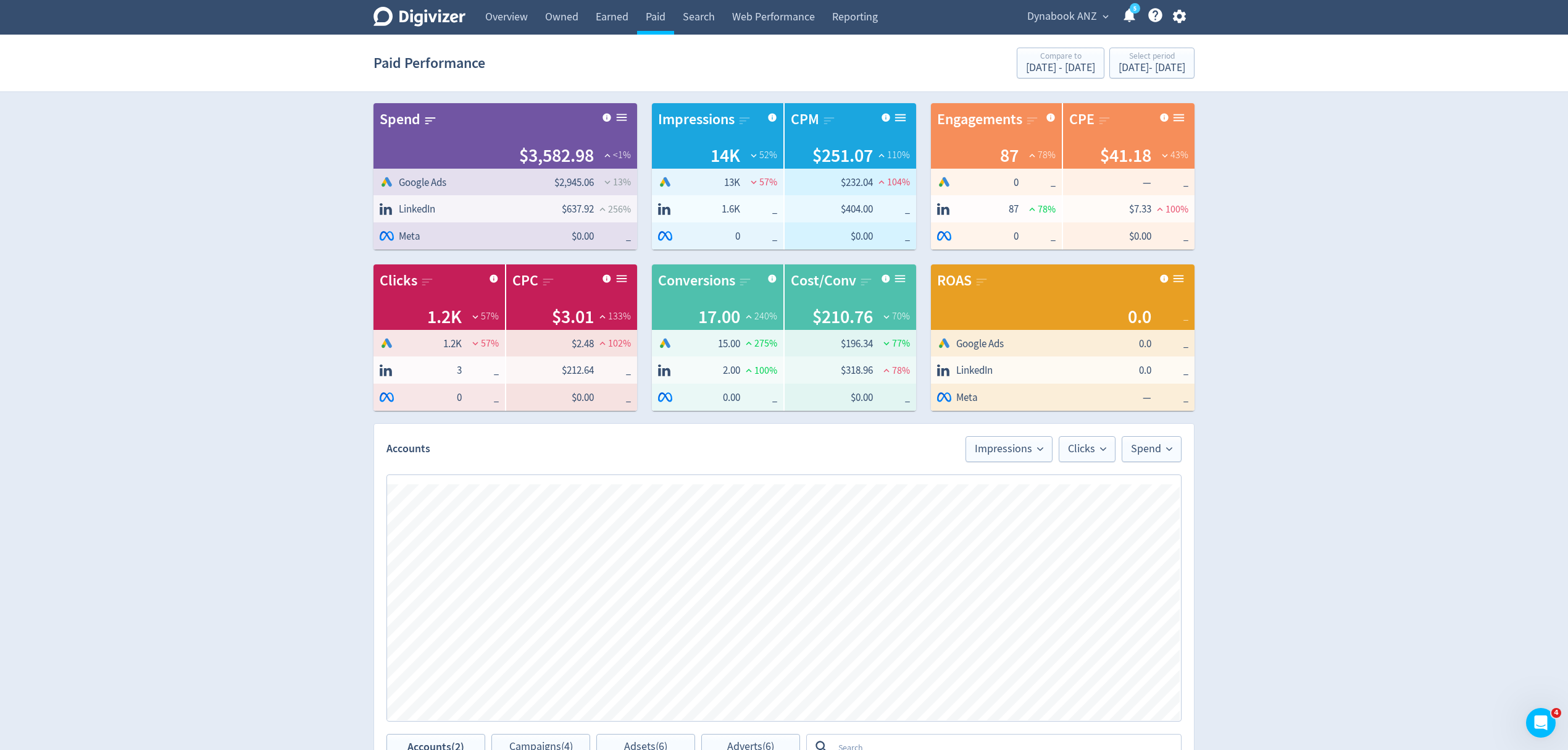
scroll to position [329, 0]
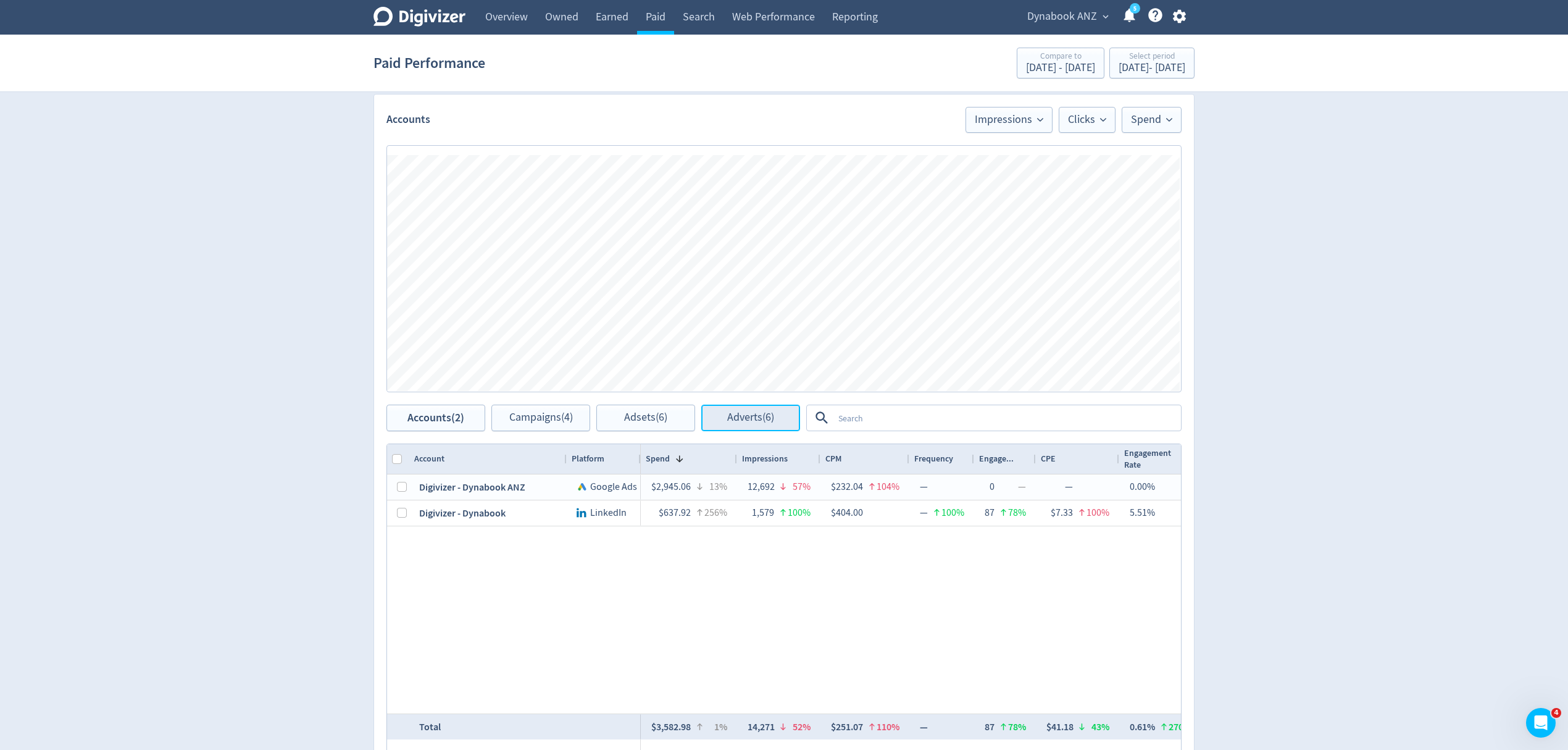
click at [750, 420] on span "Adverts (6)" at bounding box center [750, 418] width 47 height 11
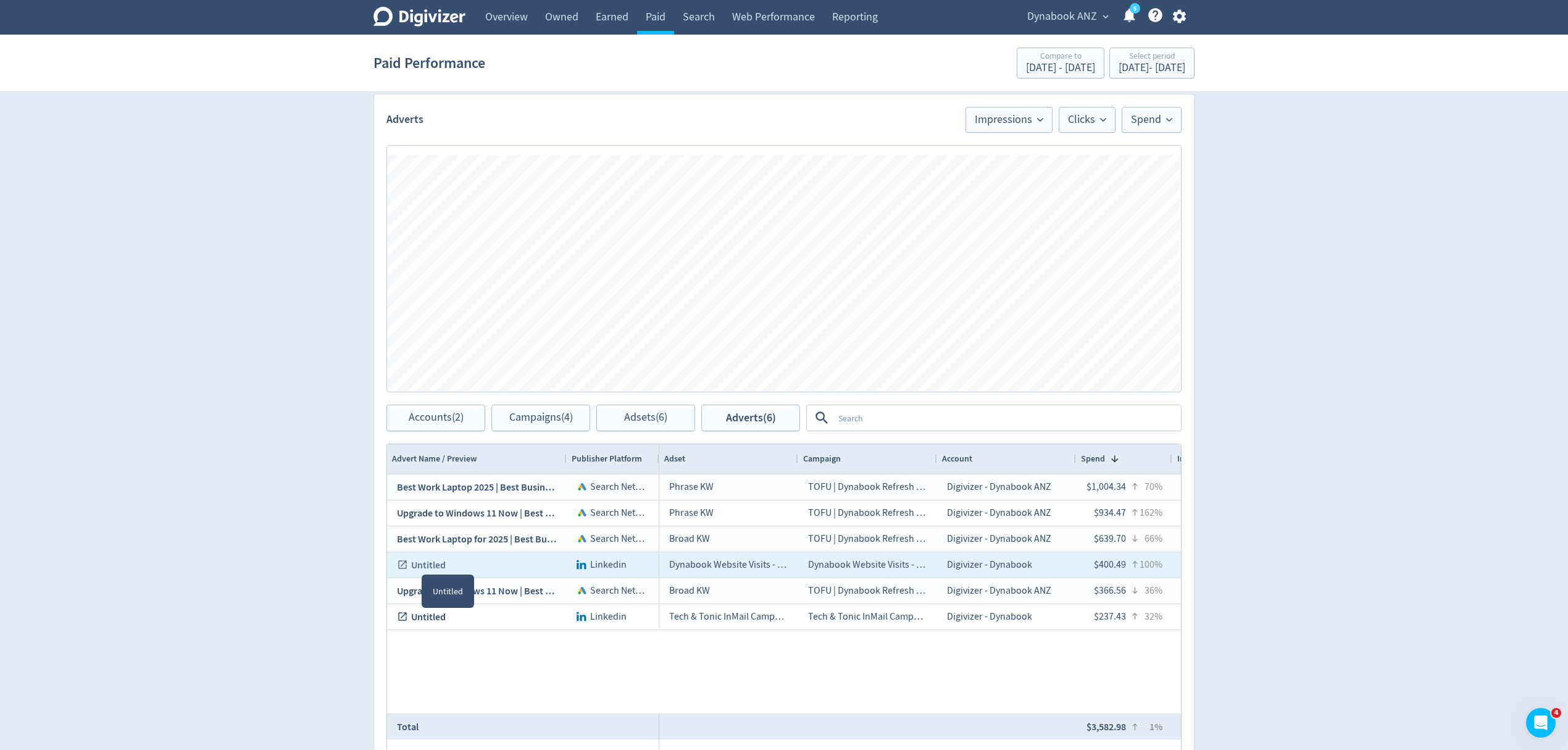
click at [415, 566] on link "Untitled" at bounding box center [476, 565] width 159 height 24
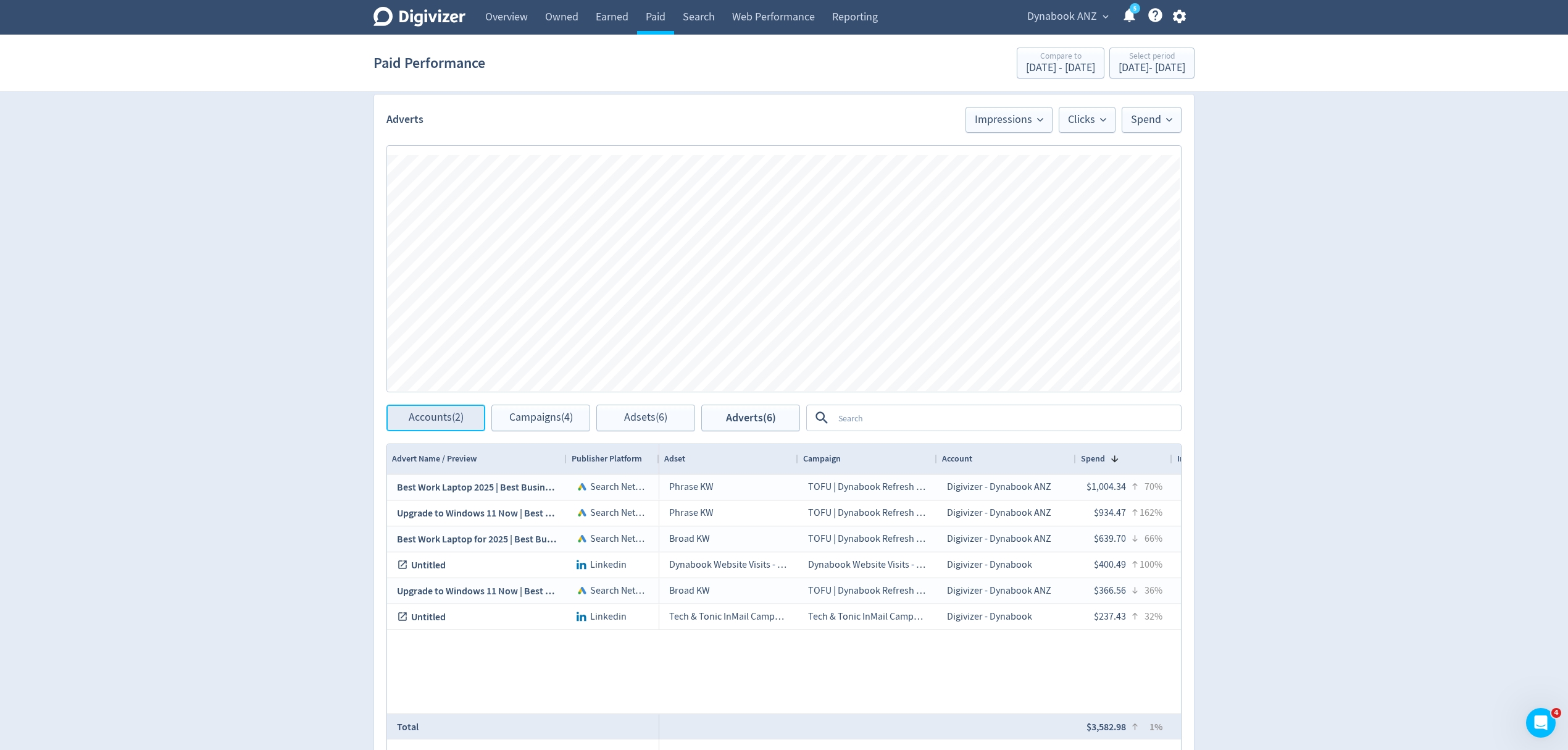
click at [443, 423] on span "Accounts (2)" at bounding box center [436, 418] width 55 height 11
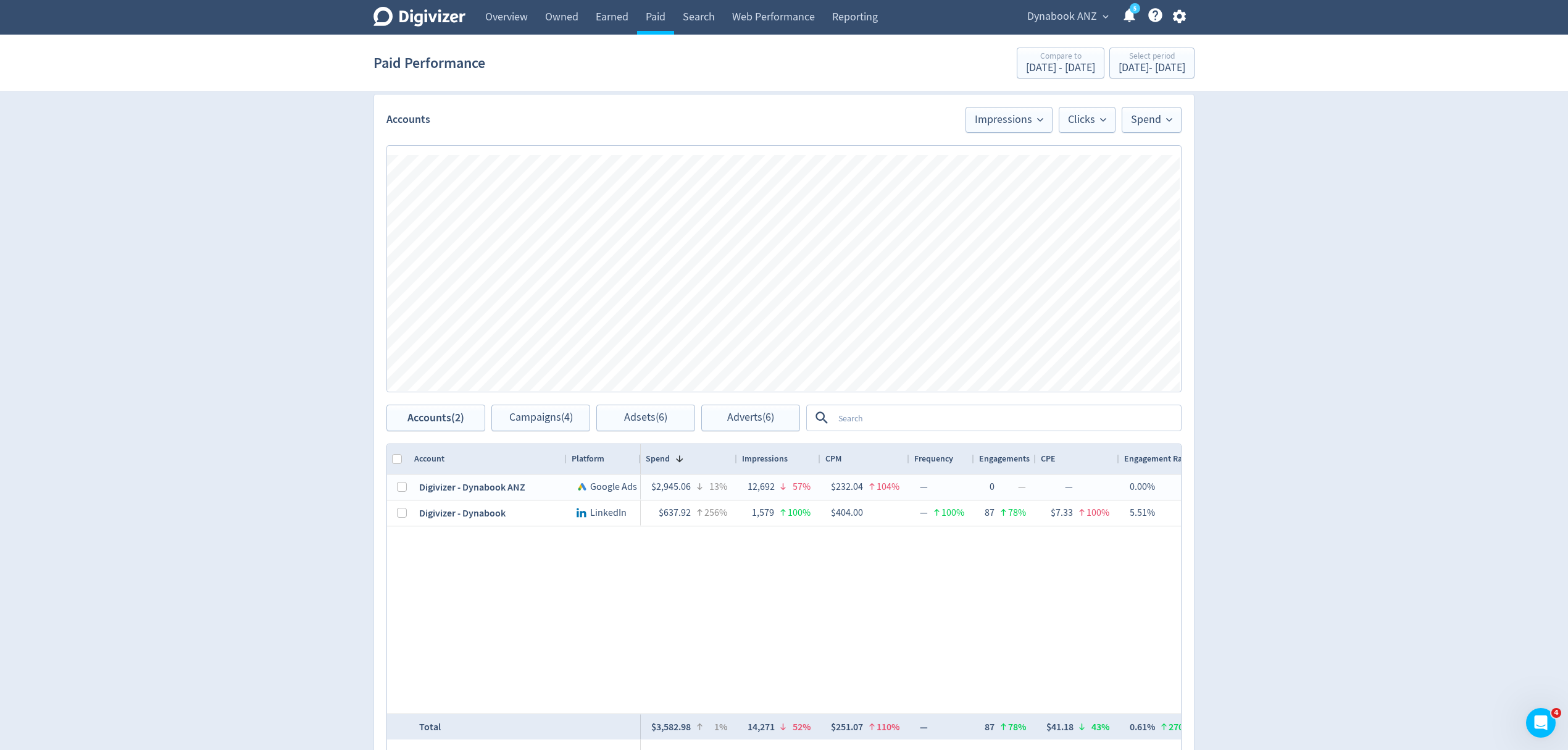
click at [1060, 12] on span "Dynabook ANZ" at bounding box center [1062, 16] width 70 height 19
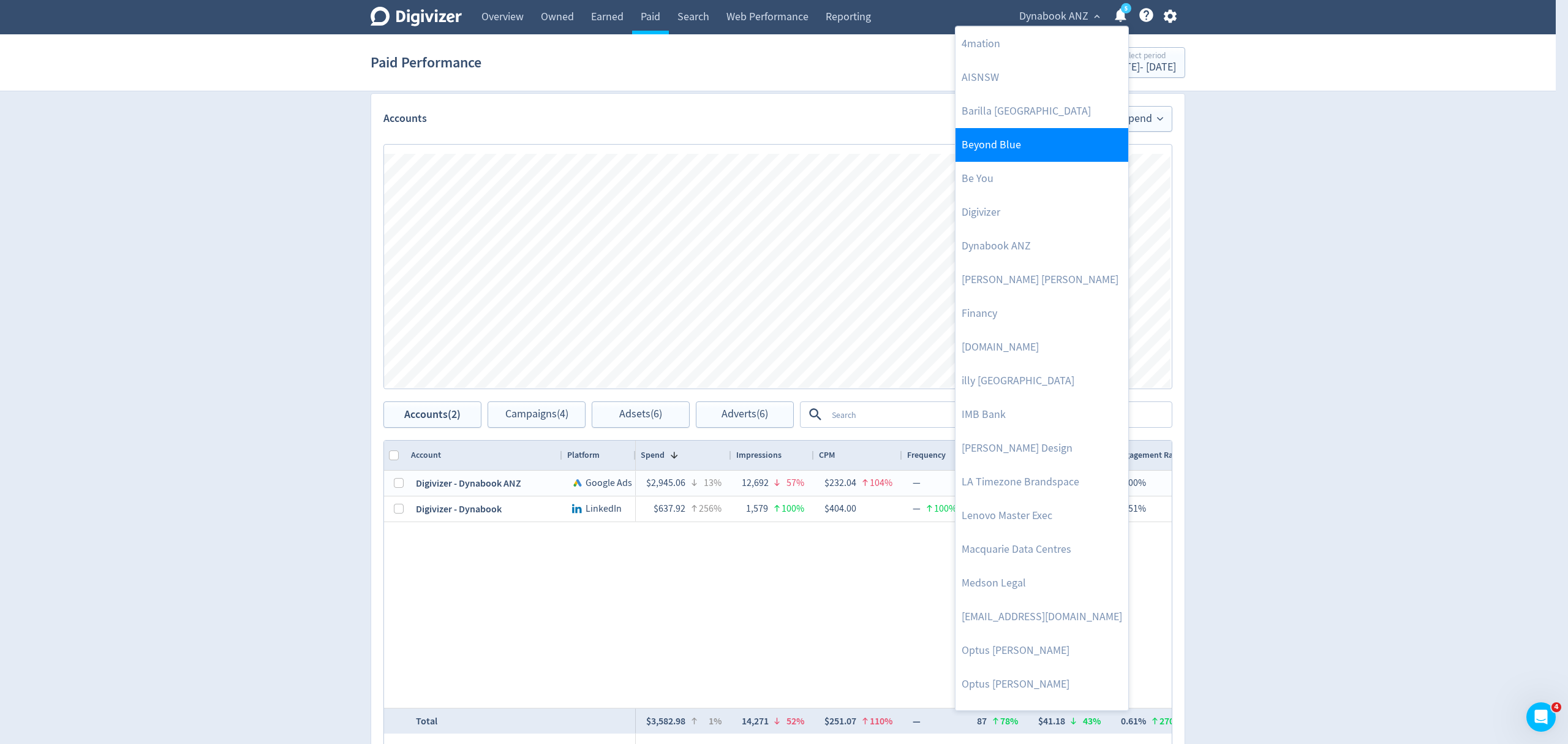
click at [1027, 138] on link "Beyond Blue" at bounding box center [1042, 145] width 173 height 34
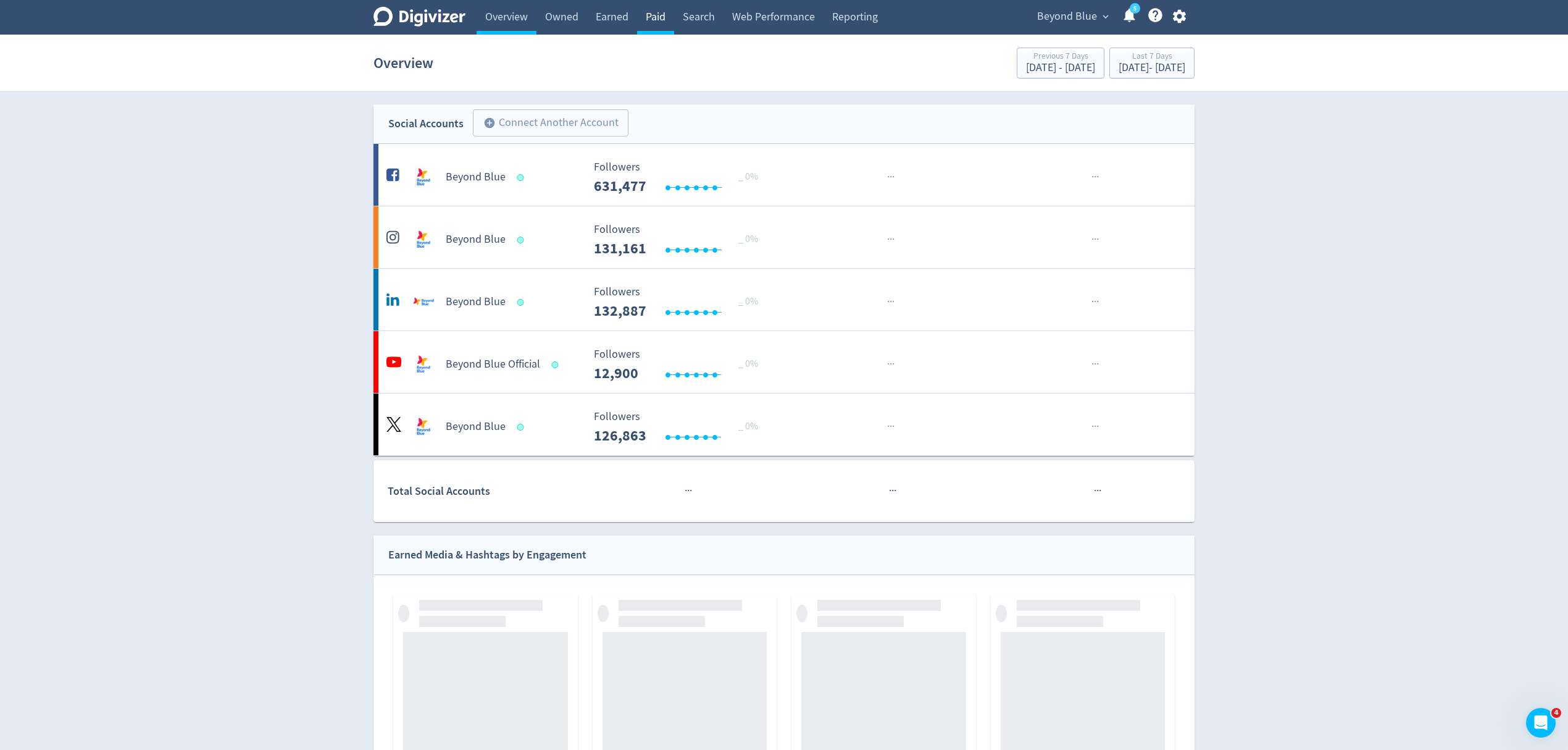
click at [650, 14] on link "Paid" at bounding box center [656, 17] width 37 height 35
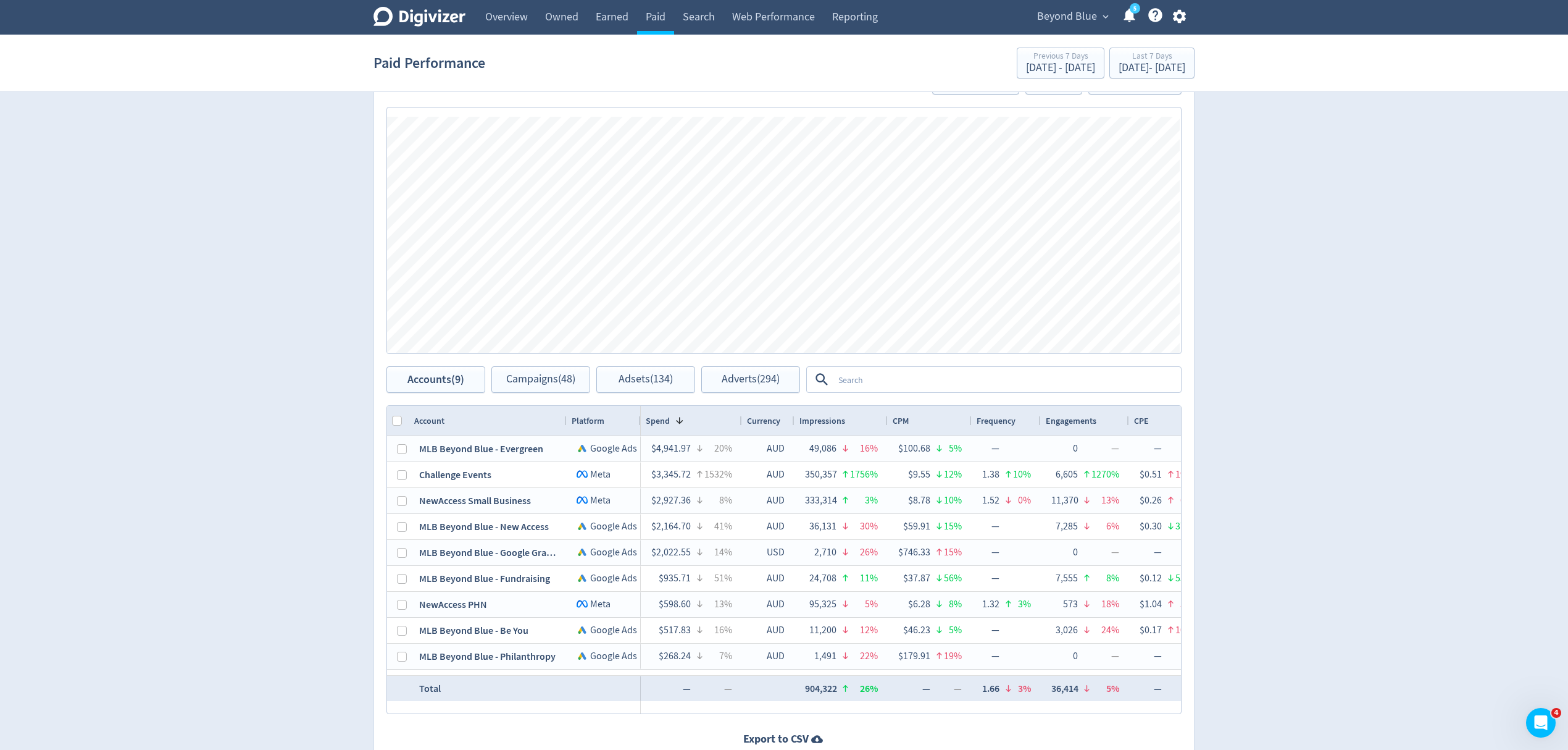
scroll to position [544, 0]
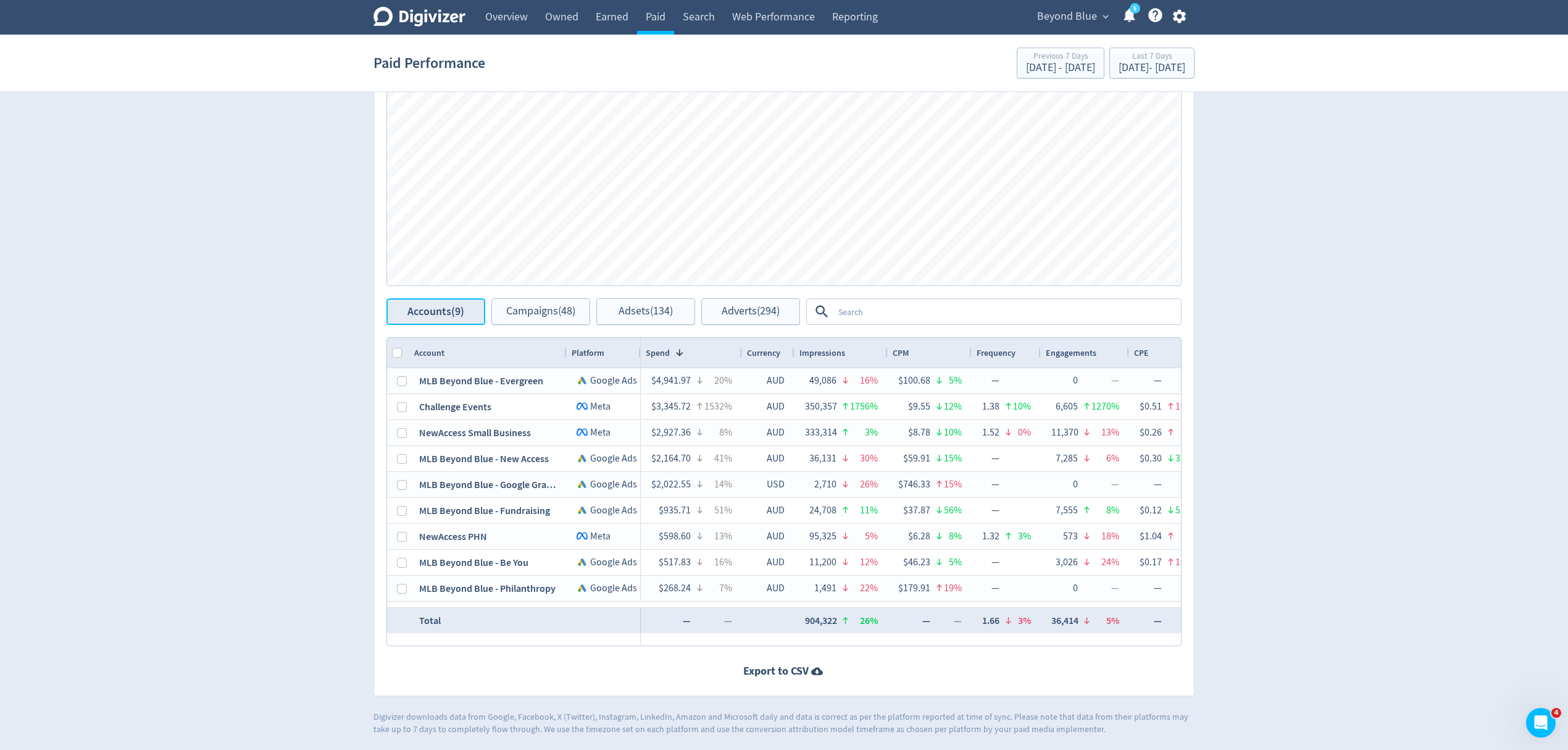
click at [456, 311] on span "Accounts (9)" at bounding box center [436, 311] width 57 height 11
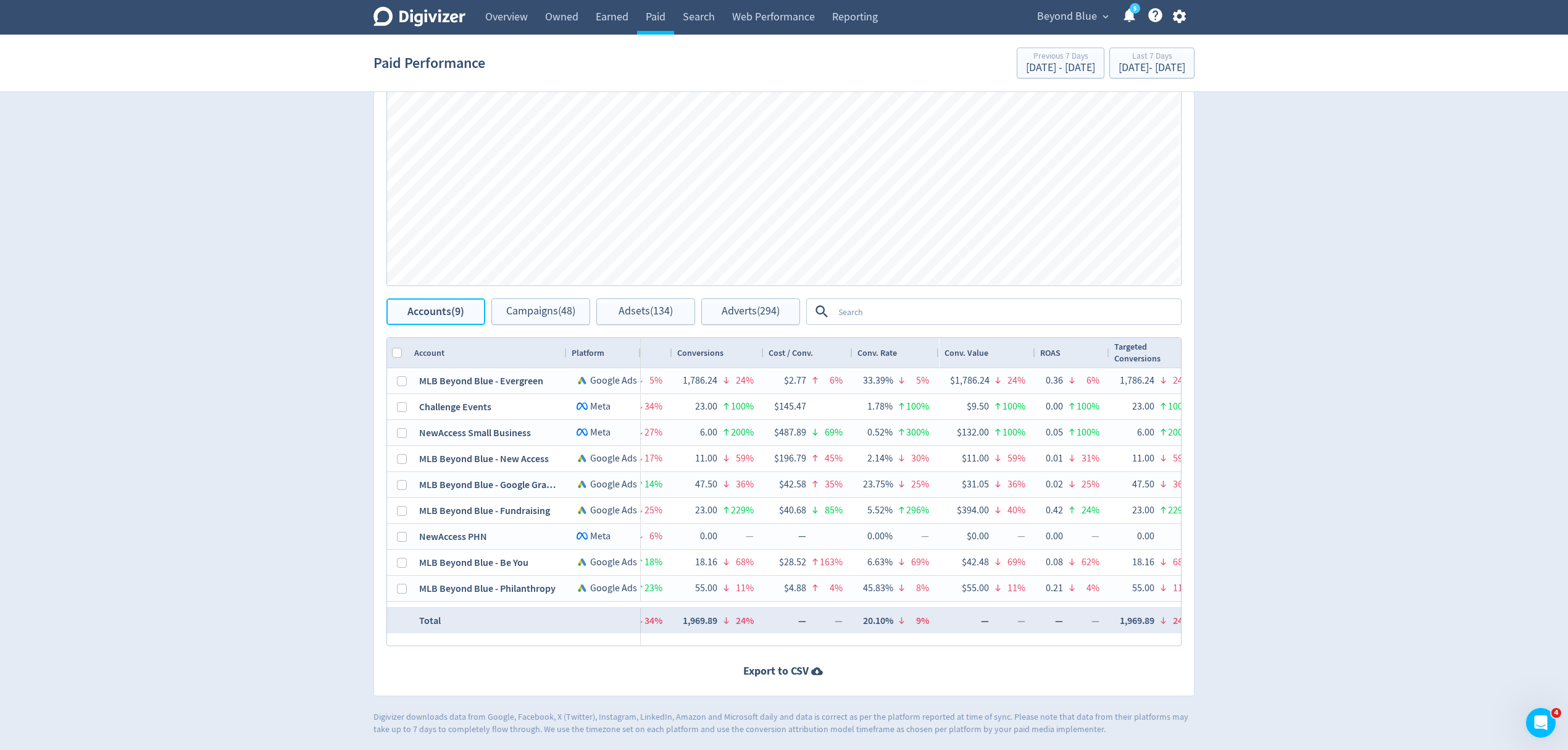
scroll to position [0, 1185]
drag, startPoint x: 686, startPoint y: 636, endPoint x: 828, endPoint y: 638, distance: 142.0
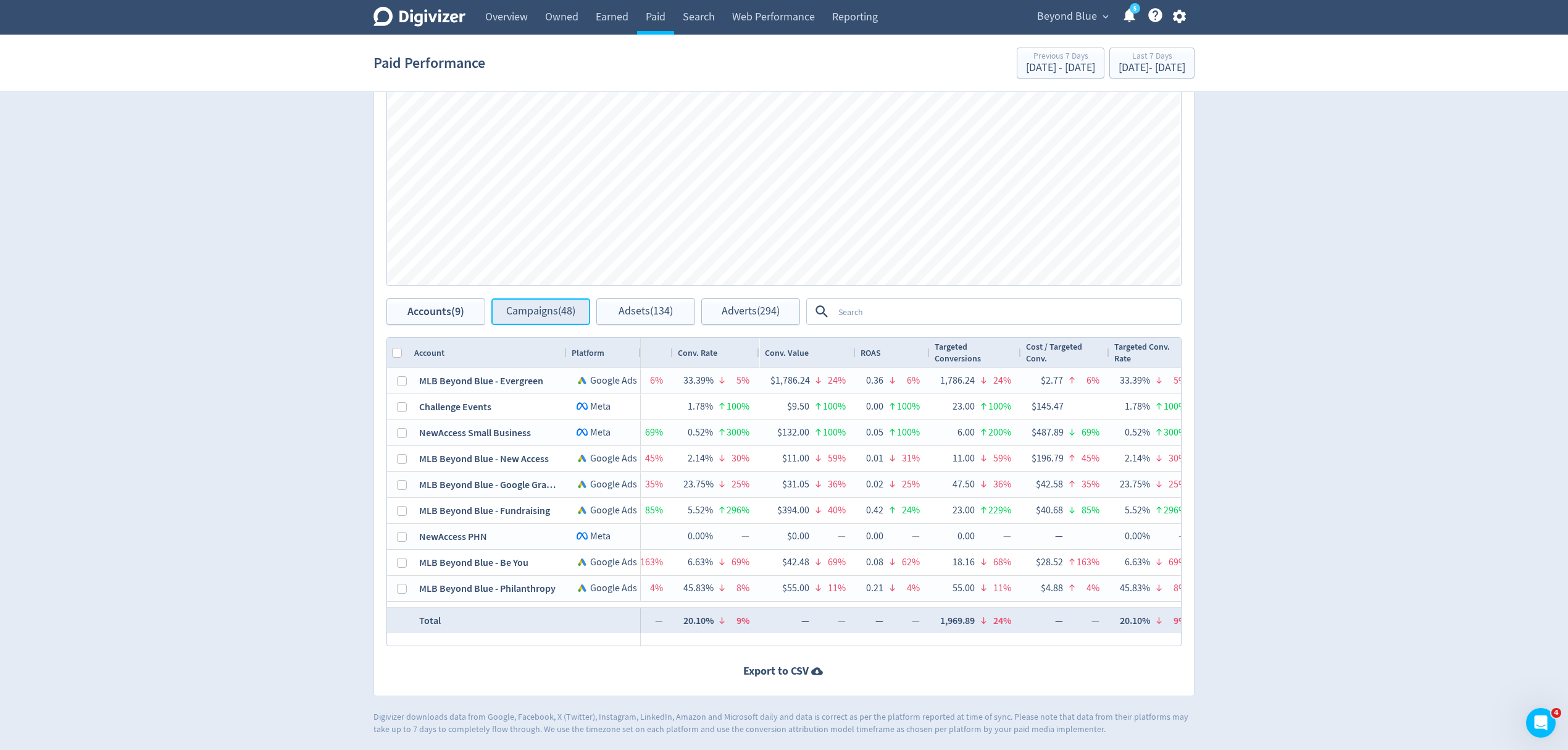
click at [514, 312] on span "Campaigns (48)" at bounding box center [540, 311] width 69 height 11
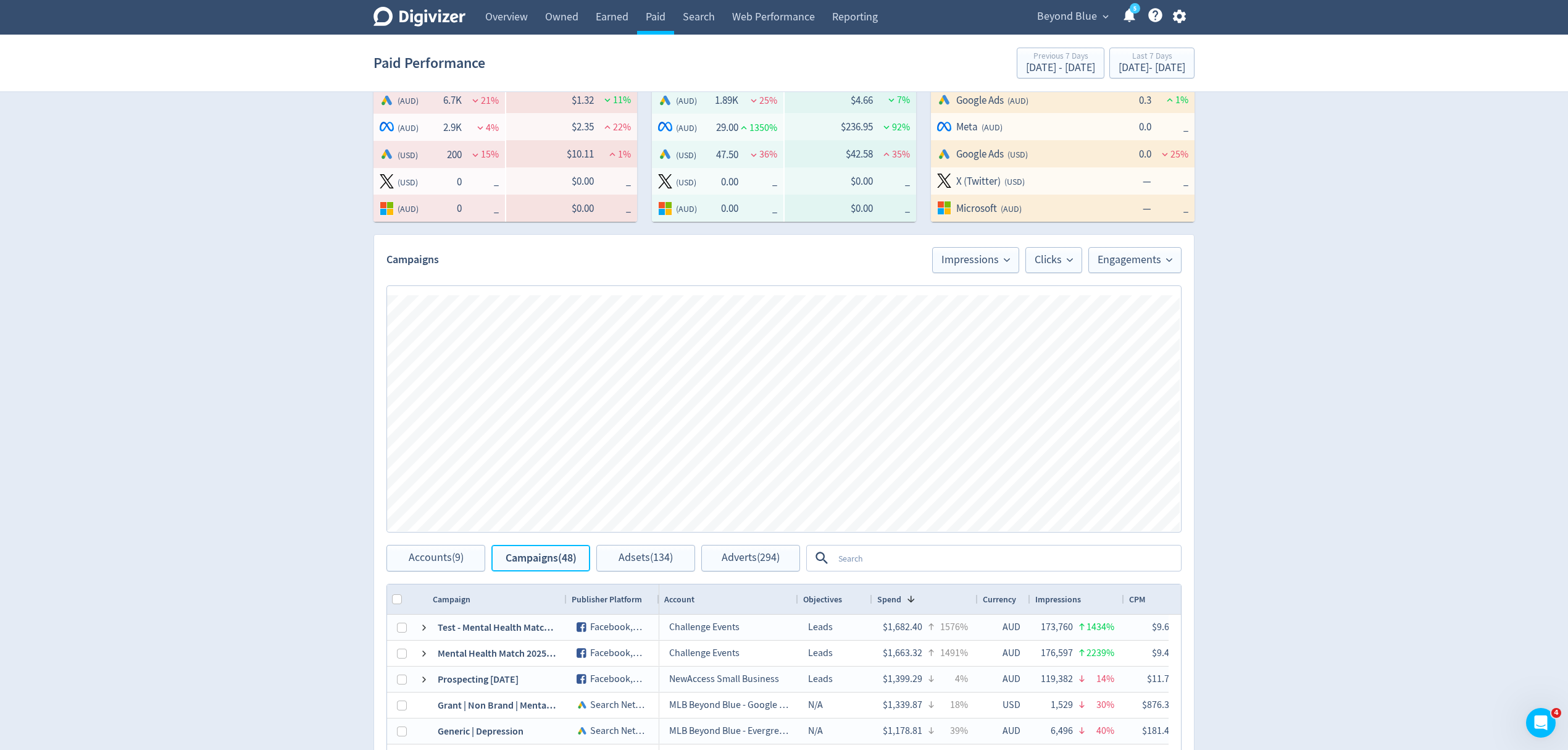
scroll to position [462, 0]
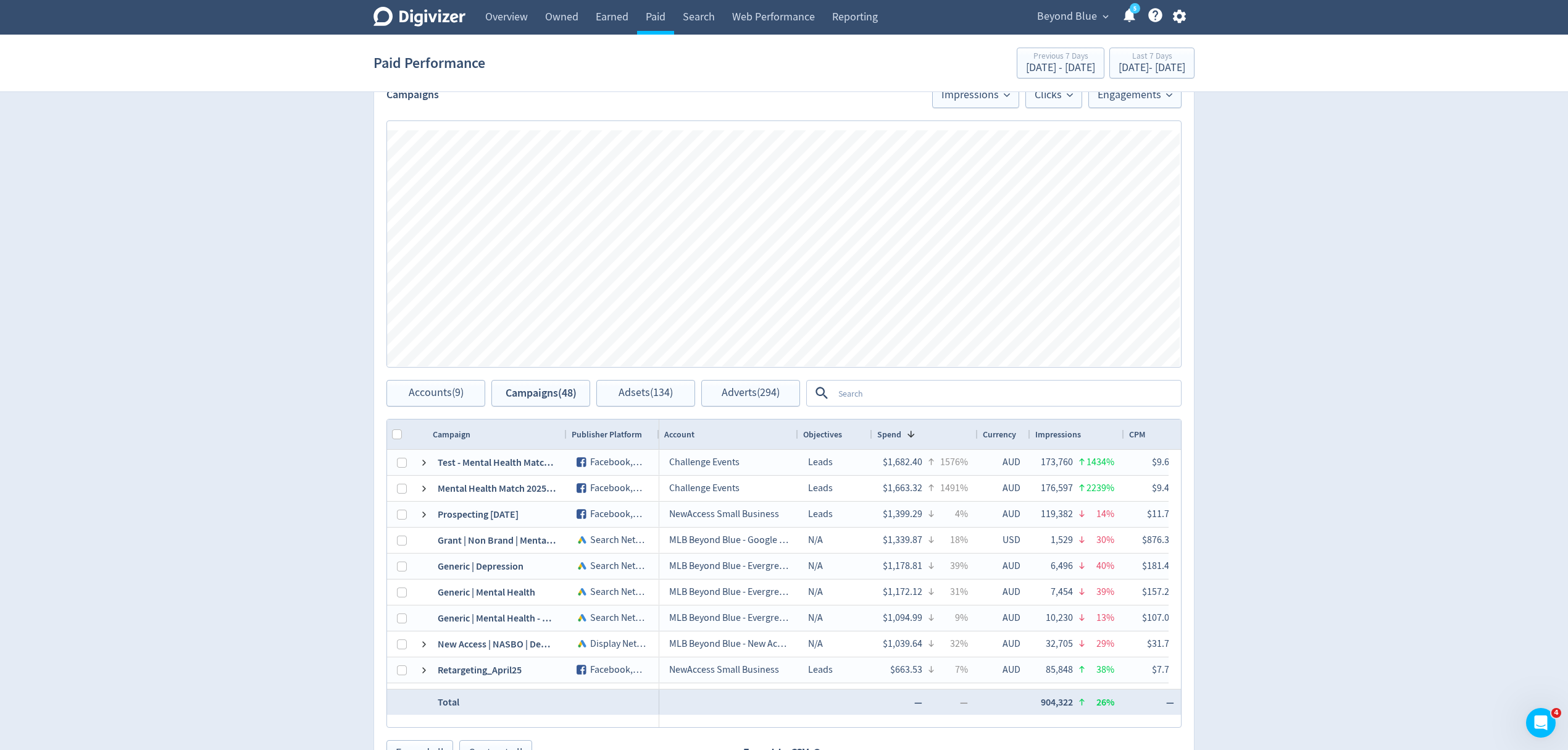
click at [890, 433] on span "Spend" at bounding box center [890, 434] width 24 height 11
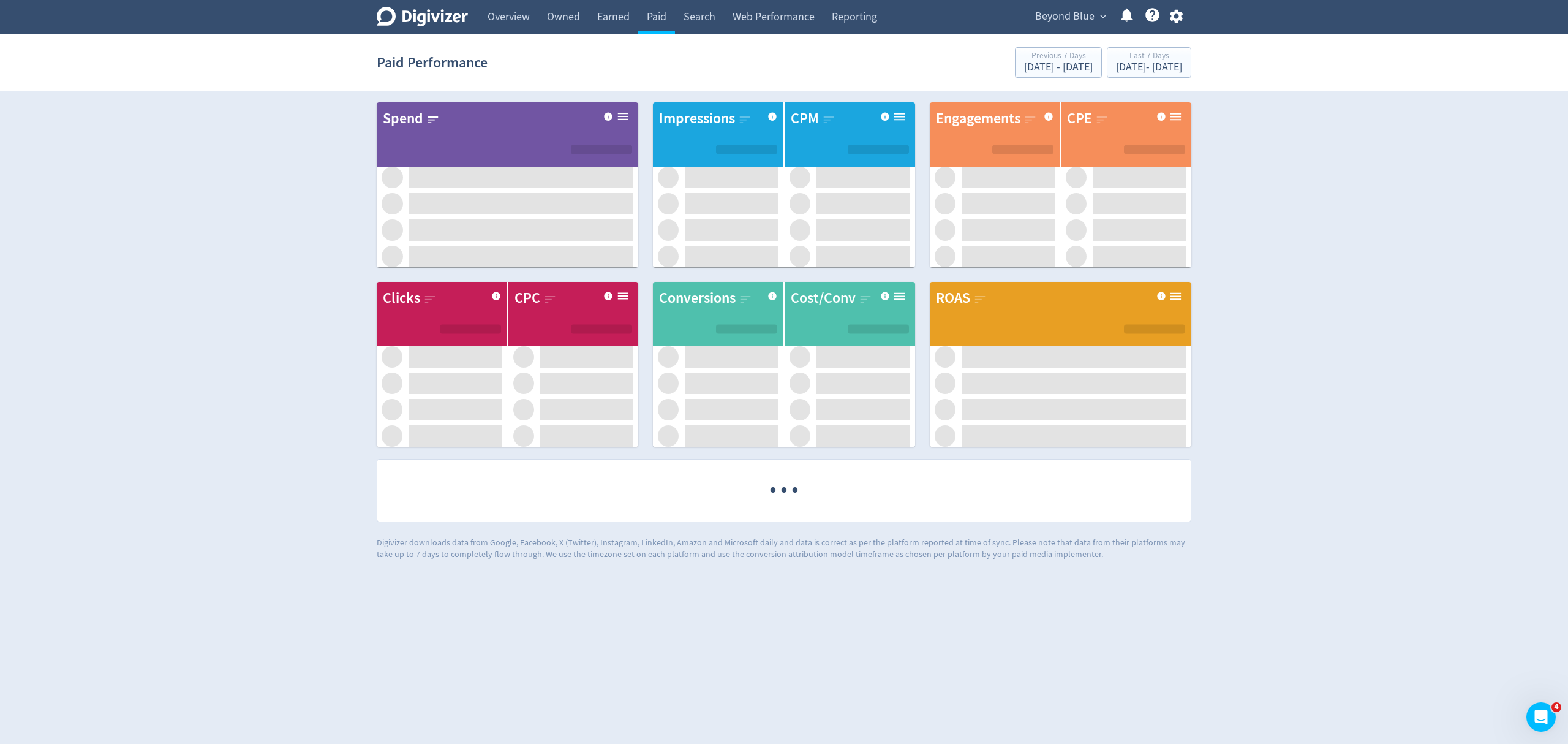
click at [1046, 18] on span "Beyond Blue" at bounding box center [1065, 16] width 59 height 19
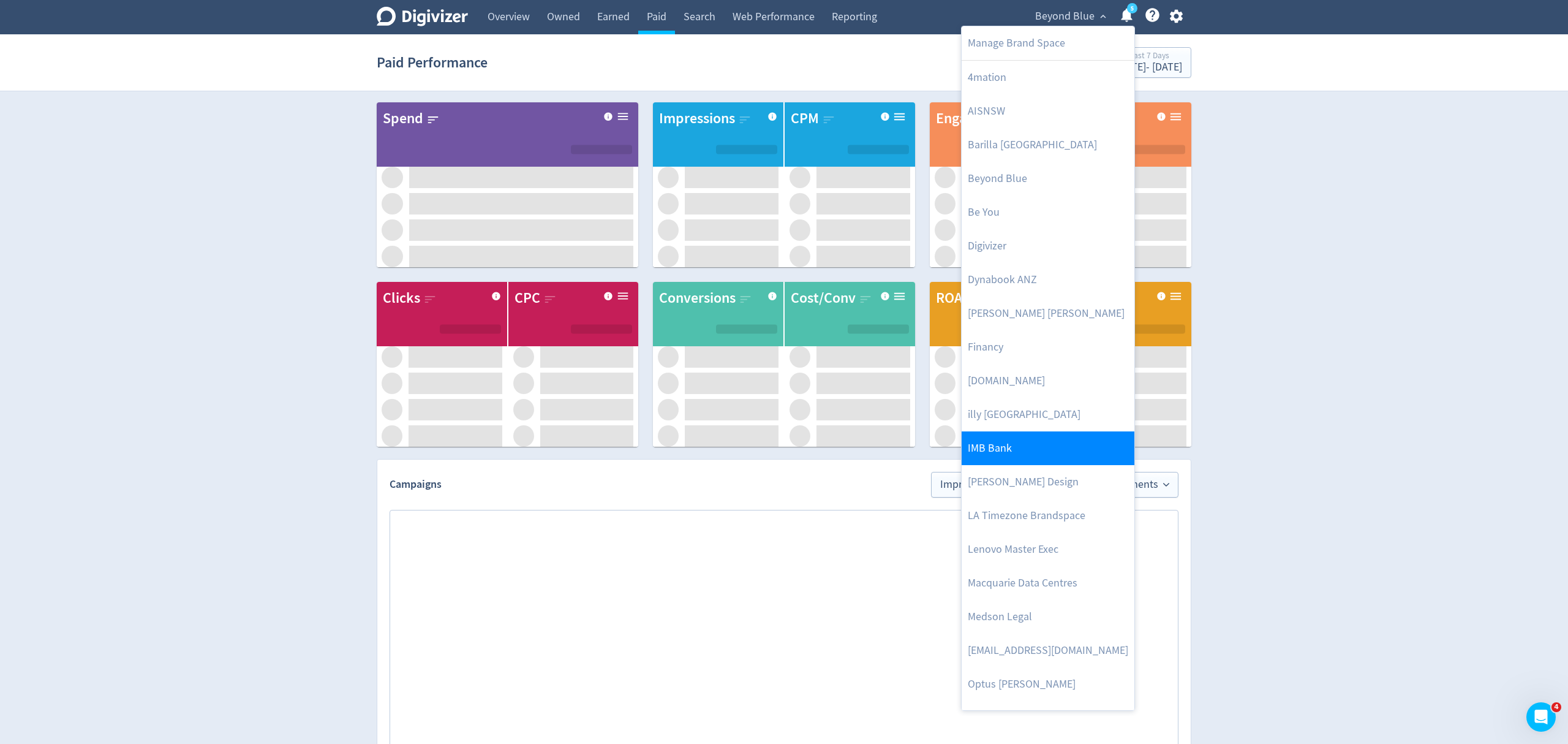
click at [988, 459] on link "IMB Bank" at bounding box center [1047, 448] width 173 height 34
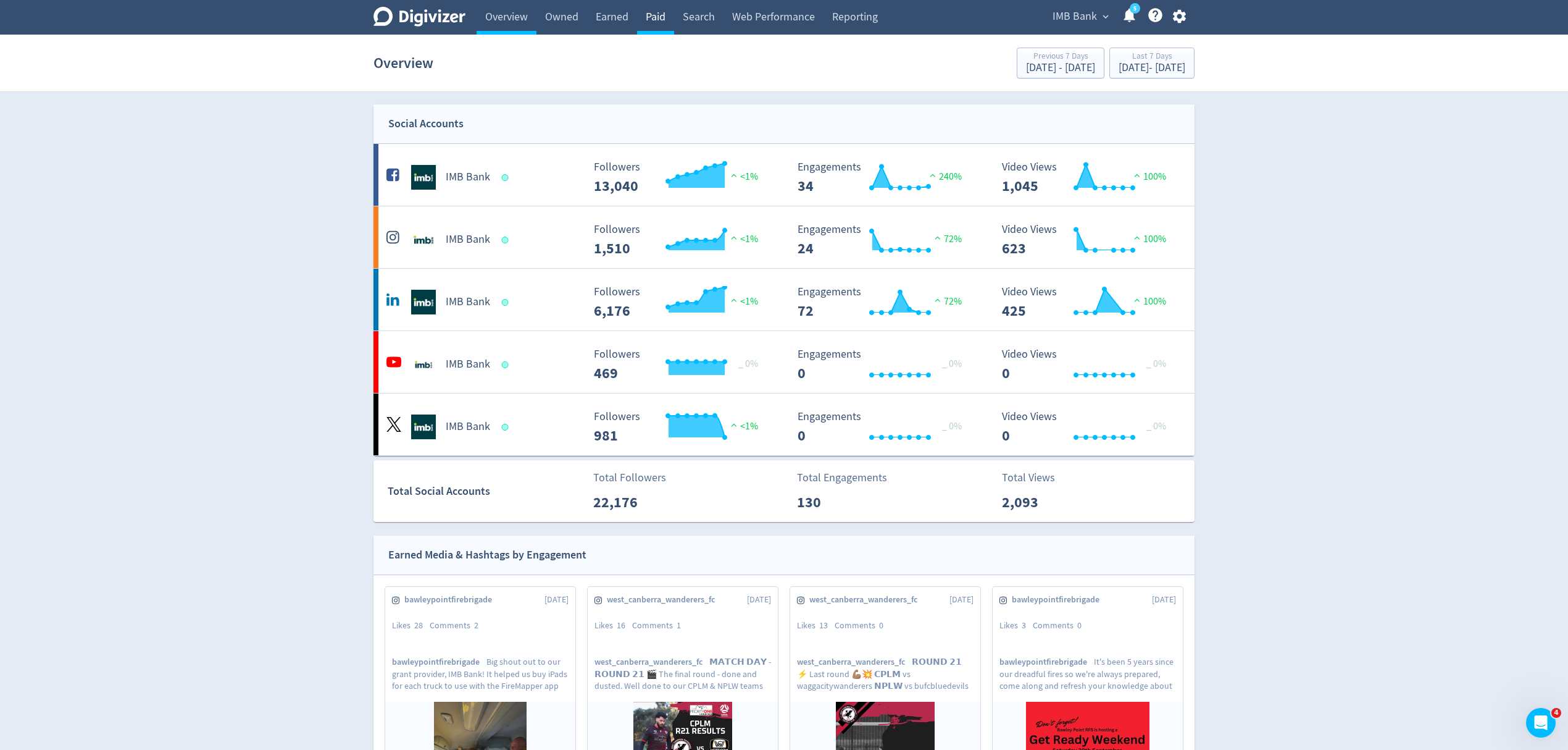
click at [660, 15] on link "Paid" at bounding box center [656, 17] width 37 height 35
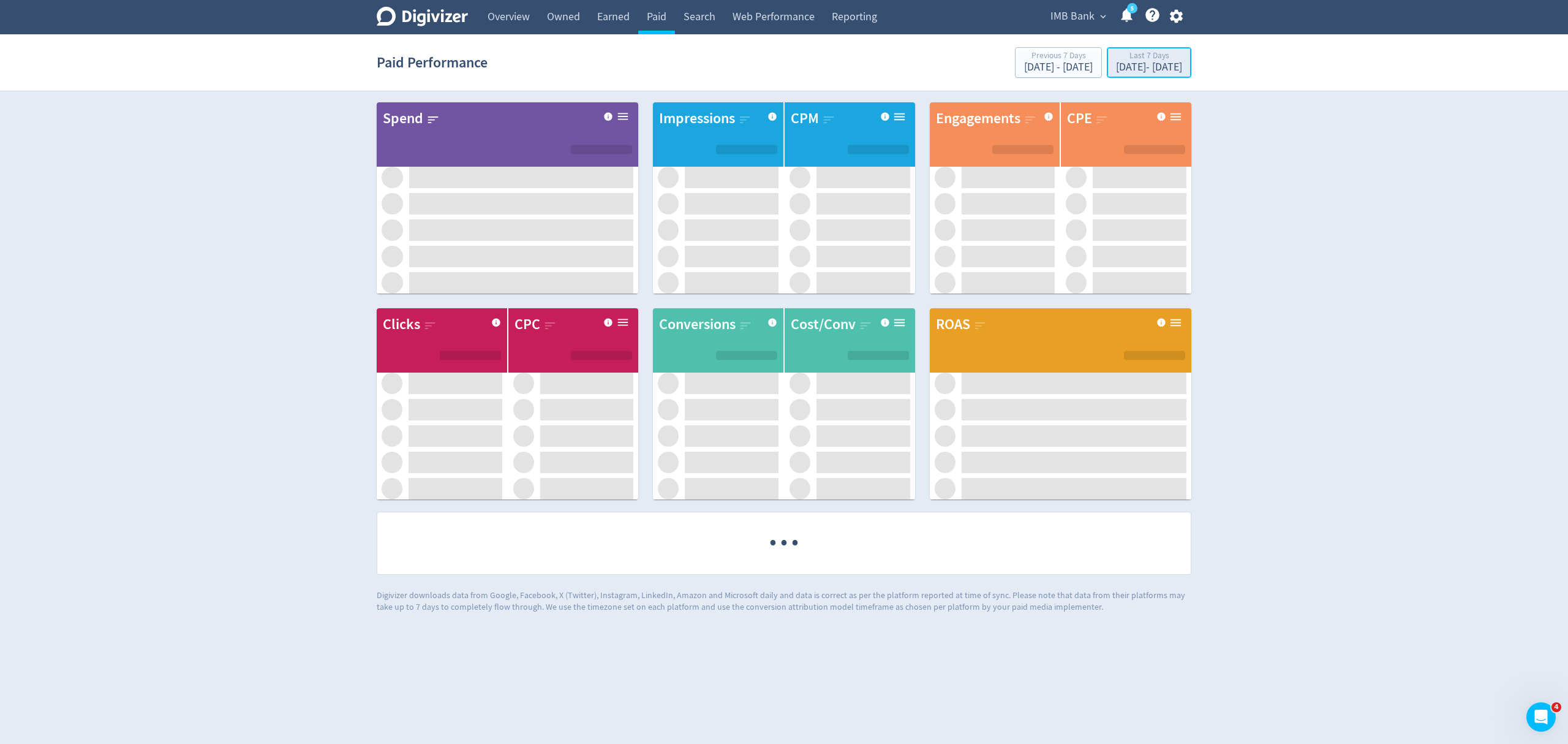
click at [1116, 56] on div "Last 7 Days" at bounding box center [1149, 56] width 66 height 10
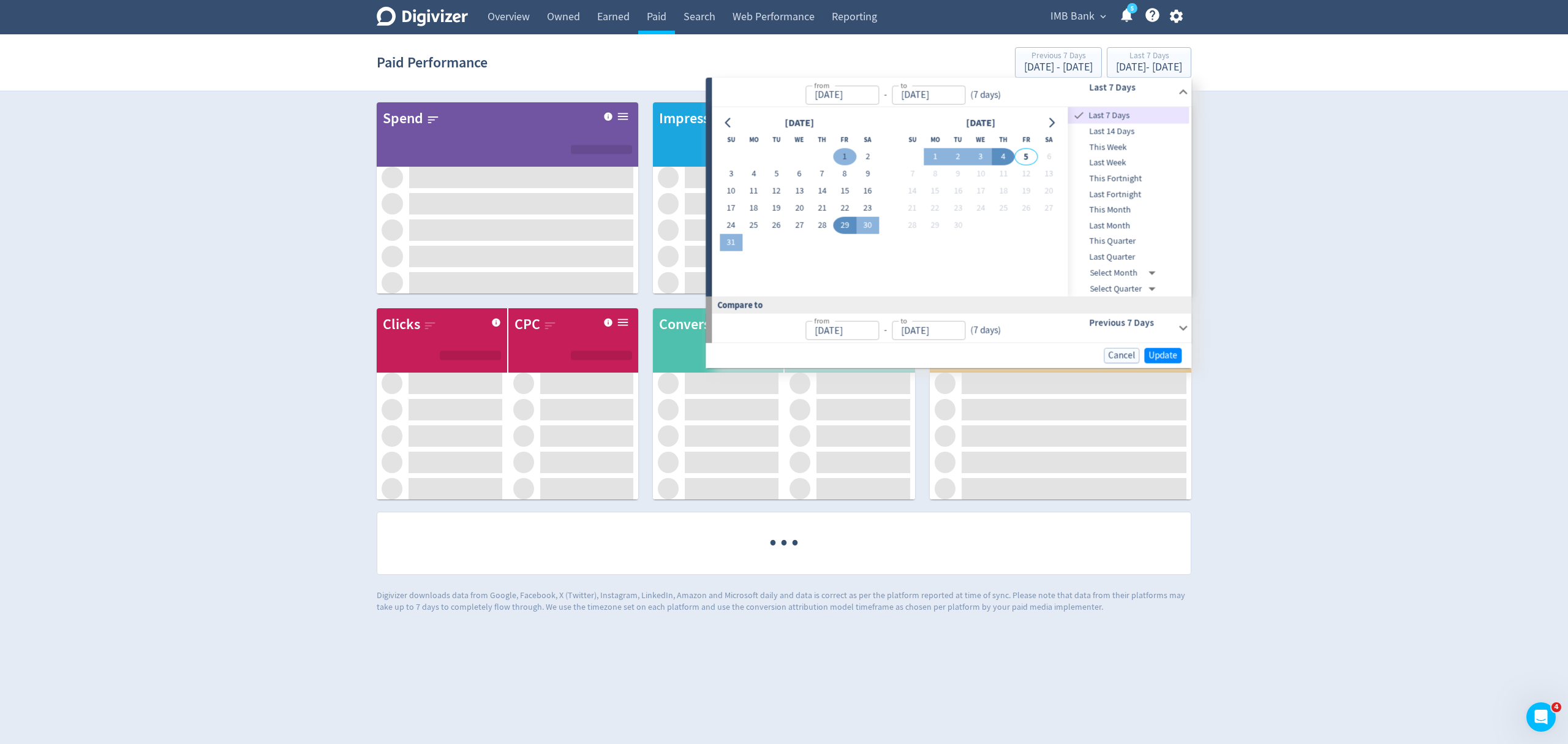
click at [843, 153] on button "1" at bounding box center [845, 157] width 22 height 17
type input "[DATE]"
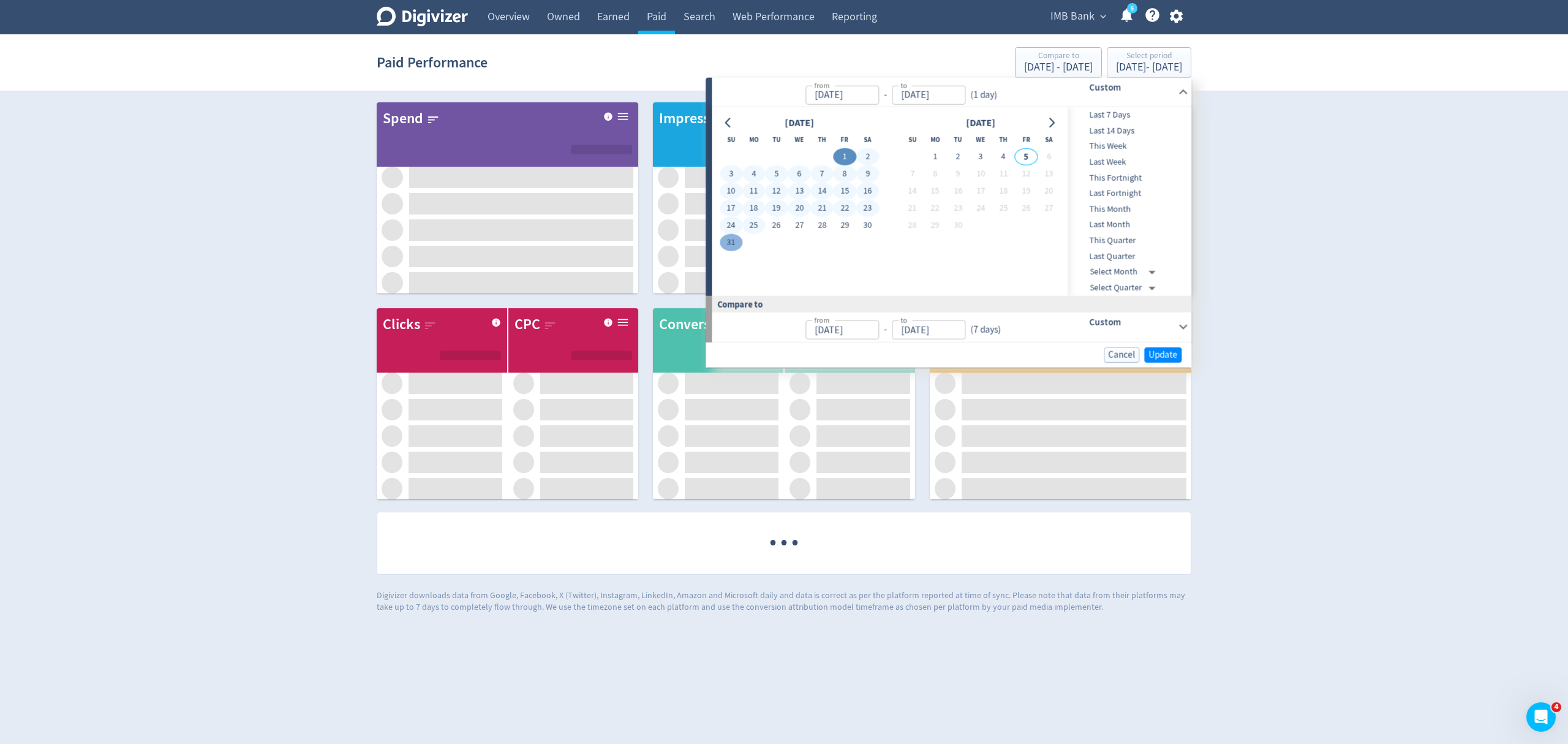
click at [733, 238] on button "31" at bounding box center [731, 242] width 22 height 17
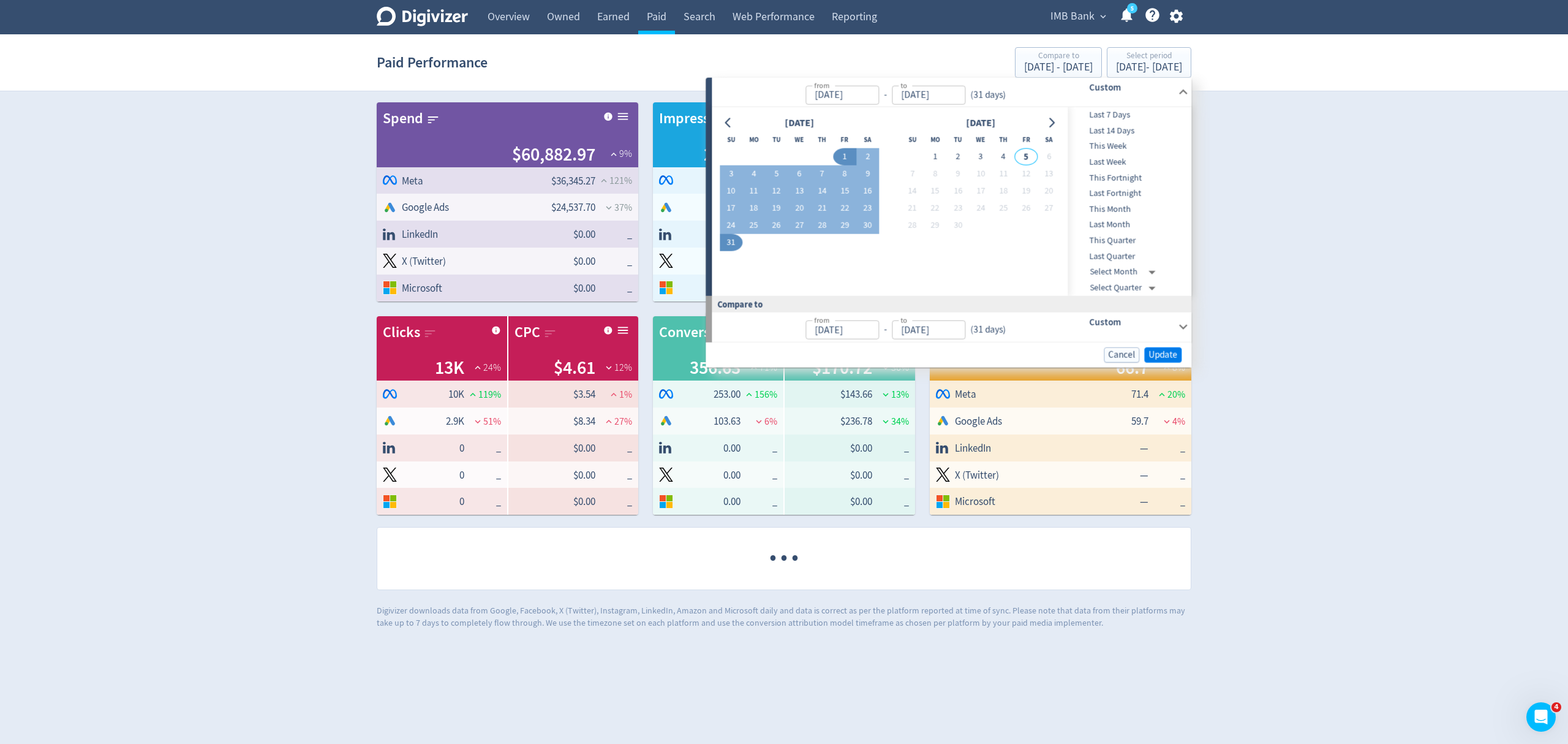
type input "[DATE]"
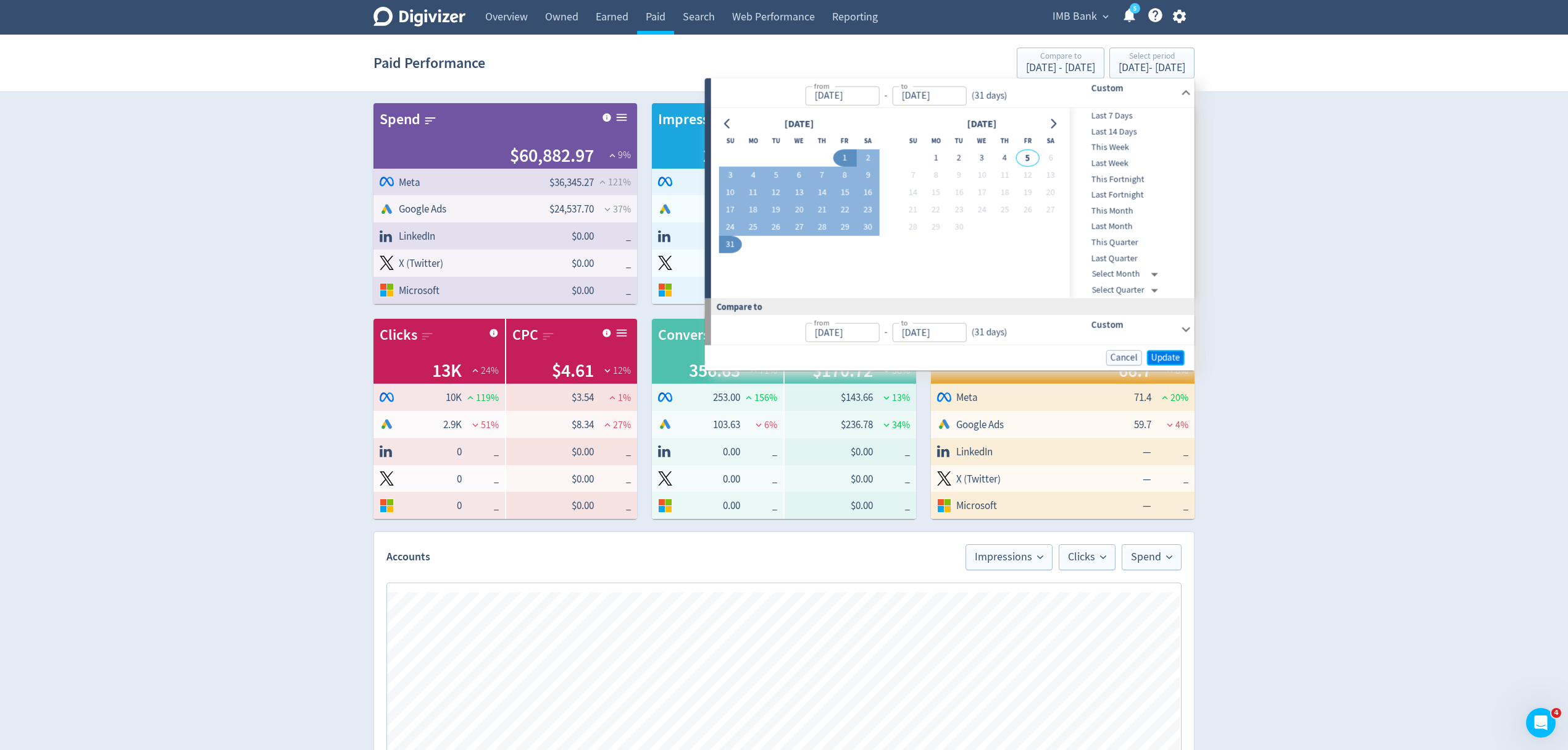
click at [1166, 352] on span "Update" at bounding box center [1166, 356] width 29 height 9
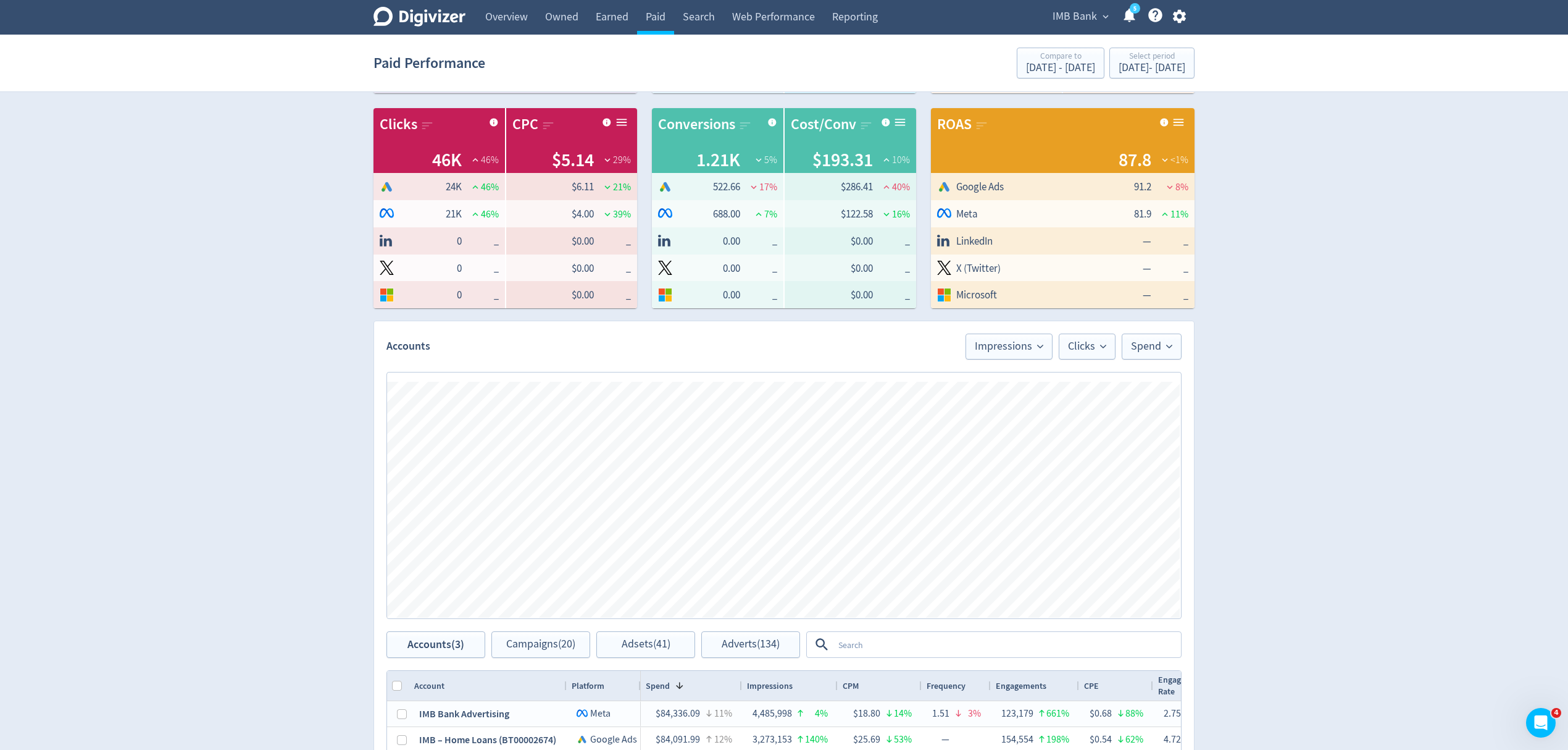
scroll to position [411, 0]
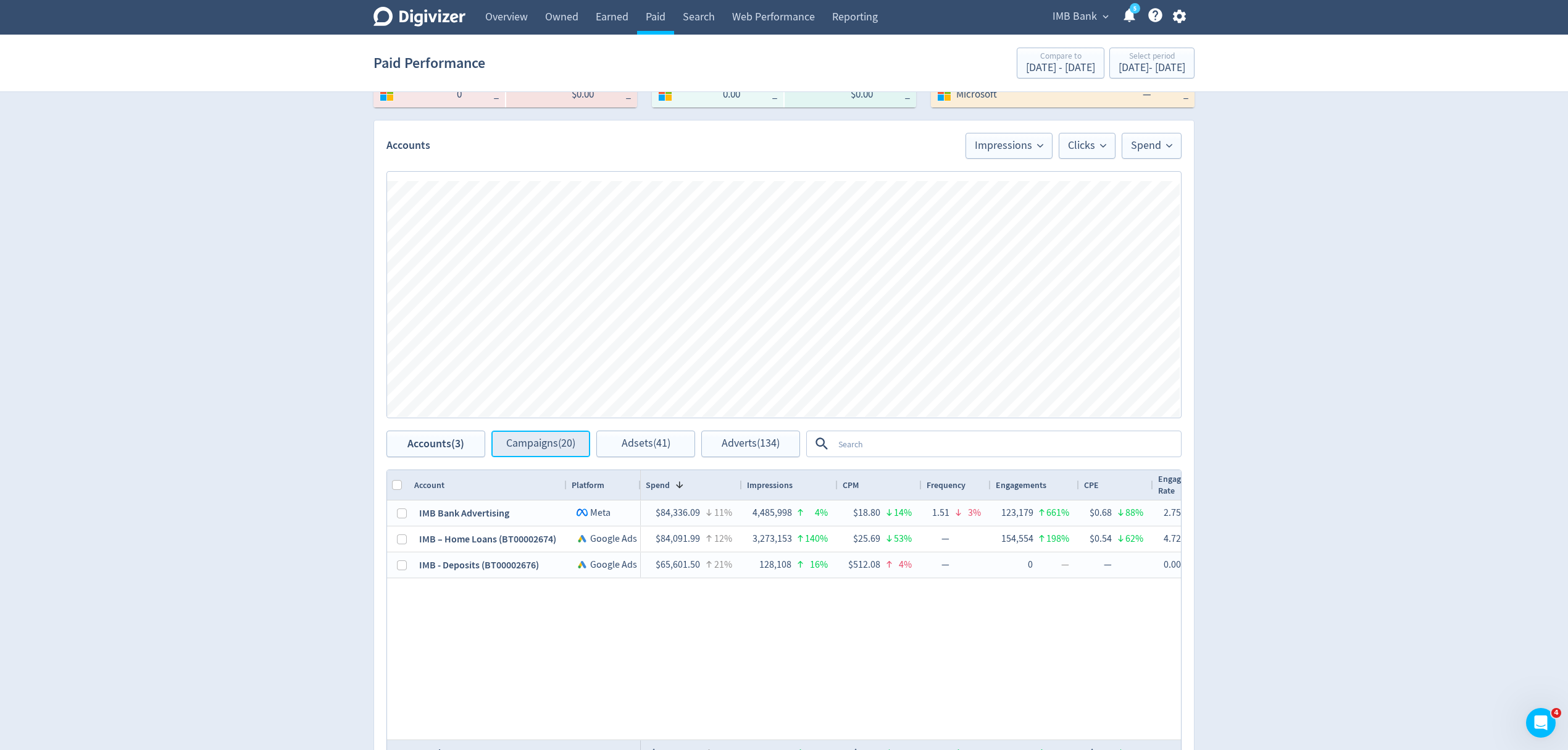
click at [537, 443] on span "Campaigns (20)" at bounding box center [540, 444] width 69 height 11
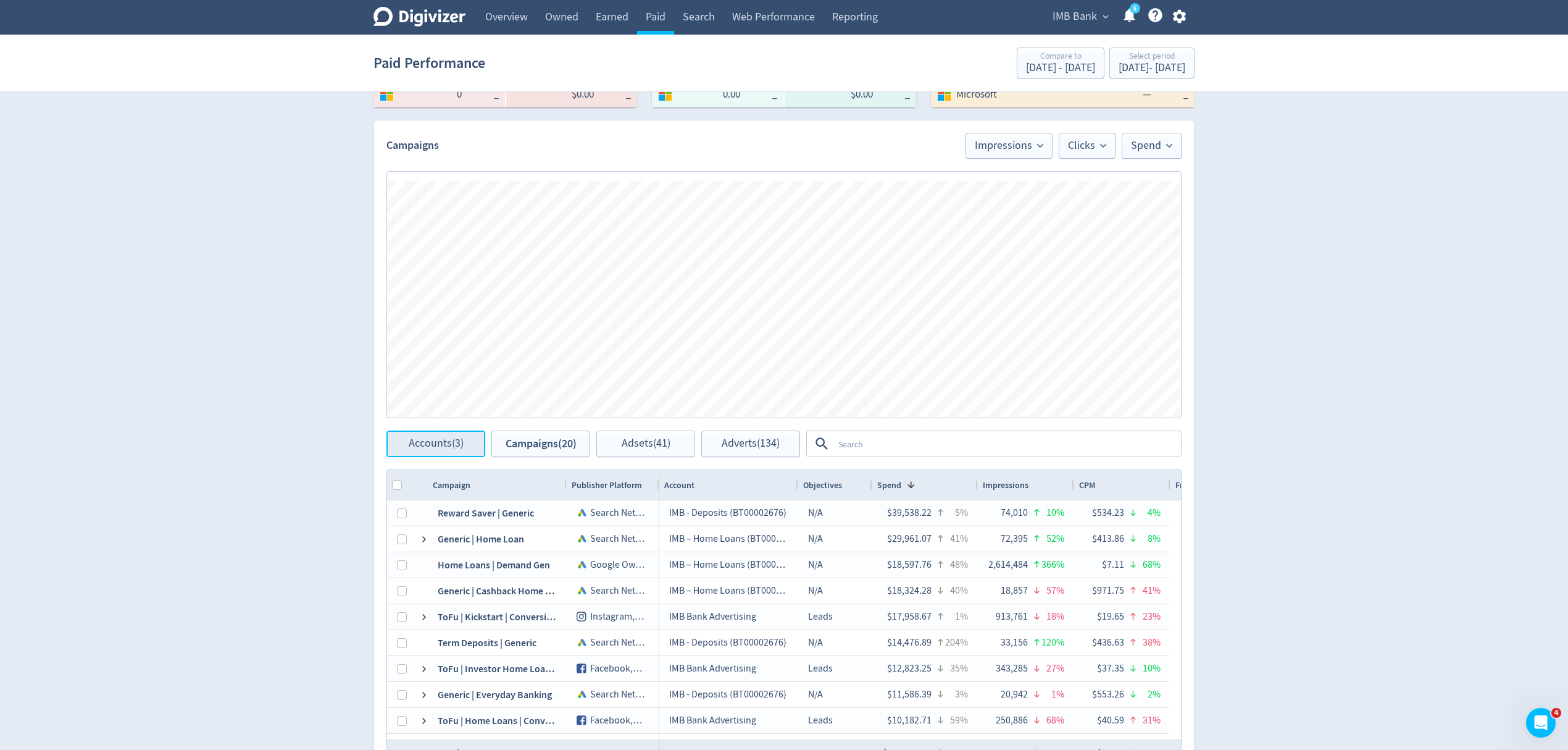
click at [442, 443] on span "Accounts (3)" at bounding box center [436, 444] width 55 height 11
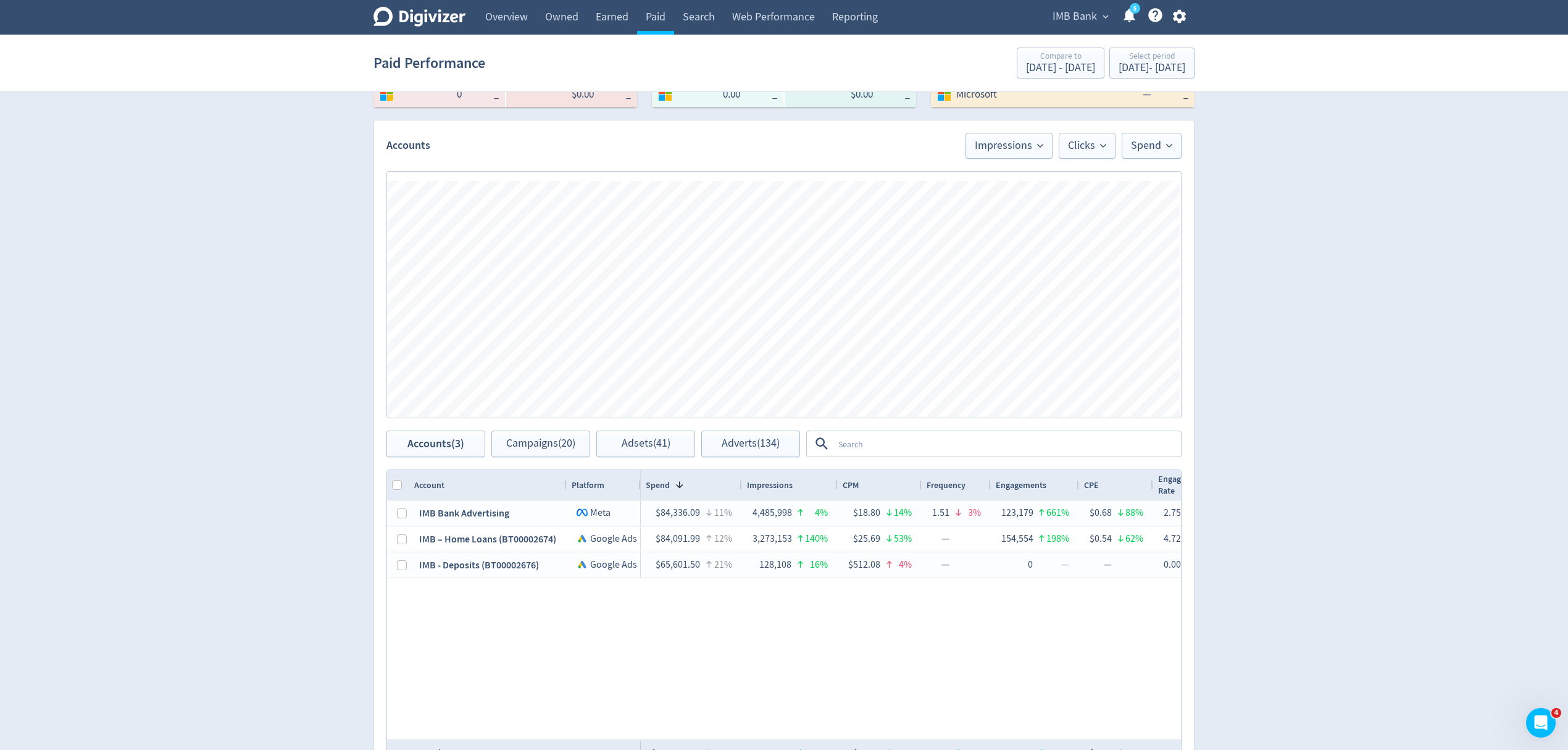
click at [869, 443] on textarea at bounding box center [1006, 444] width 346 height 23
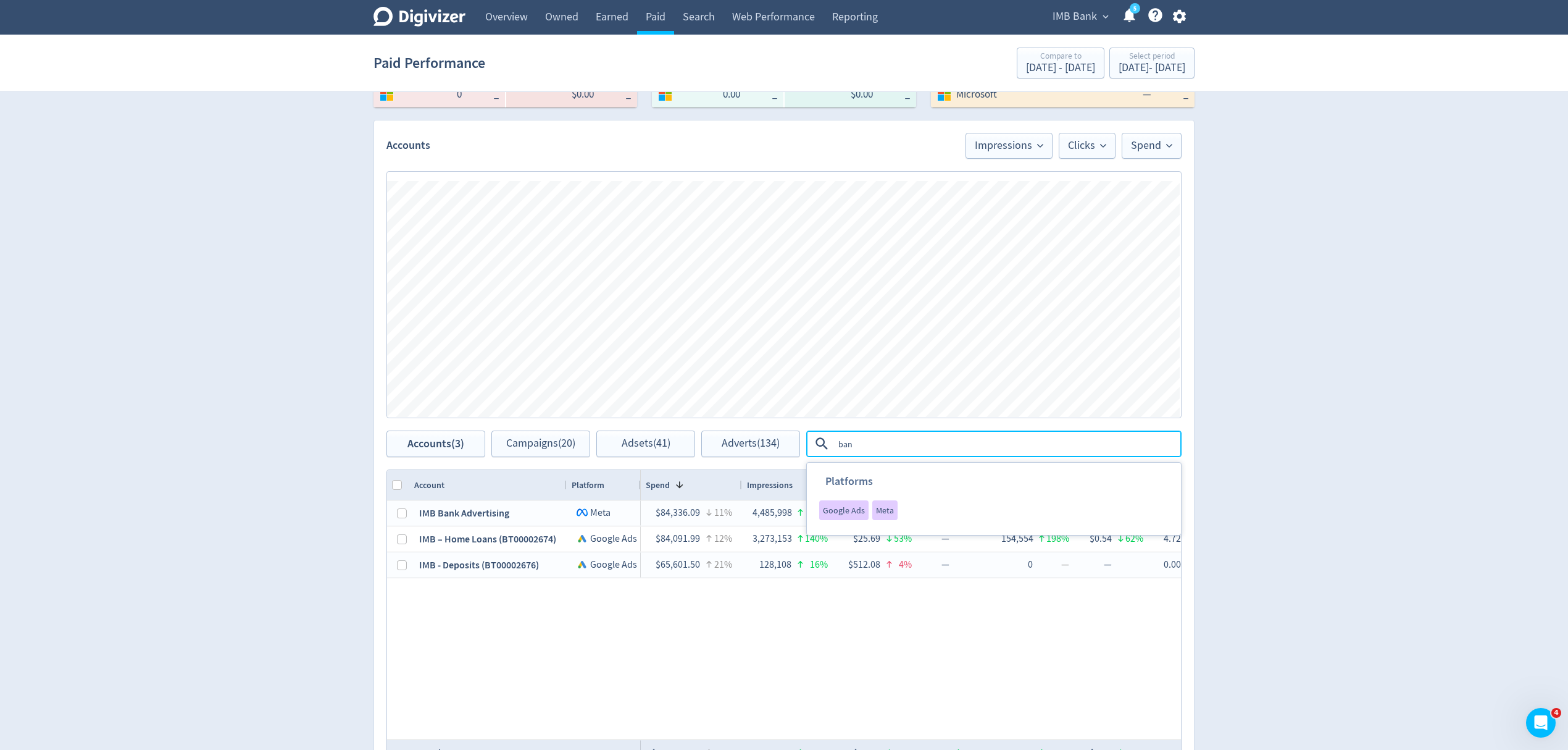
type textarea "bank"
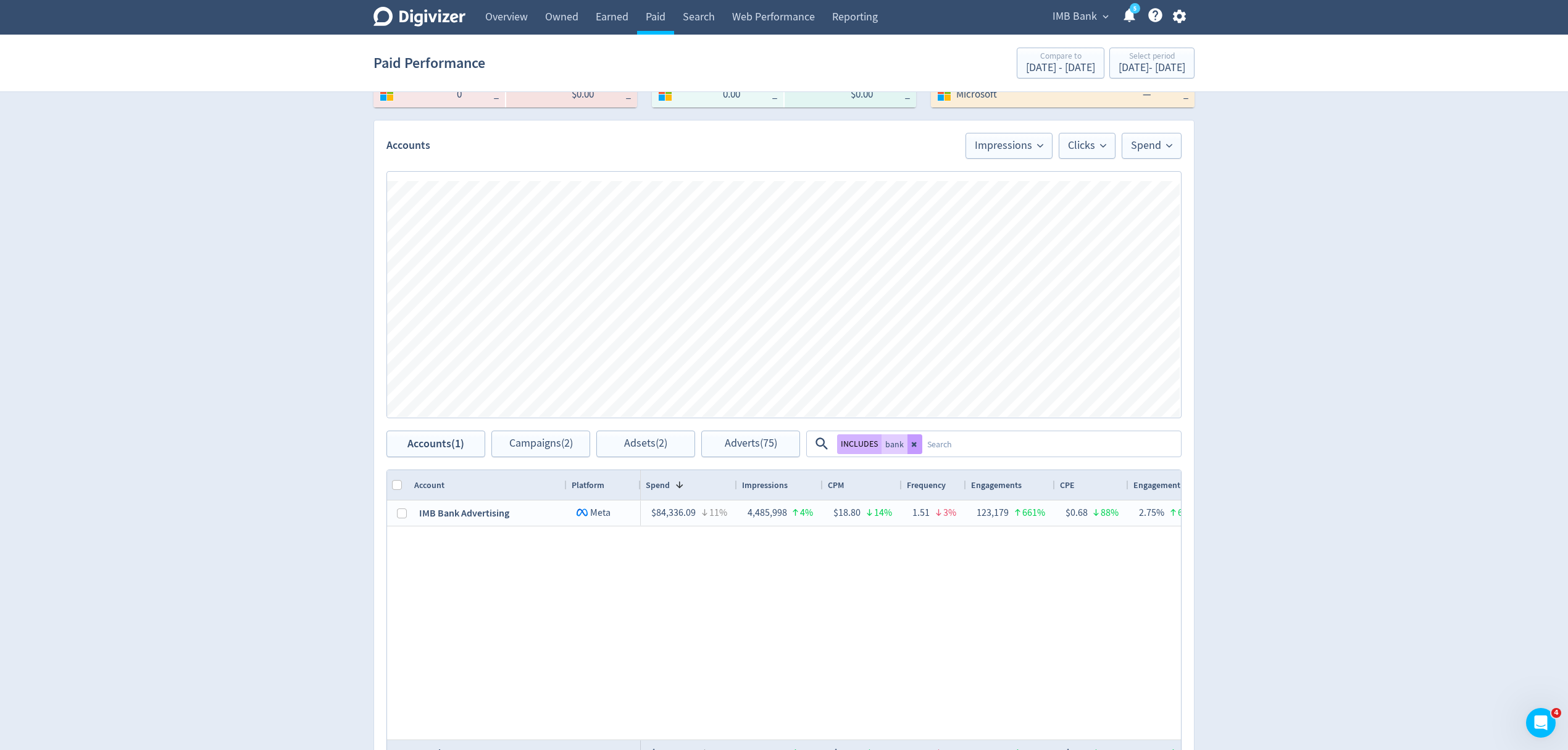
click at [914, 447] on icon at bounding box center [914, 444] width 7 height 7
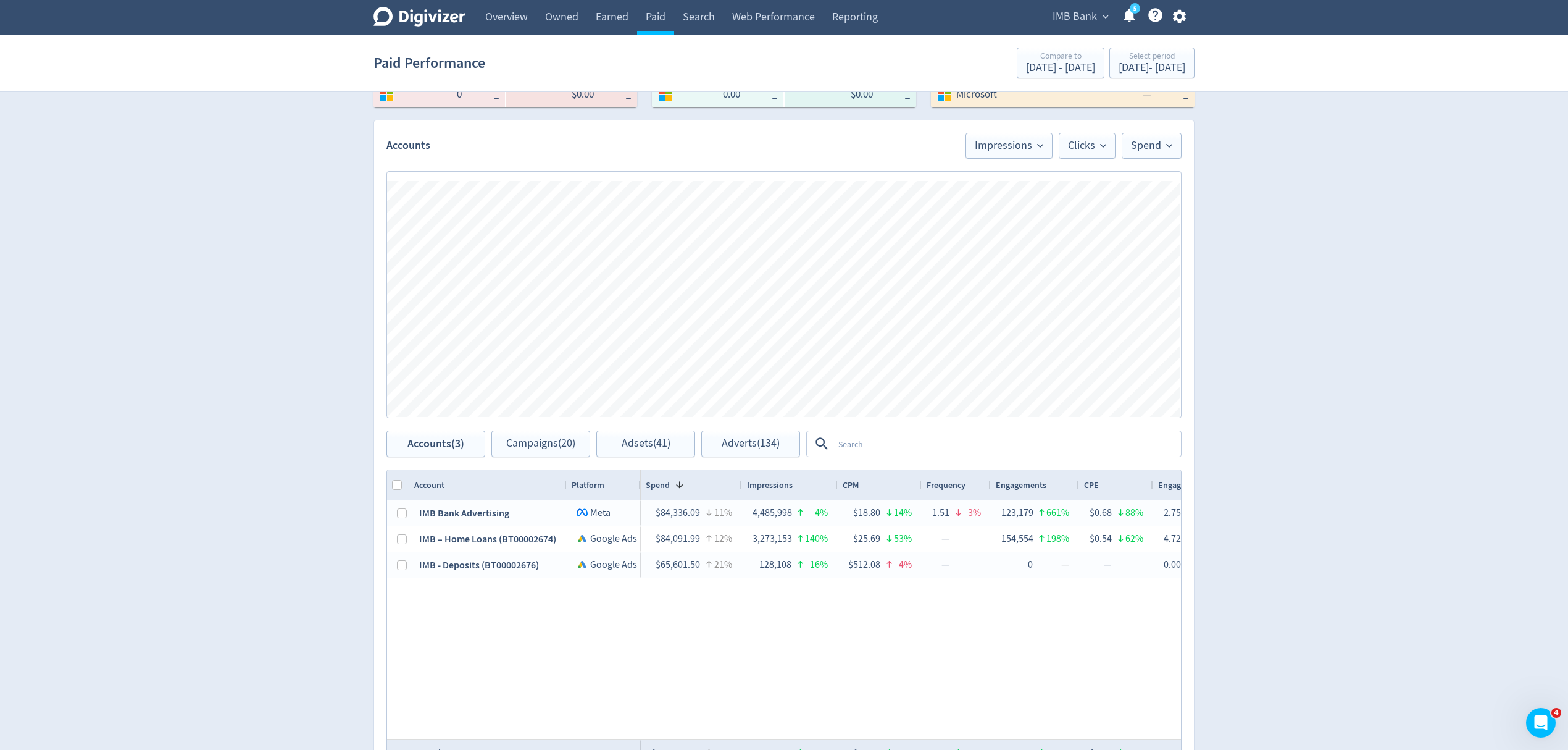
click at [907, 443] on textarea at bounding box center [1006, 444] width 346 height 23
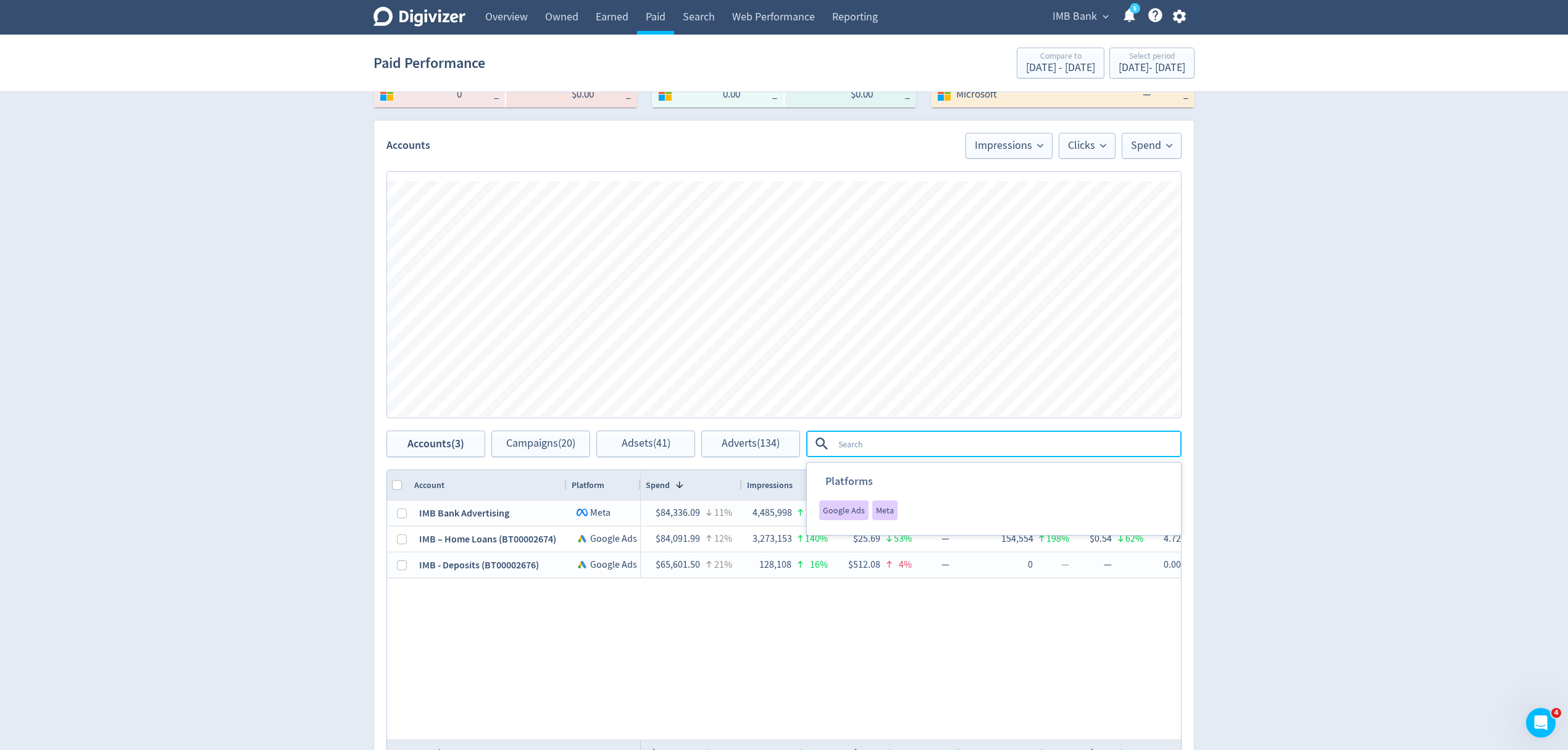
type textarea "j"
type textarea "home"
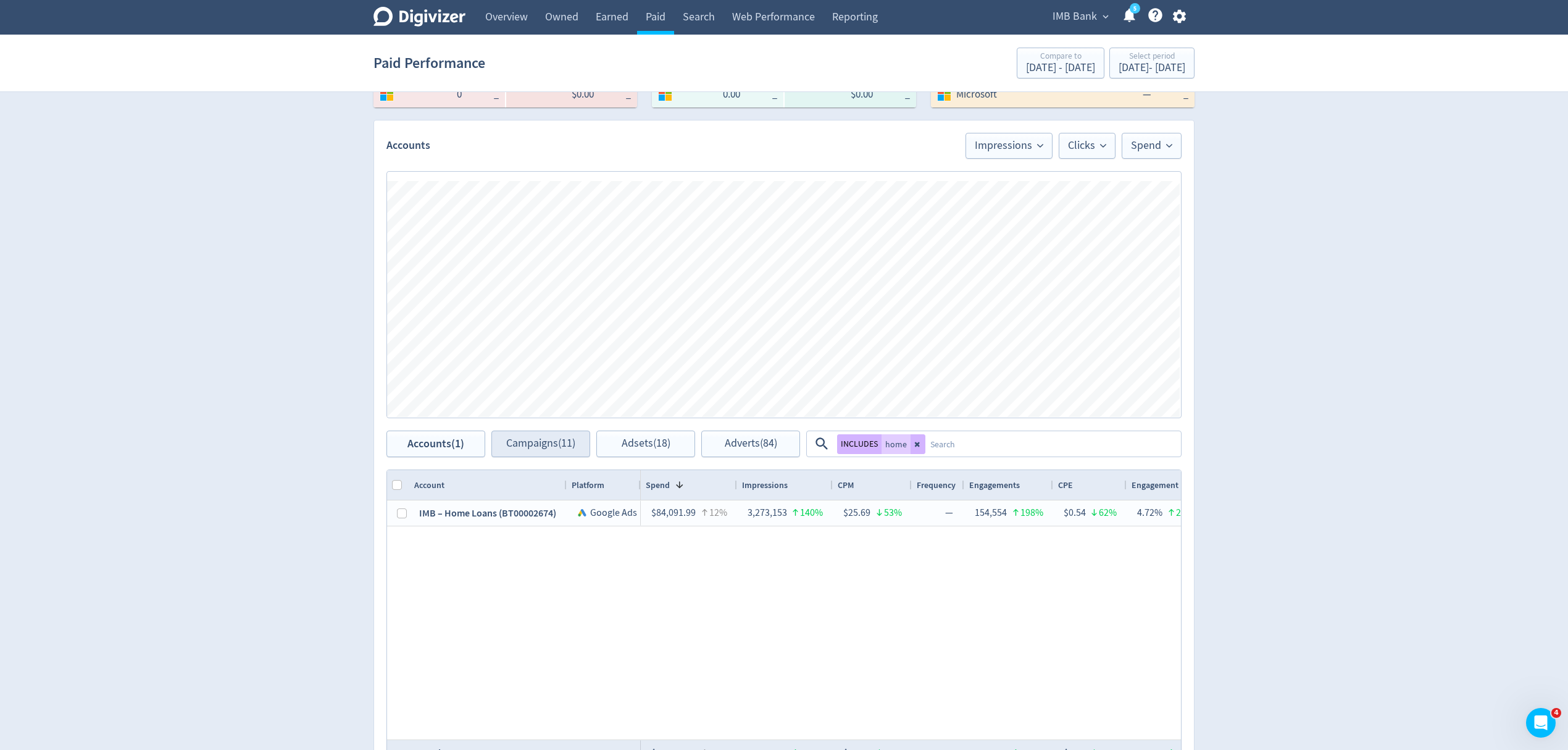
click at [917, 449] on button at bounding box center [918, 444] width 15 height 19
click at [566, 447] on span "Campaigns (11)" at bounding box center [540, 444] width 69 height 11
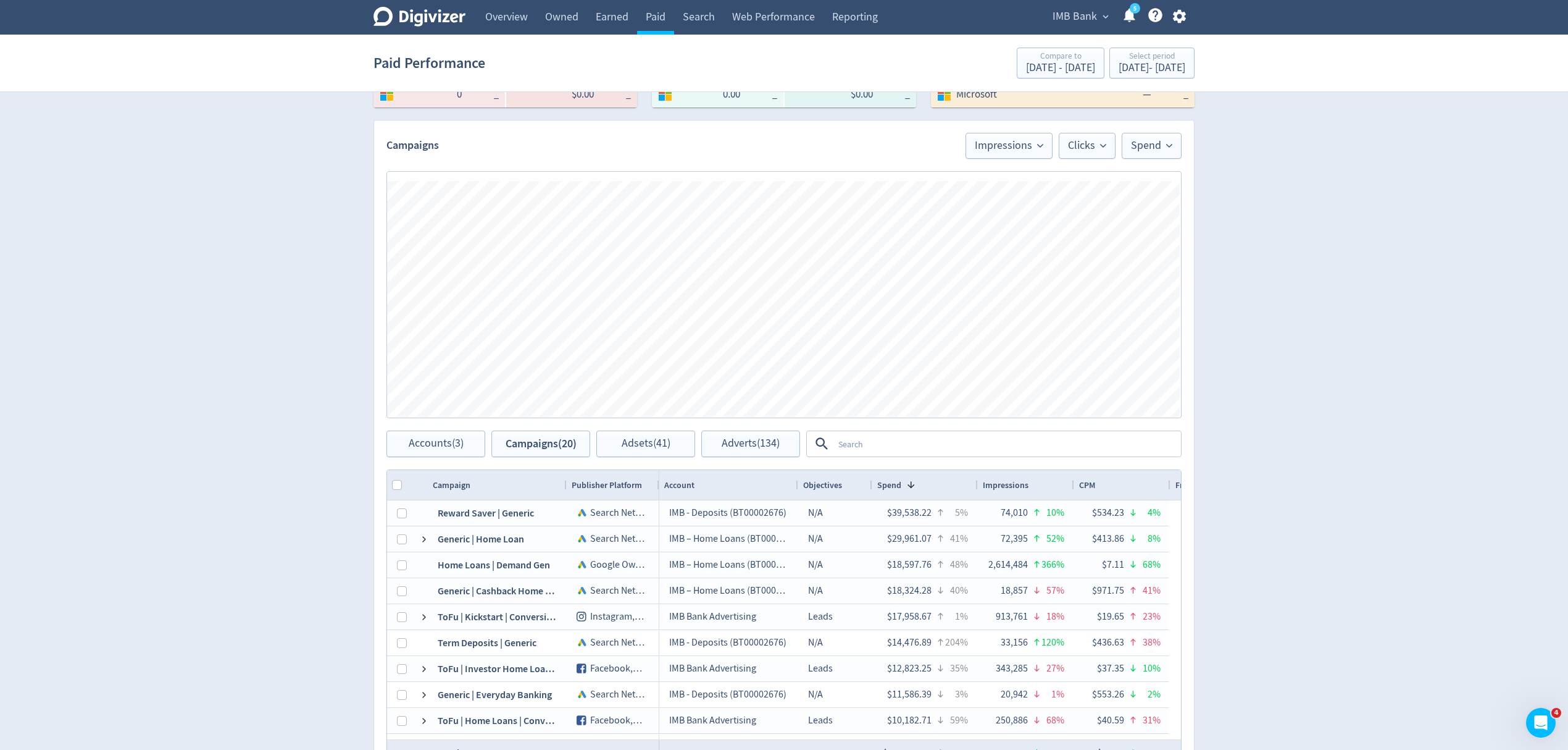
click at [914, 445] on textarea at bounding box center [1006, 444] width 346 height 23
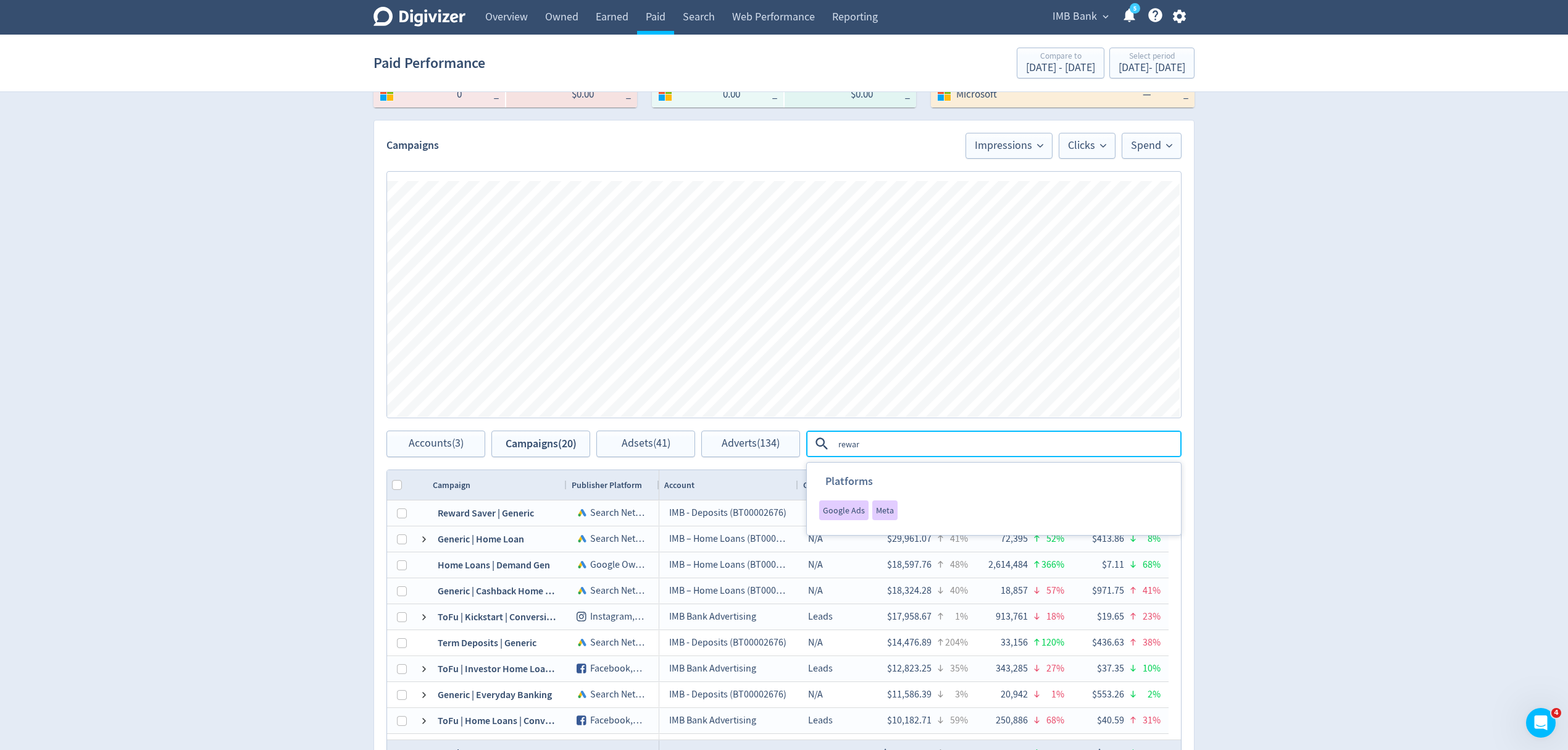
type textarea "reward"
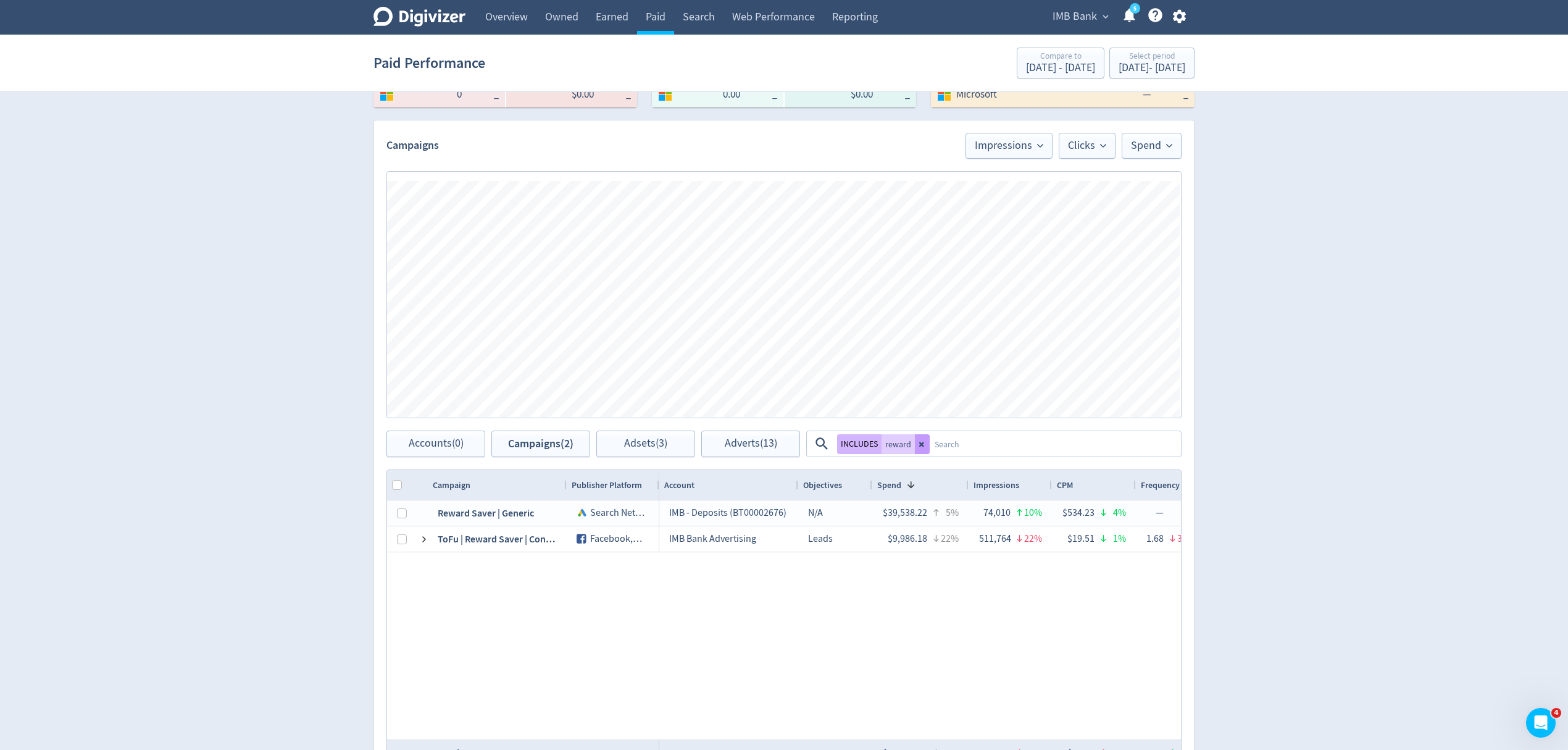
click at [921, 445] on icon at bounding box center [922, 444] width 7 height 7
click at [626, 438] on span "Adsets (3)" at bounding box center [645, 444] width 43 height 11
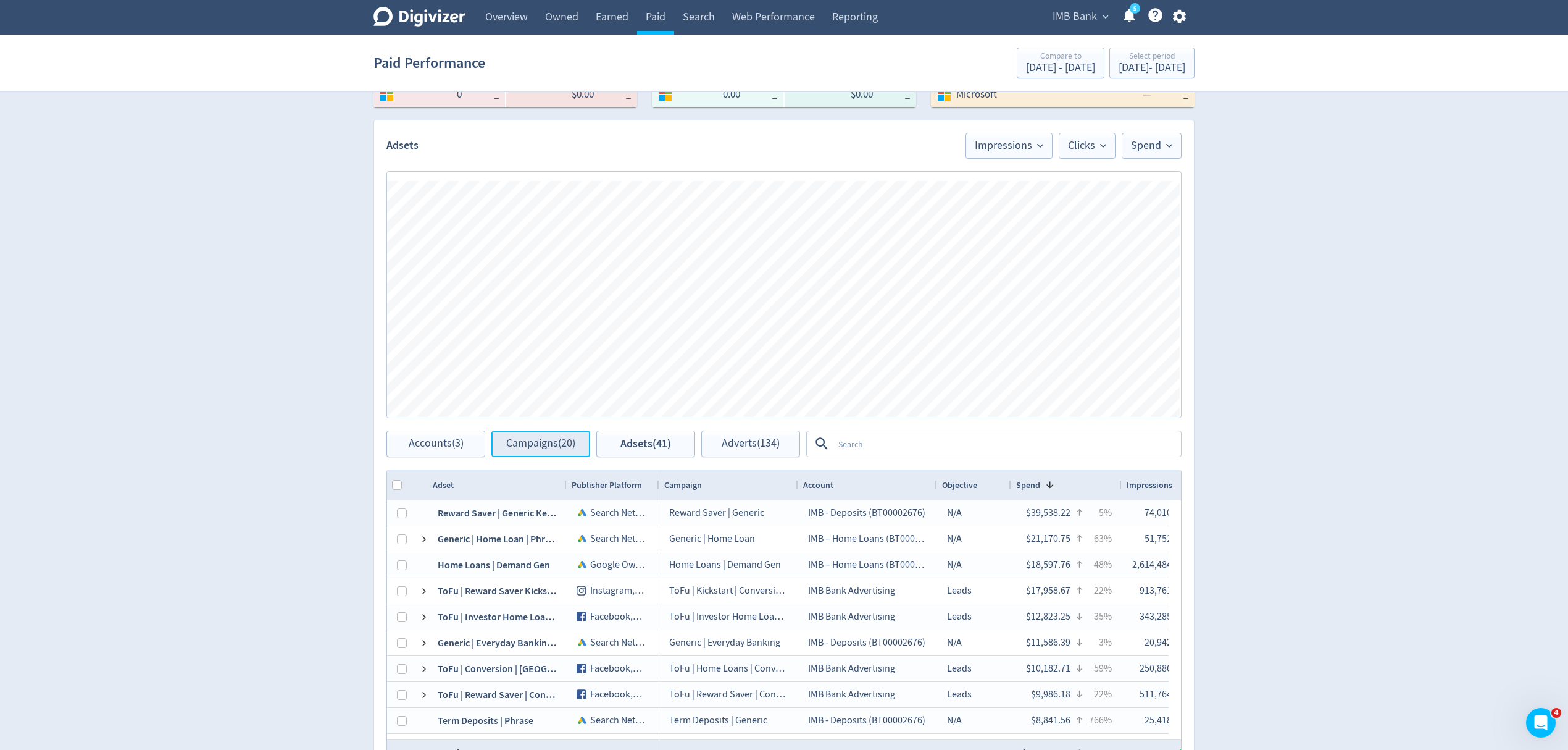
click at [542, 438] on span "Campaigns (20)" at bounding box center [540, 444] width 69 height 11
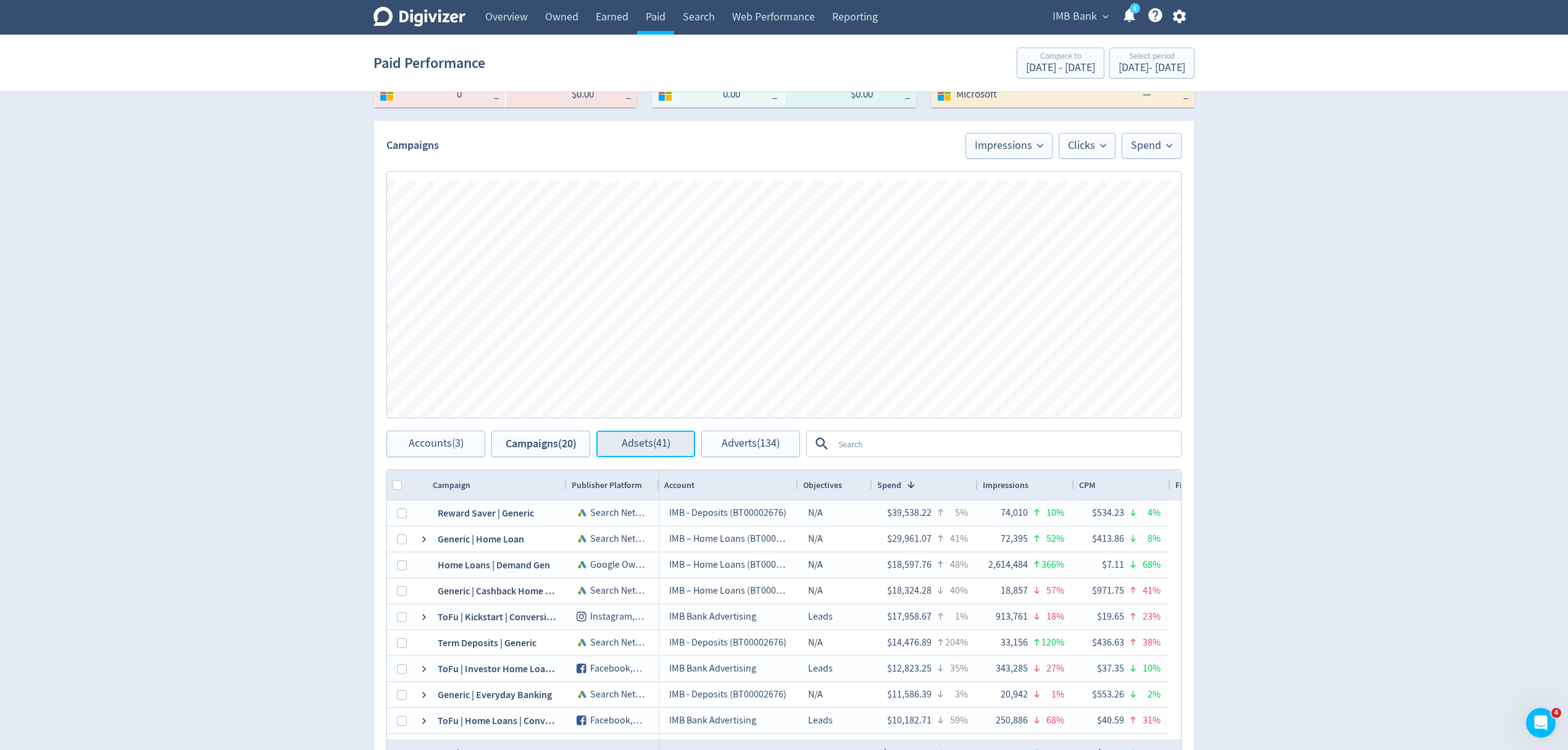
click at [608, 441] on button "Adsets (41)" at bounding box center [646, 443] width 99 height 27
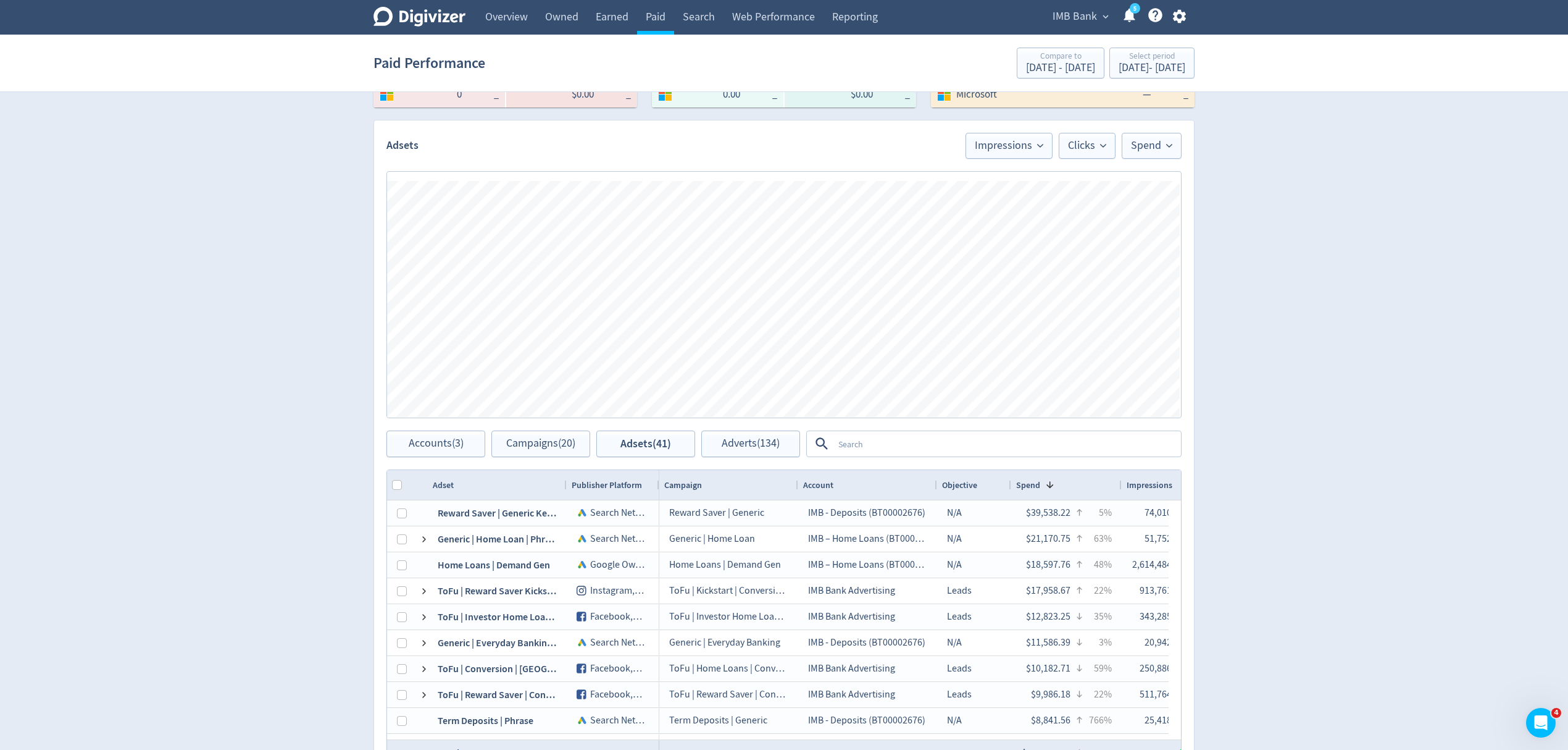
click at [840, 441] on textarea at bounding box center [1006, 444] width 346 height 23
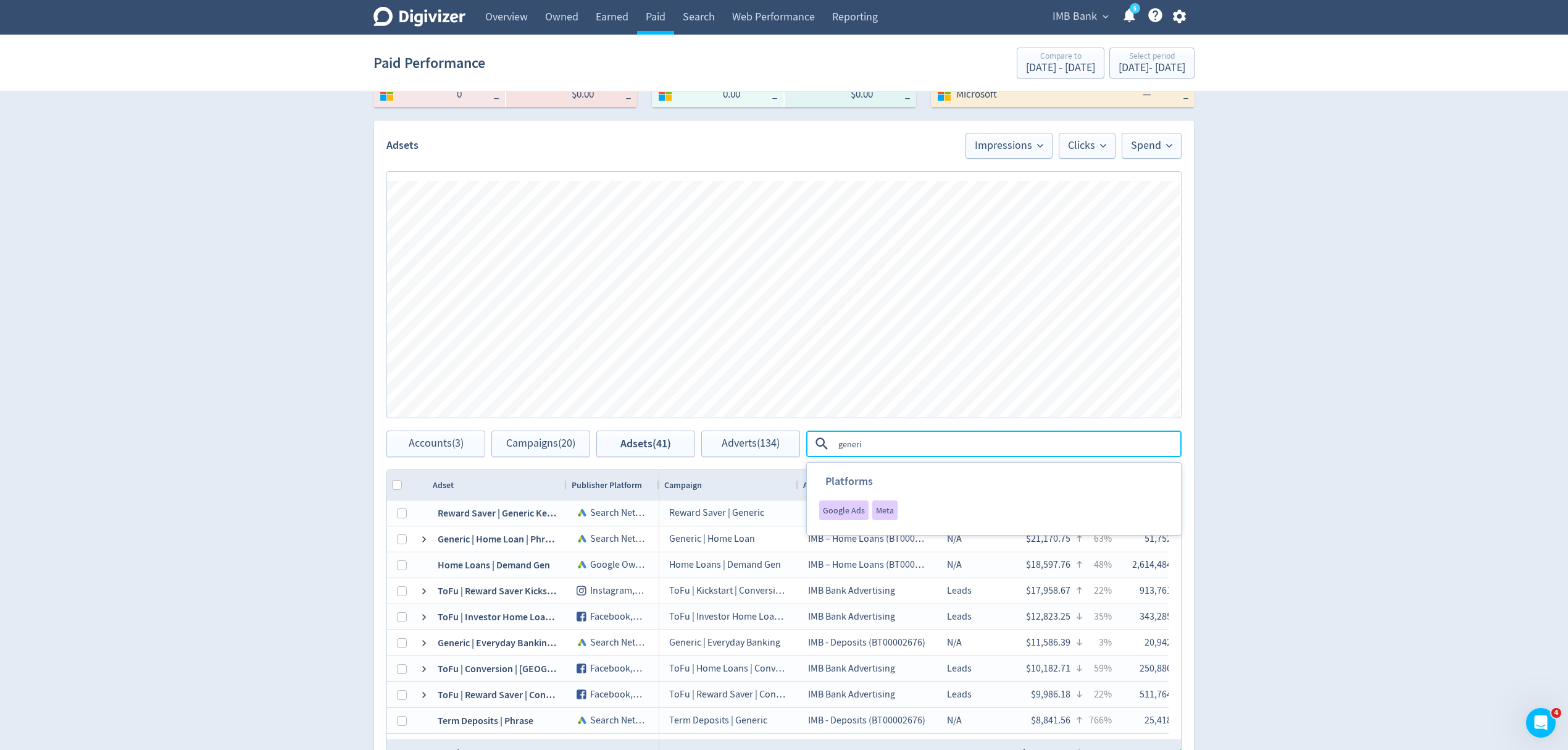
type textarea "generic"
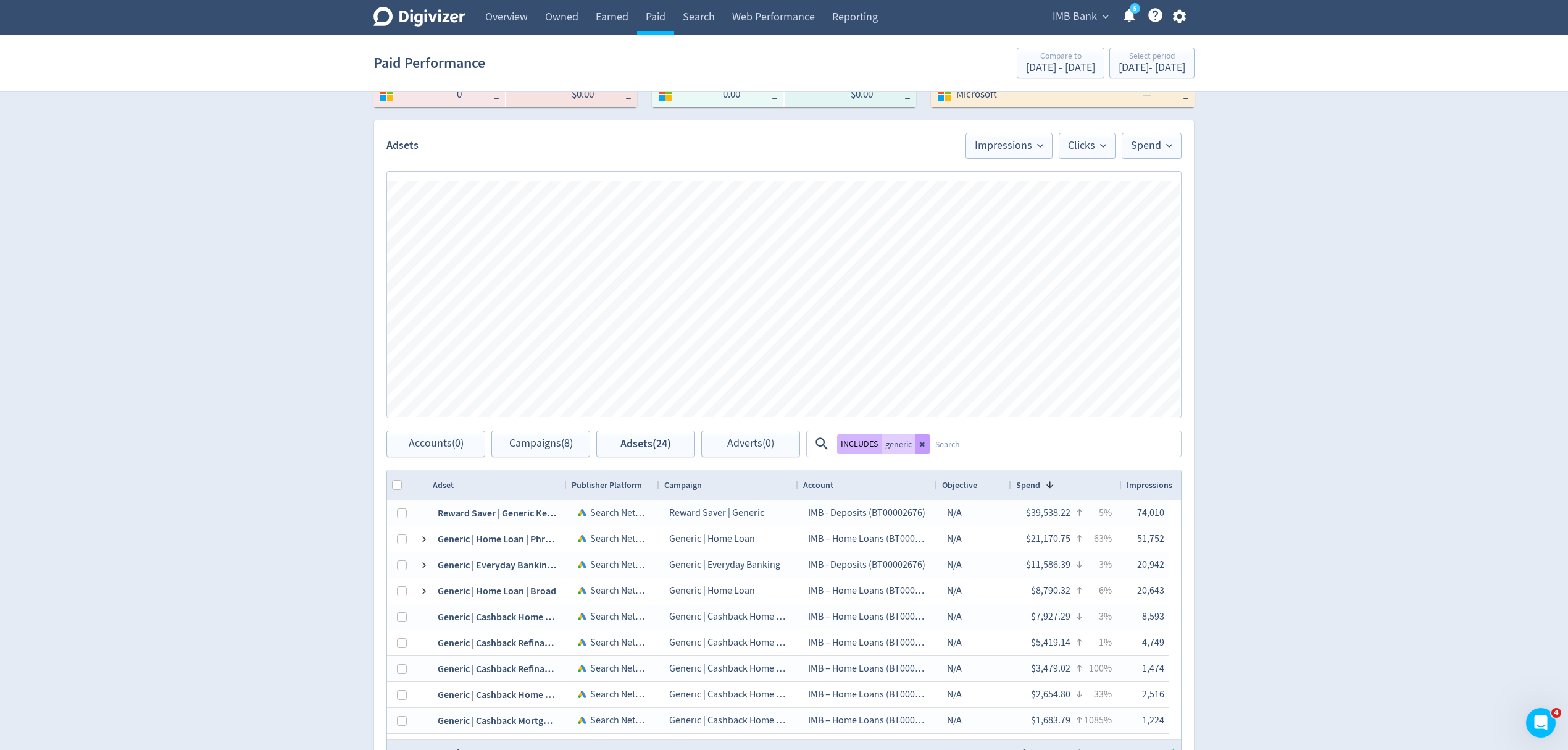
click at [926, 446] on icon at bounding box center [922, 444] width 7 height 7
click at [727, 447] on span "Adverts (134)" at bounding box center [750, 444] width 58 height 11
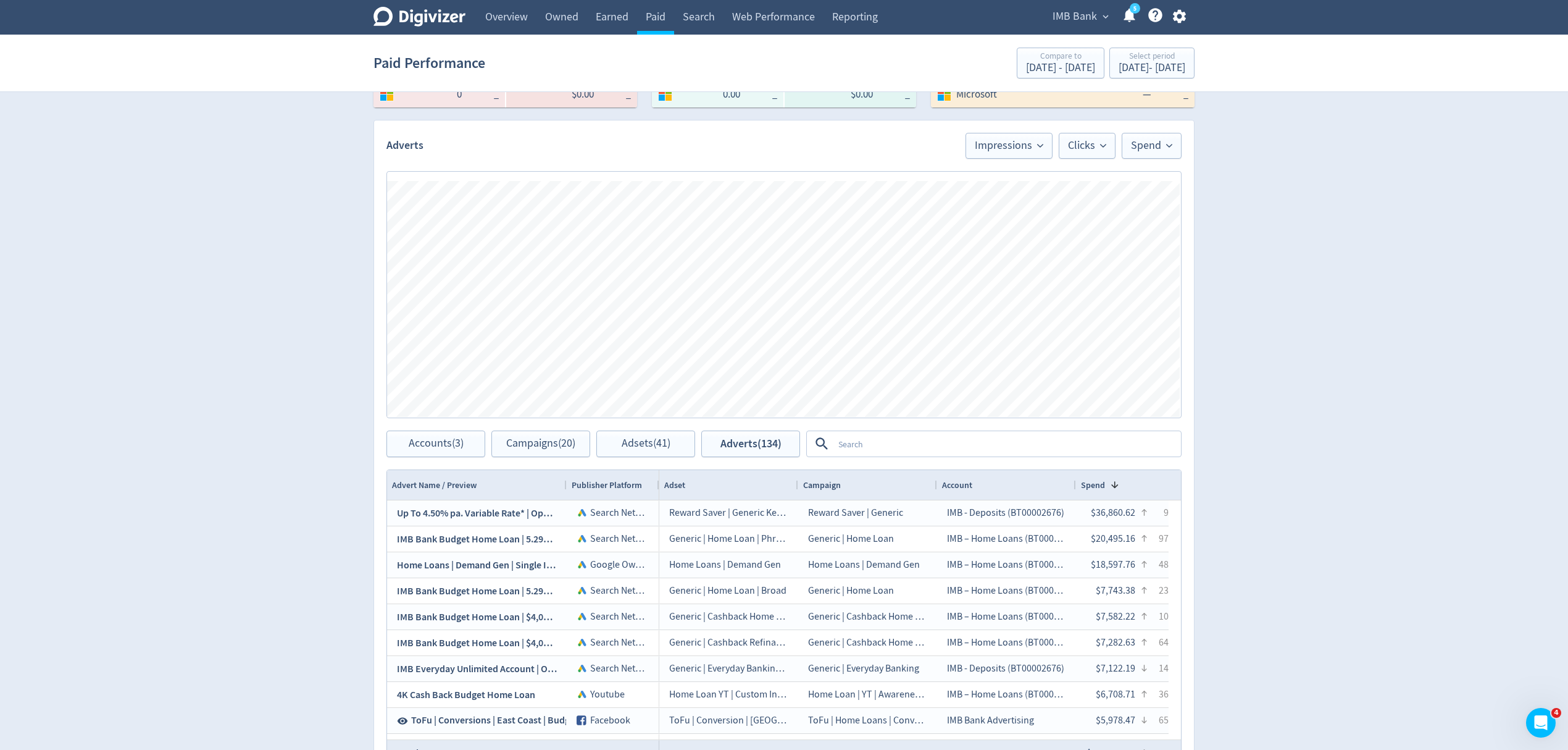
click at [869, 440] on textarea at bounding box center [1006, 444] width 346 height 23
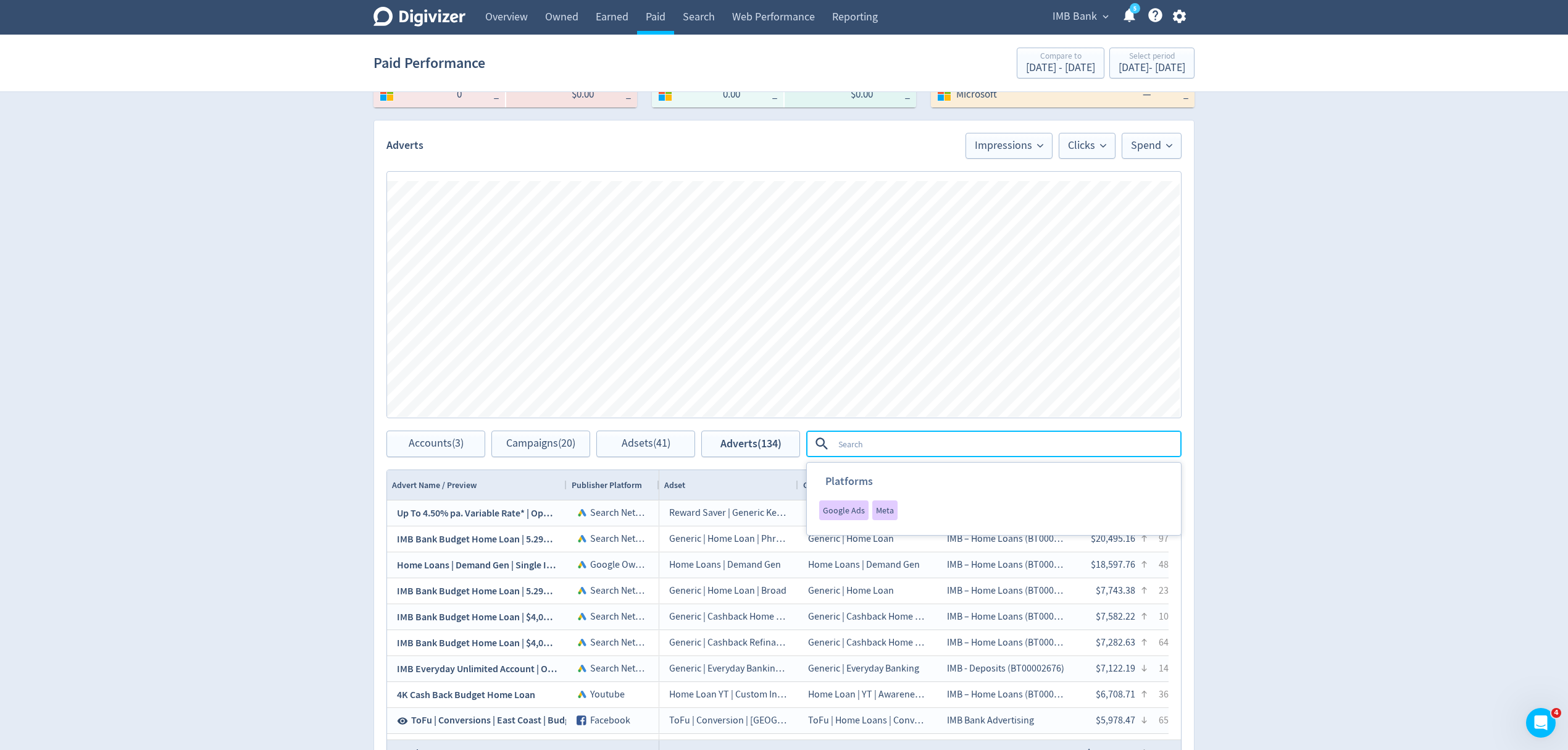
type textarea "h"
type textarea "l"
type textarea "home loans"
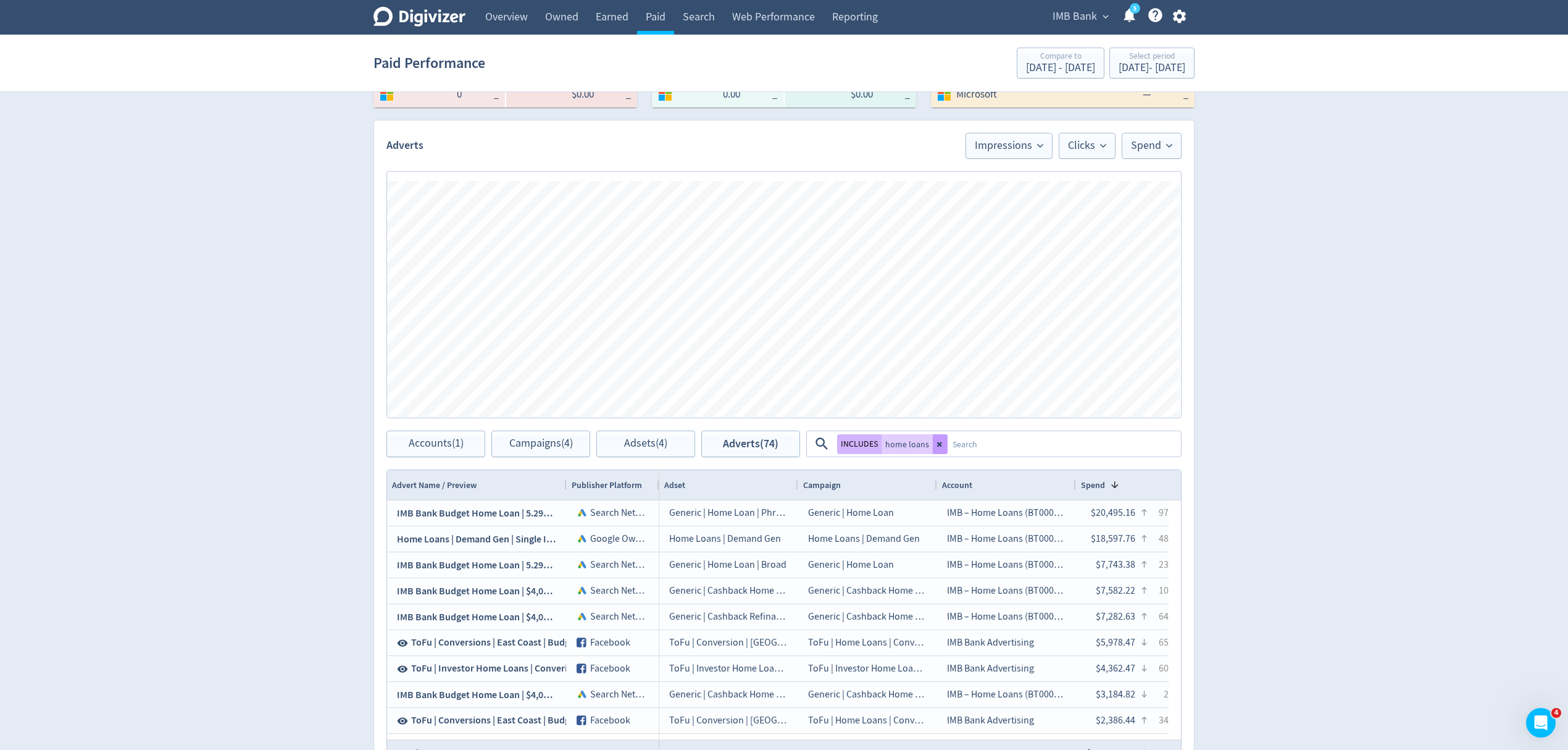
click at [940, 441] on icon at bounding box center [940, 444] width 7 height 7
click at [437, 449] on span "Accounts (3)" at bounding box center [436, 444] width 55 height 11
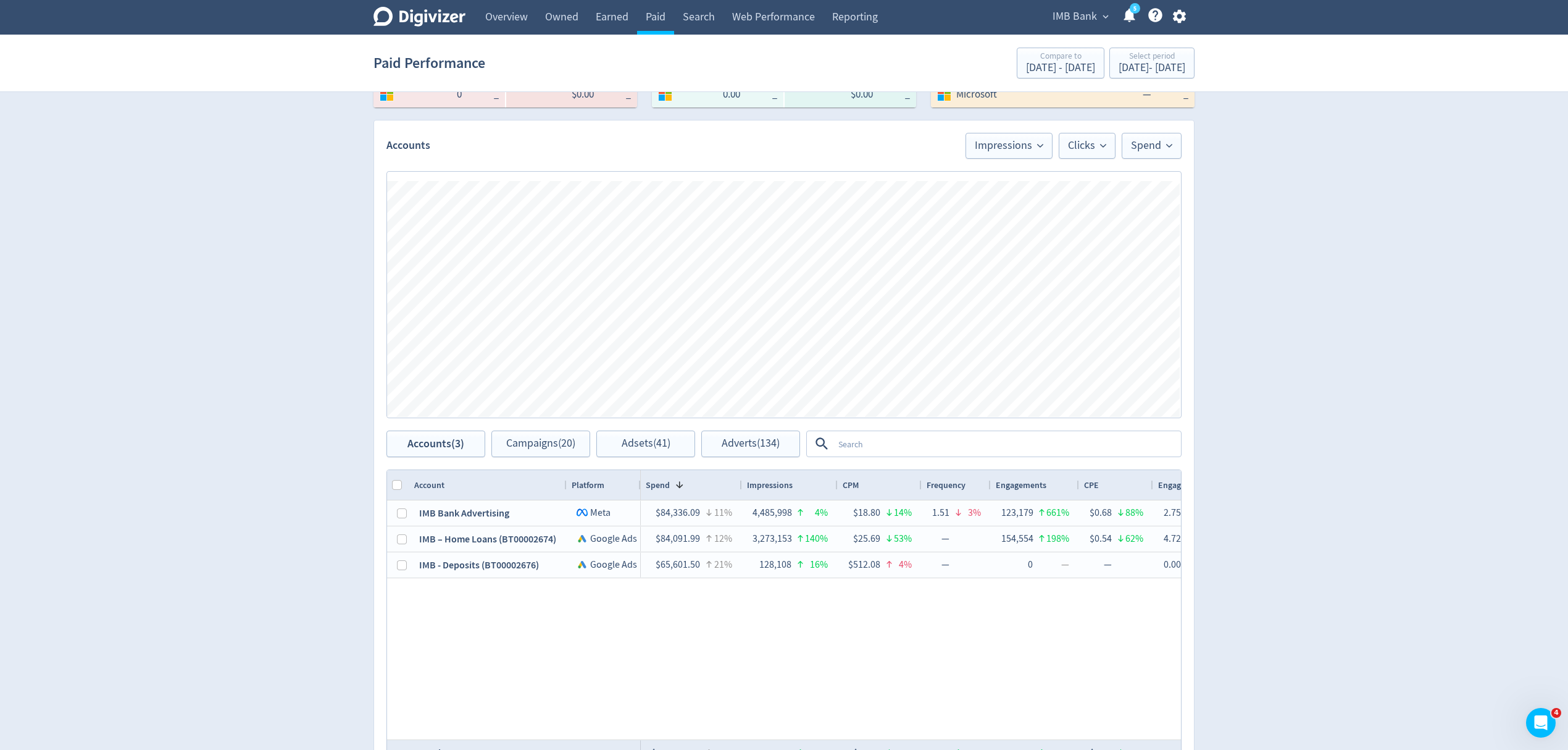
click at [861, 428] on div "Spend Clicks Impressions Press Space or Enter to toggle visibility Impressions,…" at bounding box center [784, 295] width 820 height 272
click at [870, 436] on textarea at bounding box center [1006, 444] width 346 height 23
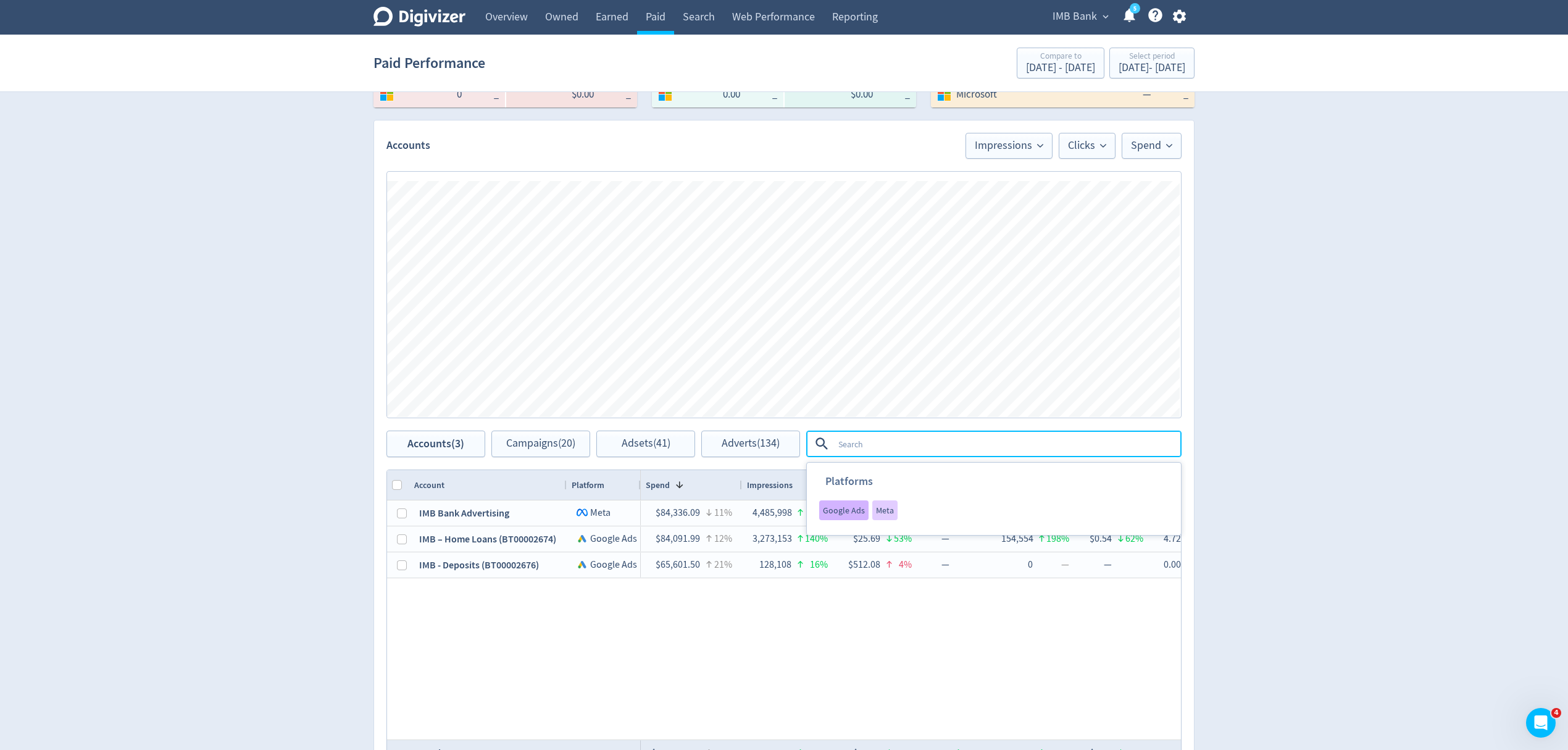
click at [835, 509] on span "Google Ads" at bounding box center [843, 509] width 42 height 9
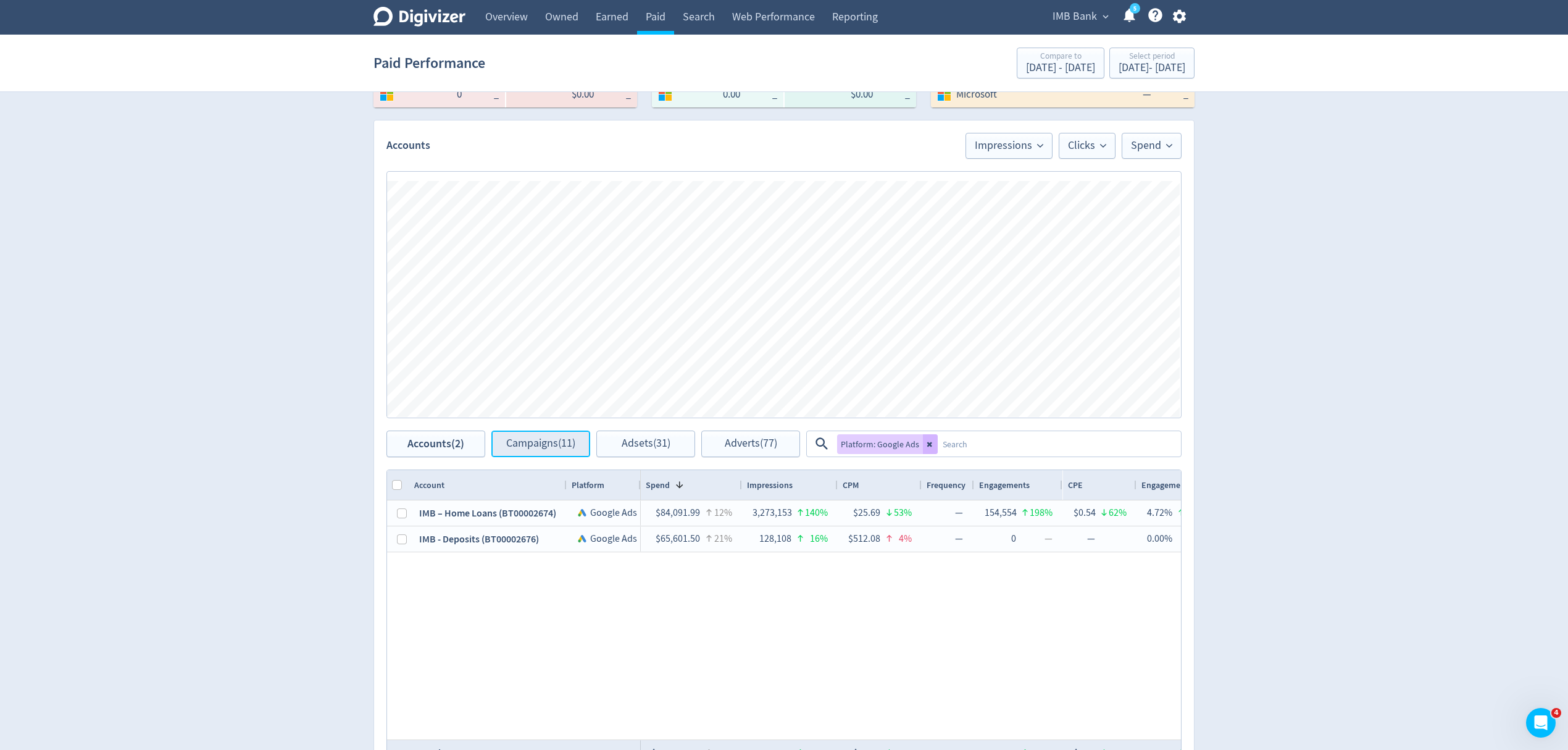
click at [539, 445] on span "Campaigns (11)" at bounding box center [540, 444] width 69 height 11
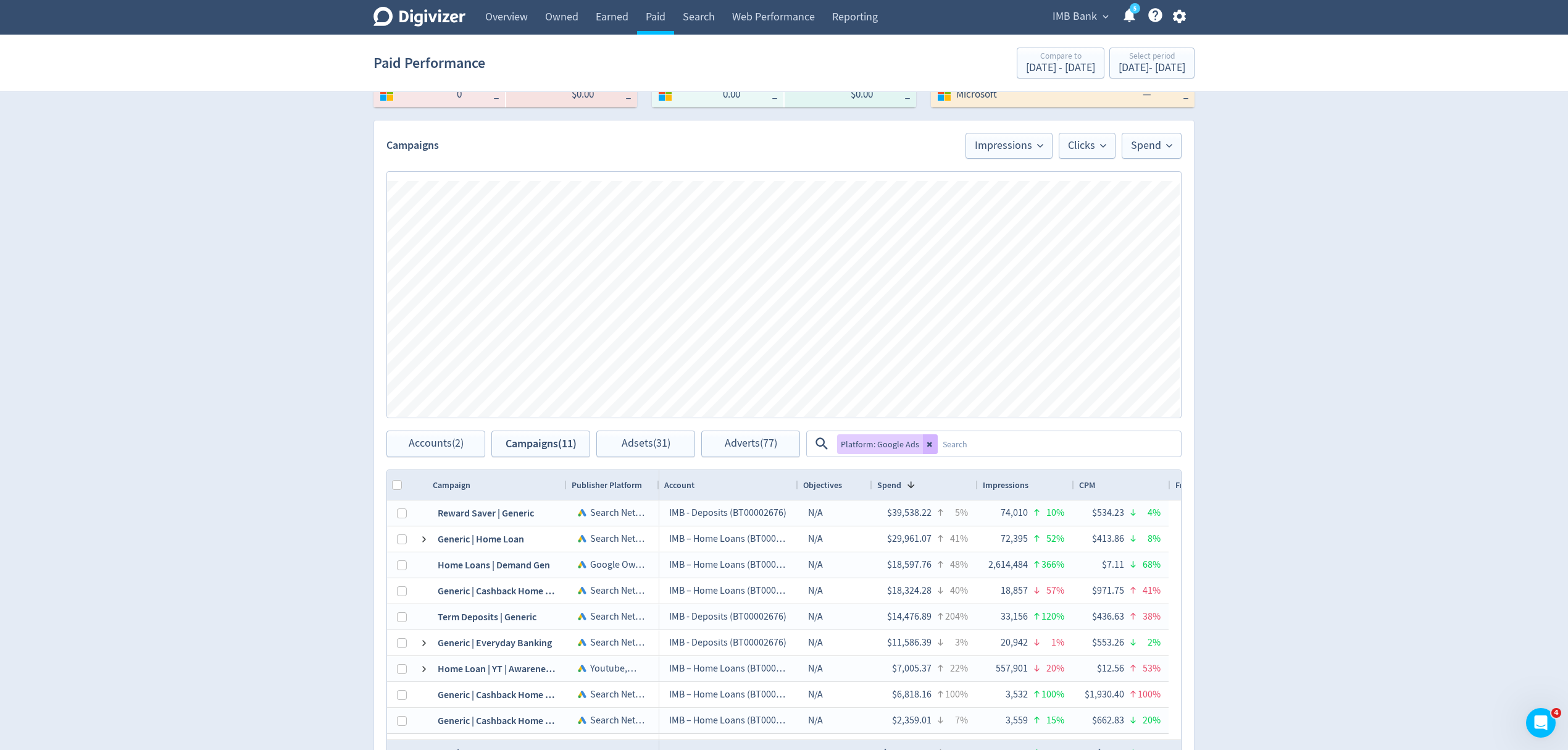
click at [989, 441] on textarea at bounding box center [1058, 444] width 242 height 23
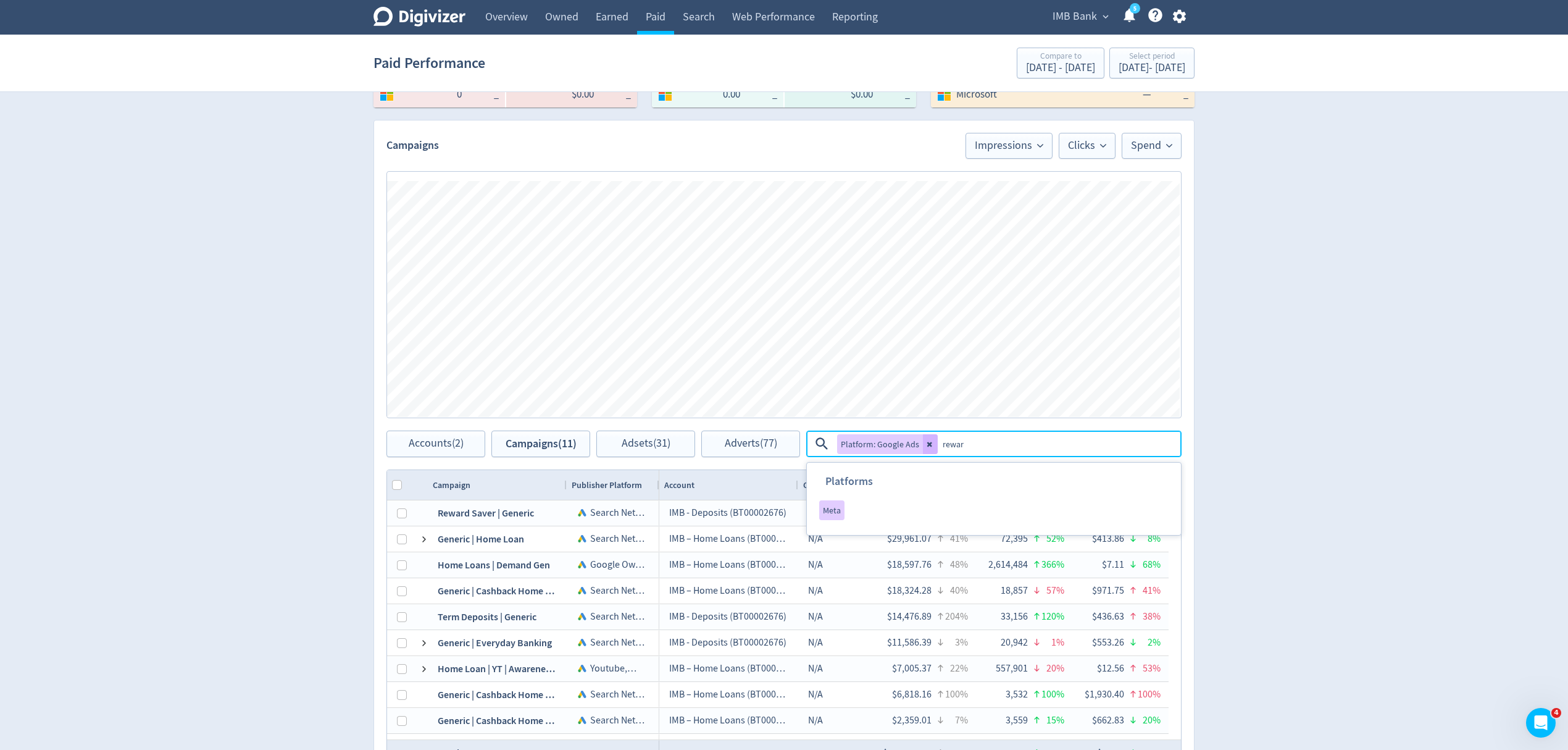
type textarea "reward"
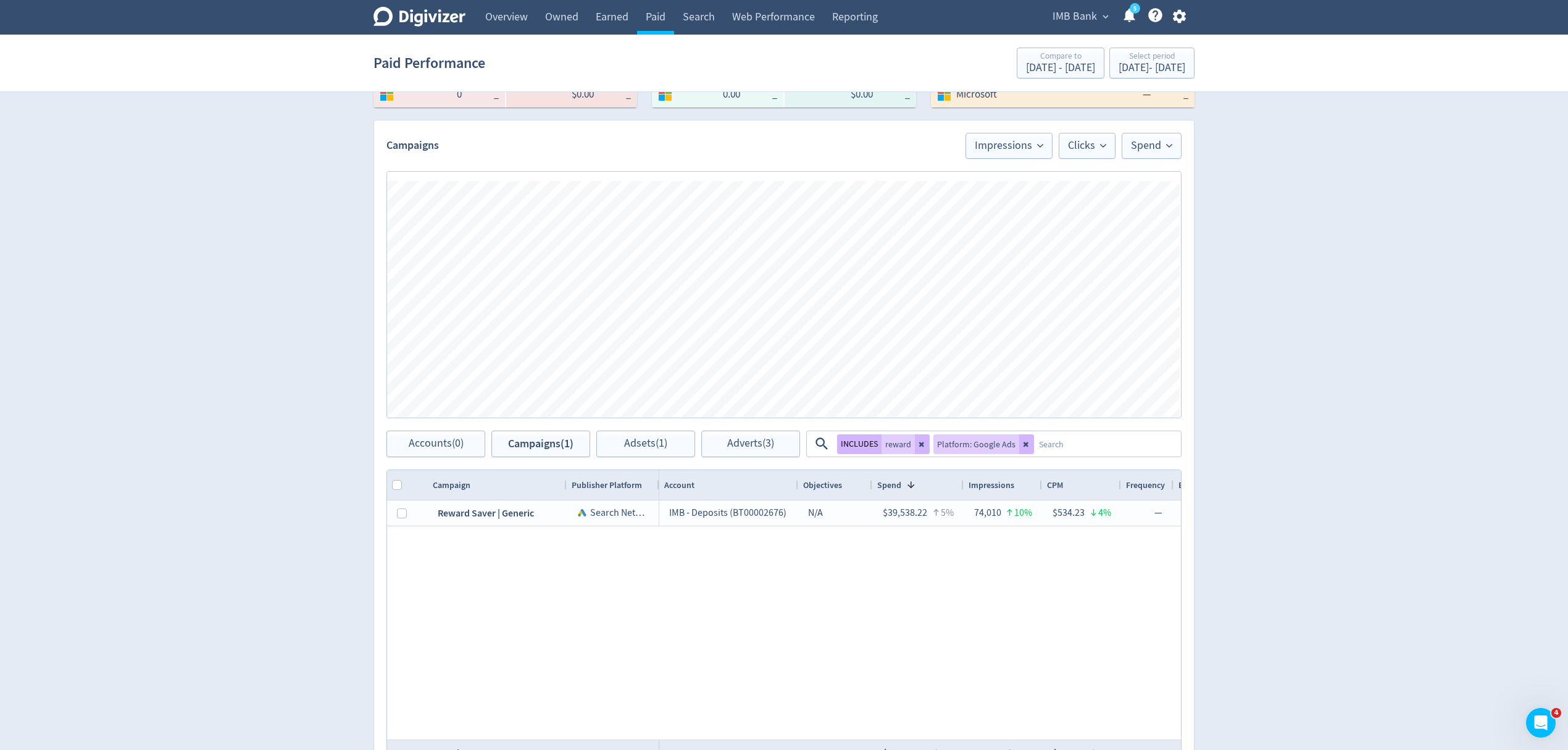
click at [1022, 442] on icon at bounding box center [1026, 444] width 7 height 7
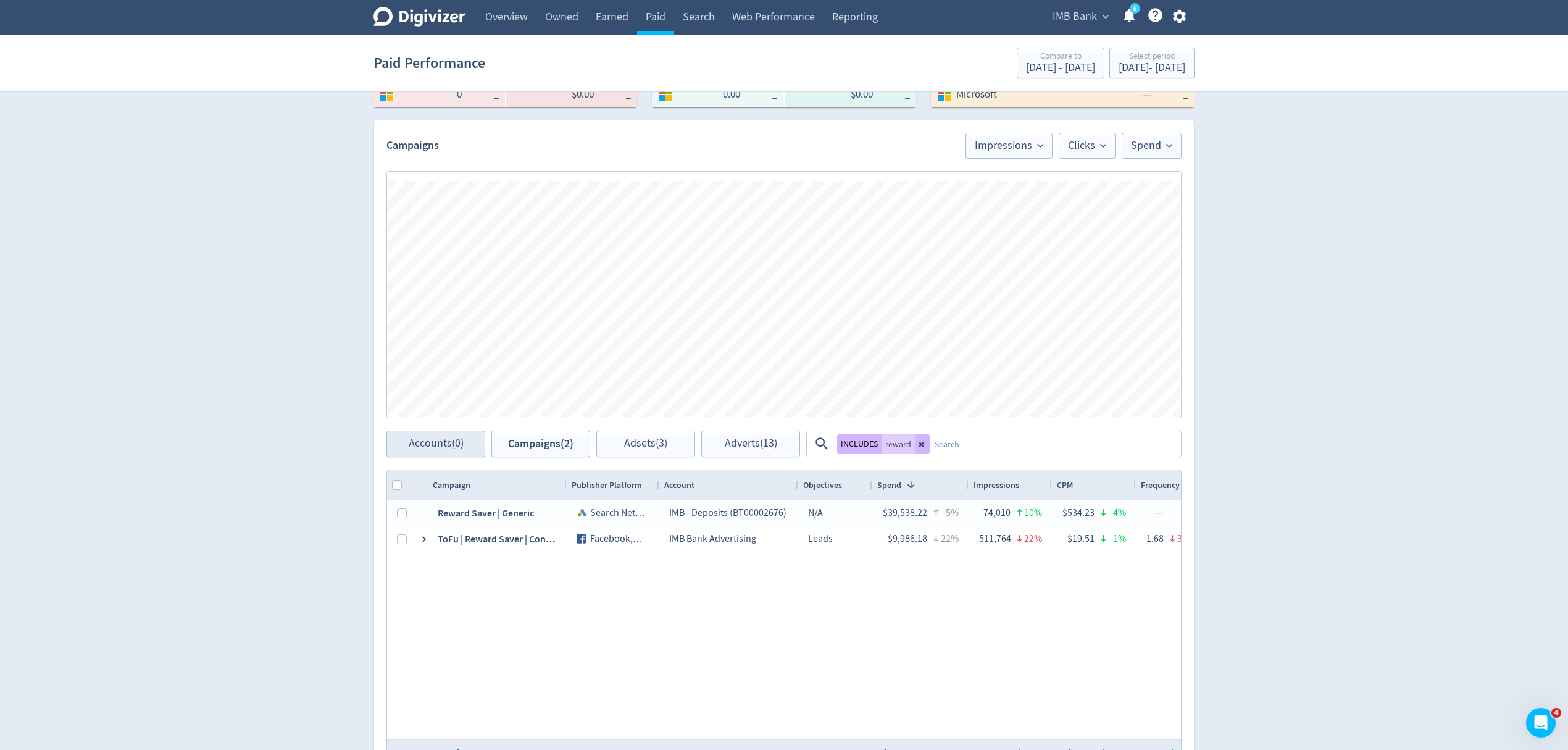
click at [917, 445] on button at bounding box center [922, 444] width 15 height 19
click at [442, 441] on span "Accounts (0)" at bounding box center [436, 444] width 55 height 11
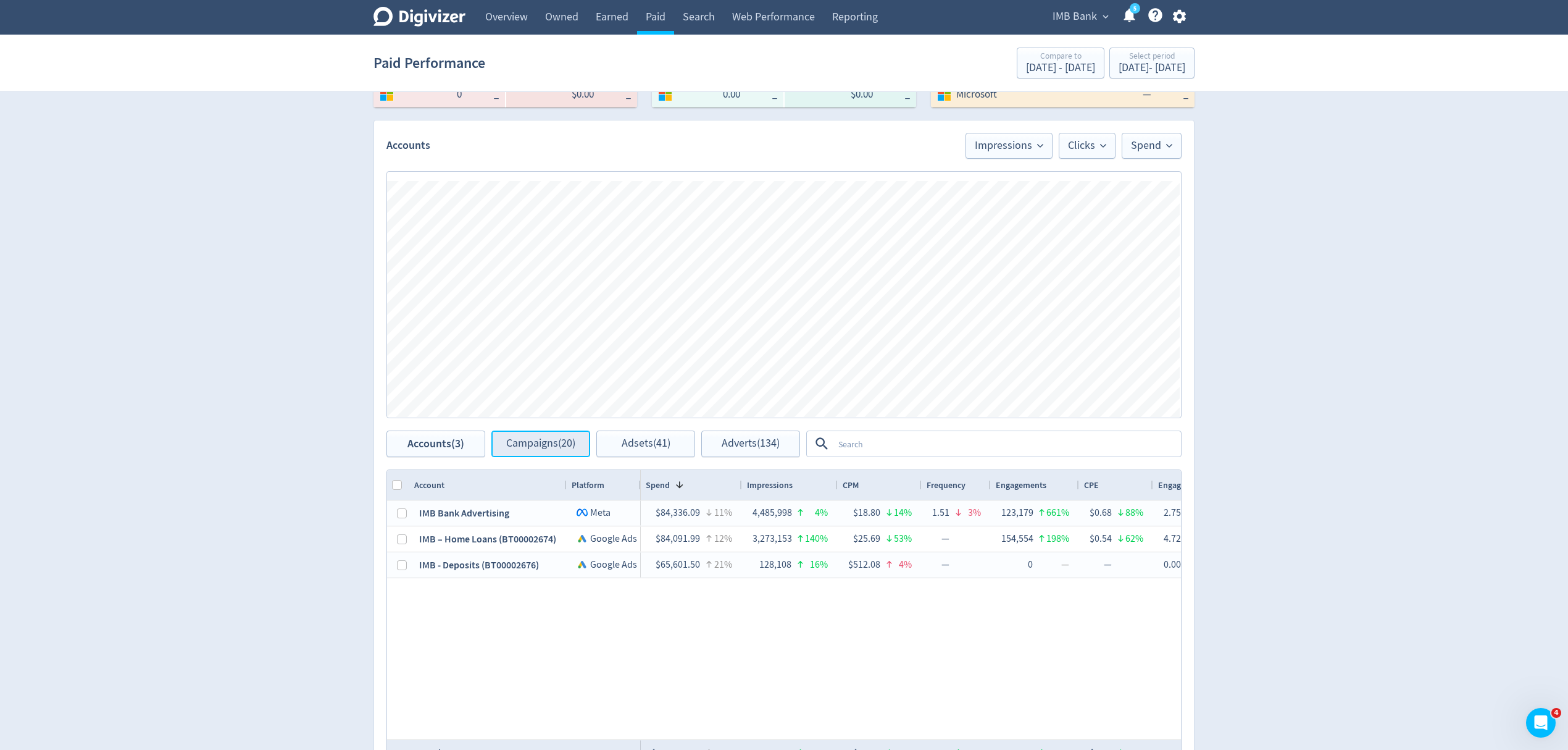
click at [538, 443] on span "Campaigns (20)" at bounding box center [540, 444] width 69 height 11
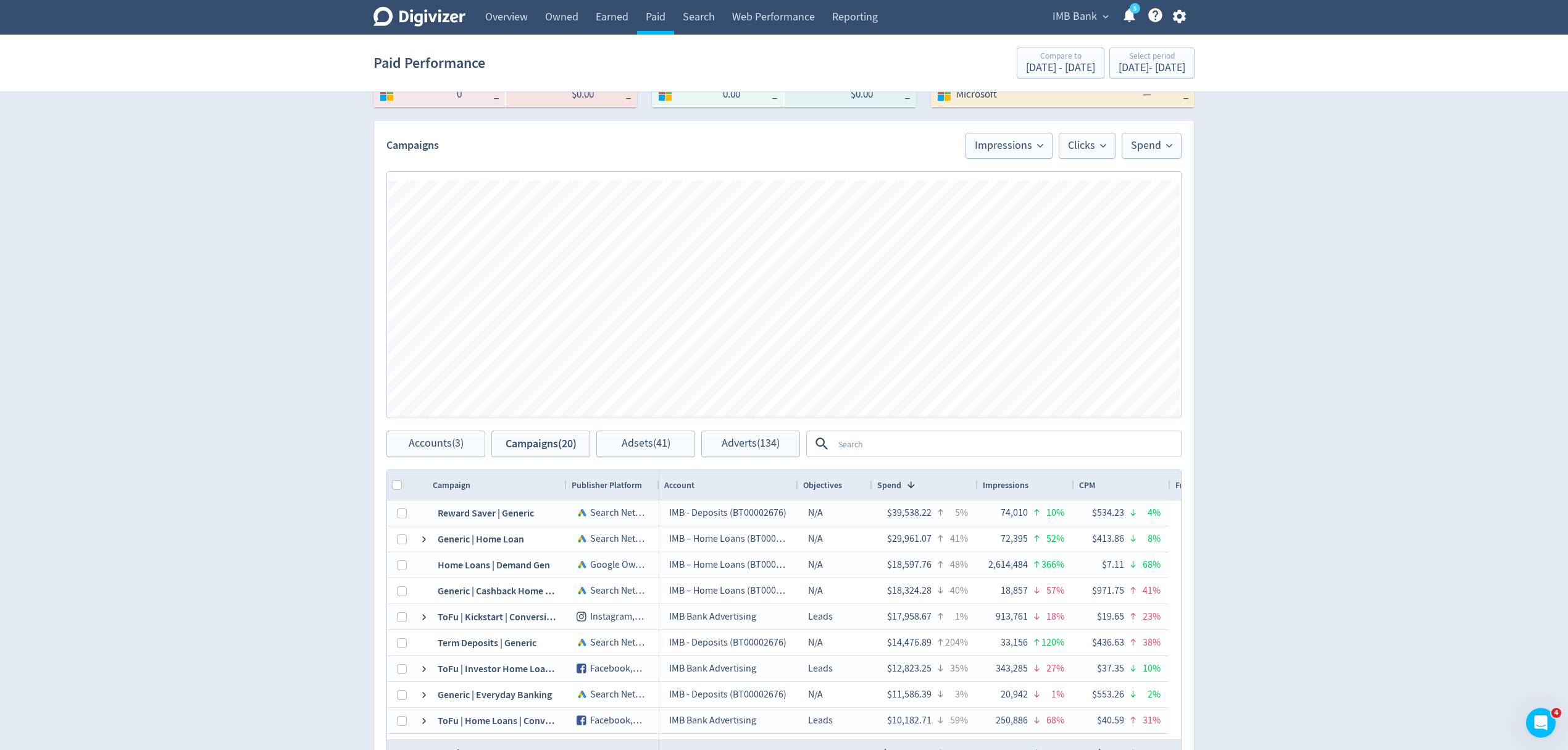
click at [891, 450] on textarea at bounding box center [1006, 444] width 346 height 23
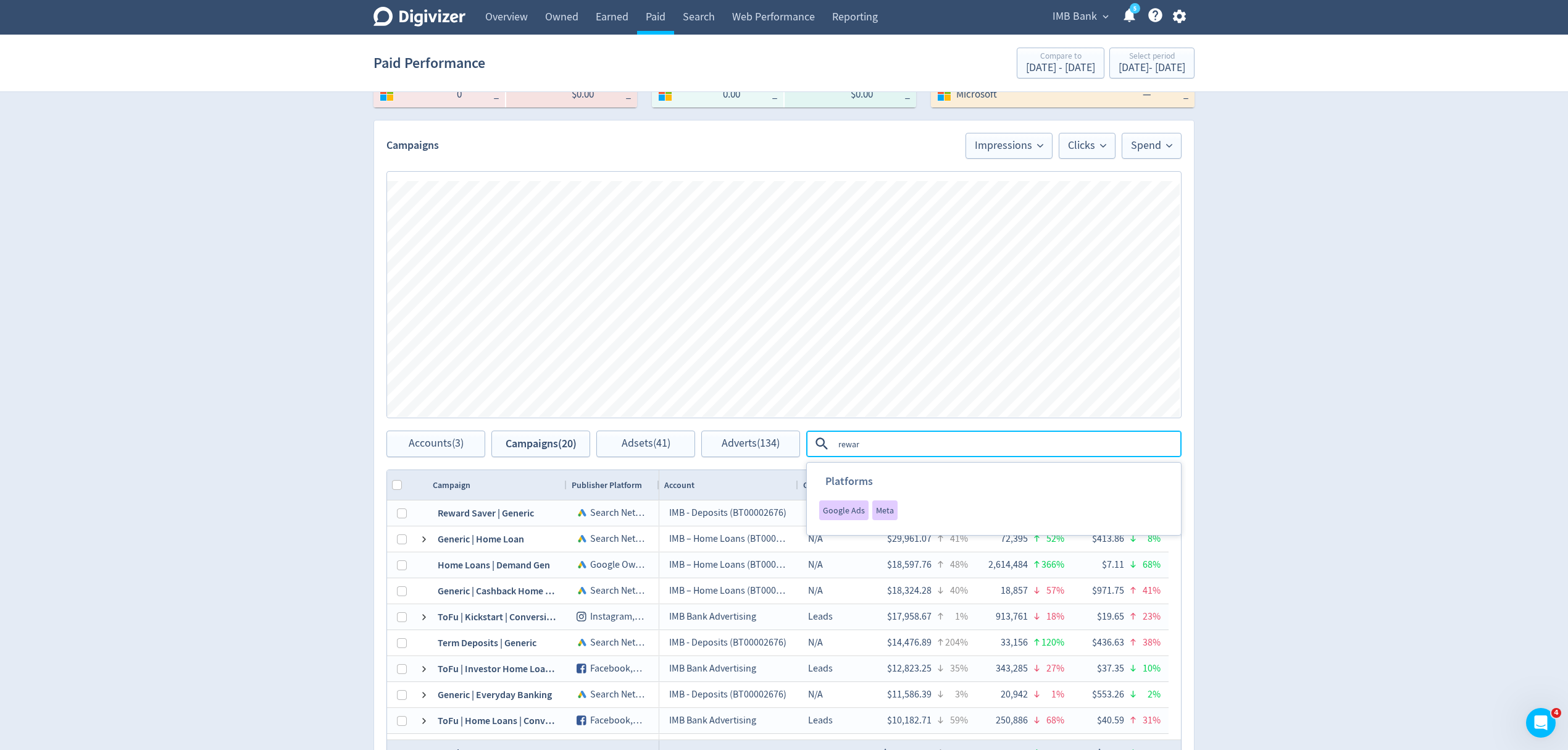
type textarea "reward"
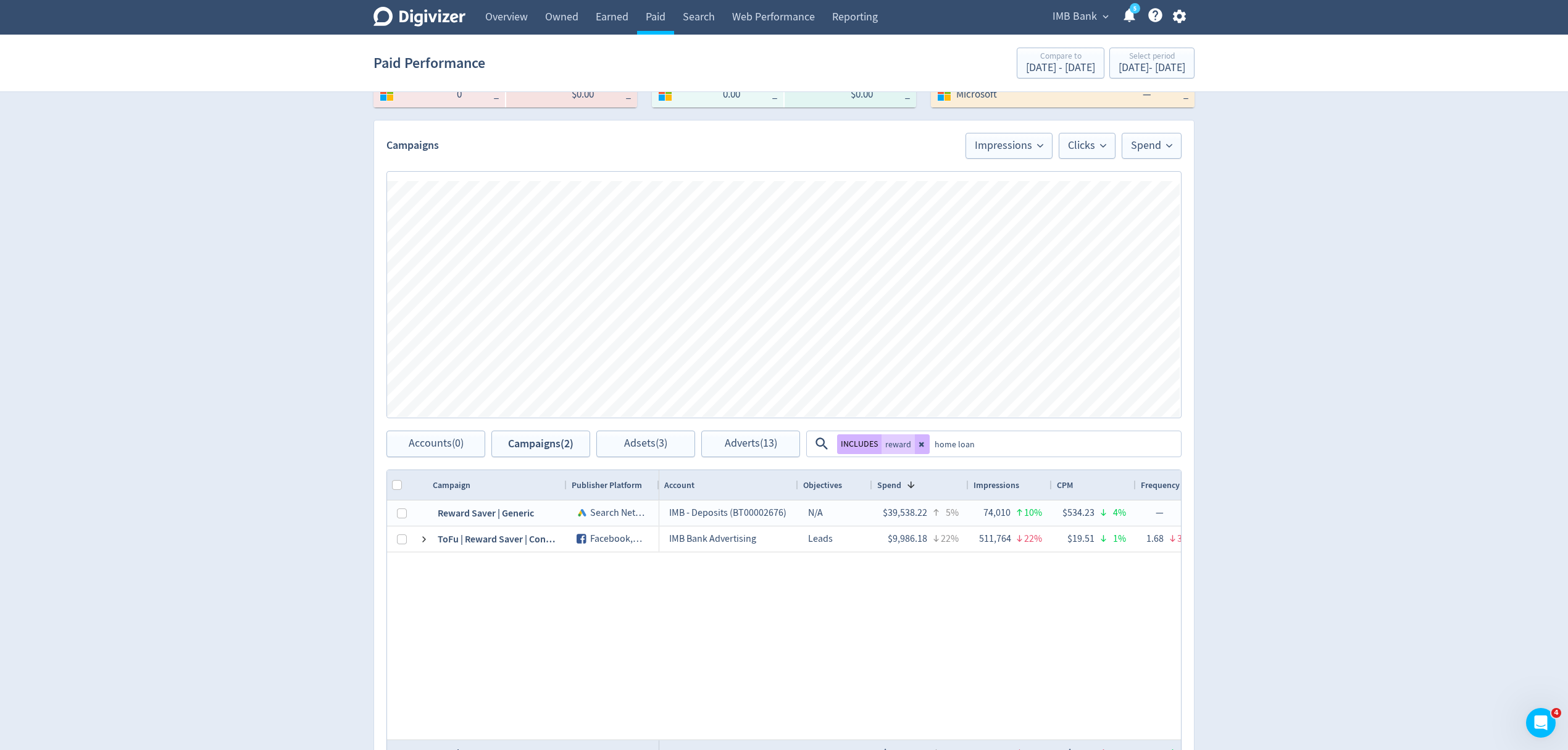
type textarea "home loans"
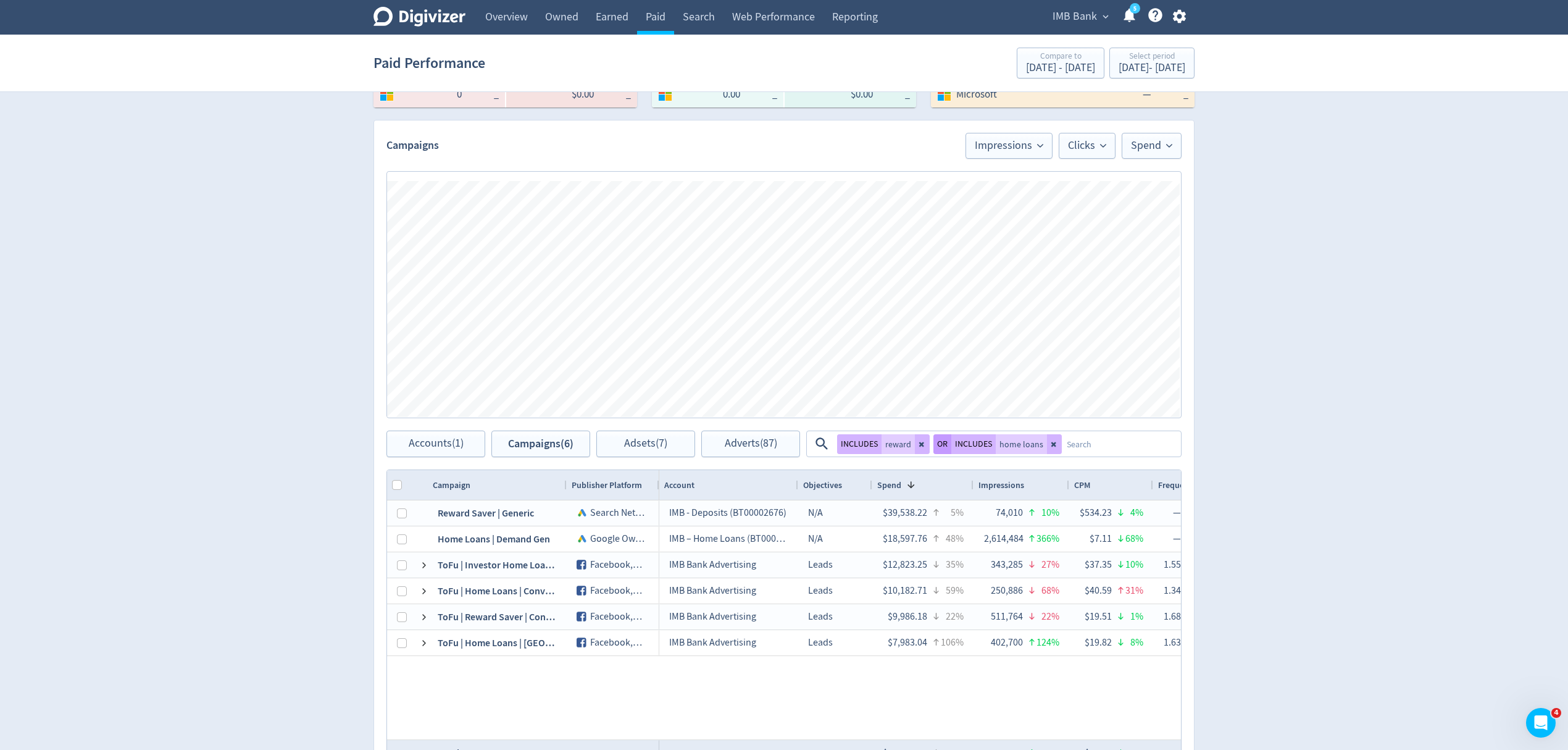
click at [941, 442] on button "OR" at bounding box center [942, 444] width 18 height 19
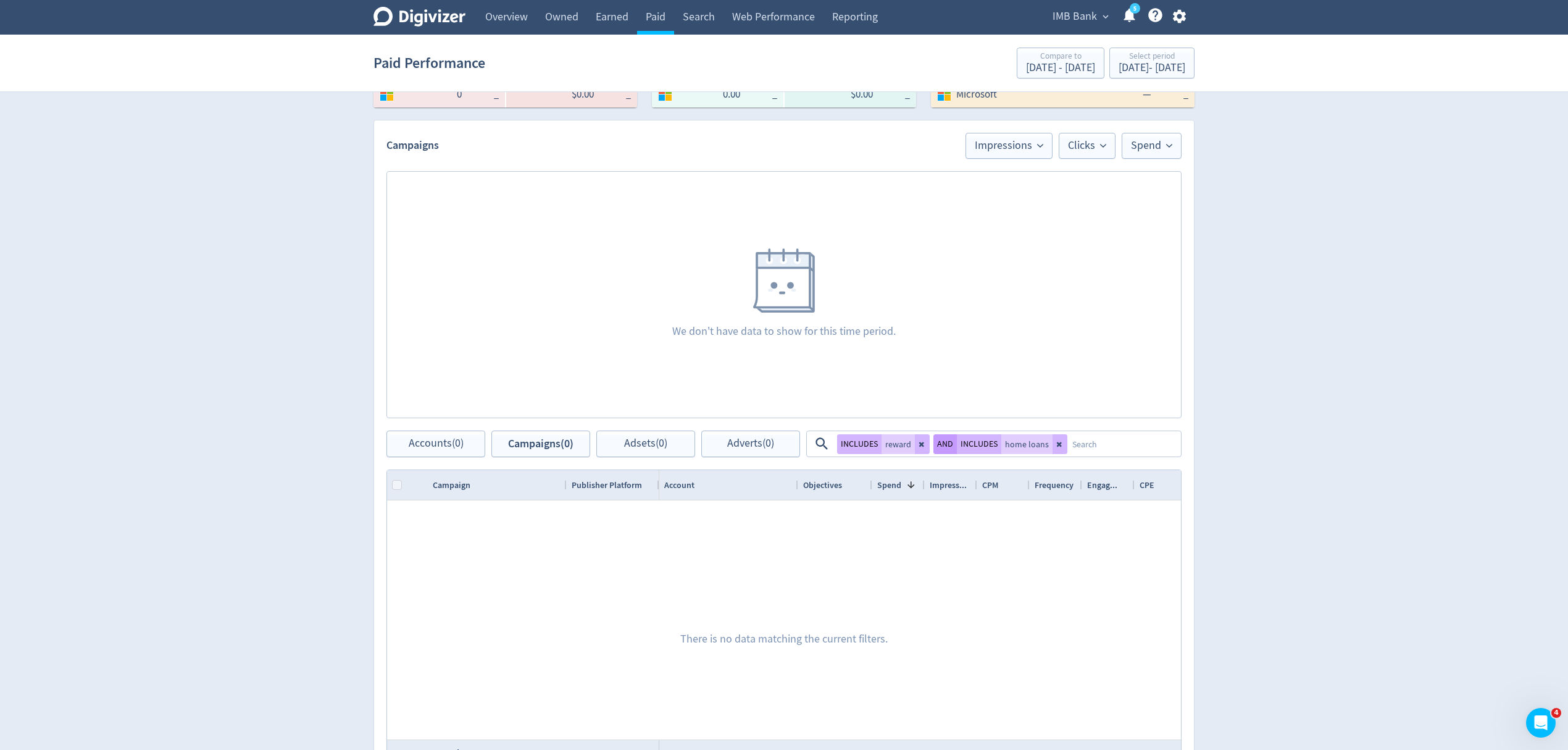
click at [941, 442] on button "AND" at bounding box center [945, 444] width 23 height 19
